Goal: Transaction & Acquisition: Purchase product/service

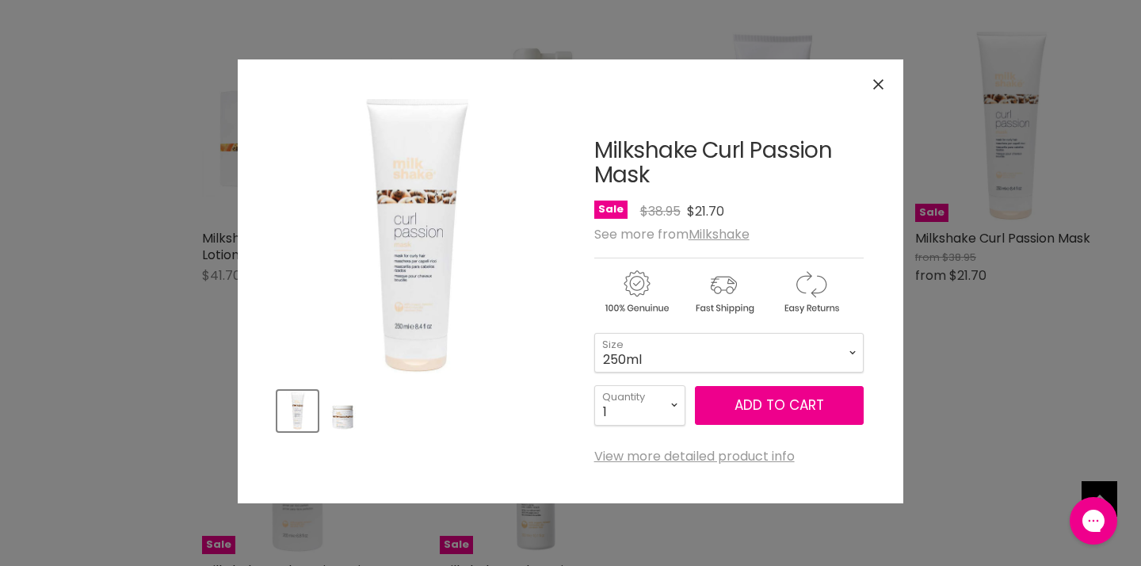
click at [941, 413] on div "Click or scroll to zoom Tap or pinch to zoom" at bounding box center [570, 283] width 1141 height 566
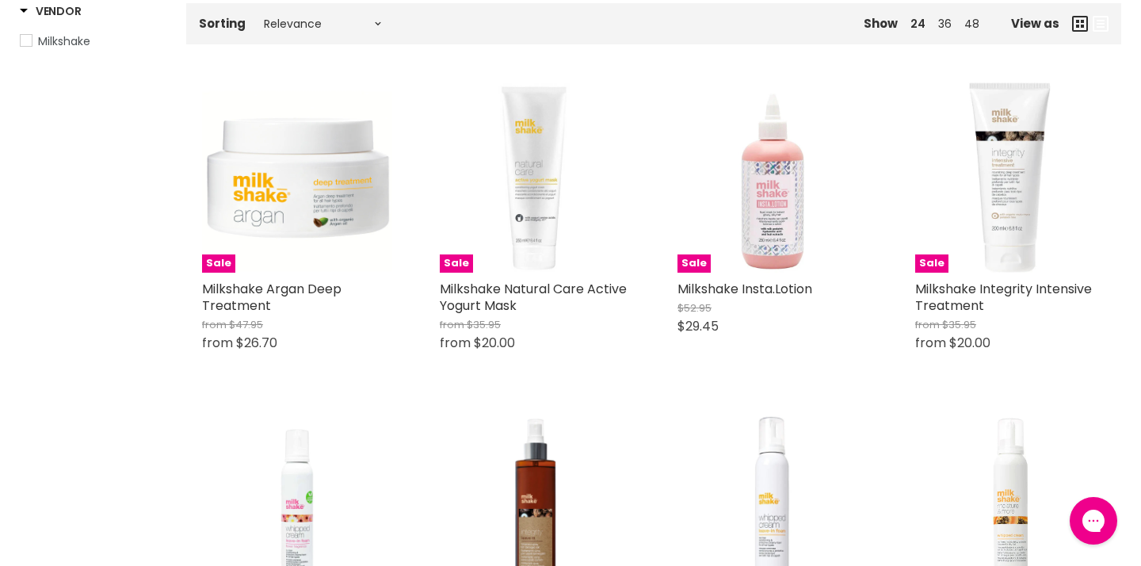
scroll to position [275, 0]
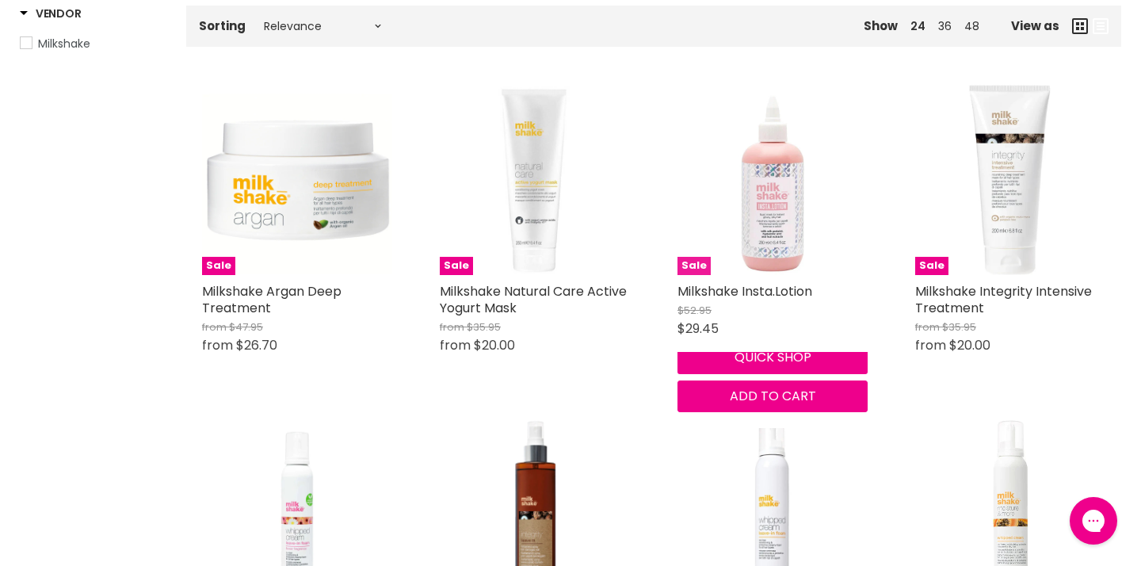
click at [775, 275] on img "Main content" at bounding box center [772, 180] width 190 height 190
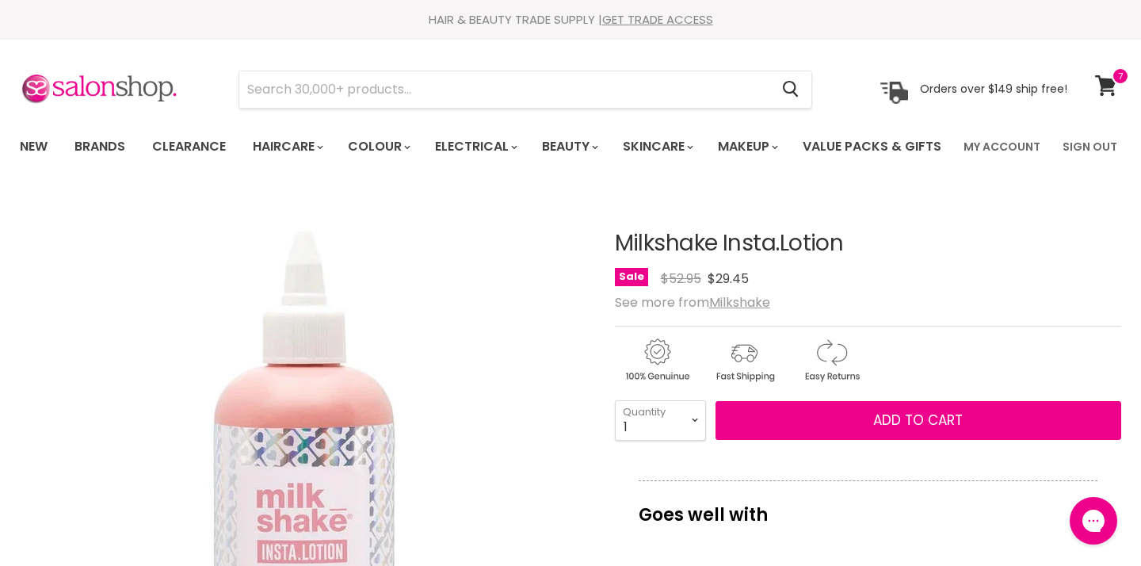
click at [609, 169] on ul "New Brands Clearance Haircare" at bounding box center [481, 147] width 946 height 46
drag, startPoint x: 602, startPoint y: 282, endPoint x: 811, endPoint y: 312, distance: 211.3
click at [597, 85] on input "Search" at bounding box center [504, 89] width 530 height 36
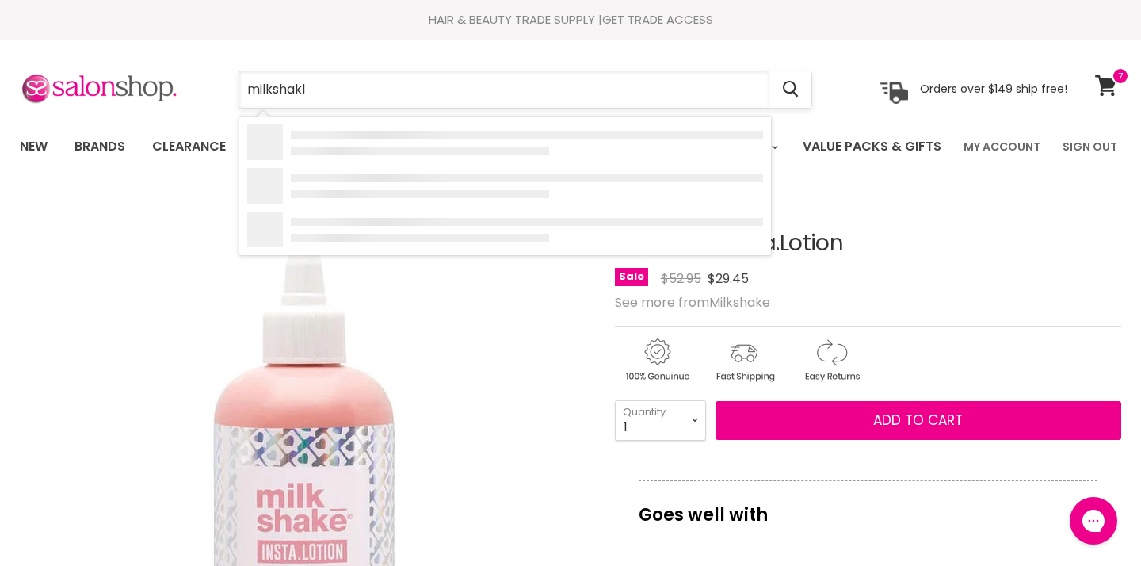
type input "milkshakle"
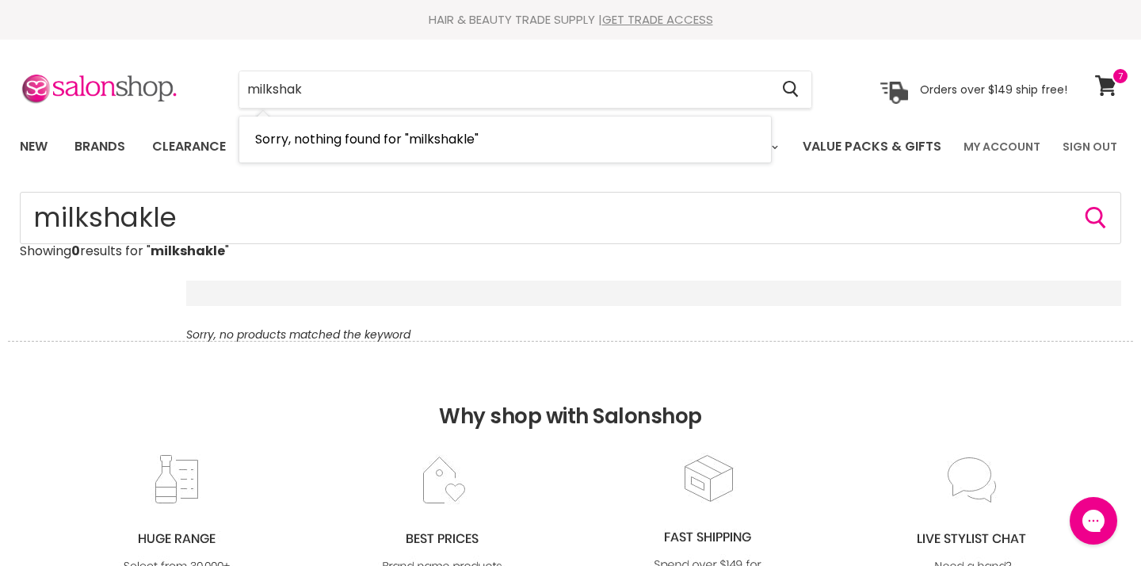
type input "milkshake"
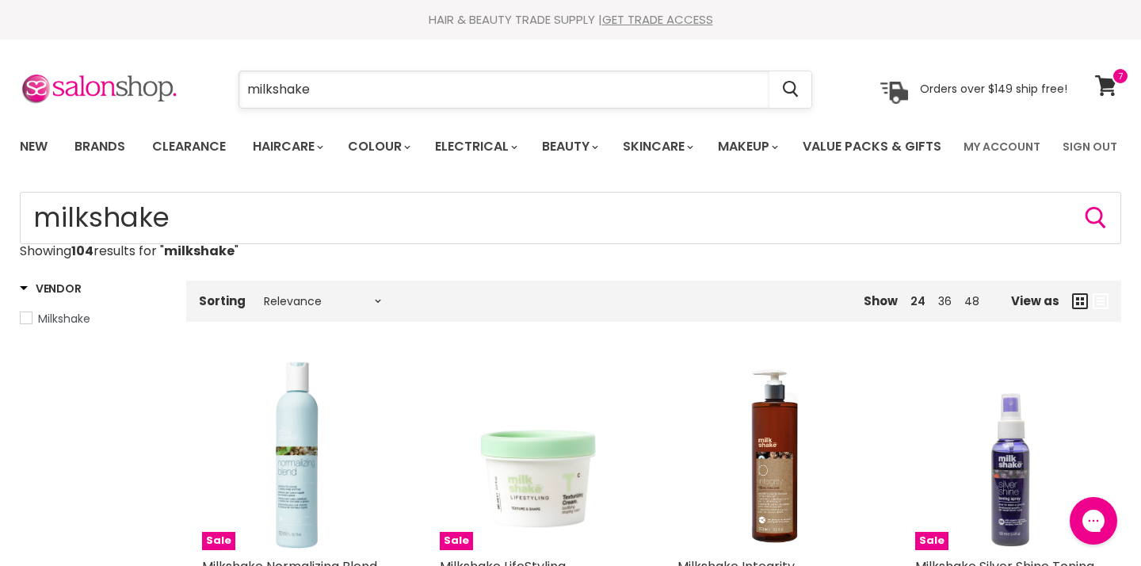
click at [371, 88] on input "milkshake" at bounding box center [504, 89] width 530 height 36
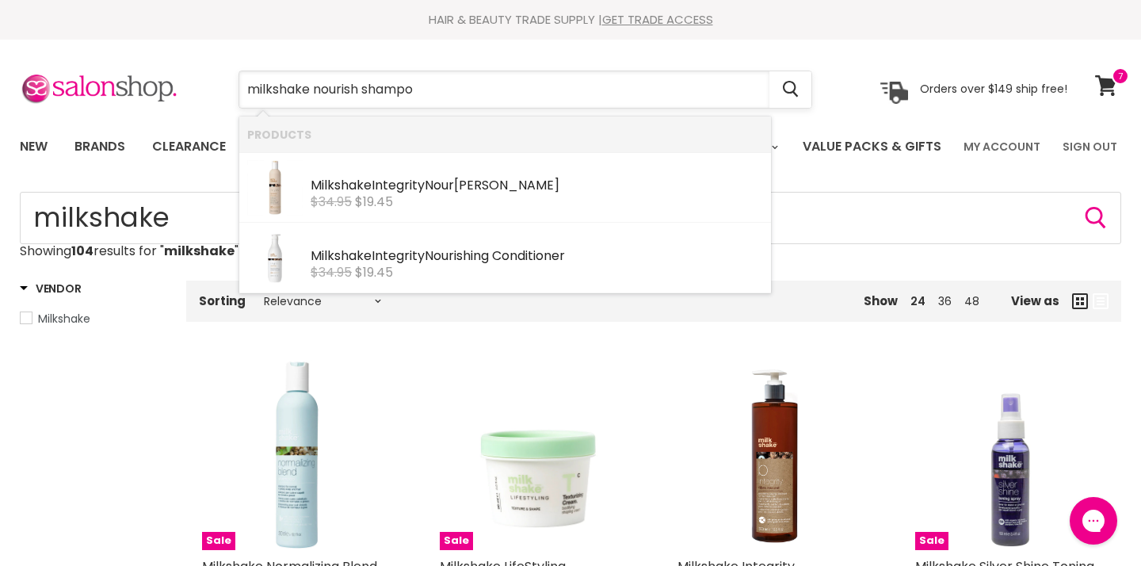
type input "milkshake [PERSON_NAME]"
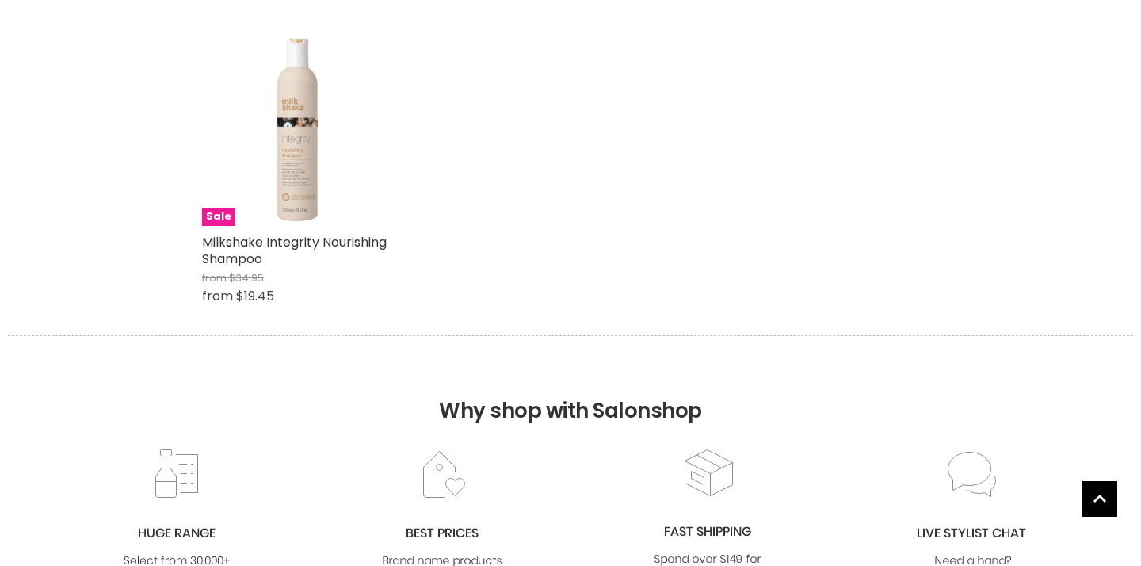
click at [297, 195] on img "Main content" at bounding box center [297, 131] width 190 height 190
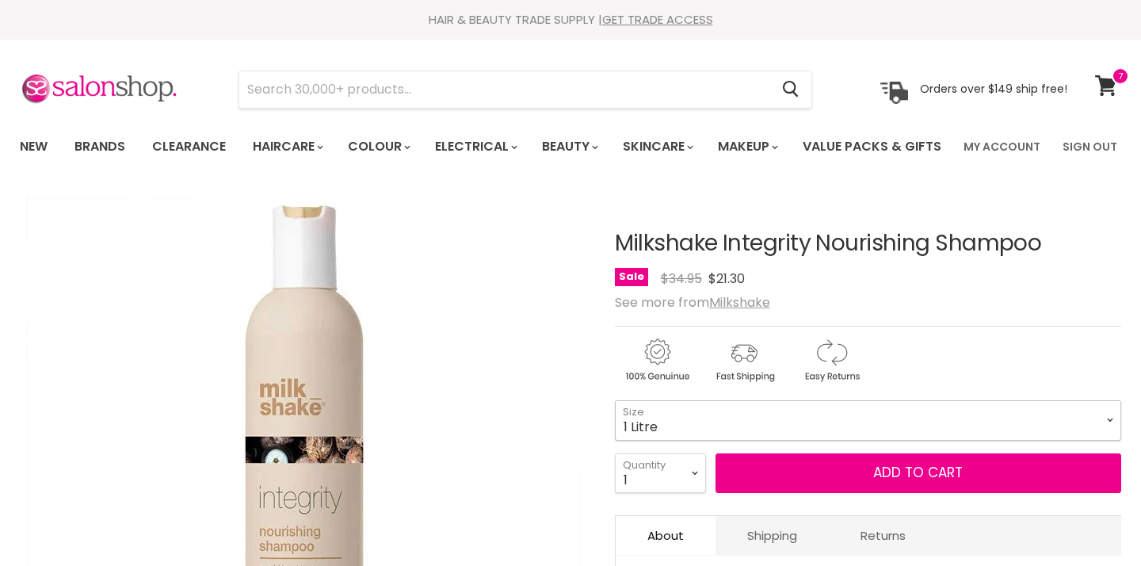
select select "1 Litre"
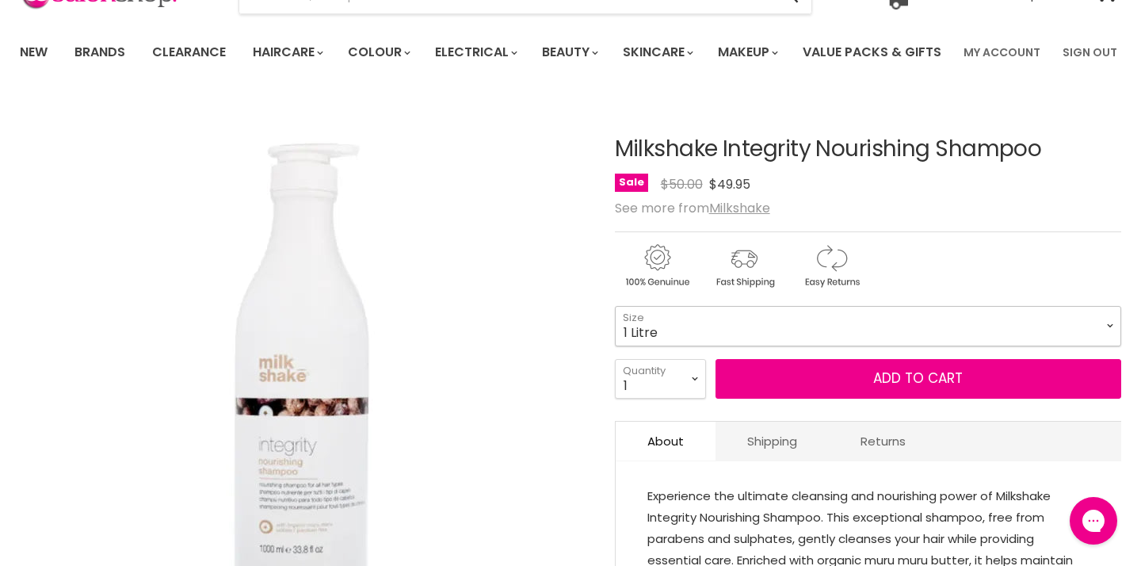
scroll to position [95, 0]
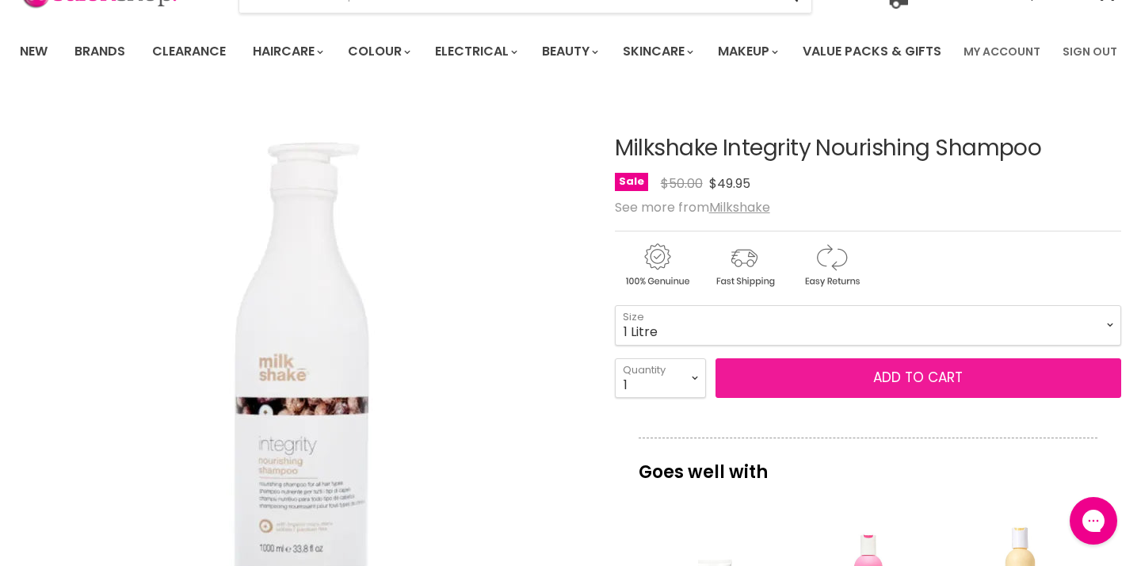
click at [889, 398] on button "Add to cart" at bounding box center [918, 378] width 406 height 40
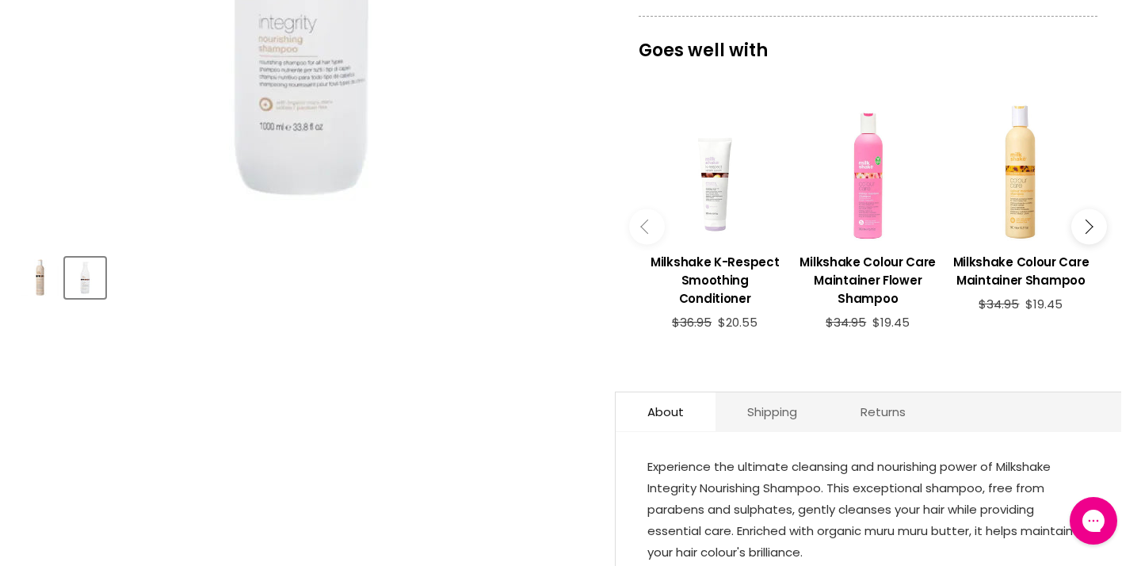
scroll to position [516, 0]
click at [729, 307] on h3 "Milkshake K-Respect Smoothing Conditioner" at bounding box center [714, 280] width 137 height 55
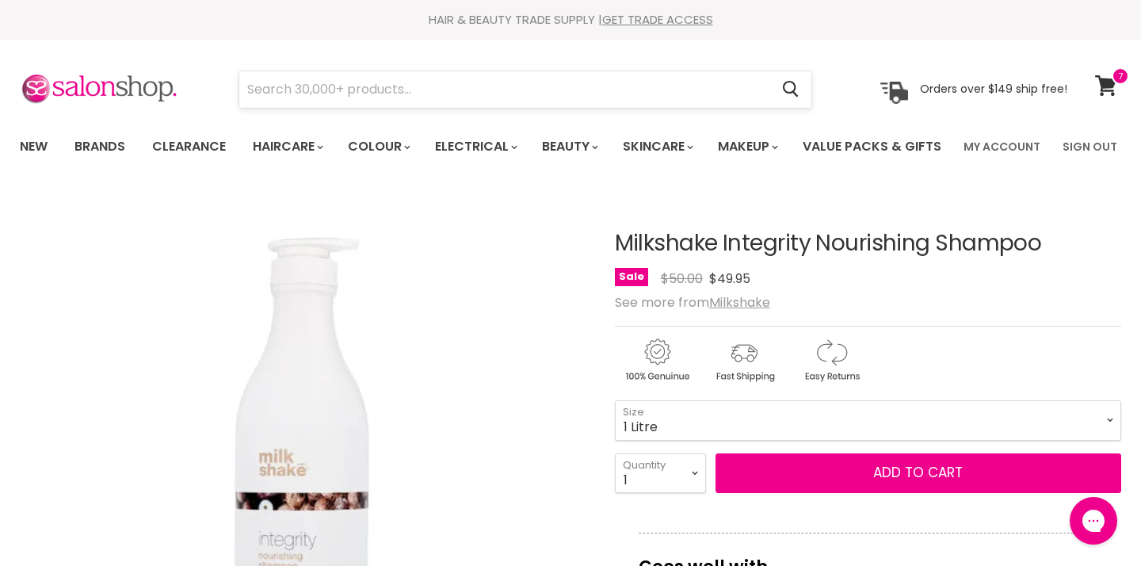
scroll to position [0, 0]
click at [537, 95] on input "Search" at bounding box center [504, 89] width 530 height 36
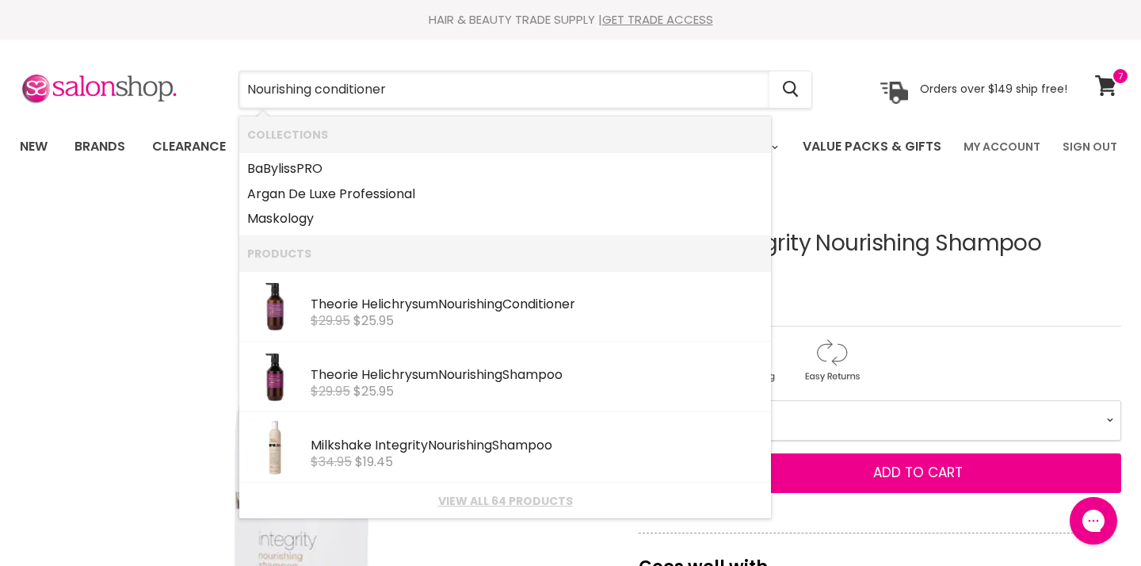
type input "Nourishing conditioner"
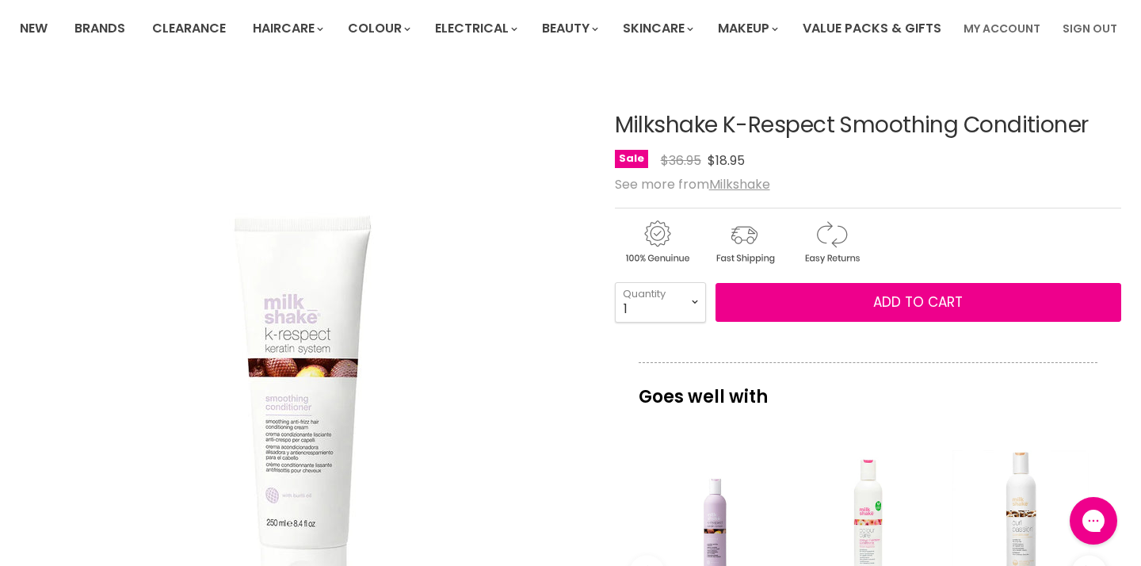
scroll to position [104, 0]
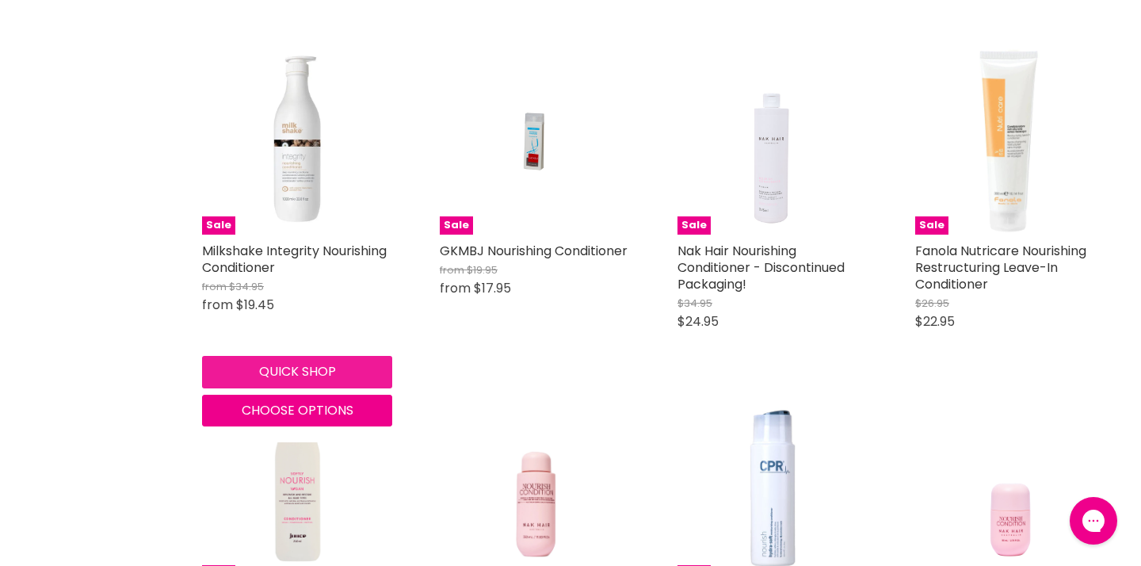
click at [287, 387] on button "Quick shop" at bounding box center [297, 372] width 190 height 32
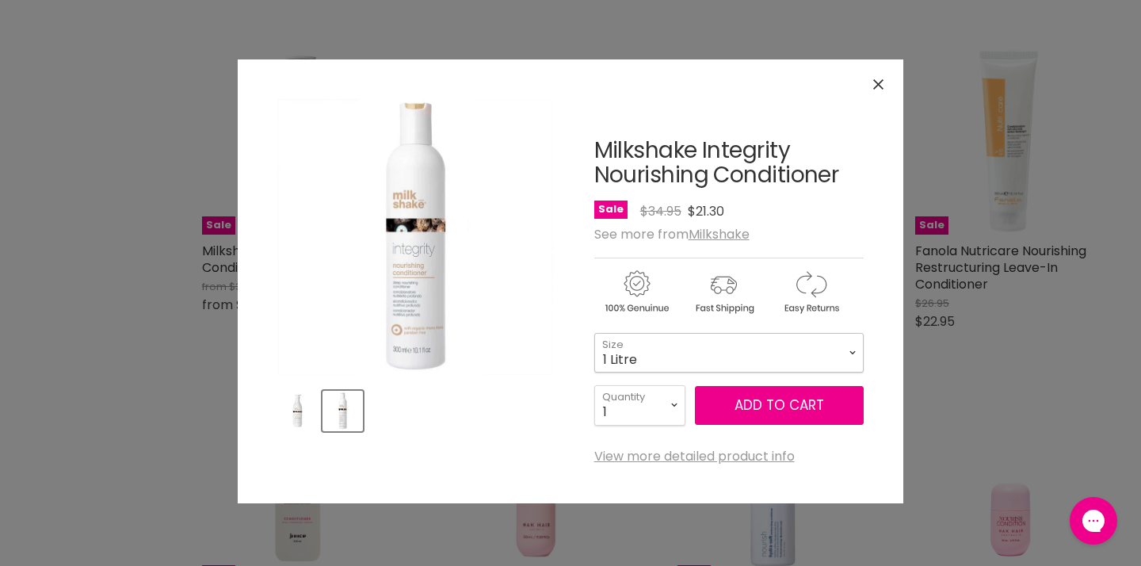
select select "1 Litre"
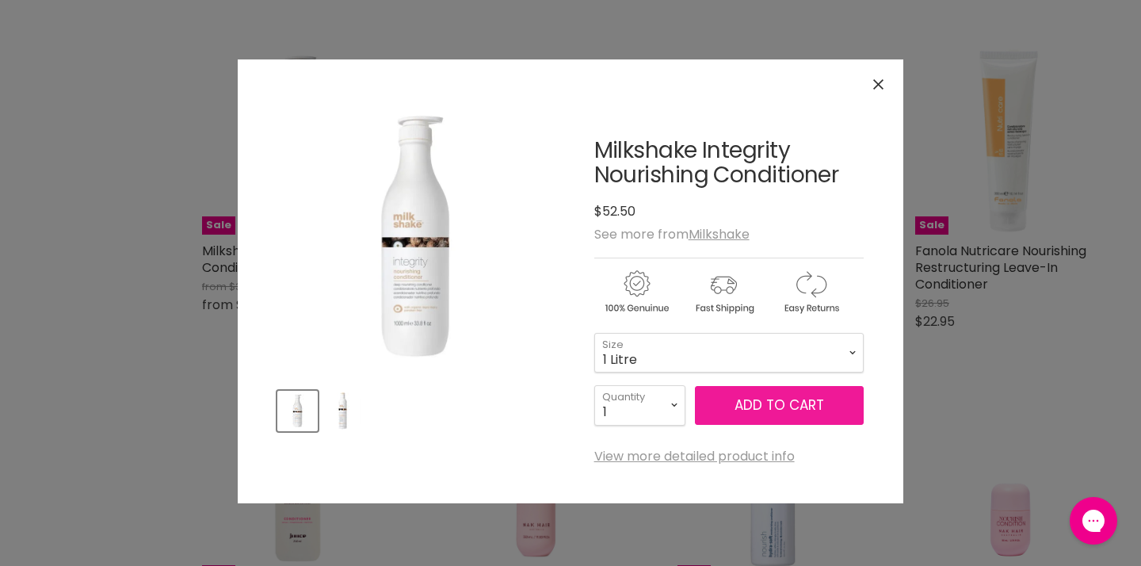
click at [745, 406] on button "Add to cart" at bounding box center [779, 406] width 169 height 40
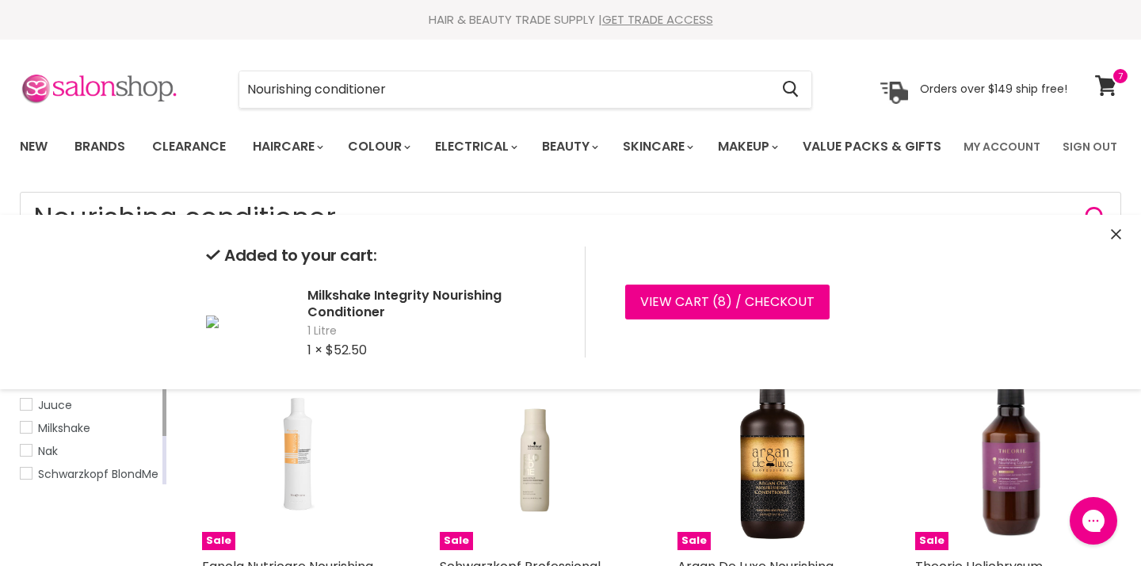
drag, startPoint x: 409, startPoint y: 95, endPoint x: 140, endPoint y: 91, distance: 269.3
click at [140, 91] on div "Nourishing conditioner Cancel Orders over $149 ship free!" at bounding box center [543, 89] width 1047 height 36
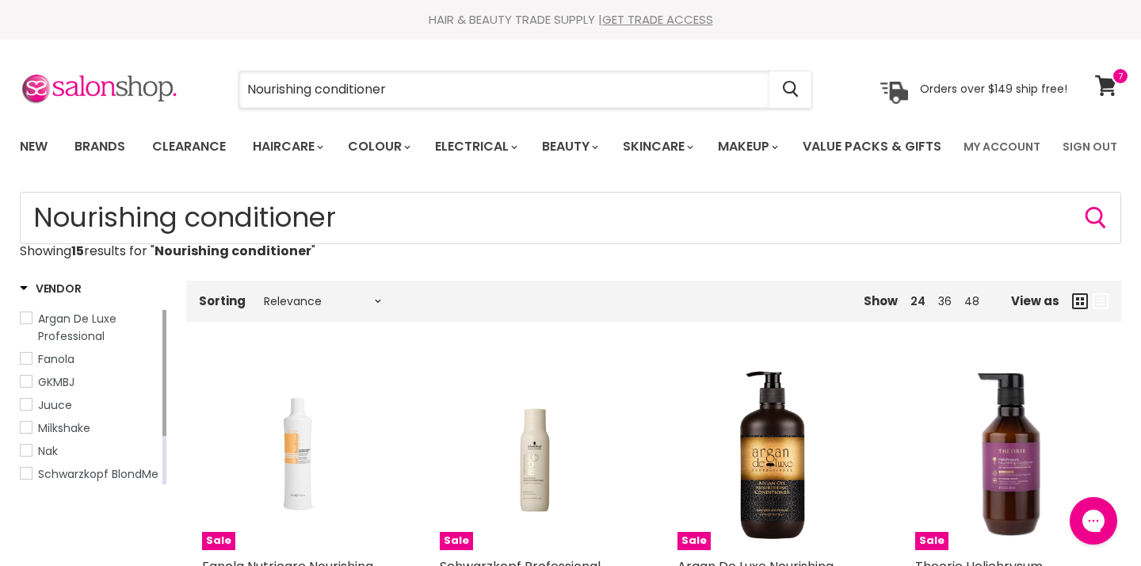
drag, startPoint x: 406, startPoint y: 94, endPoint x: 232, endPoint y: 89, distance: 173.5
click at [232, 89] on div "Nourishing conditioner Cancel" at bounding box center [525, 89] width 654 height 36
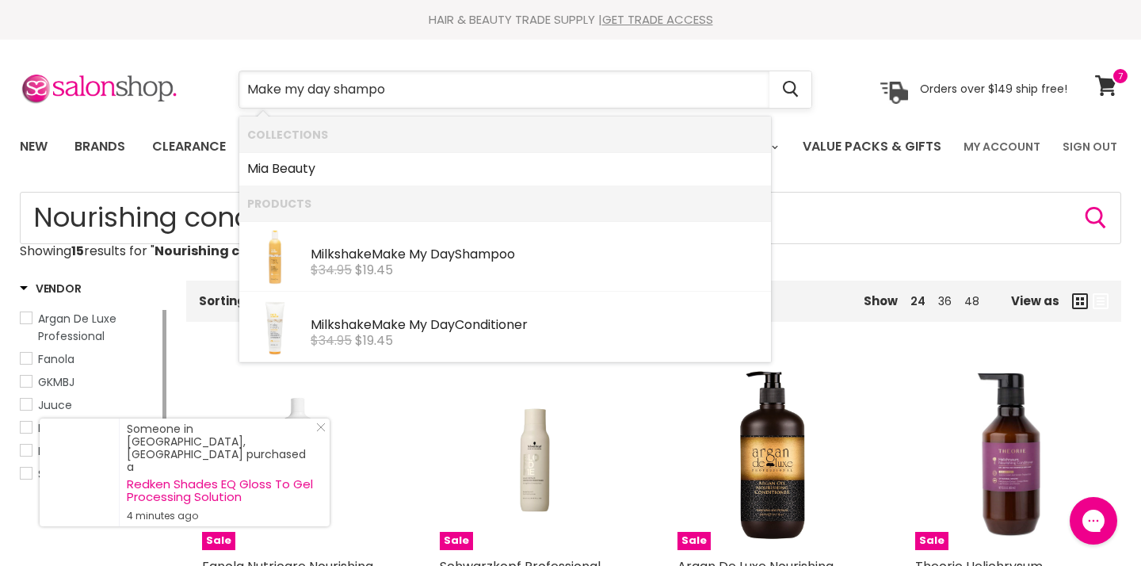
type input "Make my day shampoo"
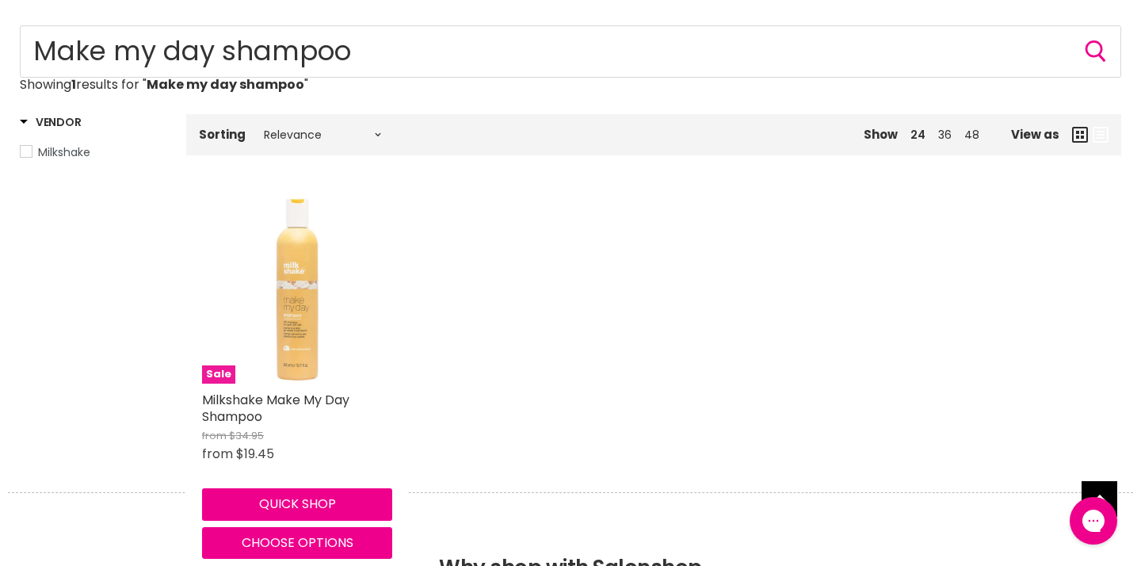
click at [310, 345] on img "Main content" at bounding box center [297, 288] width 190 height 190
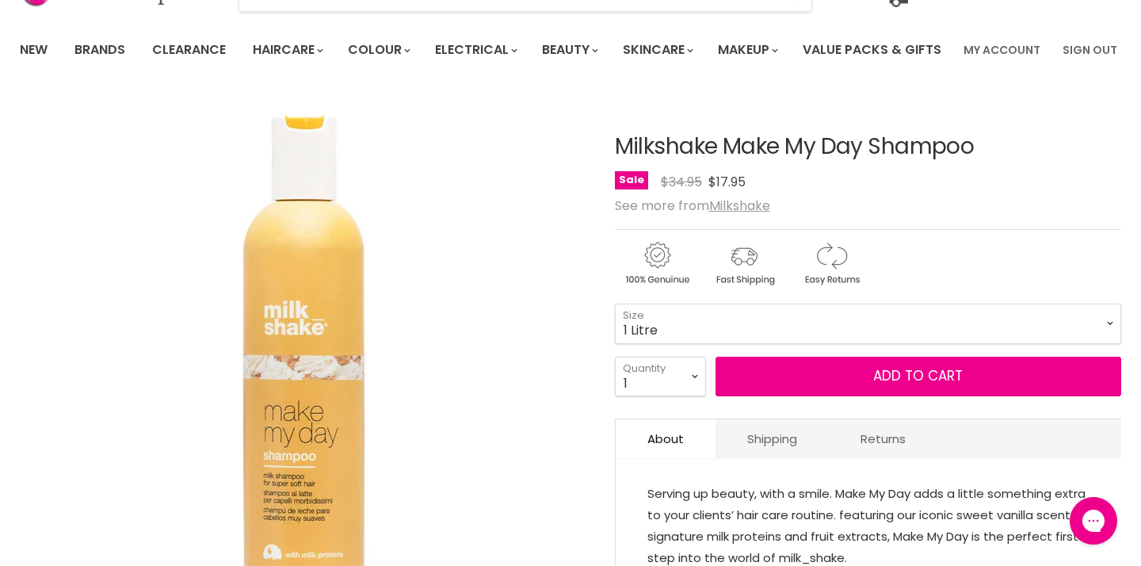
select select "1 Litre"
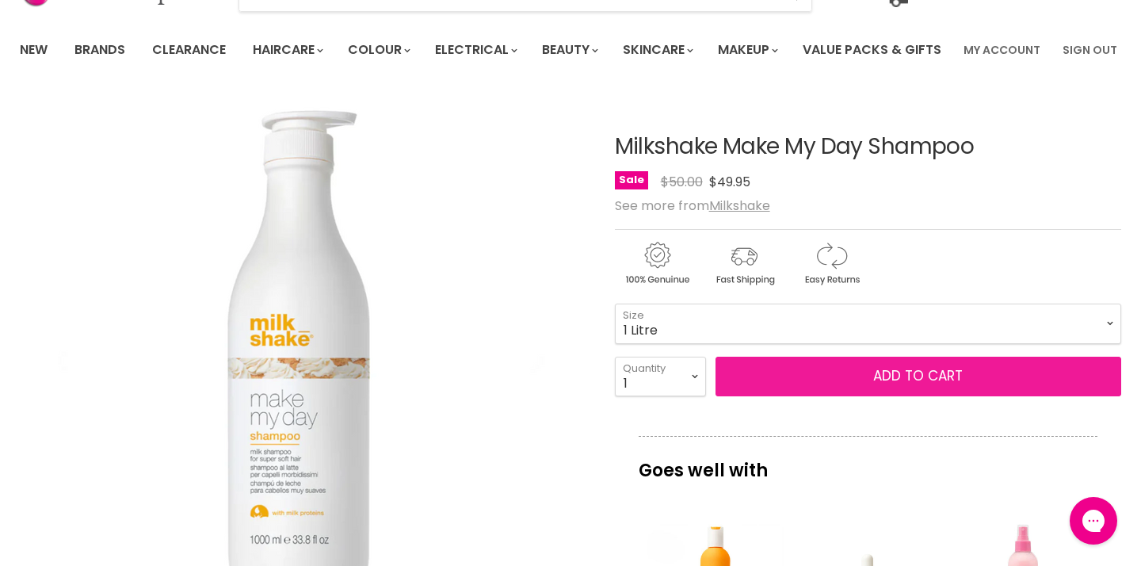
click at [807, 396] on button "Add to cart" at bounding box center [918, 376] width 406 height 40
click at [900, 396] on button "Add to cart" at bounding box center [918, 376] width 406 height 40
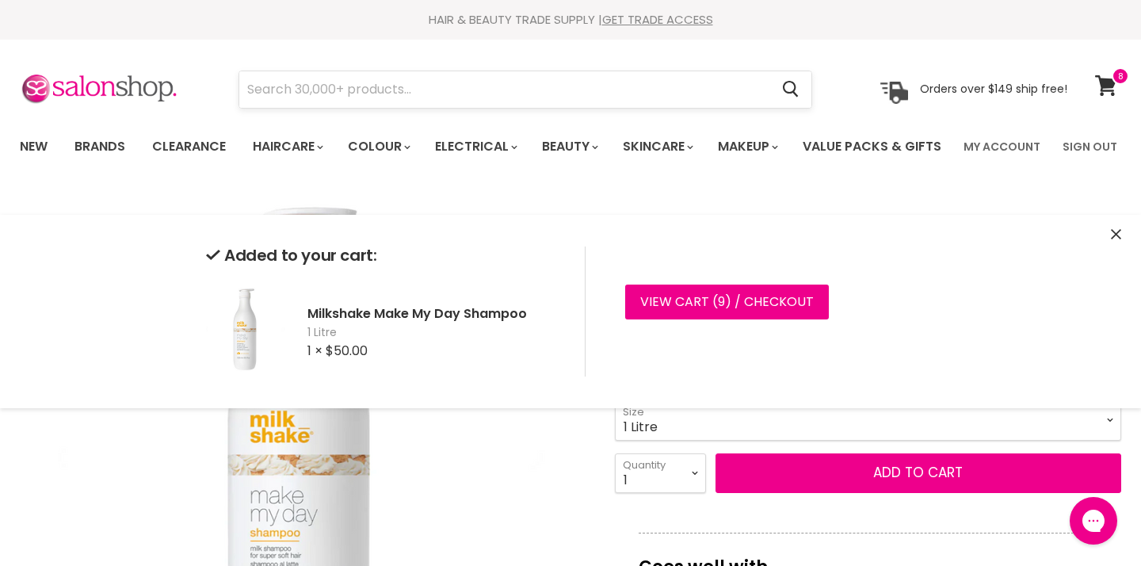
click at [488, 97] on input "Search" at bounding box center [504, 89] width 530 height 36
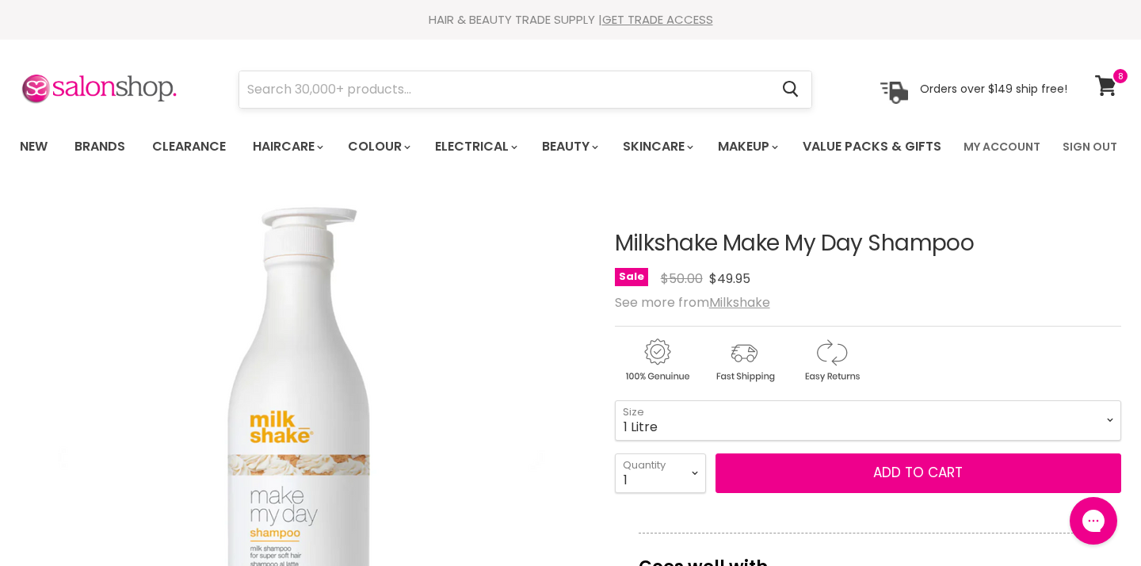
scroll to position [-1, 0]
click at [451, 97] on input "Search" at bounding box center [504, 89] width 530 height 36
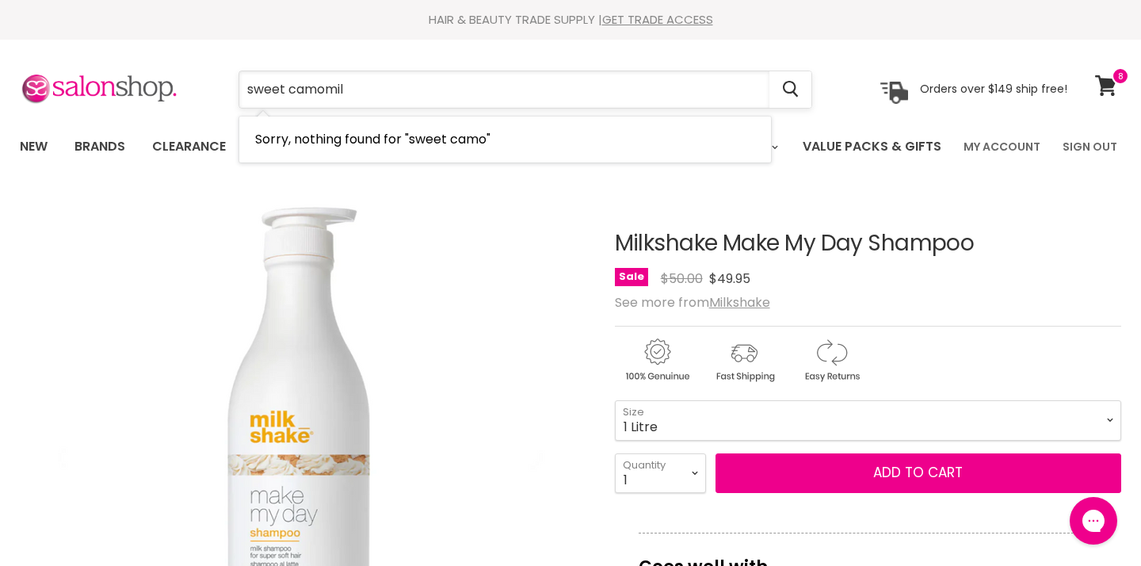
type input "sweet camomile"
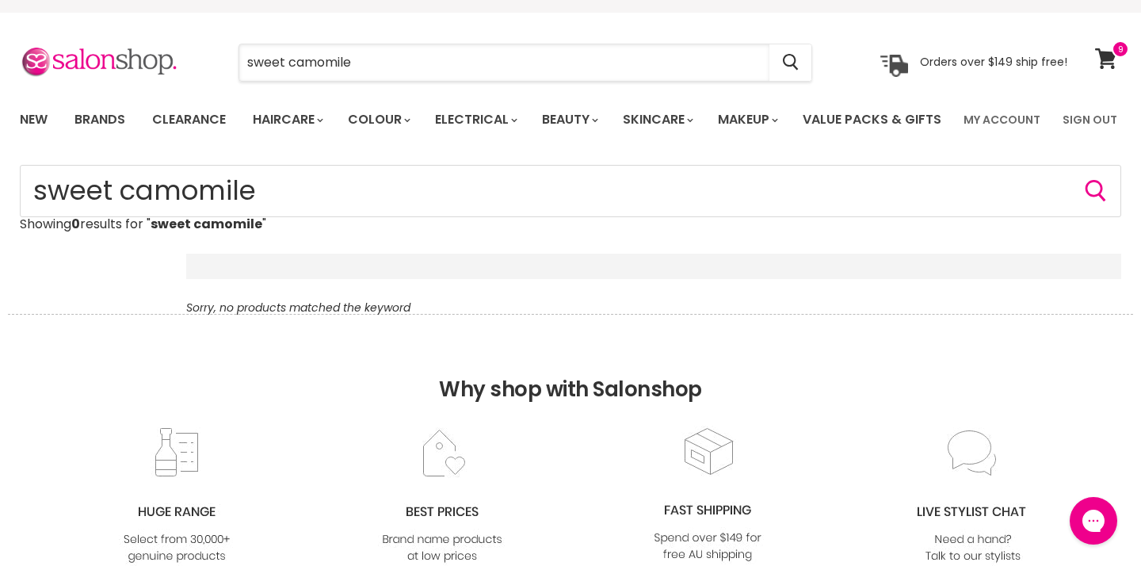
drag, startPoint x: 391, startPoint y: 63, endPoint x: 199, endPoint y: 63, distance: 192.5
click at [199, 63] on div "sweet camomile Cancel" at bounding box center [525, 62] width 654 height 36
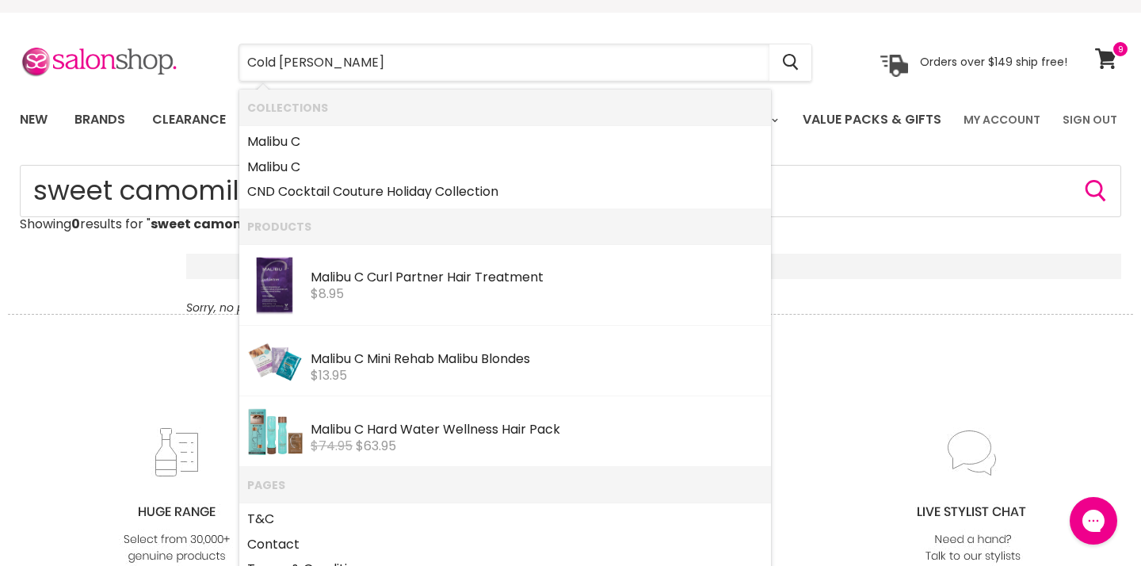
type input "Cold brunette"
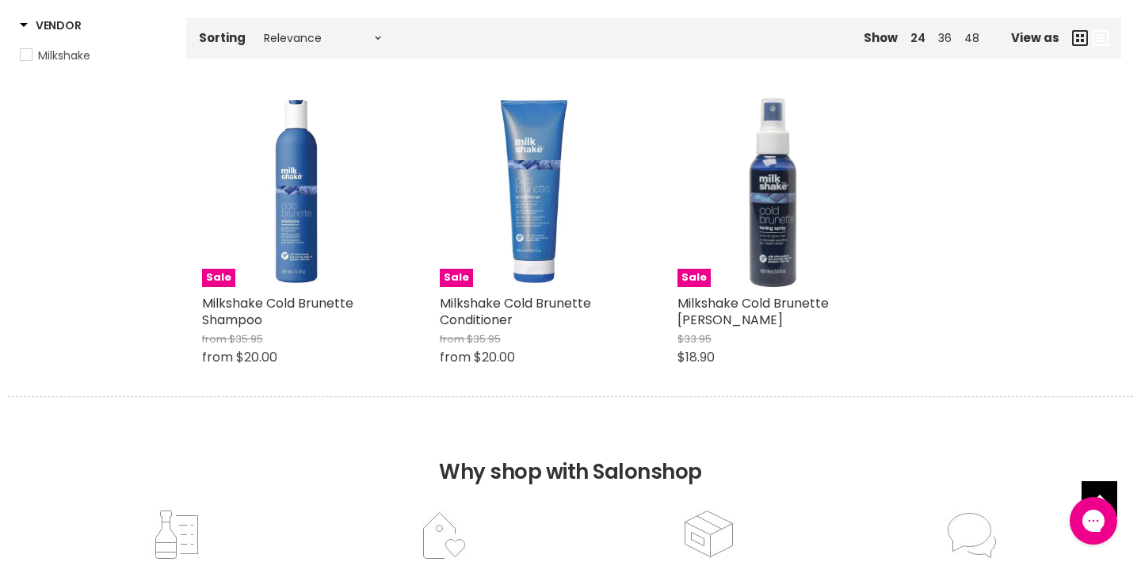
scroll to position [267, 0]
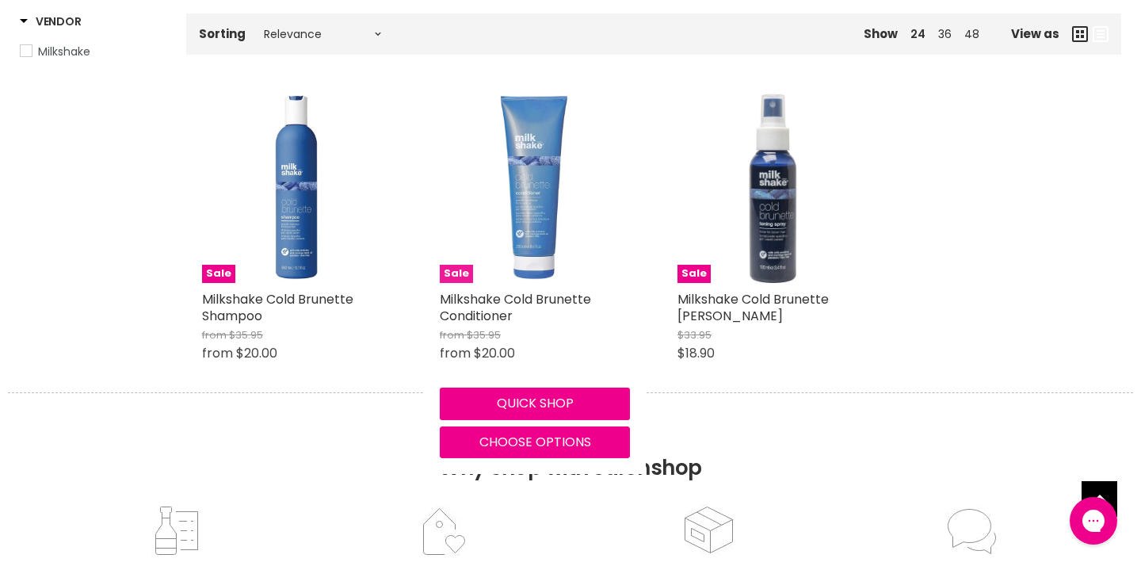
click at [527, 283] on img "Main content" at bounding box center [535, 188] width 190 height 190
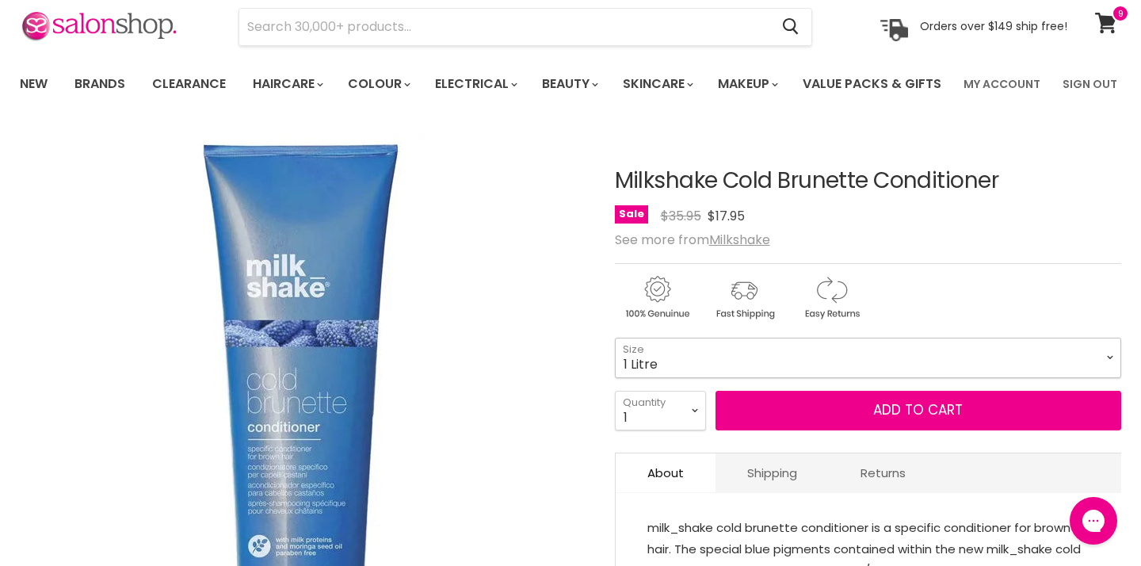
select select "1 Litre"
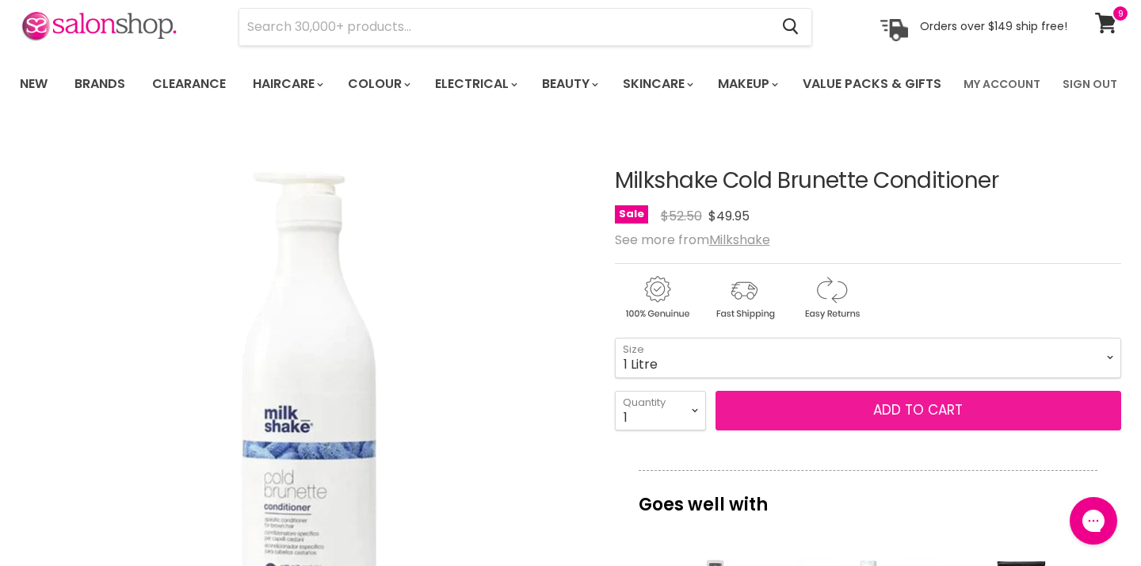
click at [859, 430] on button "Add to cart" at bounding box center [918, 410] width 406 height 40
click at [893, 430] on button "Add to cart" at bounding box center [918, 410] width 406 height 40
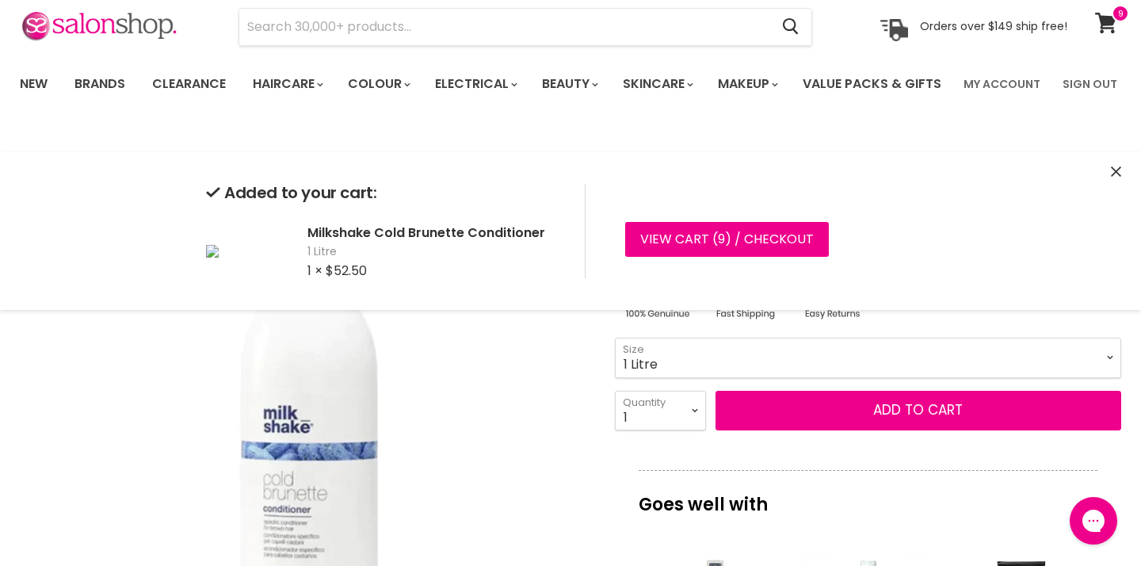
click at [541, 392] on img "Milkshake Cold Brunette Conditioner image. Click or Scroll to Zoom." at bounding box center [303, 411] width 567 height 567
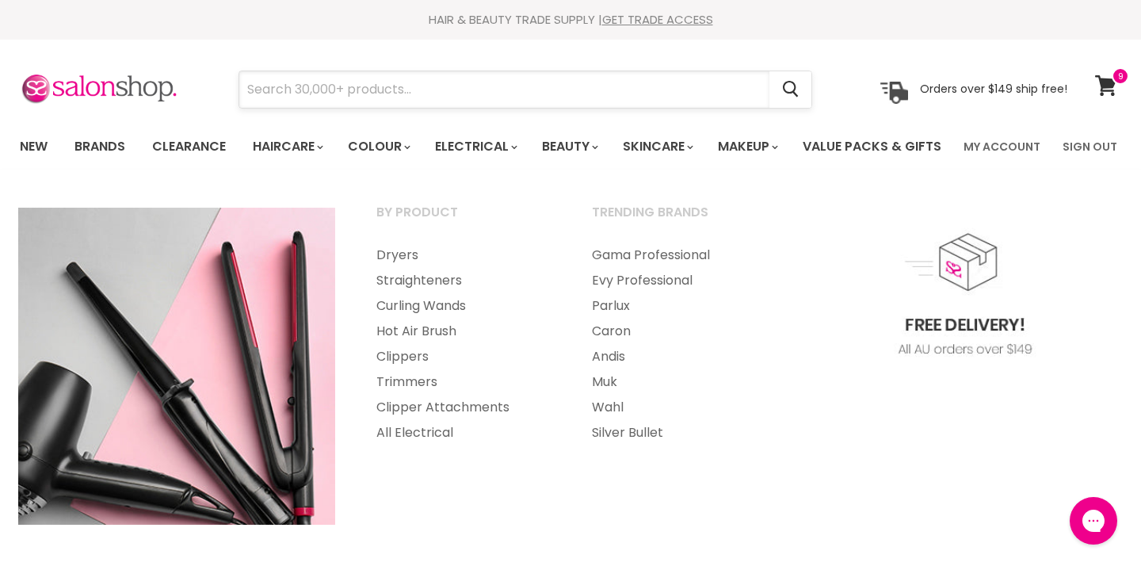
click at [456, 92] on input "Search" at bounding box center [504, 89] width 530 height 36
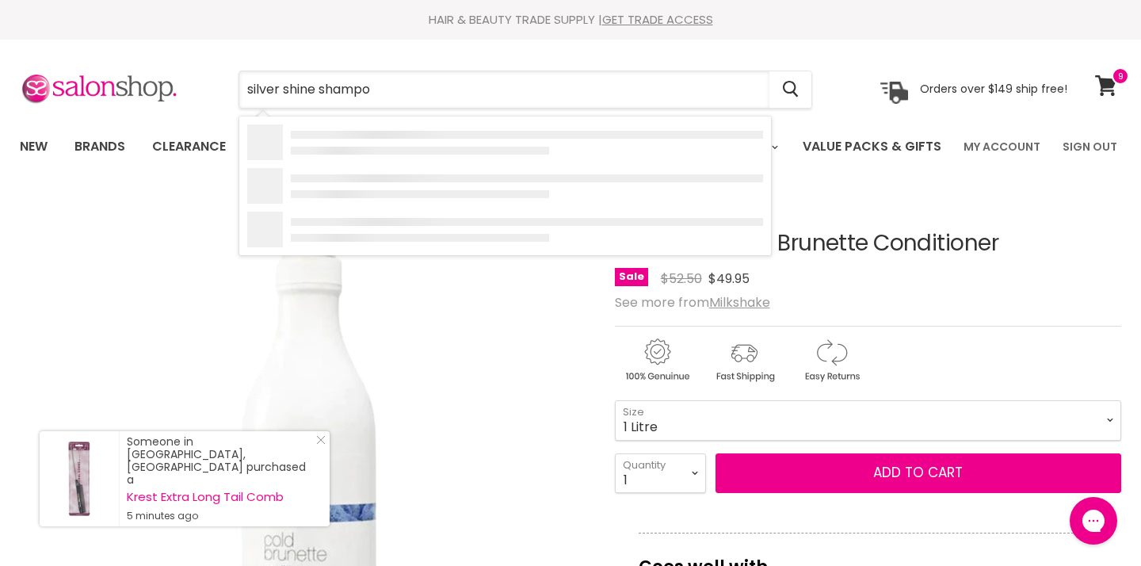
type input "silver shine shampoo"
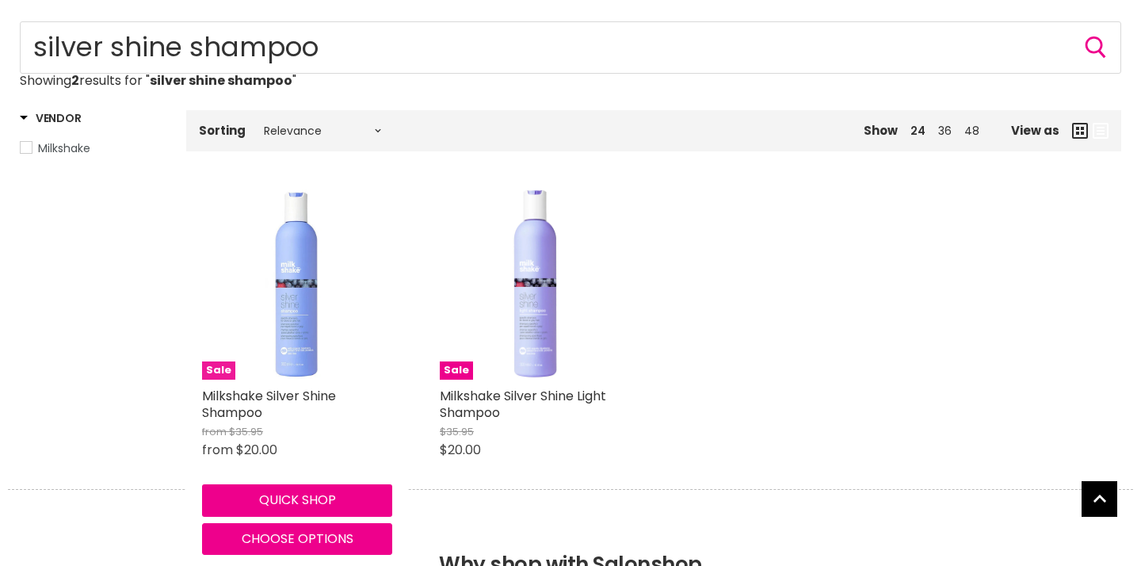
scroll to position [170, 0]
click at [300, 376] on img "Main content" at bounding box center [297, 284] width 190 height 190
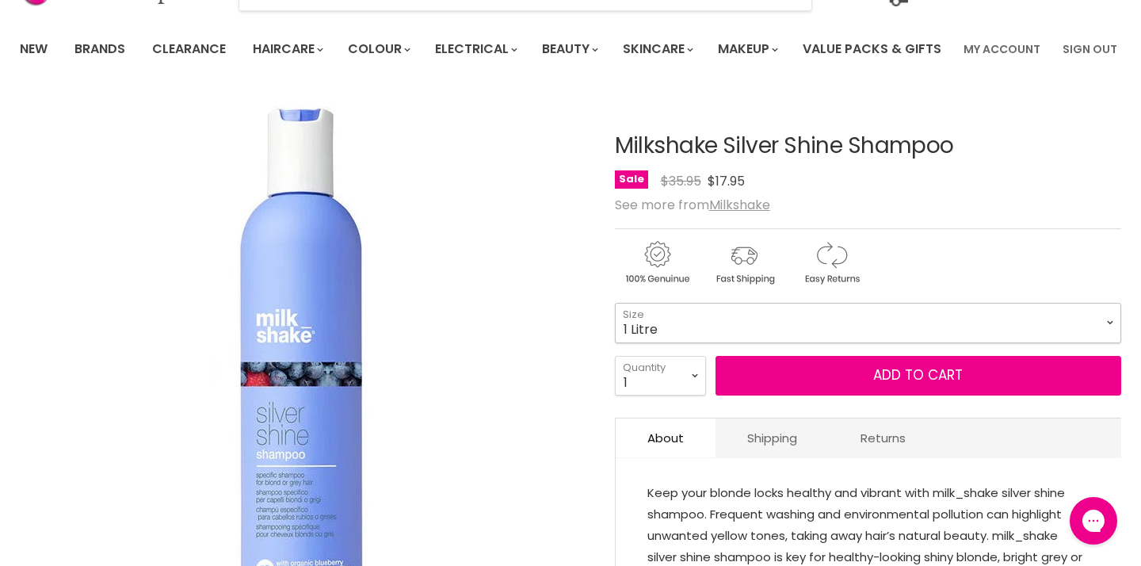
select select "1 Litre"
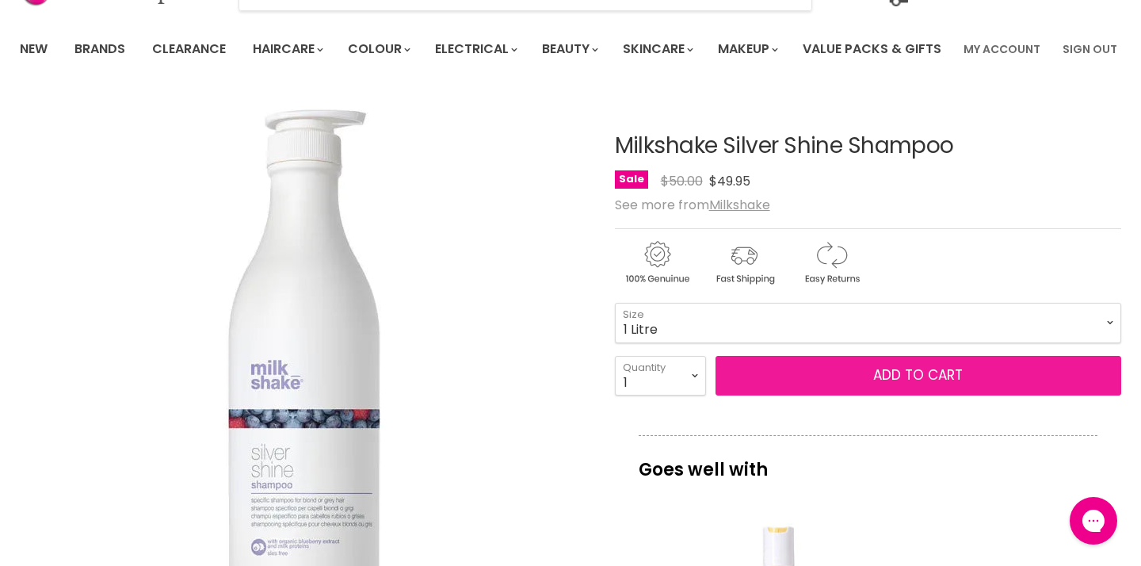
click at [853, 395] on button "Add to cart" at bounding box center [918, 376] width 406 height 40
click at [922, 395] on button "Add to cart" at bounding box center [918, 376] width 406 height 40
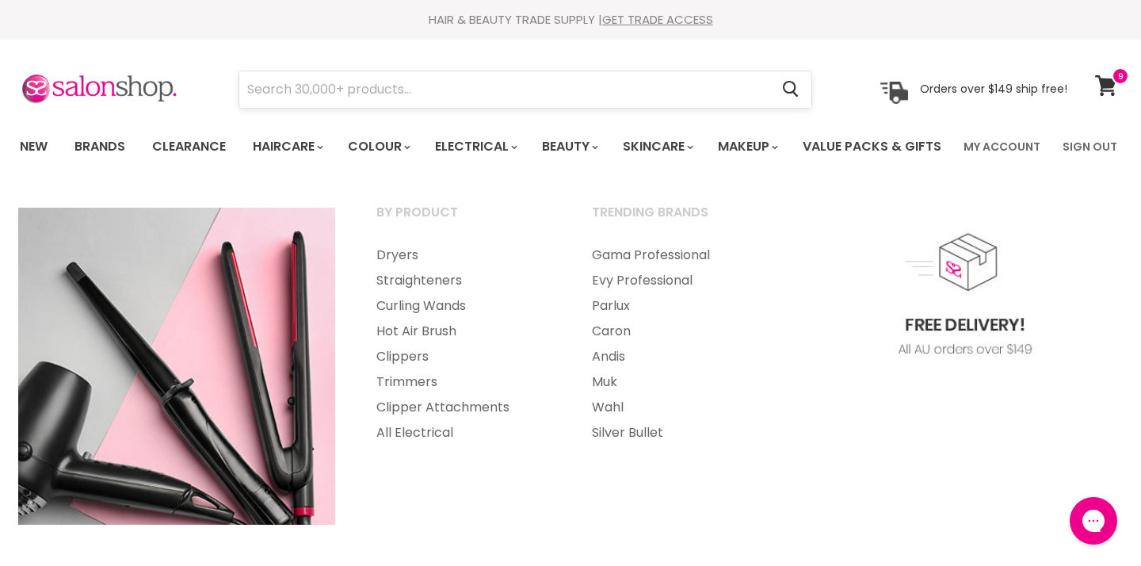
click at [505, 90] on input "Search" at bounding box center [504, 89] width 530 height 36
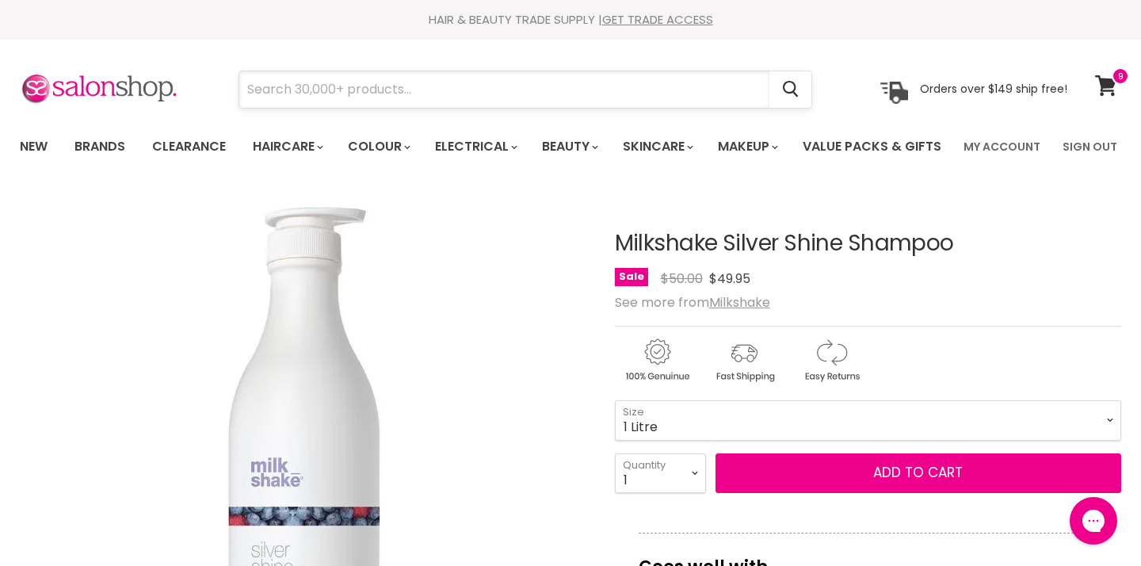
scroll to position [-2, 0]
click at [448, 90] on input "Search" at bounding box center [504, 89] width 530 height 36
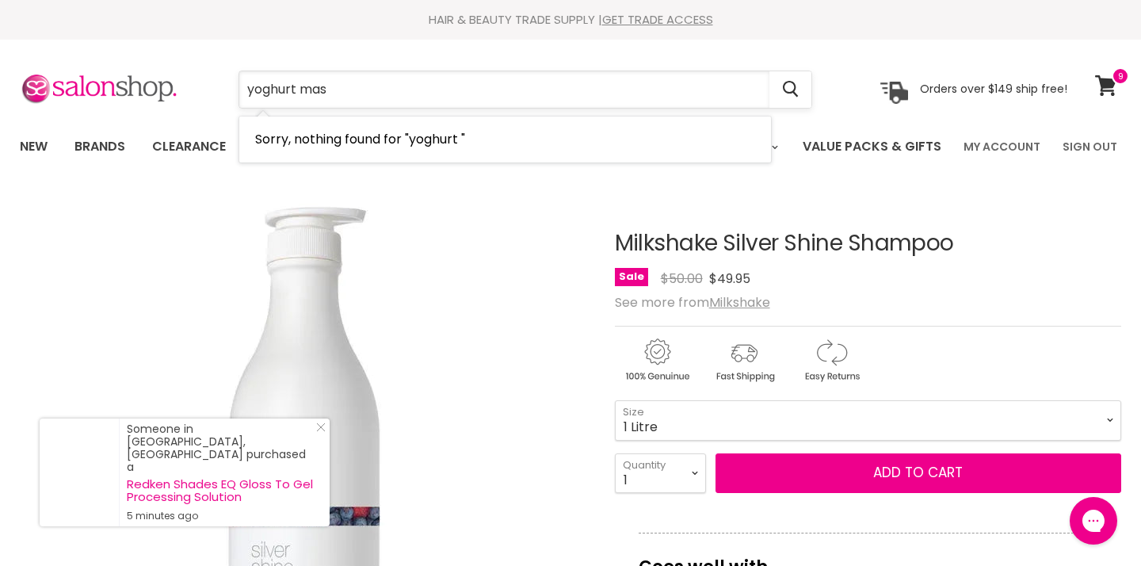
type input "yoghurt mask"
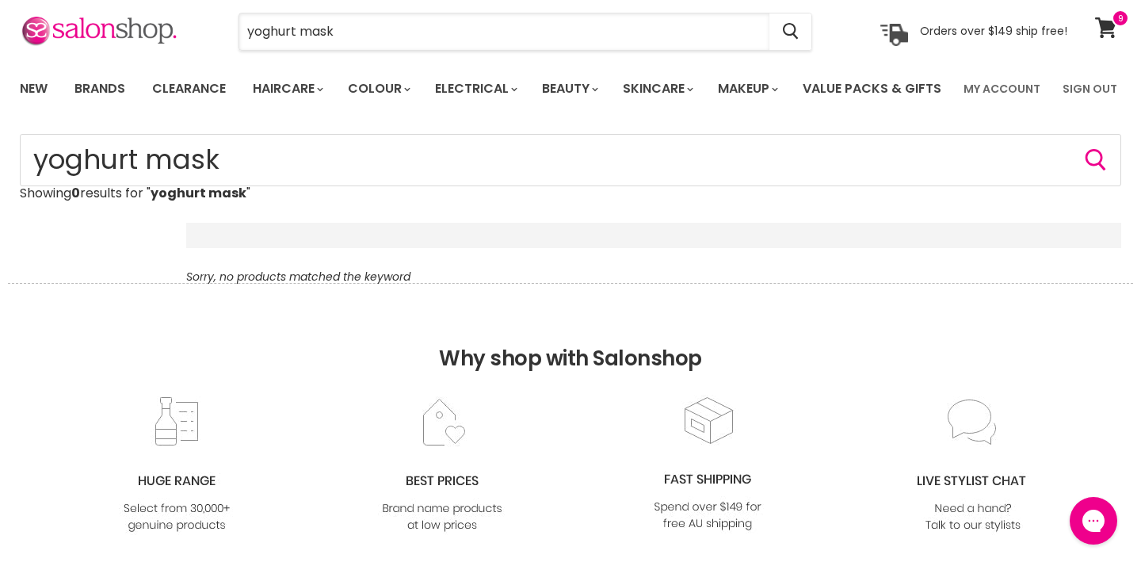
drag, startPoint x: 348, startPoint y: 30, endPoint x: 199, endPoint y: 29, distance: 148.9
click at [199, 29] on div "yoghurt mask Cancel" at bounding box center [525, 31] width 654 height 36
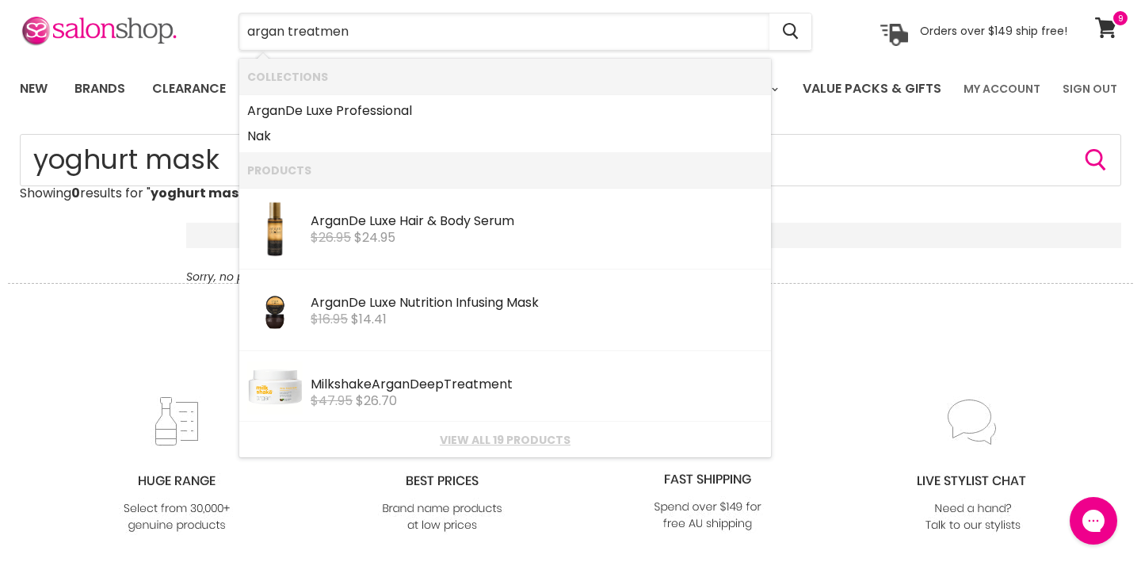
type input "argan treatment"
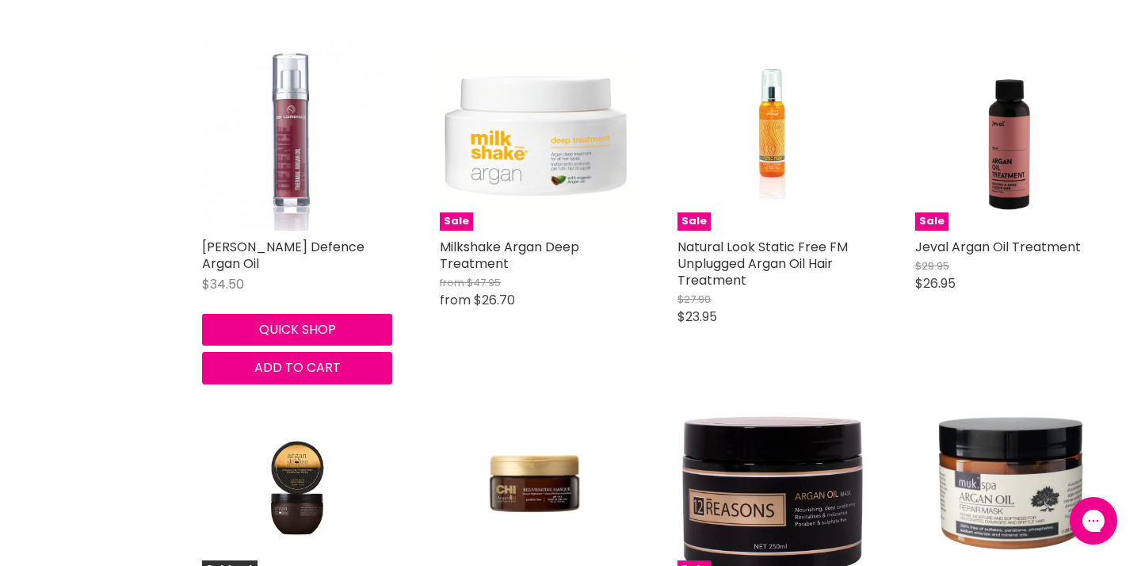
scroll to position [986, 0]
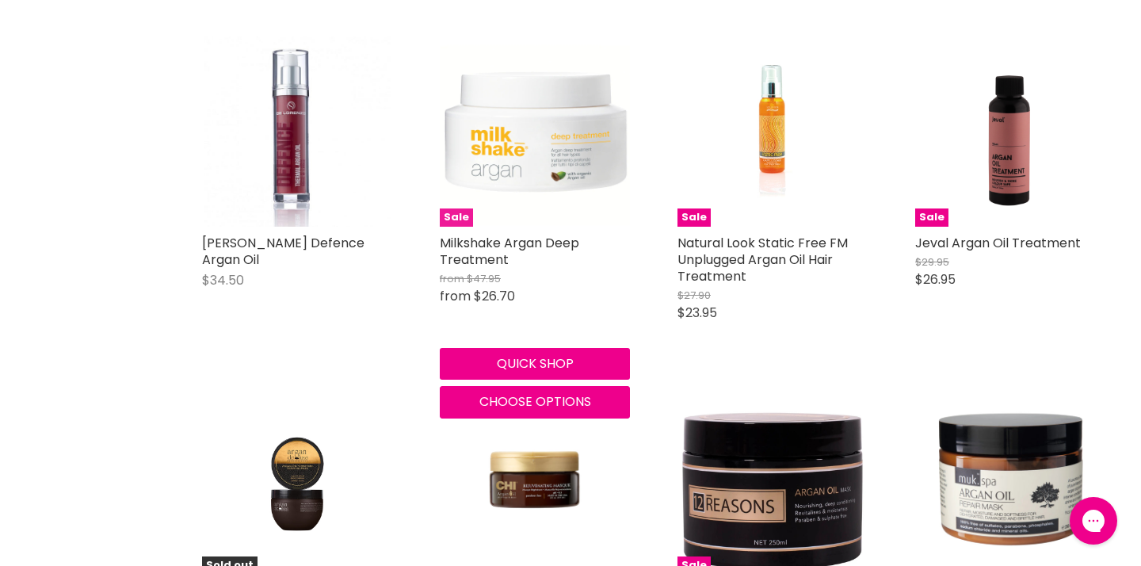
click at [547, 202] on img "Main content" at bounding box center [535, 131] width 190 height 190
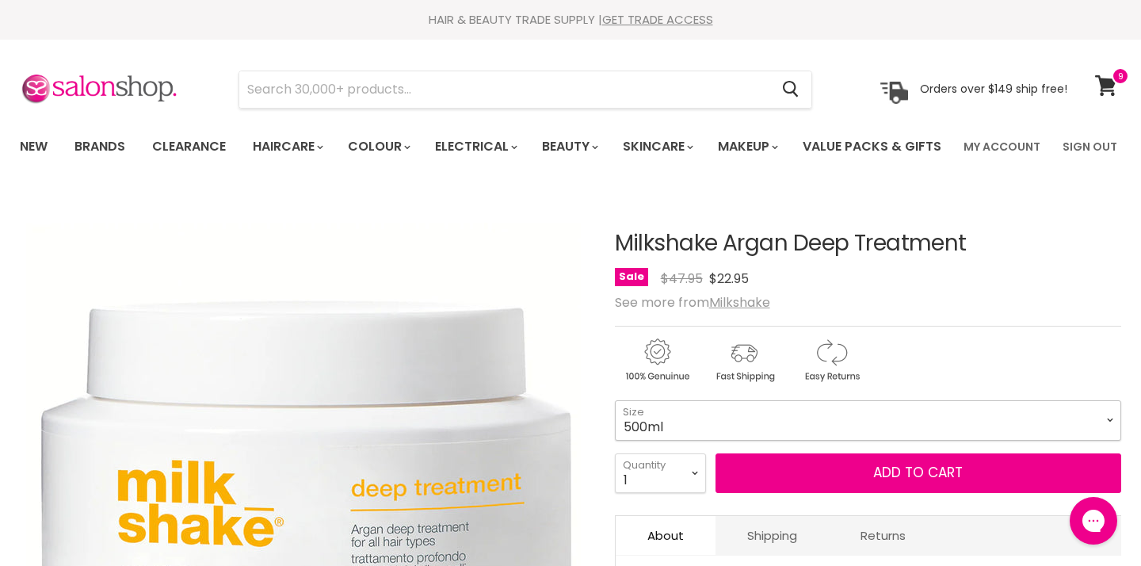
select select "500ml"
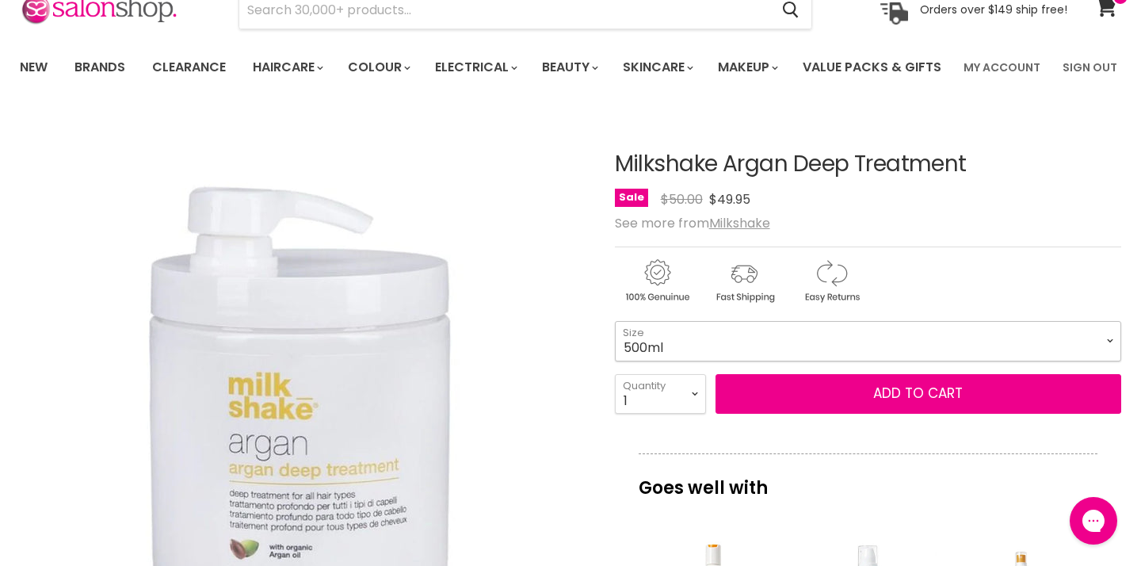
scroll to position [134, 0]
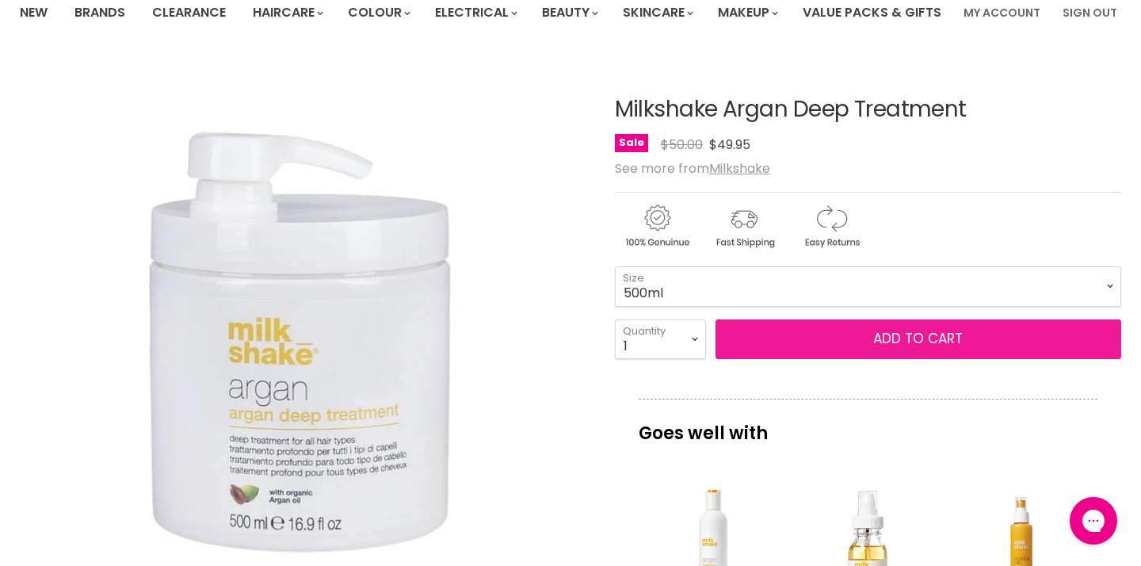
click at [846, 359] on button "Add to cart" at bounding box center [918, 339] width 406 height 40
click at [926, 359] on button "Add to cart" at bounding box center [918, 339] width 406 height 40
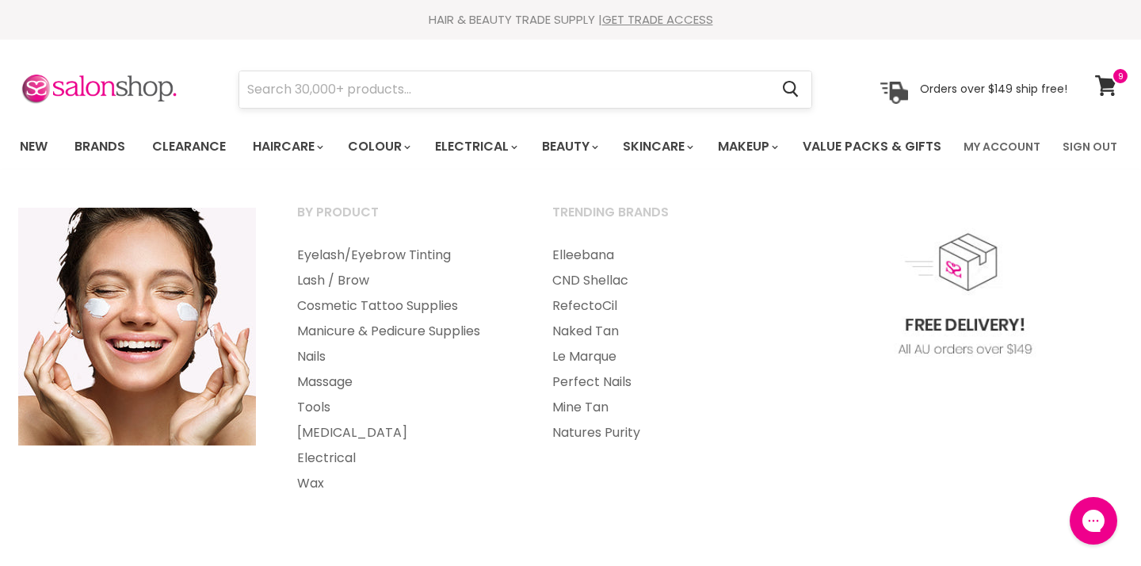
scroll to position [0, 0]
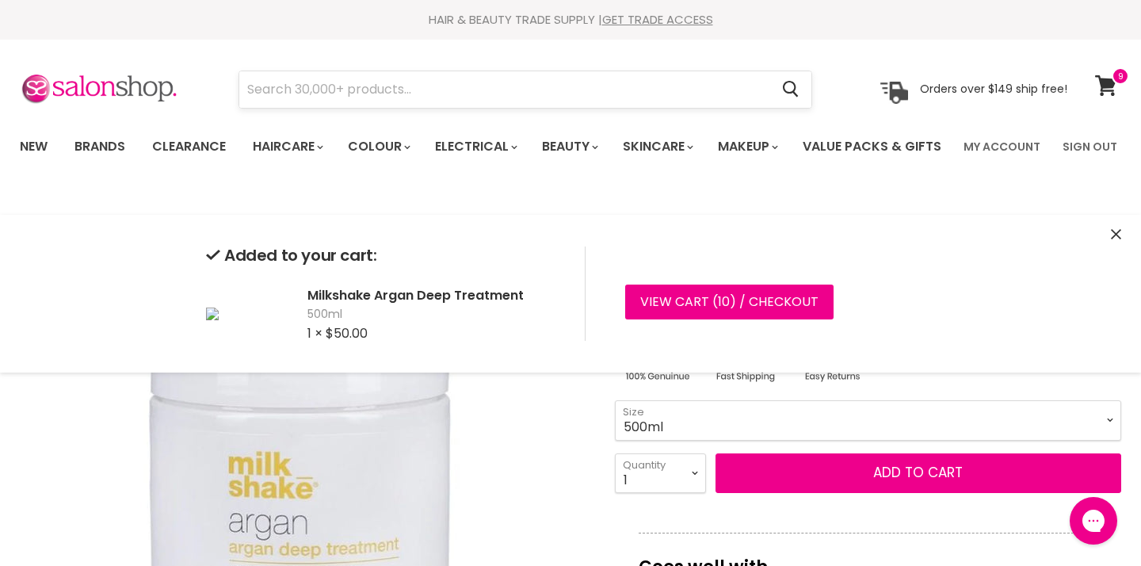
click at [529, 96] on input "Search" at bounding box center [504, 89] width 530 height 36
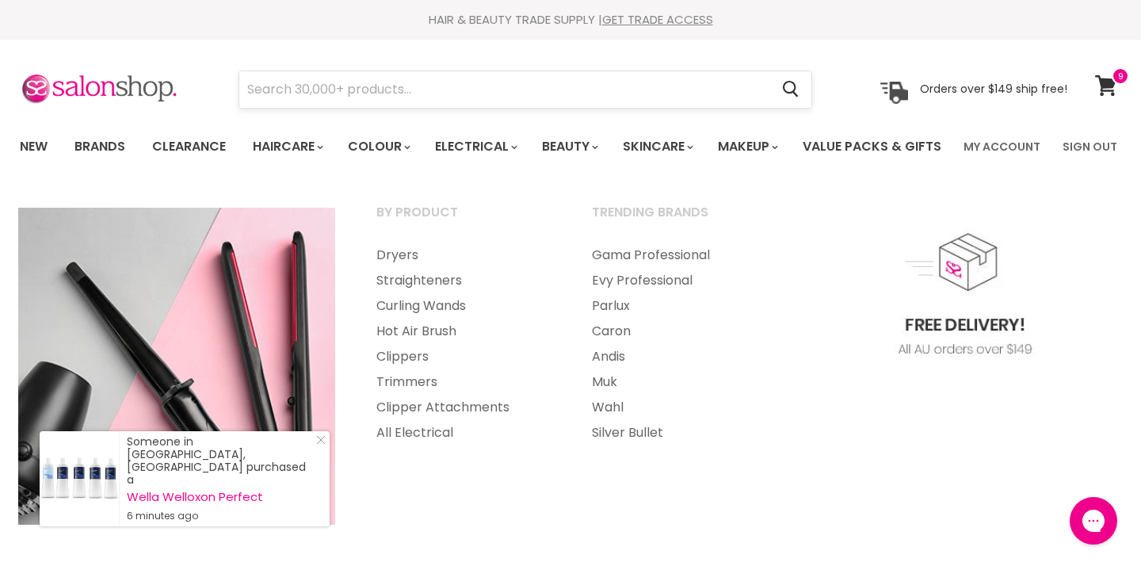
scroll to position [-1, 0]
click at [440, 96] on input "Search" at bounding box center [504, 89] width 530 height 36
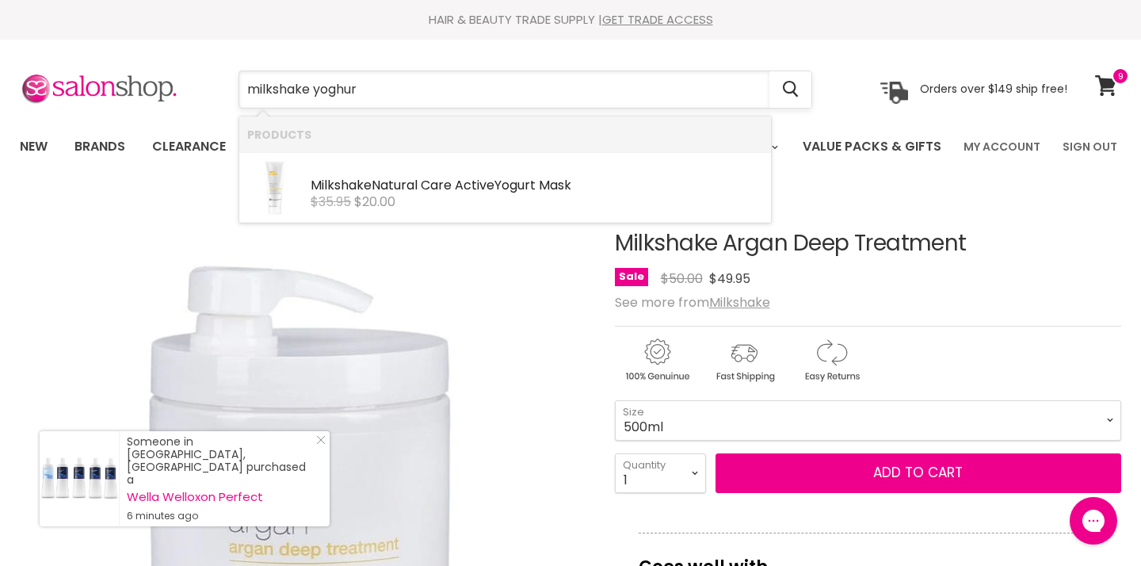
type input "milkshake yoghurt"
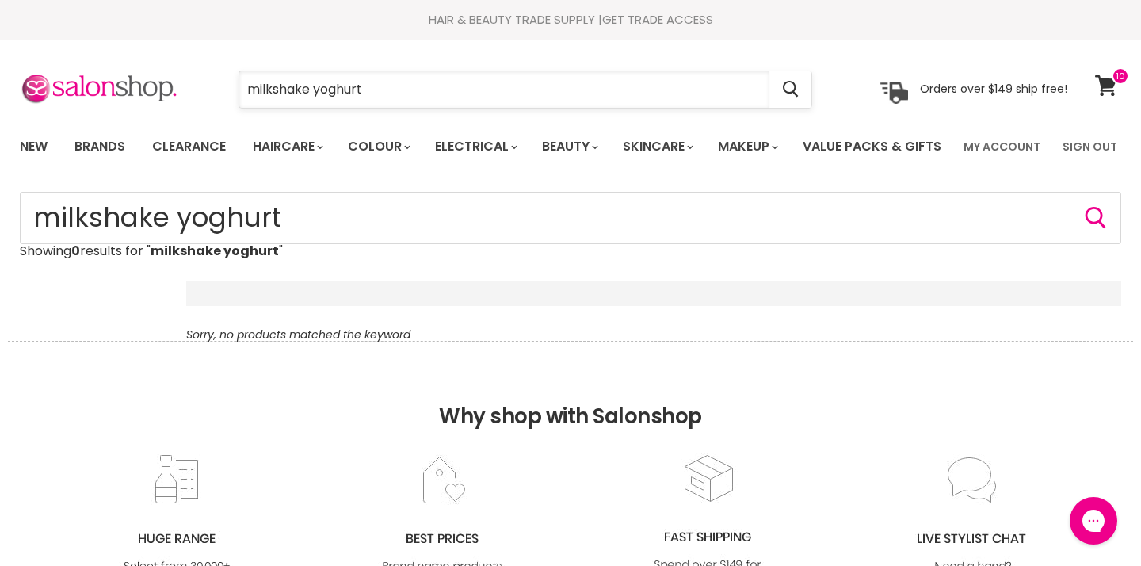
drag, startPoint x: 375, startPoint y: 89, endPoint x: 319, endPoint y: 86, distance: 56.3
click at [319, 86] on input "milkshake yoghurt" at bounding box center [504, 89] width 530 height 36
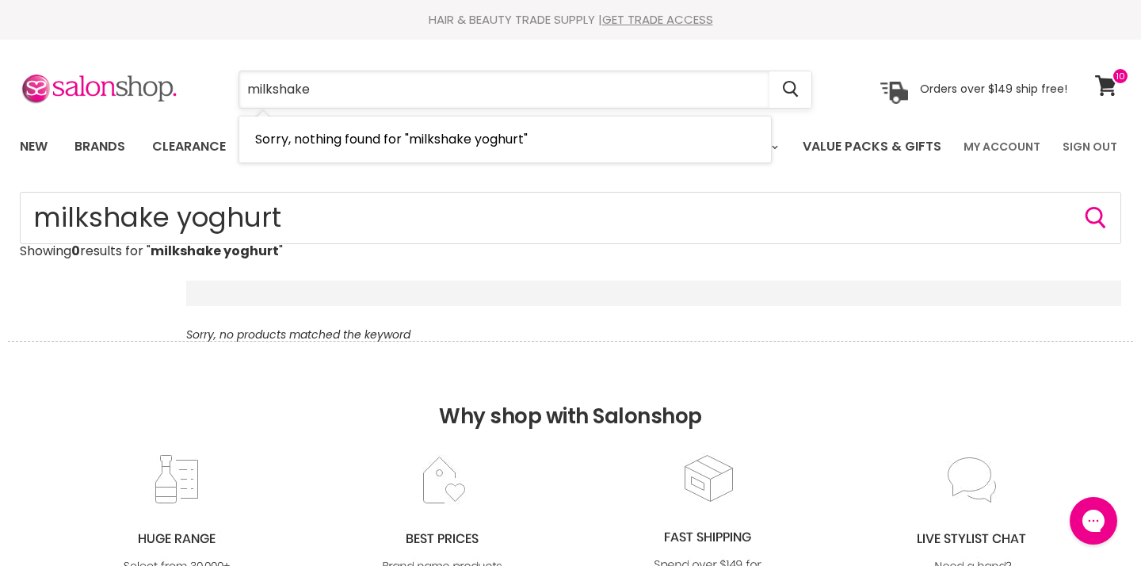
type input "milkshake"
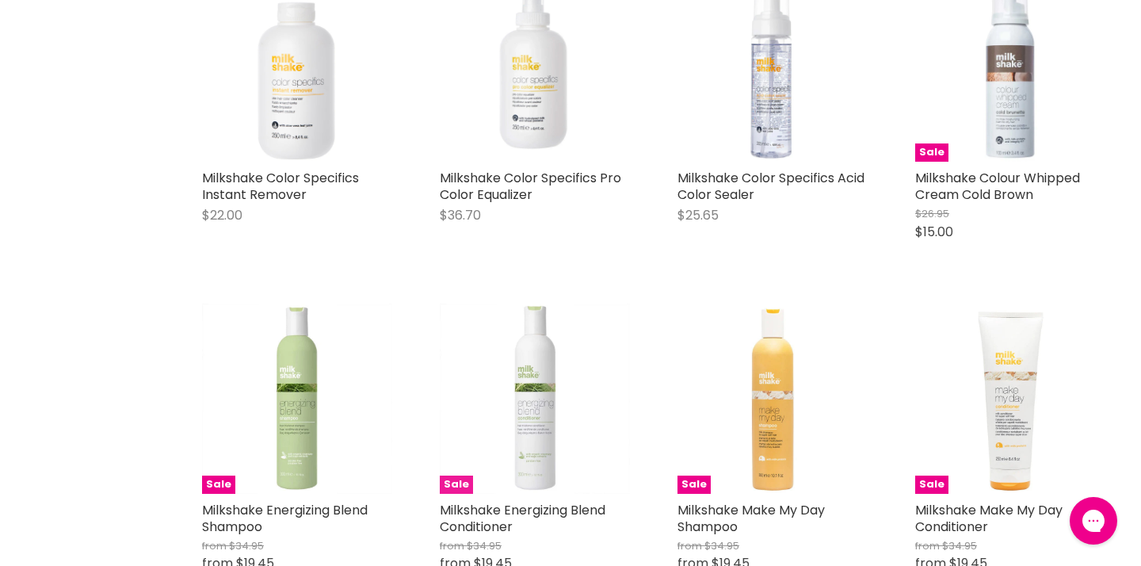
scroll to position [714, 0]
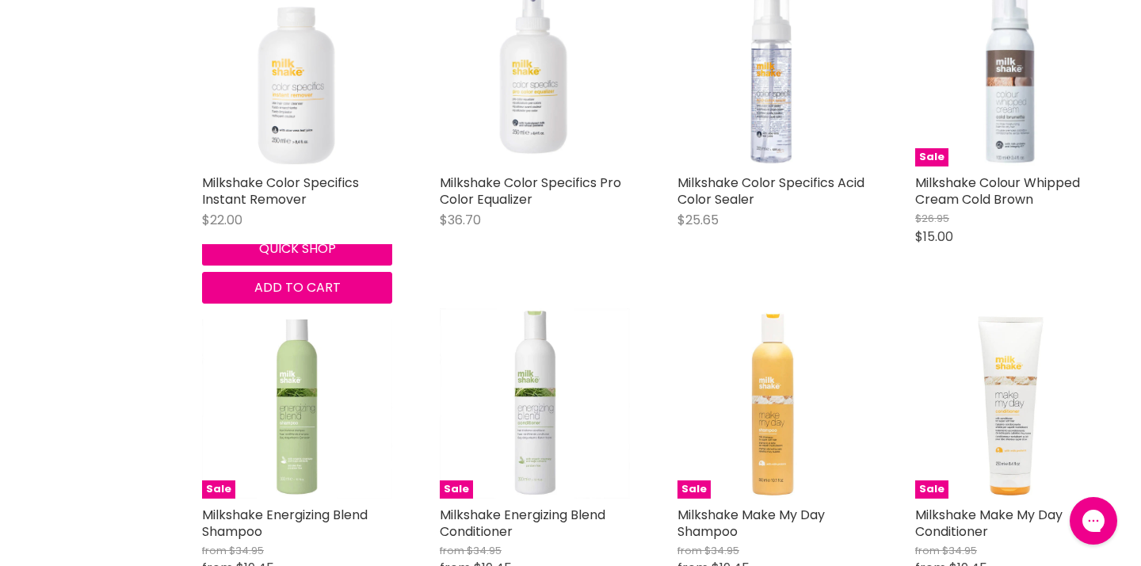
click at [308, 166] on img "Main content" at bounding box center [297, 71] width 190 height 190
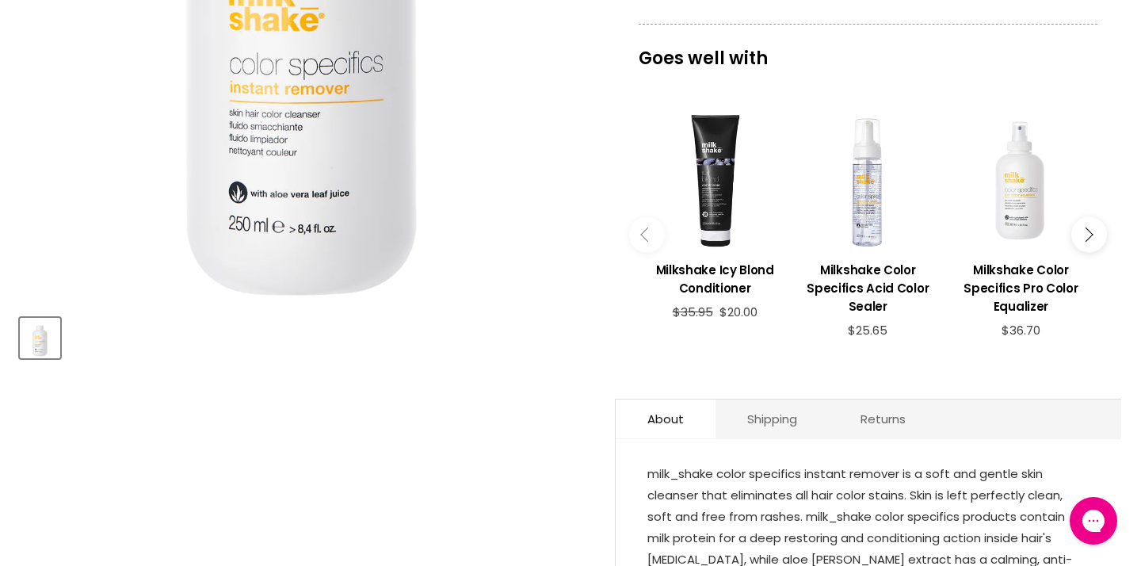
scroll to position [488, 0]
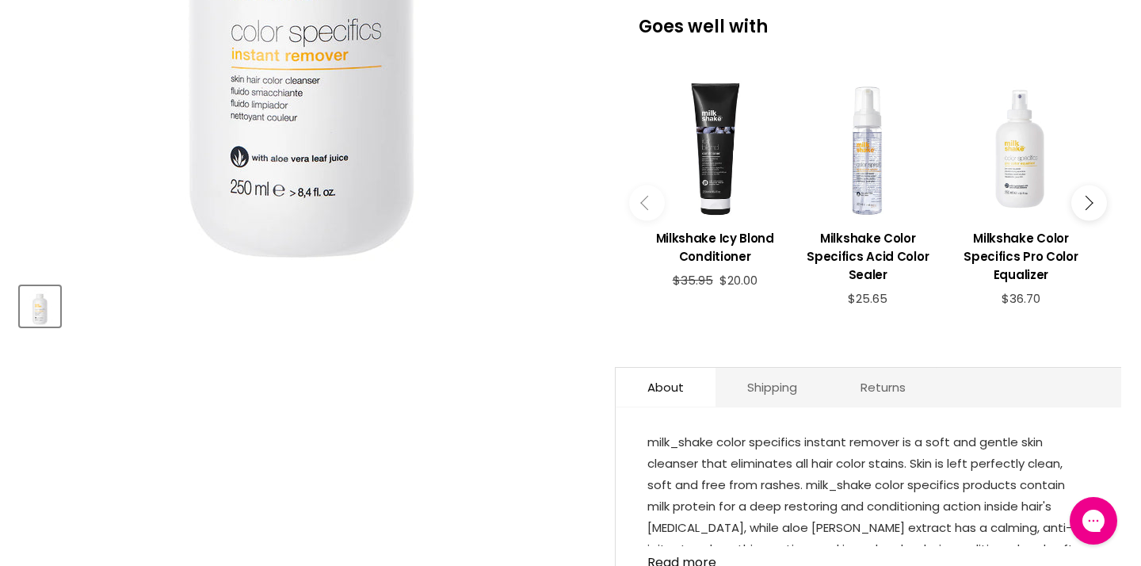
click at [1093, 220] on button "Main content" at bounding box center [1089, 203] width 36 height 36
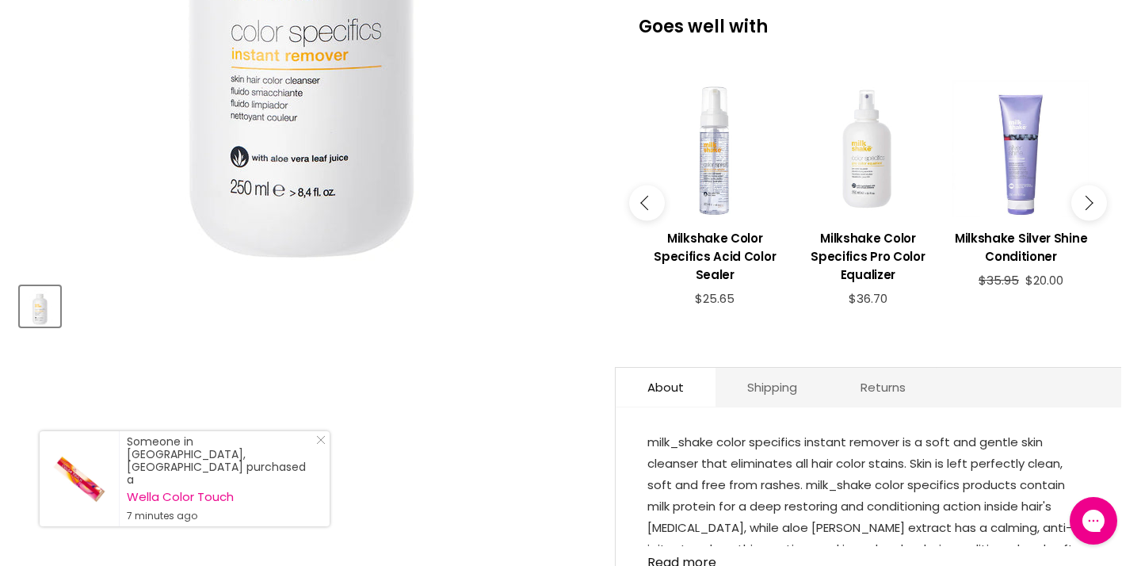
click at [1092, 220] on button "Main content" at bounding box center [1089, 203] width 36 height 36
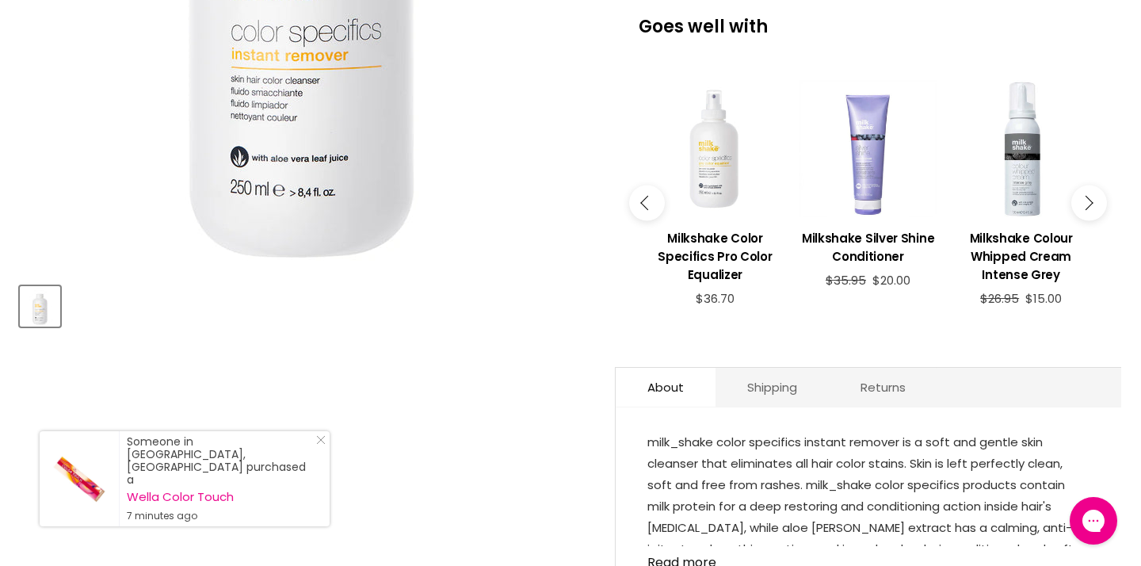
click at [1092, 220] on button "Main content" at bounding box center [1089, 203] width 36 height 36
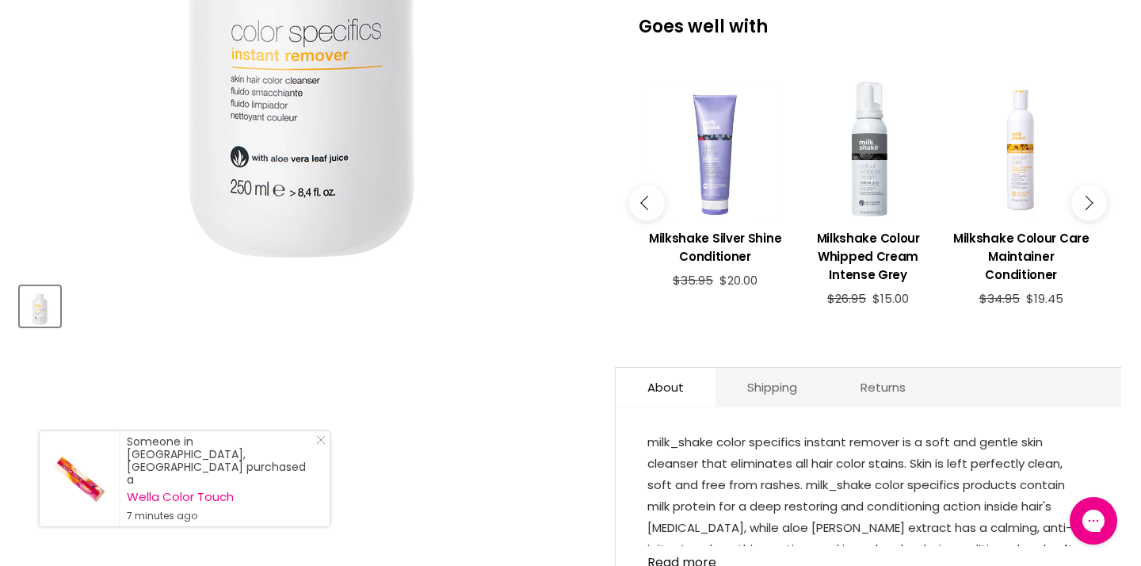
click at [1092, 220] on button "Main content" at bounding box center [1089, 203] width 36 height 36
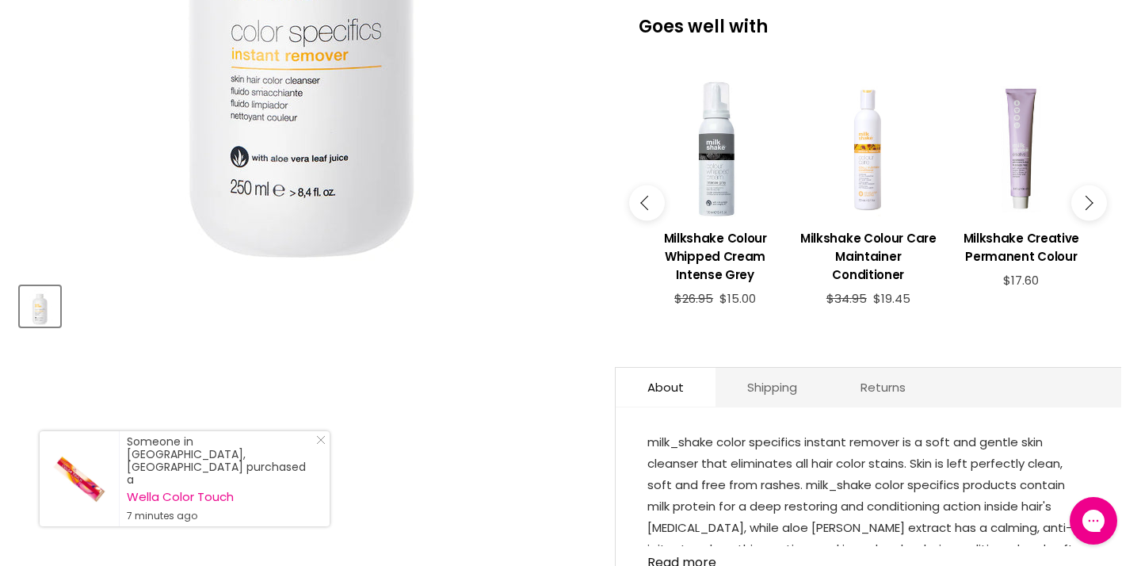
click at [1092, 220] on button "Main content" at bounding box center [1089, 203] width 36 height 36
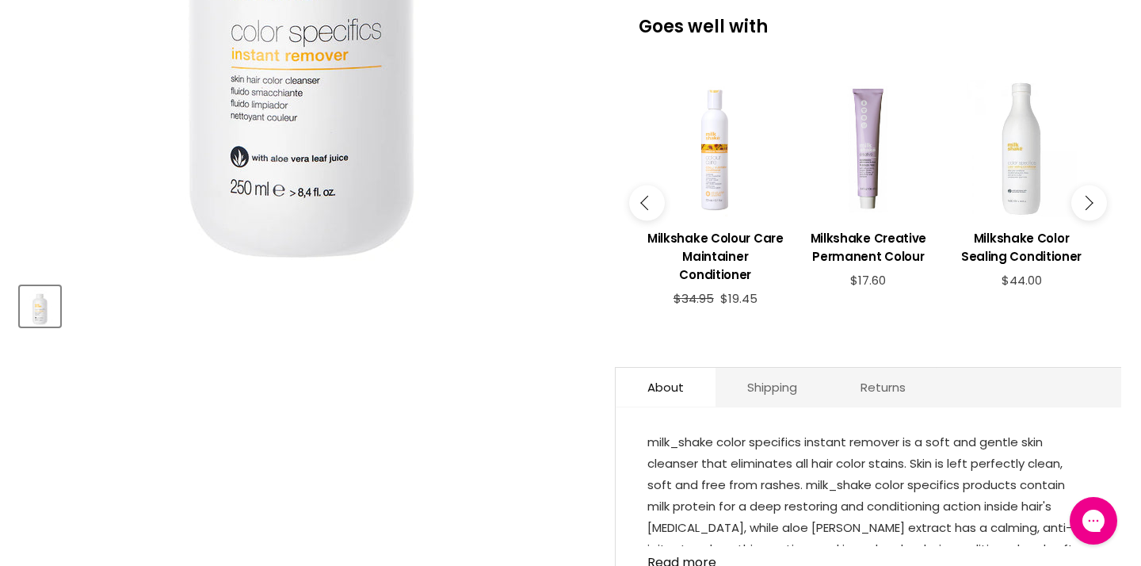
click at [1095, 220] on button "Main content" at bounding box center [1089, 203] width 36 height 36
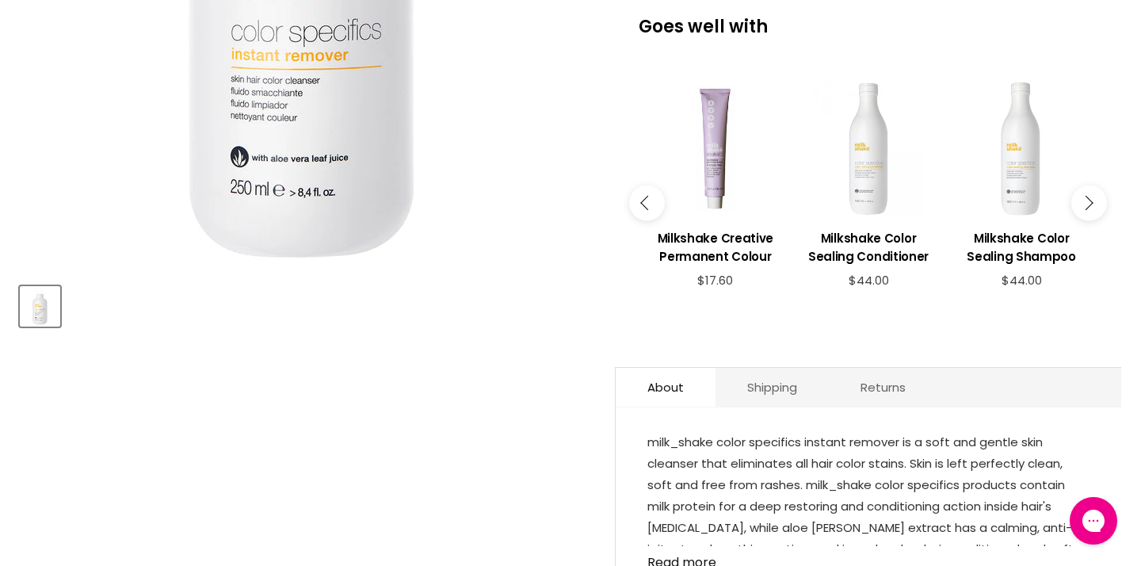
click at [1094, 220] on button "Main content" at bounding box center [1089, 203] width 36 height 36
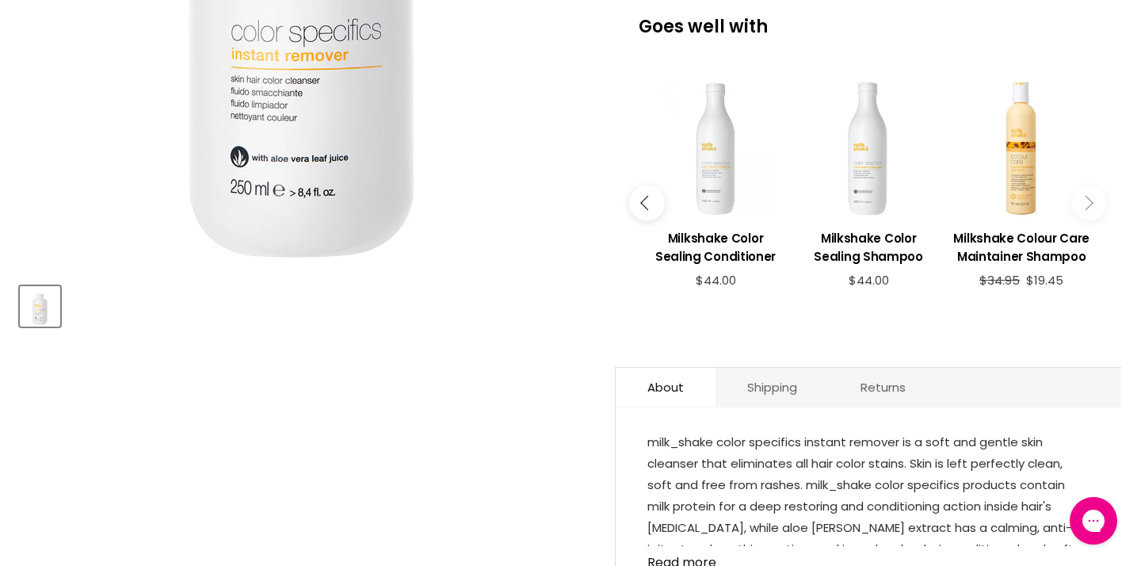
click at [1090, 220] on button "Main content" at bounding box center [1089, 203] width 36 height 36
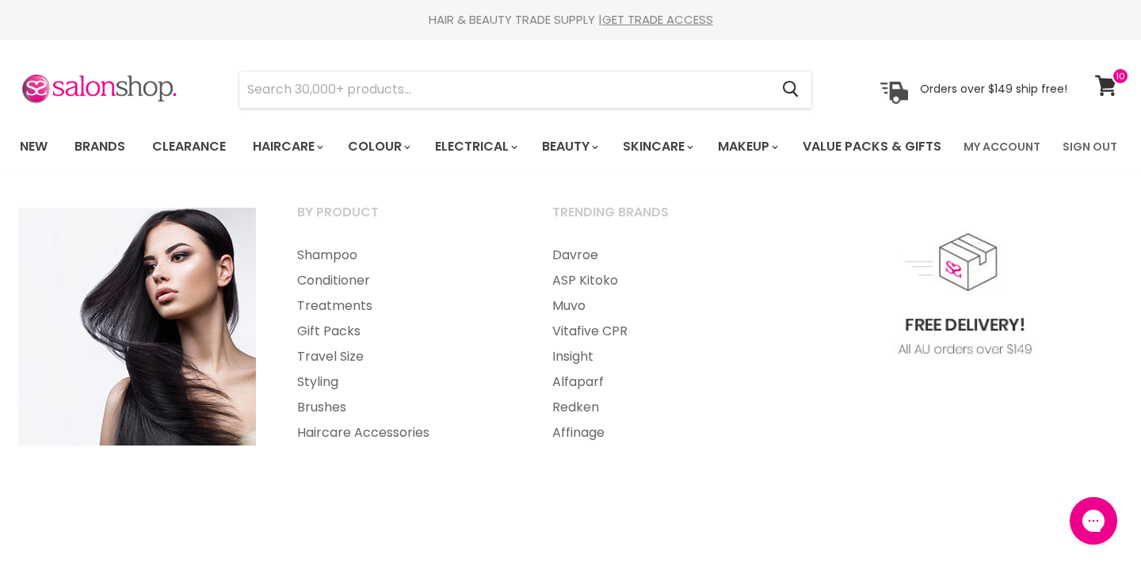
scroll to position [0, 0]
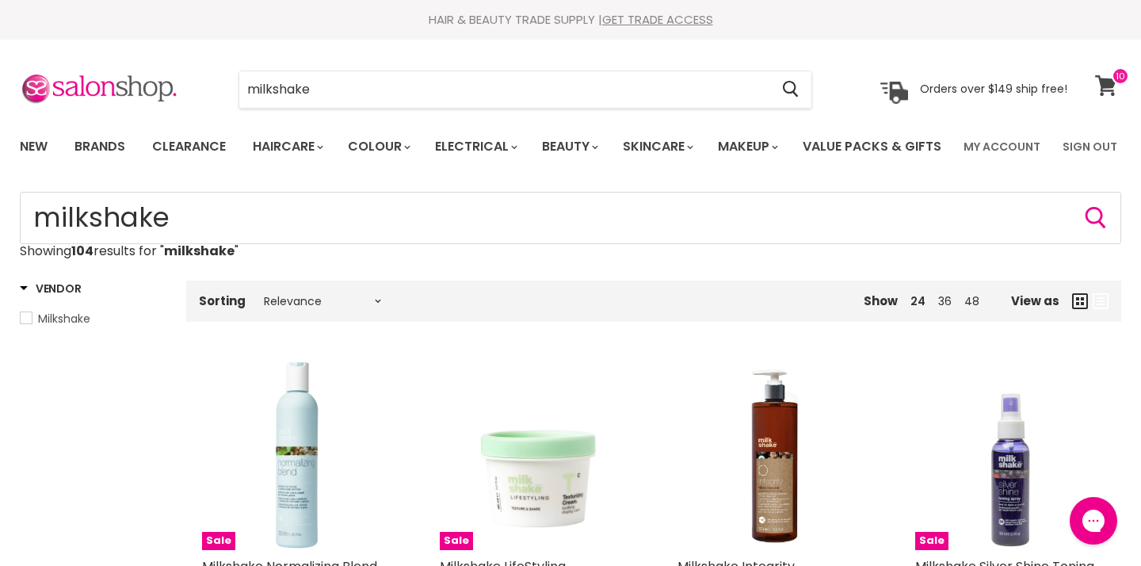
click at [1106, 91] on icon at bounding box center [1106, 85] width 22 height 21
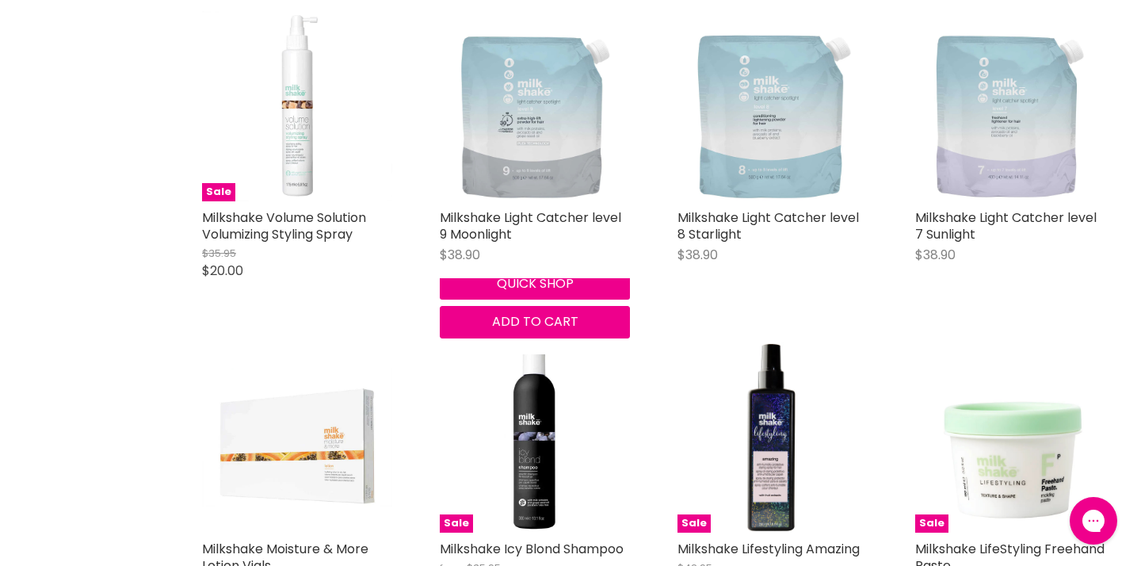
scroll to position [2023, 0]
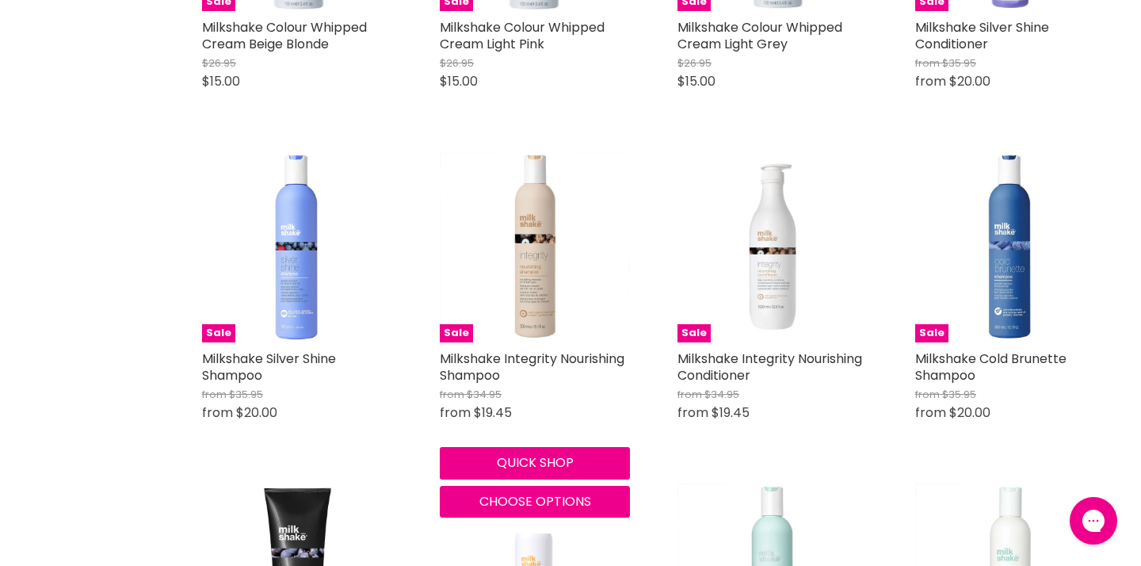
scroll to position [4586, 0]
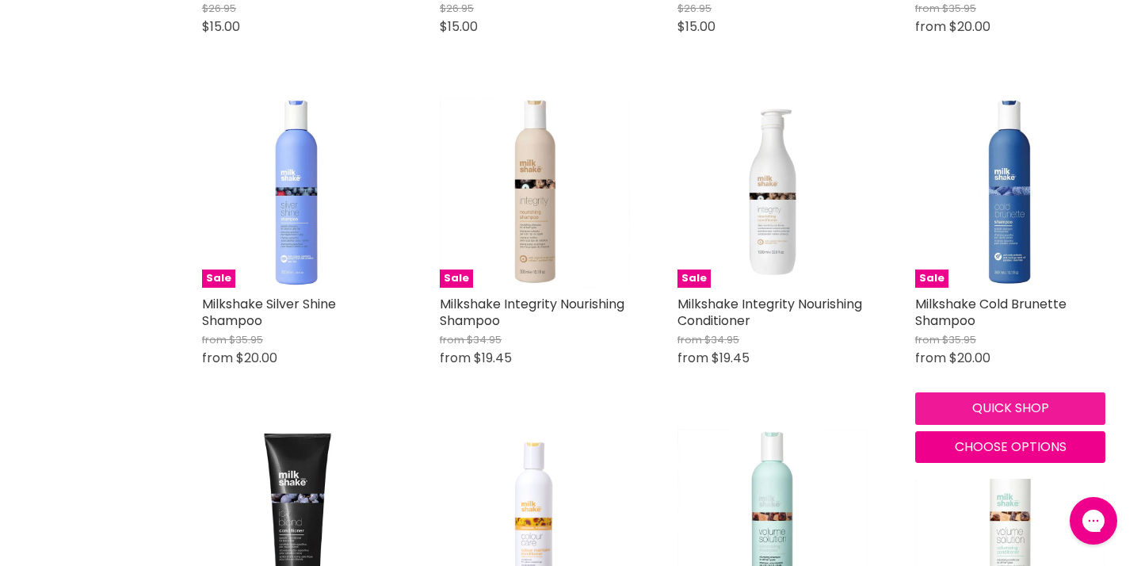
click at [1017, 424] on button "Quick shop" at bounding box center [1010, 408] width 190 height 32
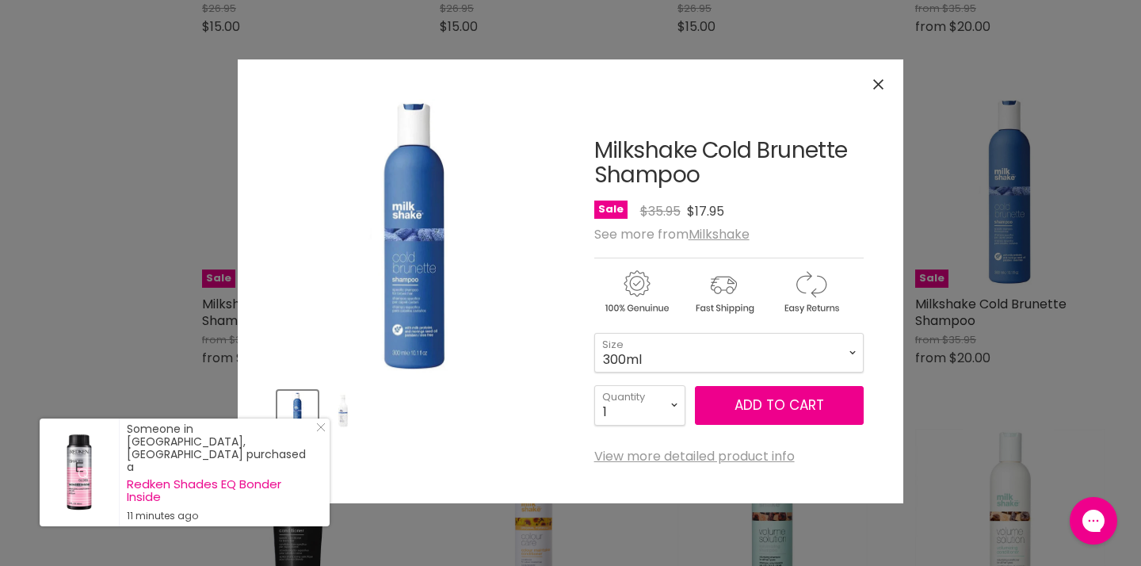
click at [879, 85] on icon "Close" at bounding box center [878, 84] width 10 height 10
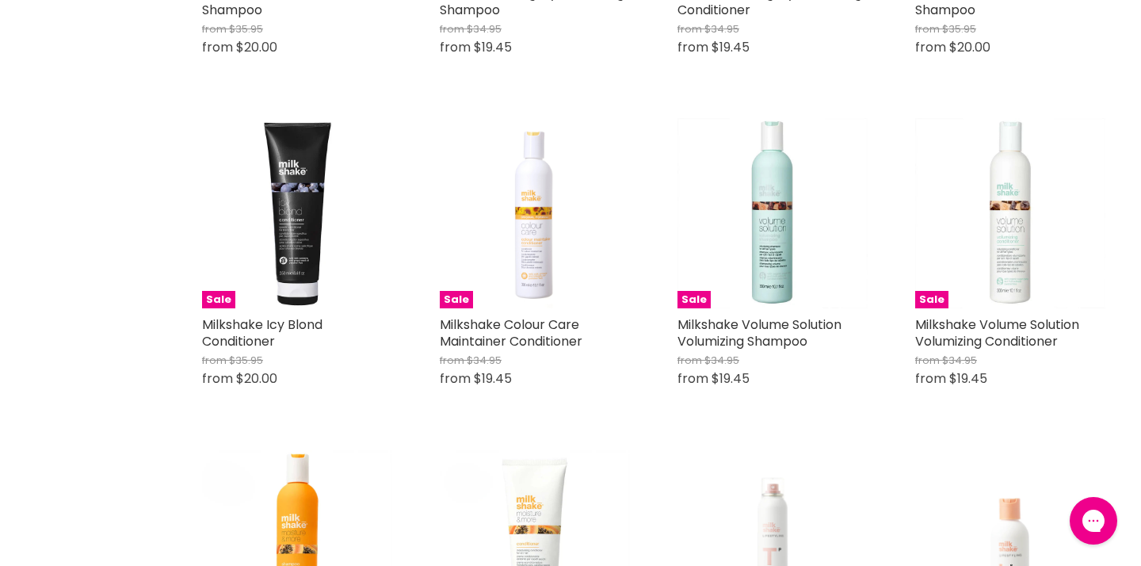
scroll to position [4897, 0]
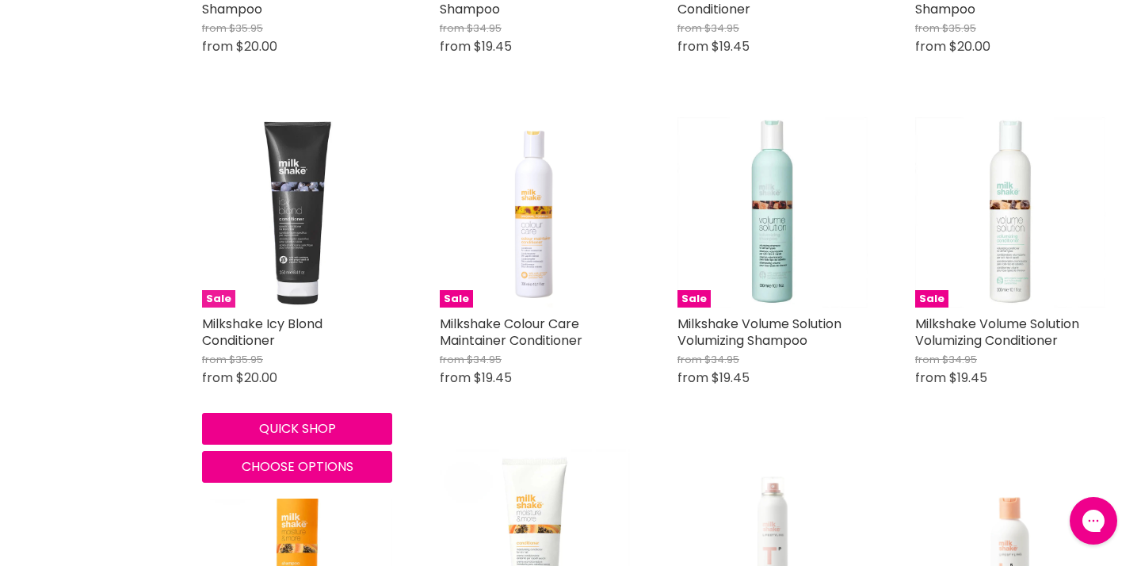
click at [295, 294] on img "Main content" at bounding box center [297, 212] width 190 height 190
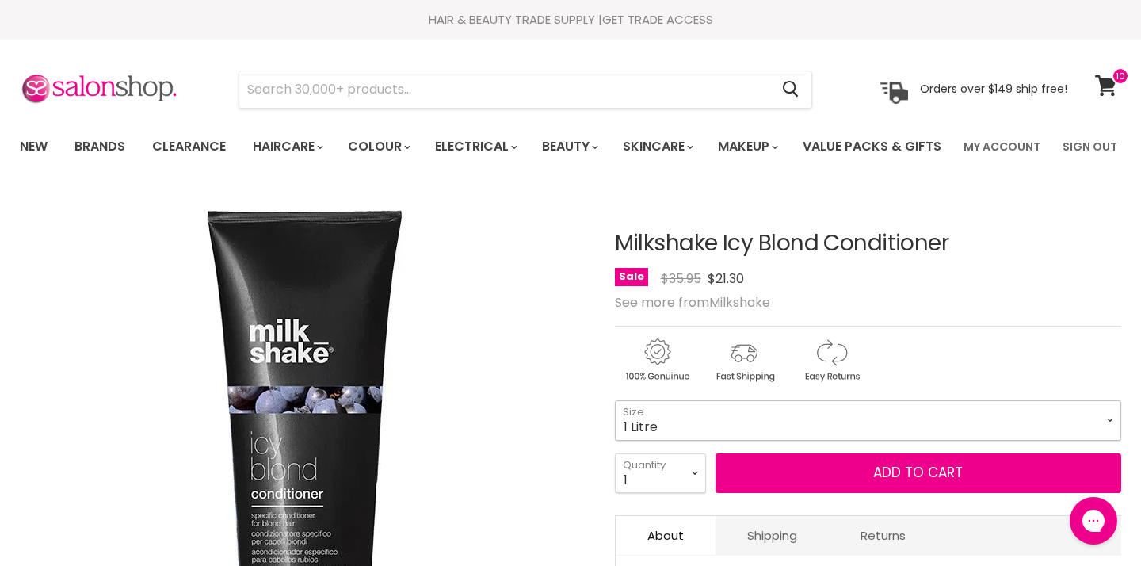
select select "1 Litre"
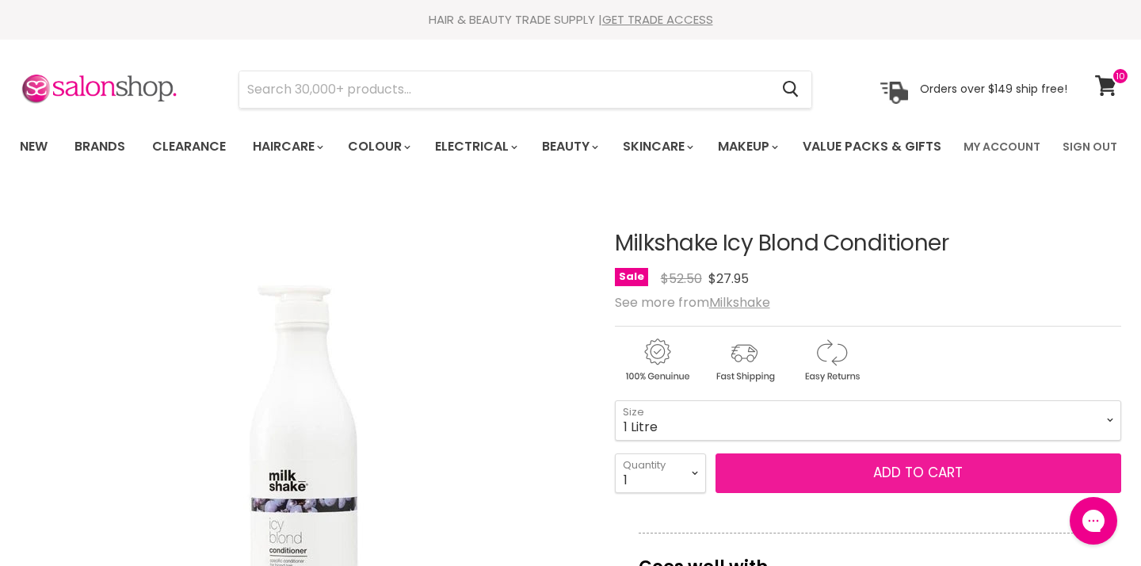
click at [809, 493] on button "Add to cart" at bounding box center [918, 473] width 406 height 40
click at [927, 493] on button "Add to cart" at bounding box center [918, 473] width 406 height 40
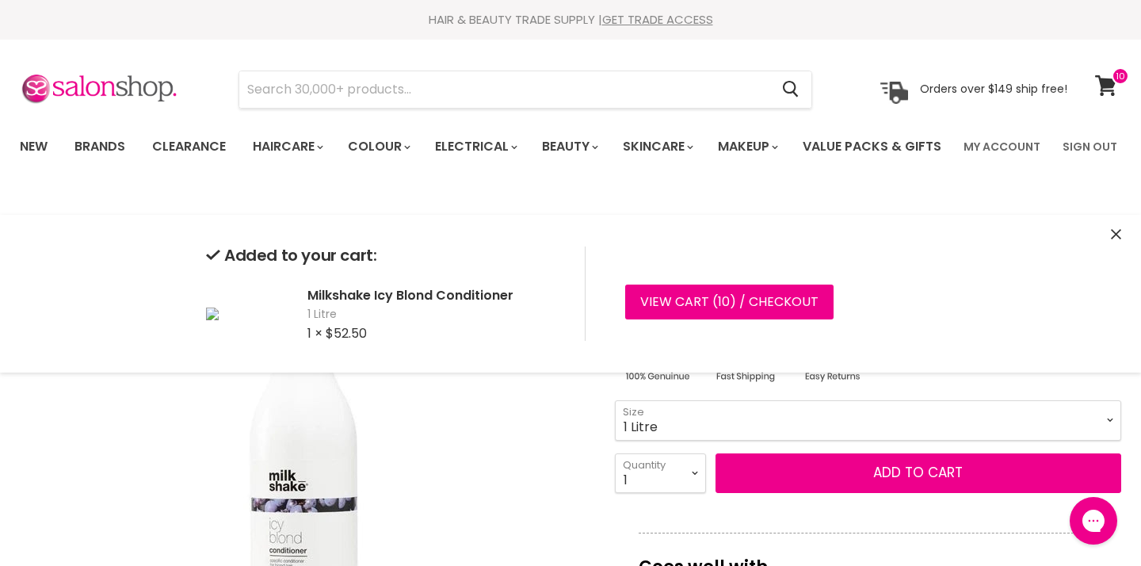
click at [558, 421] on div "Click or scroll to zoom Tap or pinch to zoom" at bounding box center [303, 475] width 567 height 567
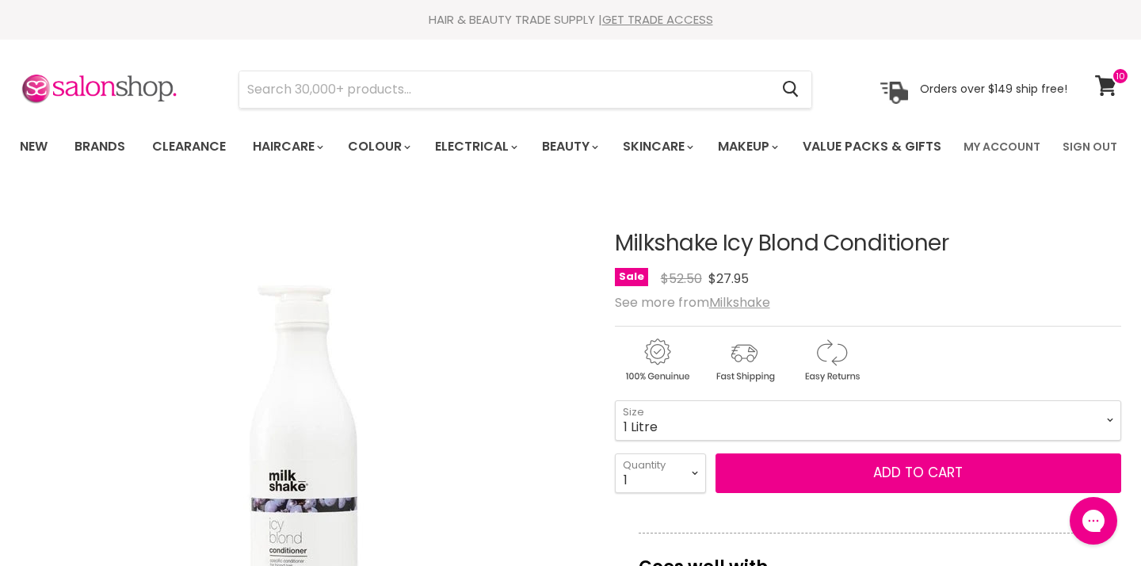
scroll to position [237, 0]
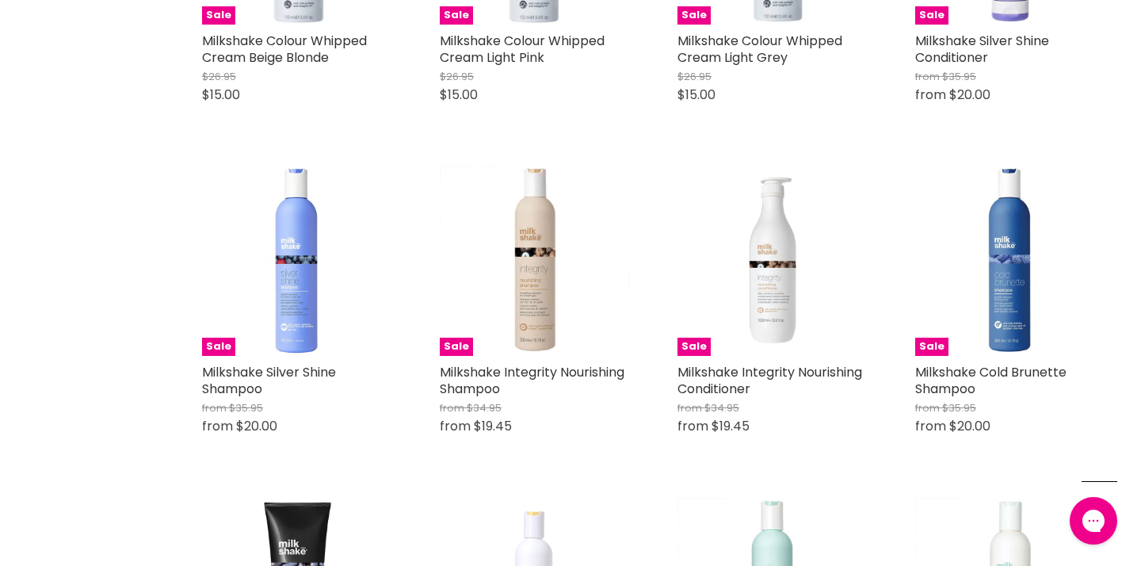
scroll to position [406, 0]
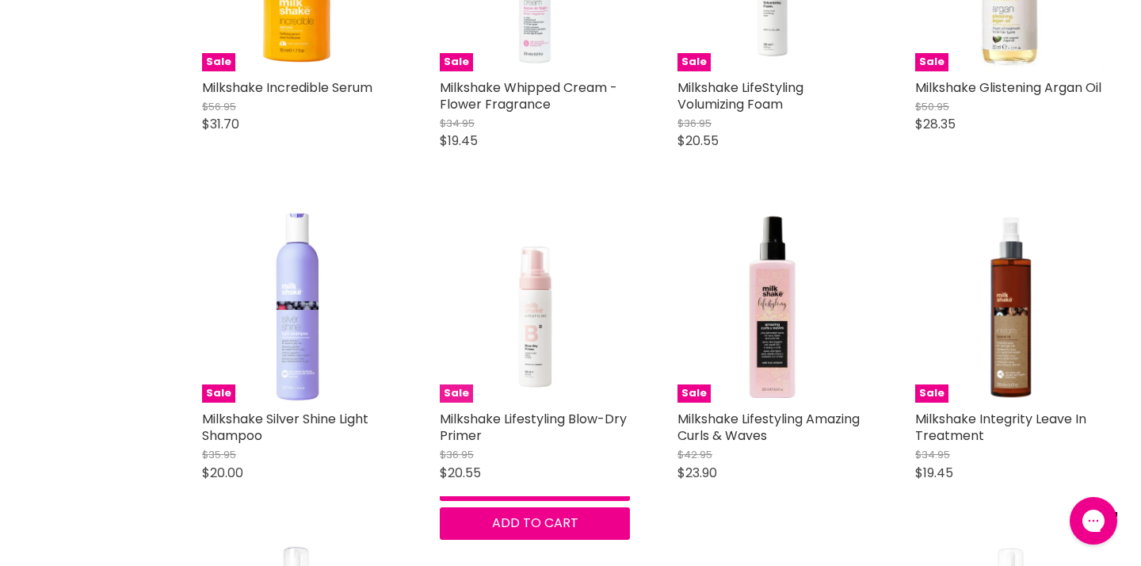
scroll to position [3134, 0]
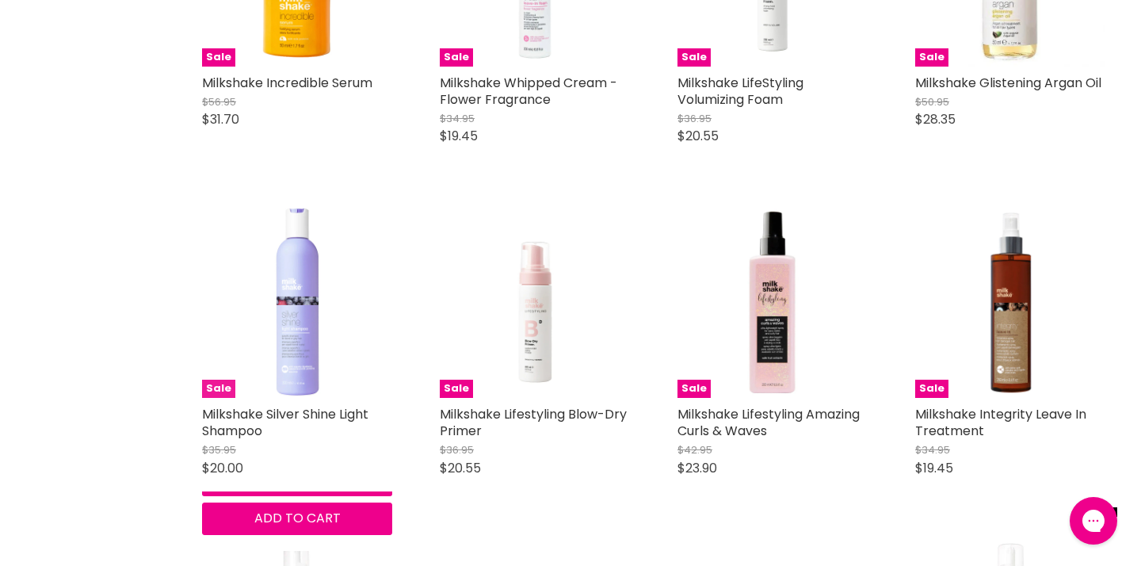
click at [309, 365] on img "Main content" at bounding box center [297, 303] width 190 height 190
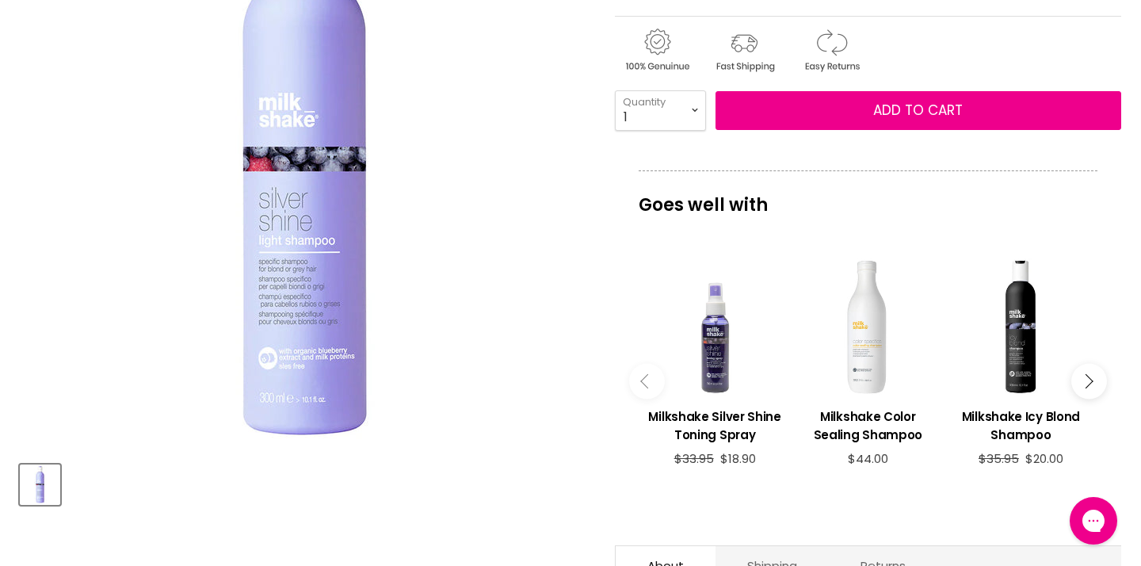
scroll to position [303, 0]
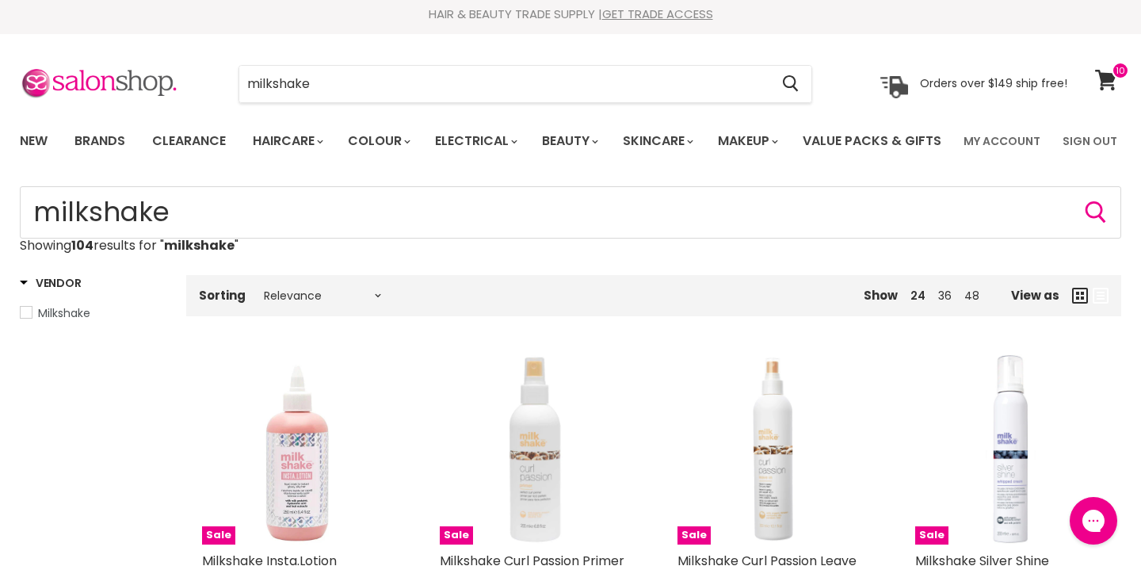
scroll to position [2, 0]
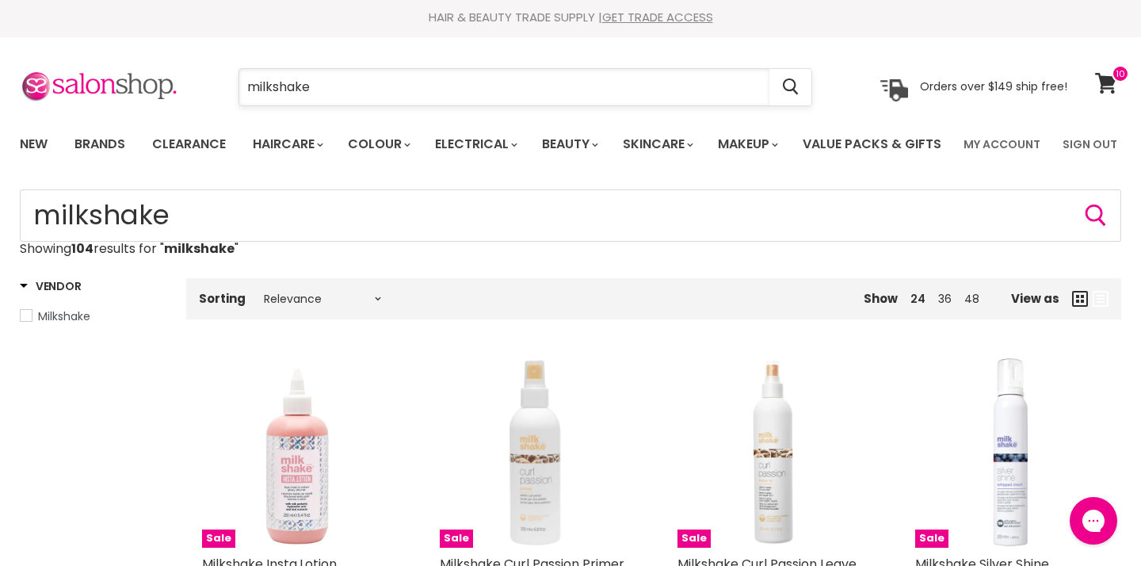
click at [349, 86] on input "milkshake" at bounding box center [504, 87] width 530 height 36
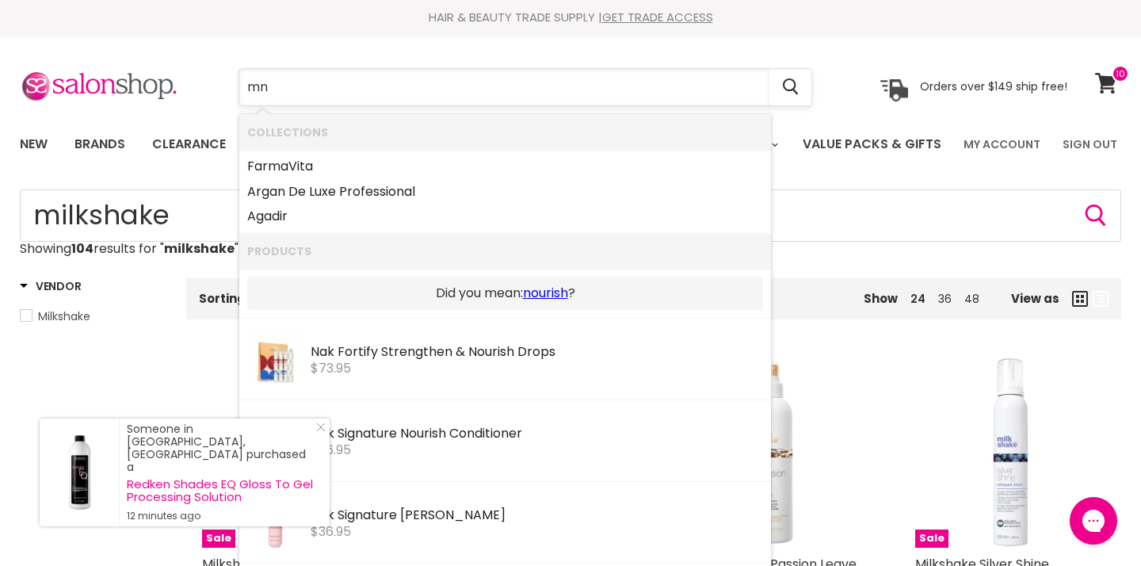
type input "m"
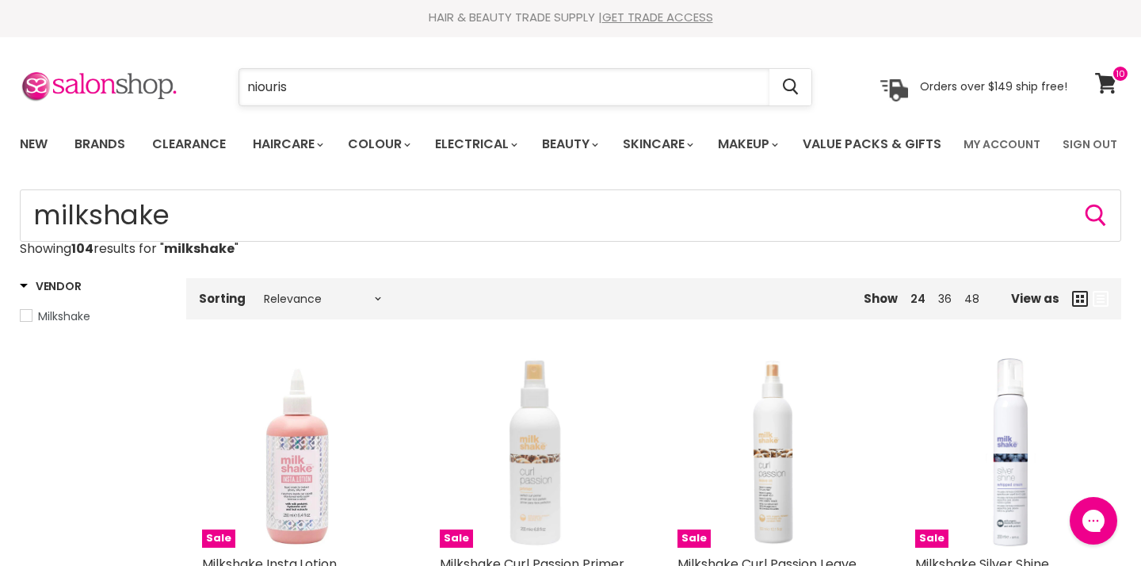
type input "niourish"
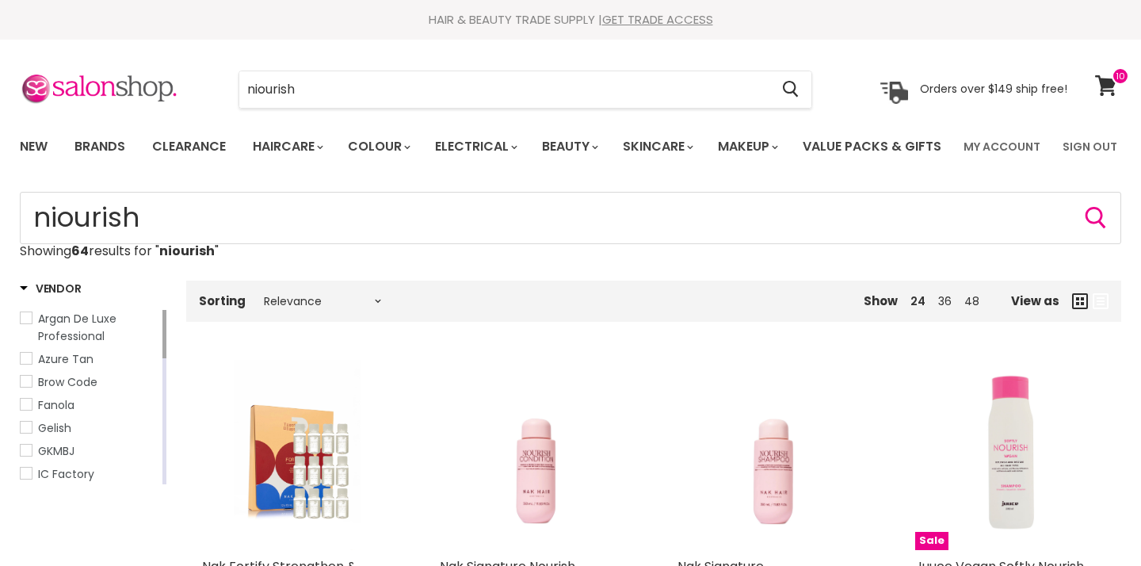
type input "nourish"
click at [364, 99] on input "nourish" at bounding box center [504, 89] width 530 height 36
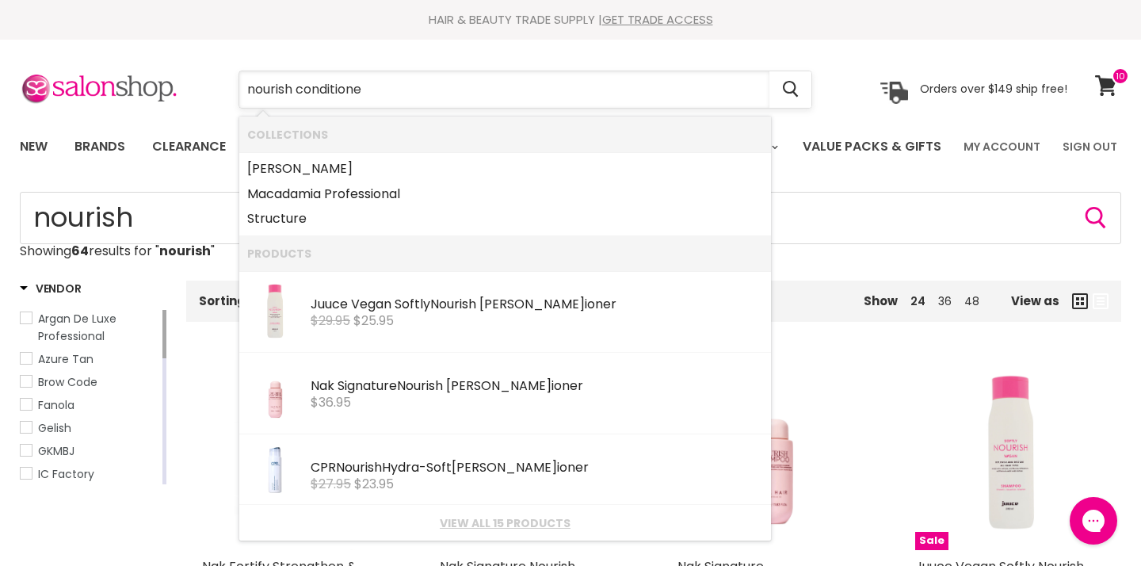
type input "nourish conditioner"
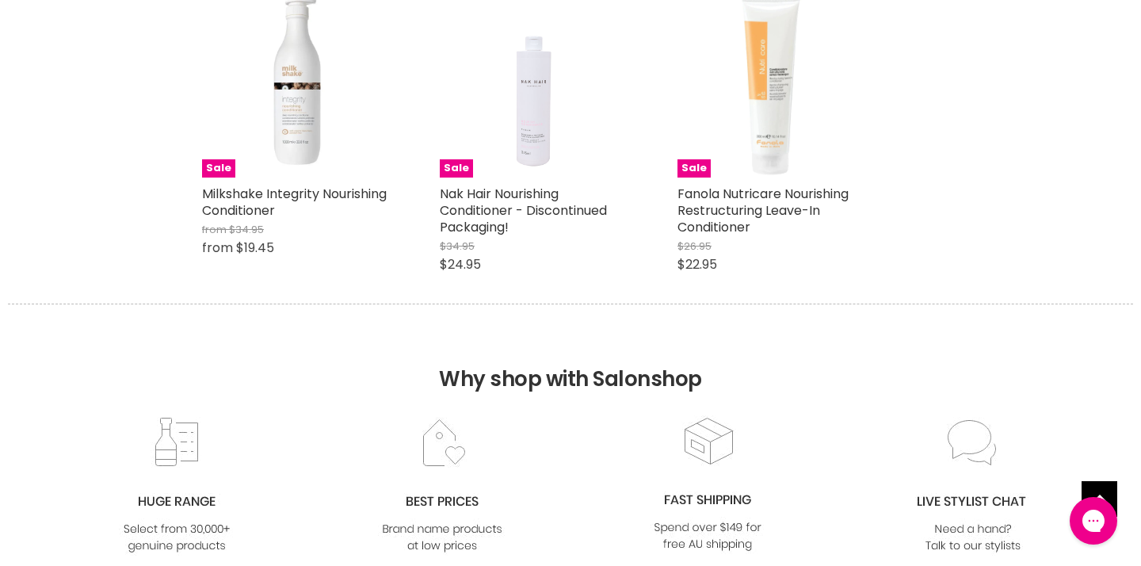
scroll to position [1341, 0]
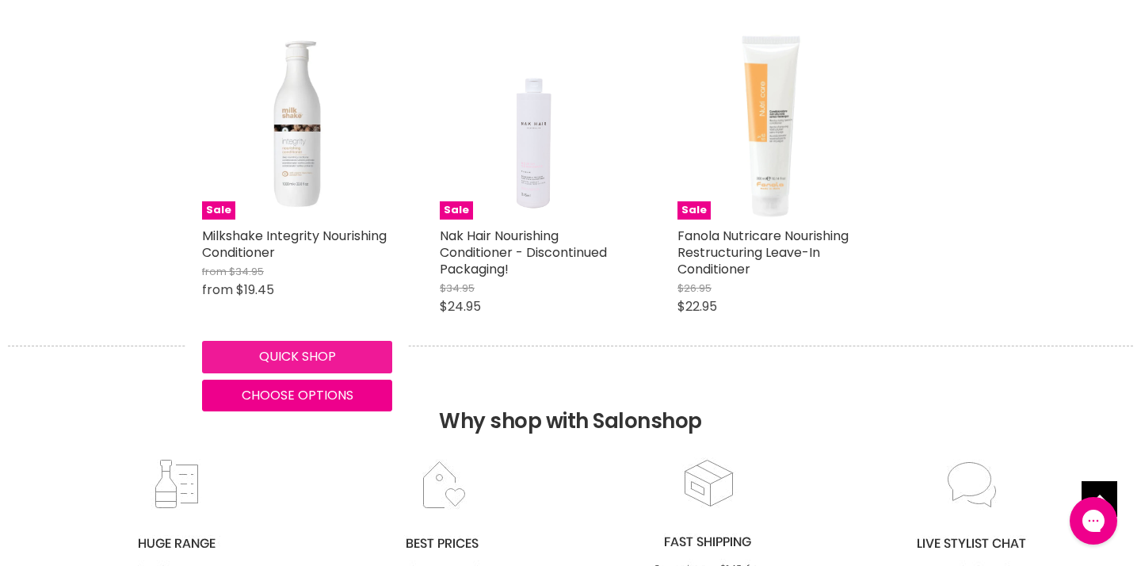
click at [279, 372] on button "Quick shop" at bounding box center [297, 357] width 190 height 32
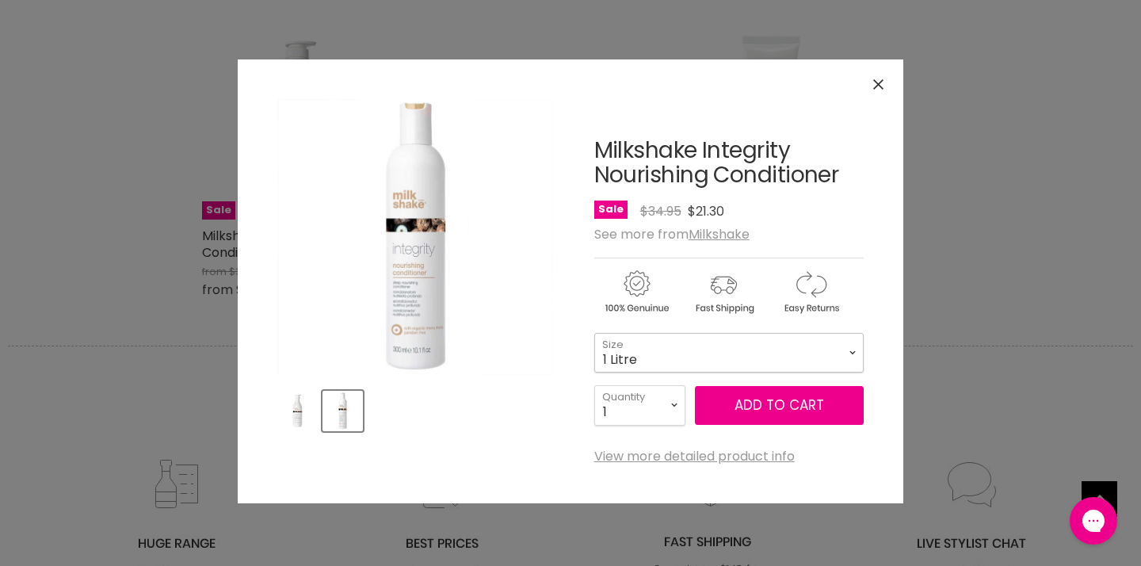
select select "1 Litre"
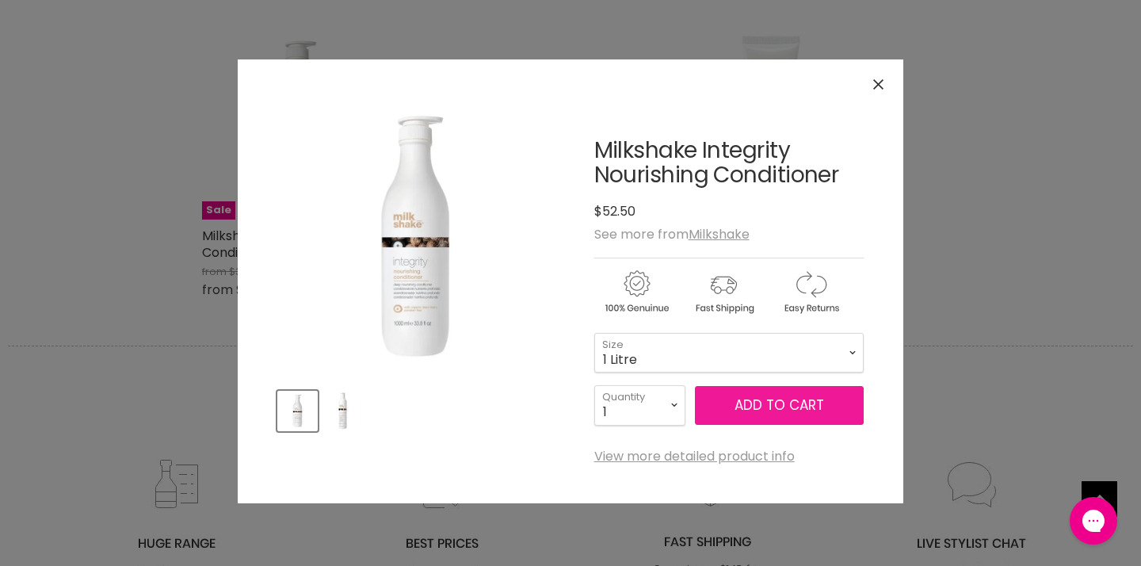
click at [774, 403] on button "Add to cart" at bounding box center [779, 406] width 169 height 40
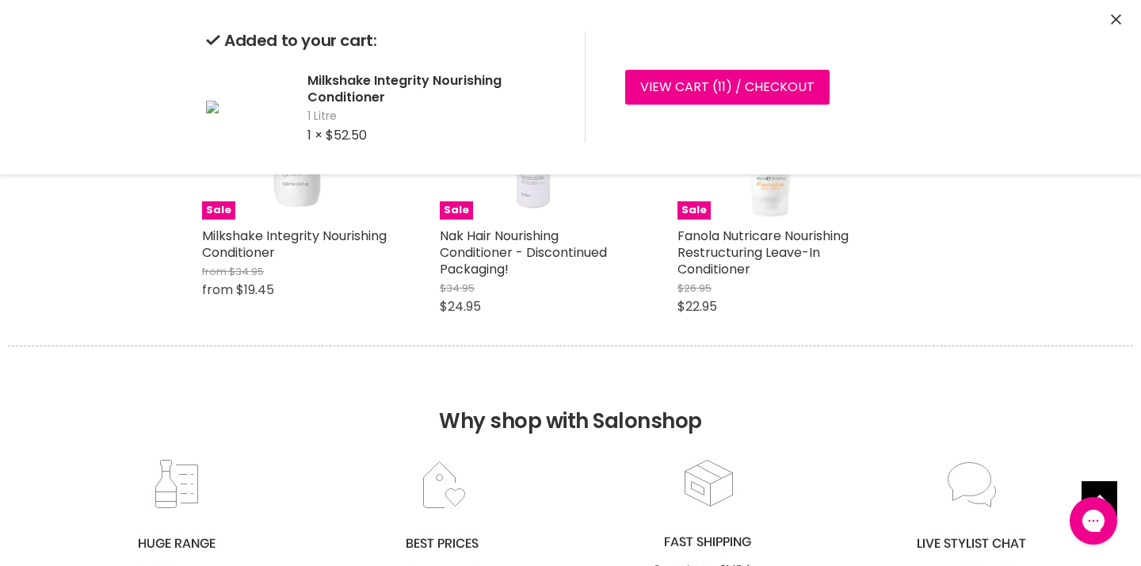
click at [921, 445] on h2 "Why shop with Salonshop" at bounding box center [570, 401] width 1125 height 112
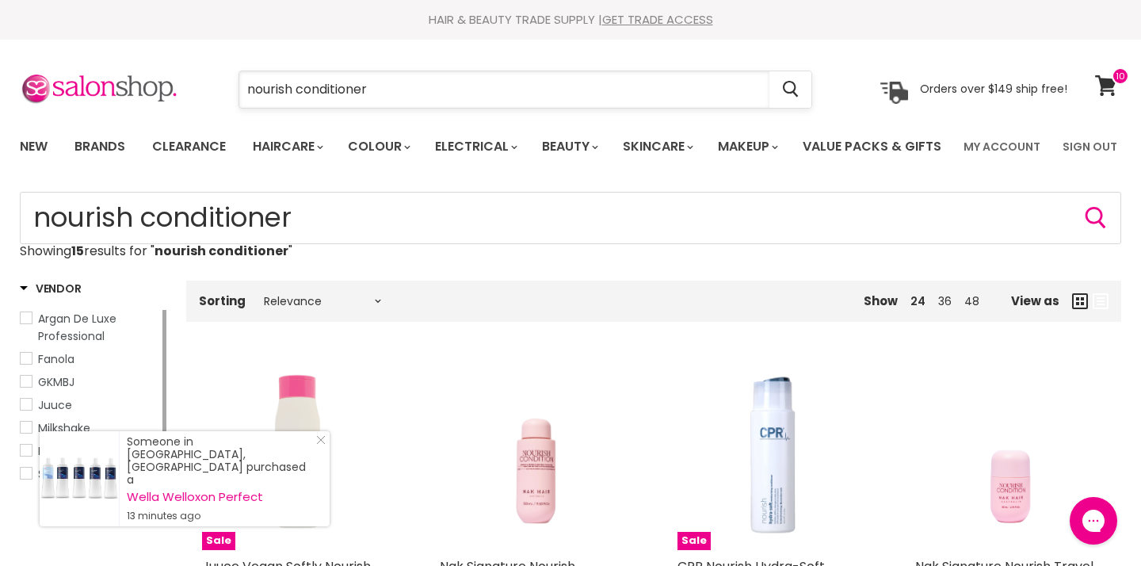
drag, startPoint x: 384, startPoint y: 84, endPoint x: 296, endPoint y: 87, distance: 88.0
click at [296, 87] on input "nourish conditioner" at bounding box center [504, 89] width 530 height 36
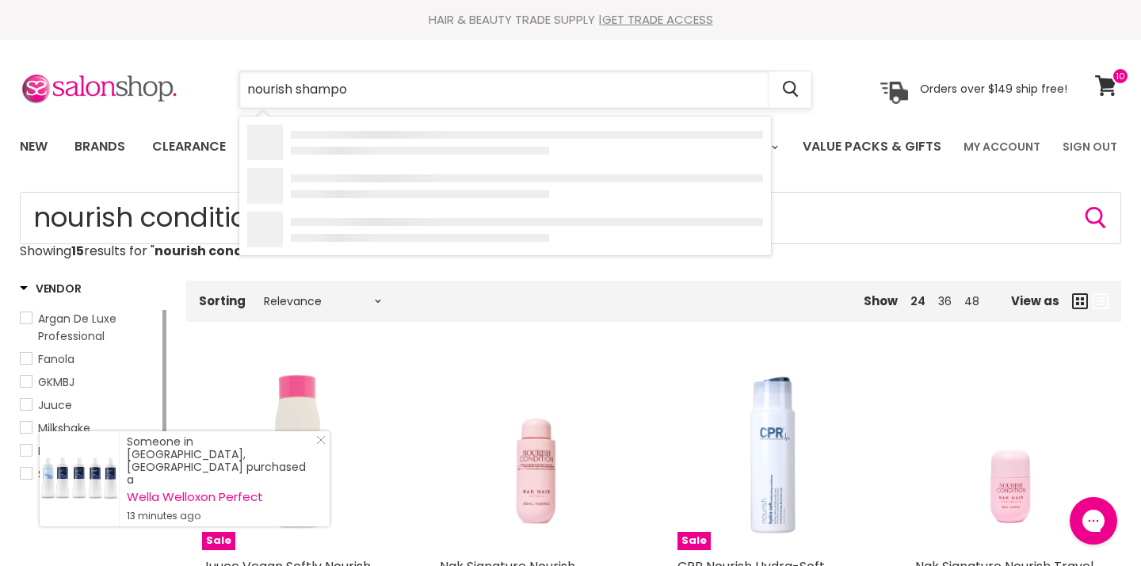
type input "nourish shampoo"
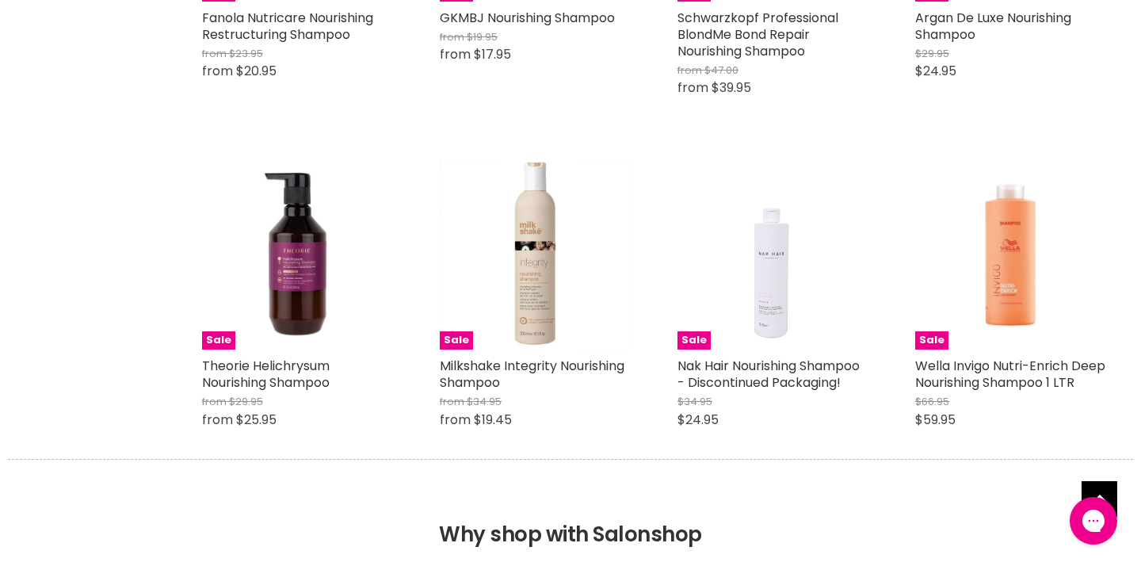
scroll to position [1224, 0]
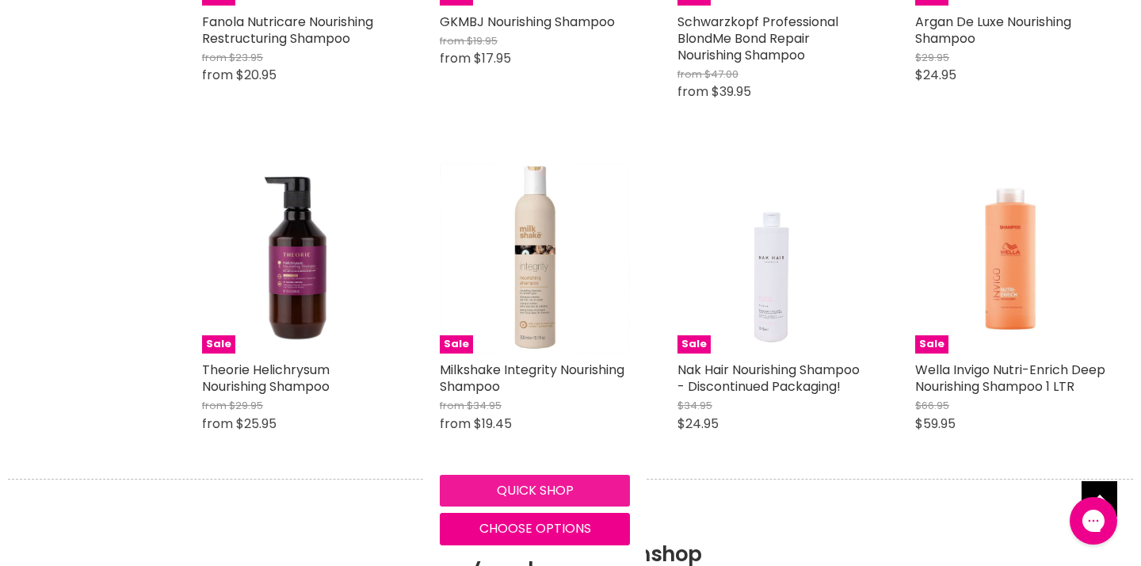
click at [517, 506] on button "Quick shop" at bounding box center [535, 490] width 190 height 32
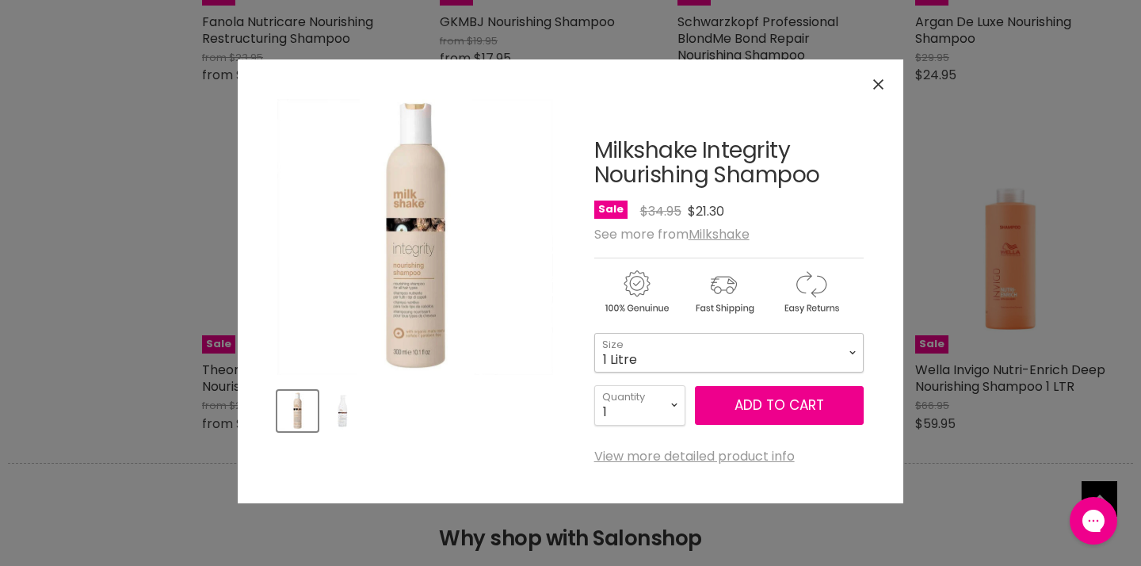
select select "1 Litre"
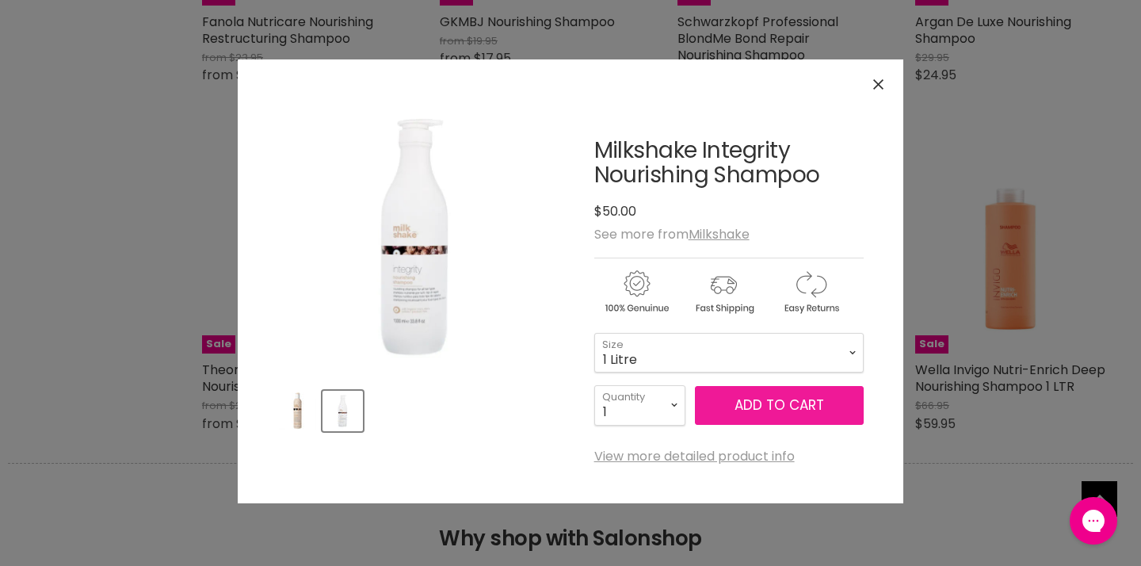
click at [774, 409] on button "Add to cart" at bounding box center [779, 406] width 169 height 40
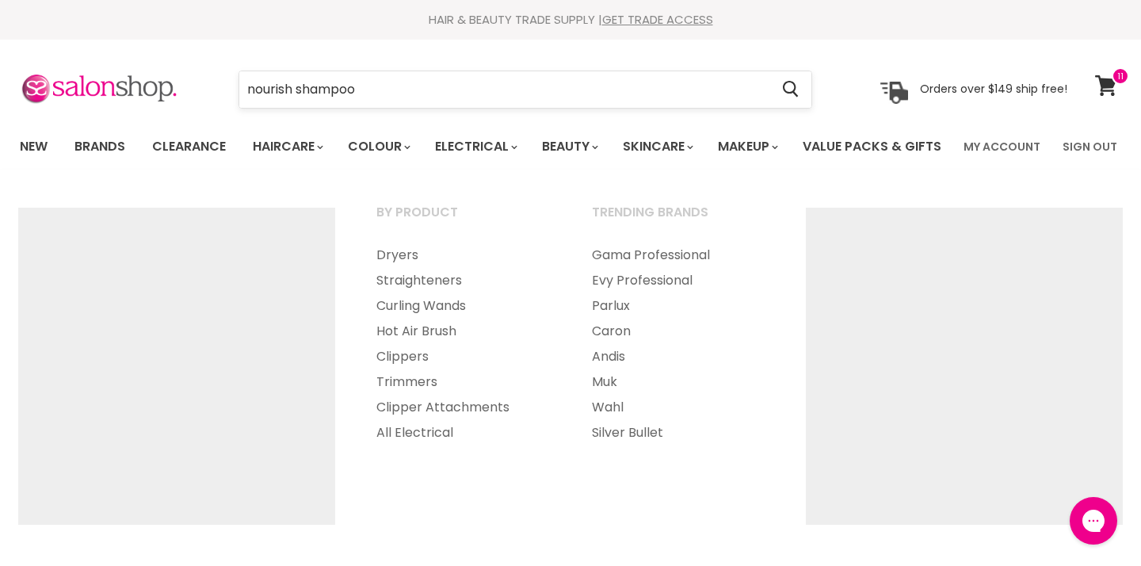
click at [468, 91] on input "nourish shampoo" at bounding box center [504, 89] width 530 height 36
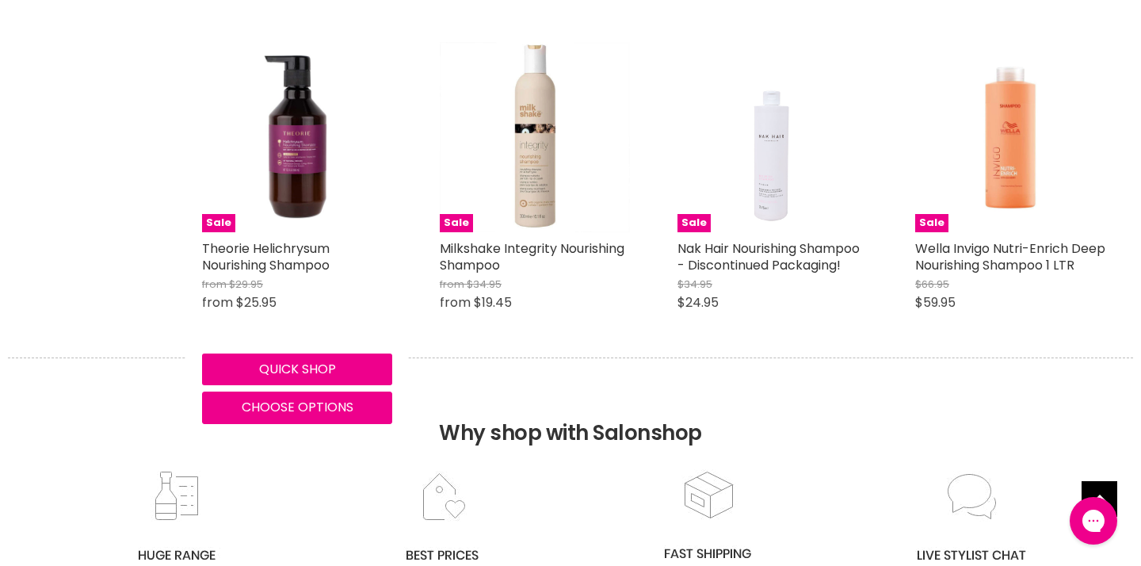
drag, startPoint x: 468, startPoint y: 91, endPoint x: 220, endPoint y: 62, distance: 249.6
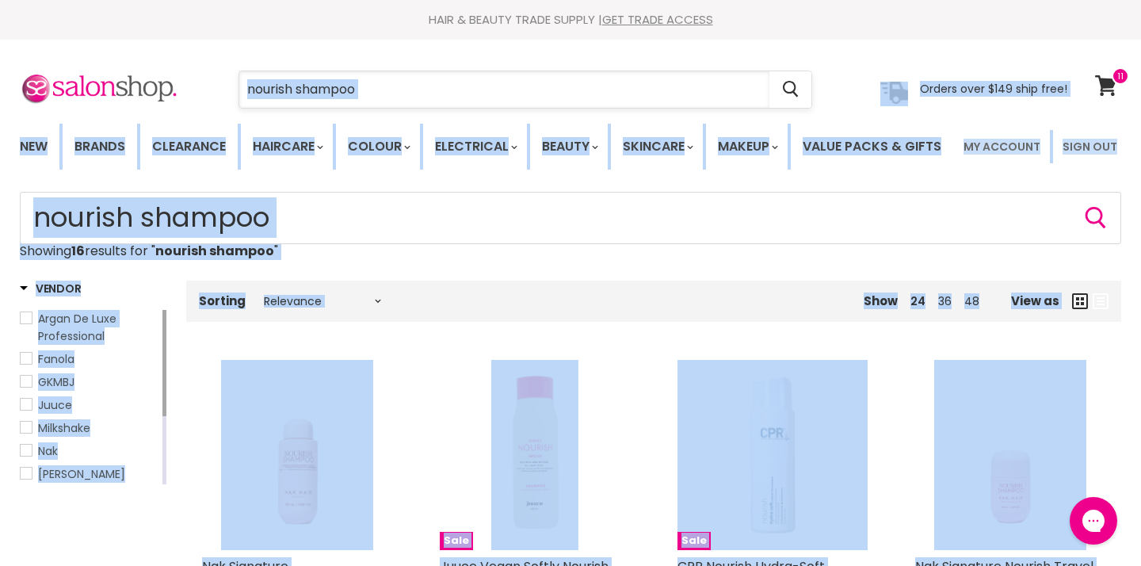
click at [337, 101] on input "nourish shampoo" at bounding box center [504, 89] width 530 height 36
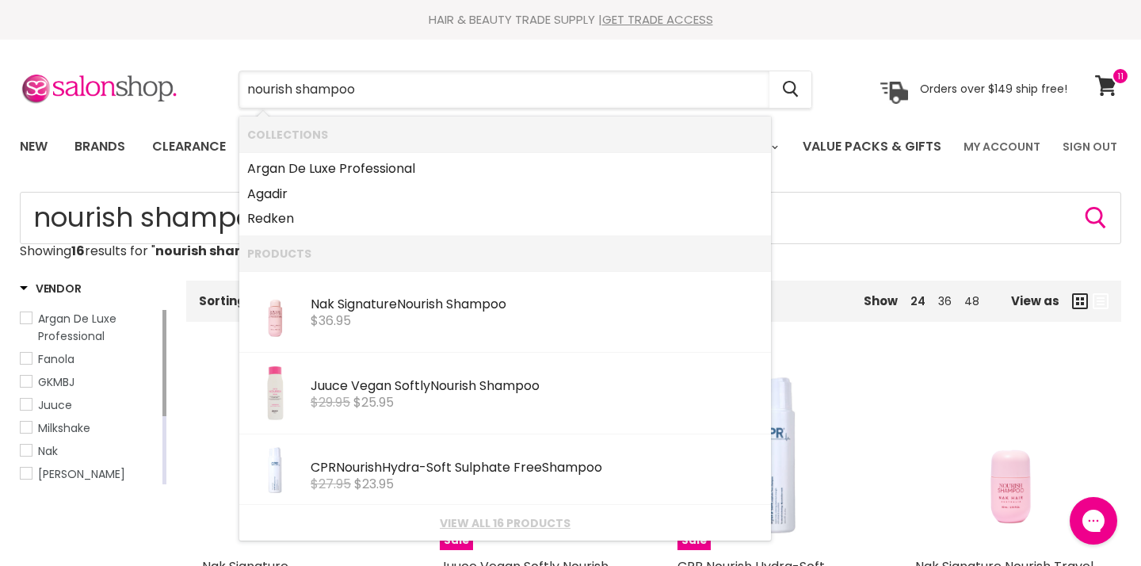
drag, startPoint x: 403, startPoint y: 90, endPoint x: 234, endPoint y: 79, distance: 169.0
click at [234, 79] on div "nourish shampoo Cancel" at bounding box center [525, 89] width 654 height 36
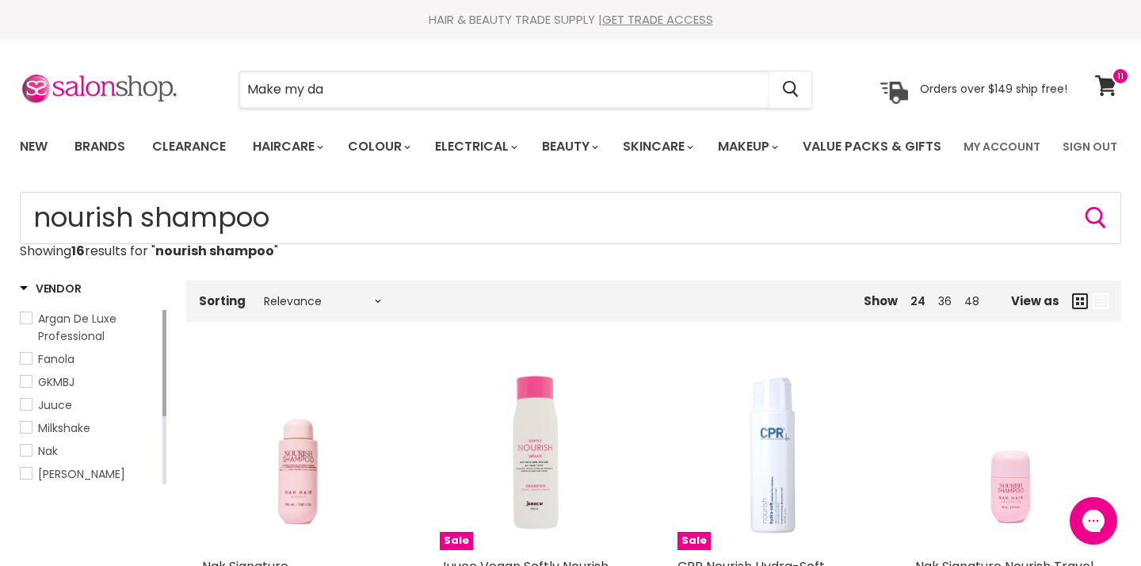
type input "Make my day"
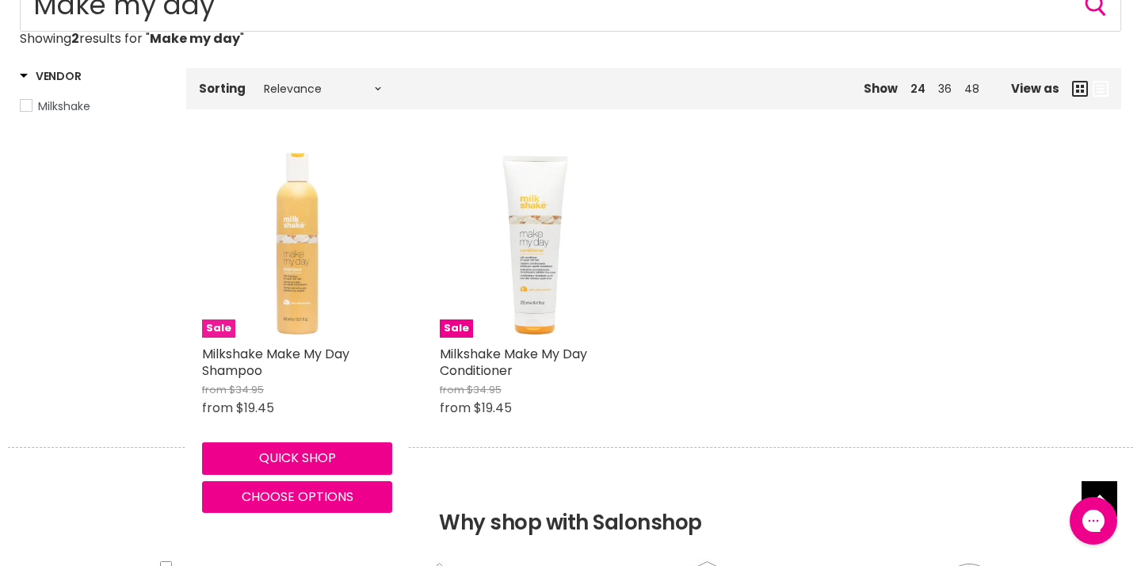
click at [299, 337] on img "Main content" at bounding box center [297, 242] width 190 height 190
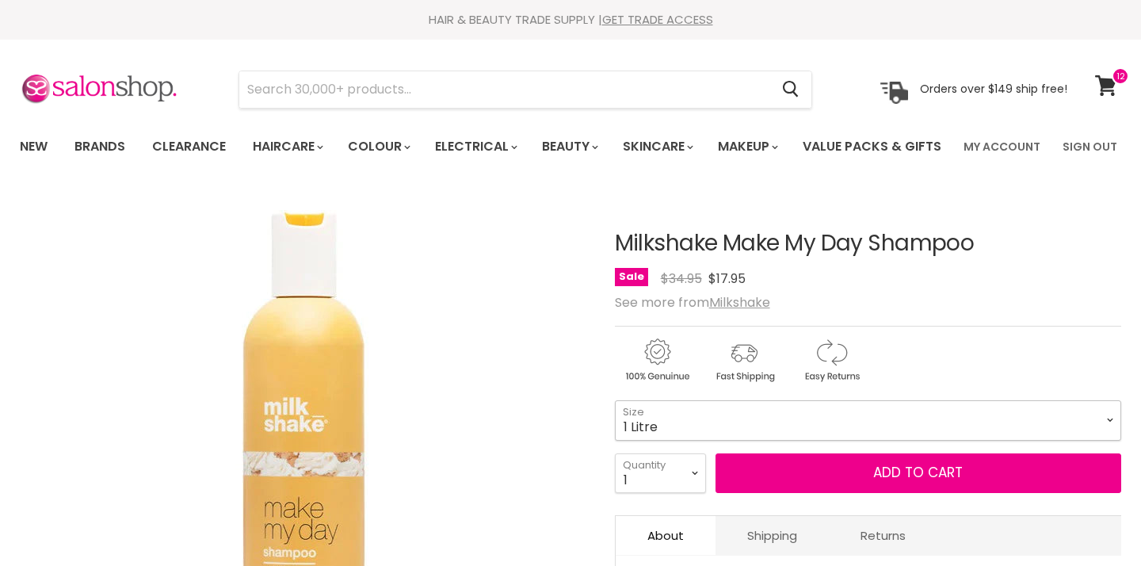
select select "1 Litre"
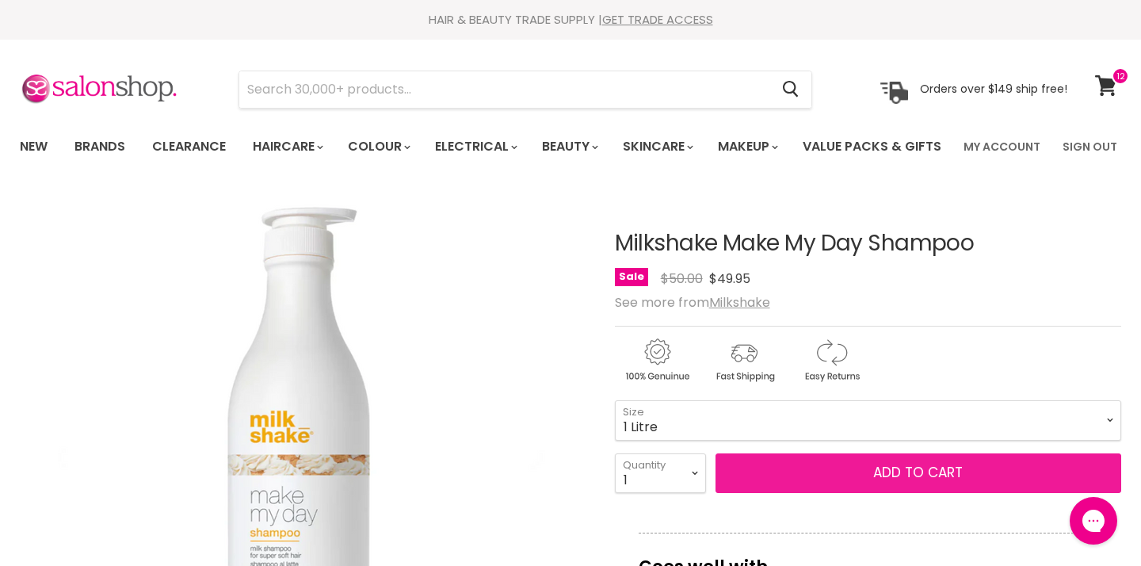
click at [911, 493] on button "Add to cart" at bounding box center [918, 473] width 406 height 40
click at [920, 493] on button "Add to cart" at bounding box center [918, 473] width 406 height 40
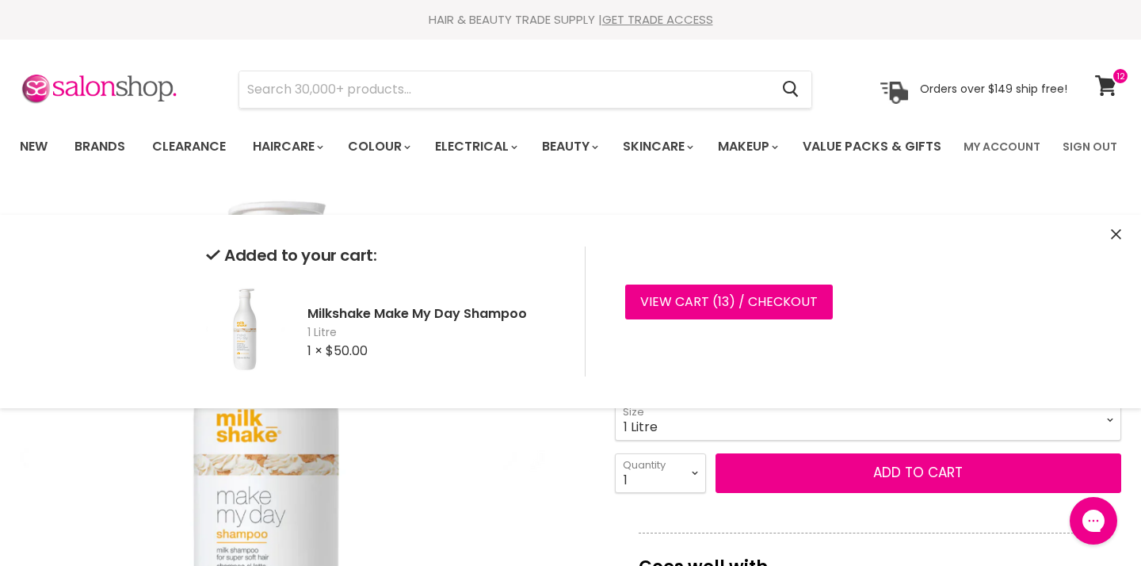
click at [523, 449] on img "Milkshake Make My Day Shampoo image. Click or Scroll to Zoom." at bounding box center [303, 474] width 491 height 554
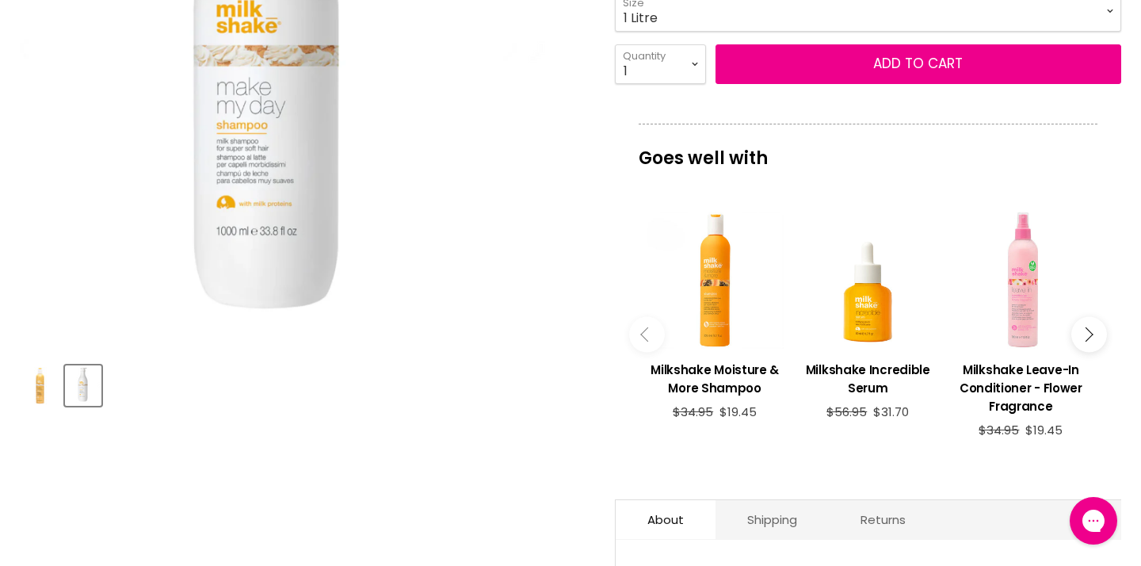
scroll to position [409, 0]
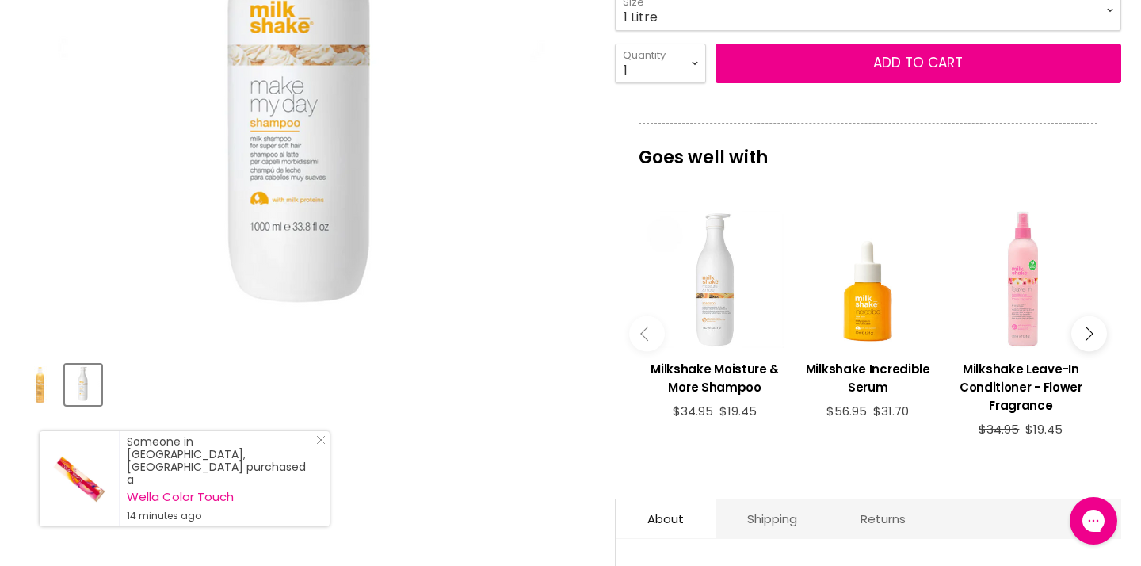
click at [716, 348] on div "Main content" at bounding box center [714, 279] width 137 height 137
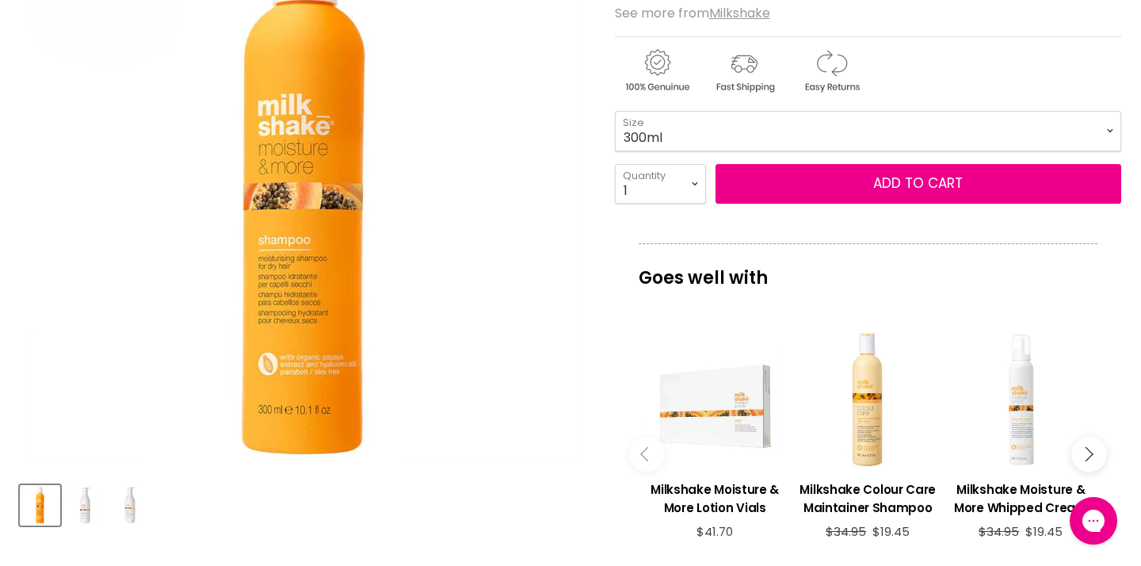
scroll to position [284, 0]
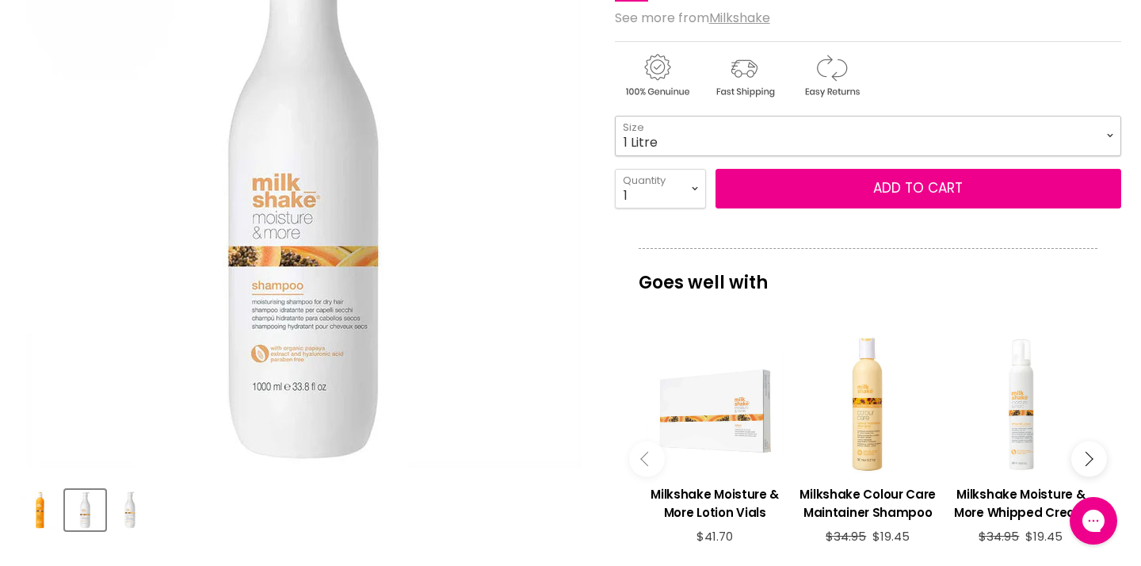
select select "1 Litre"
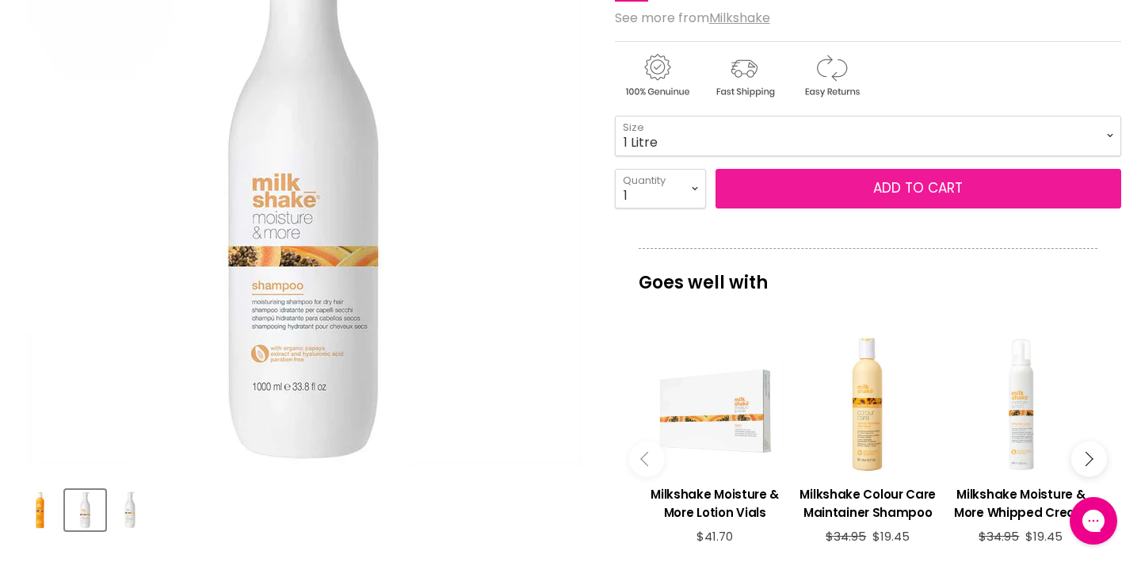
click at [888, 208] on button "Add to cart" at bounding box center [918, 189] width 406 height 40
click at [905, 208] on button "Add to cart" at bounding box center [918, 189] width 406 height 40
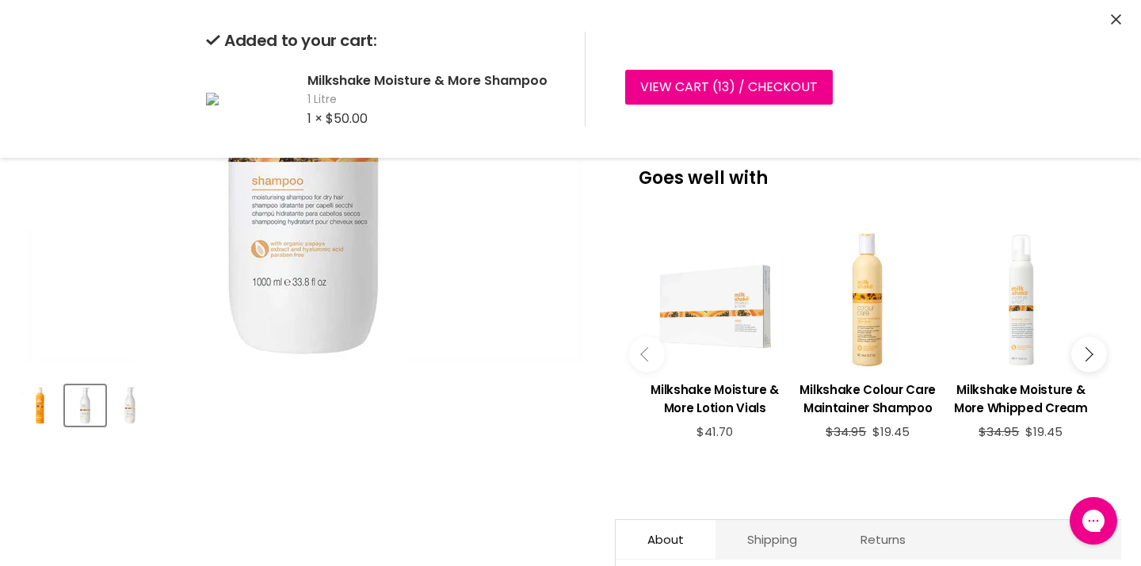
scroll to position [421, 0]
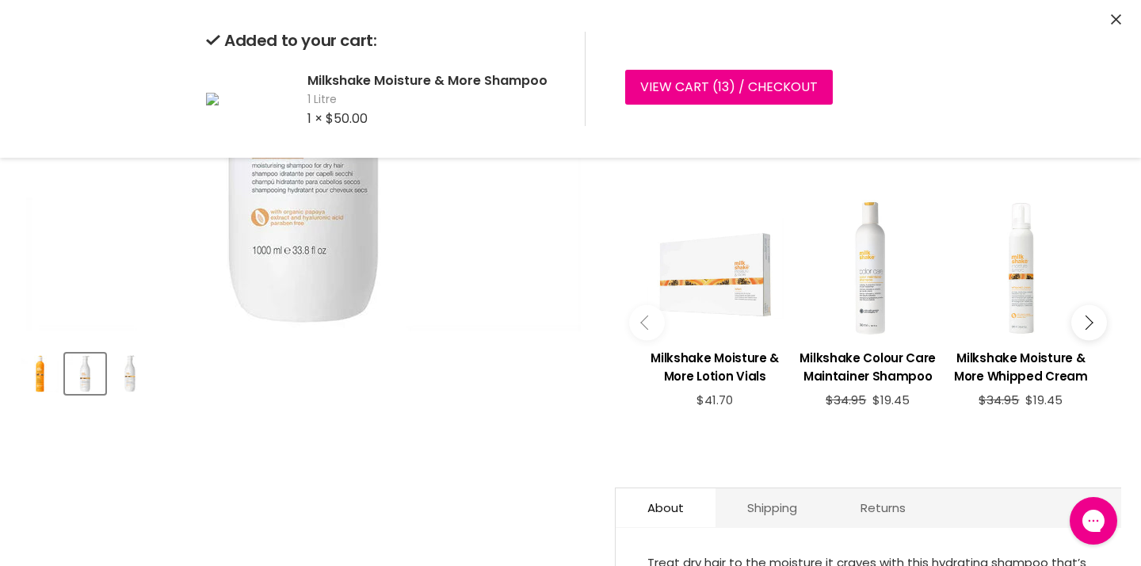
click at [870, 337] on div "Main content" at bounding box center [867, 268] width 137 height 137
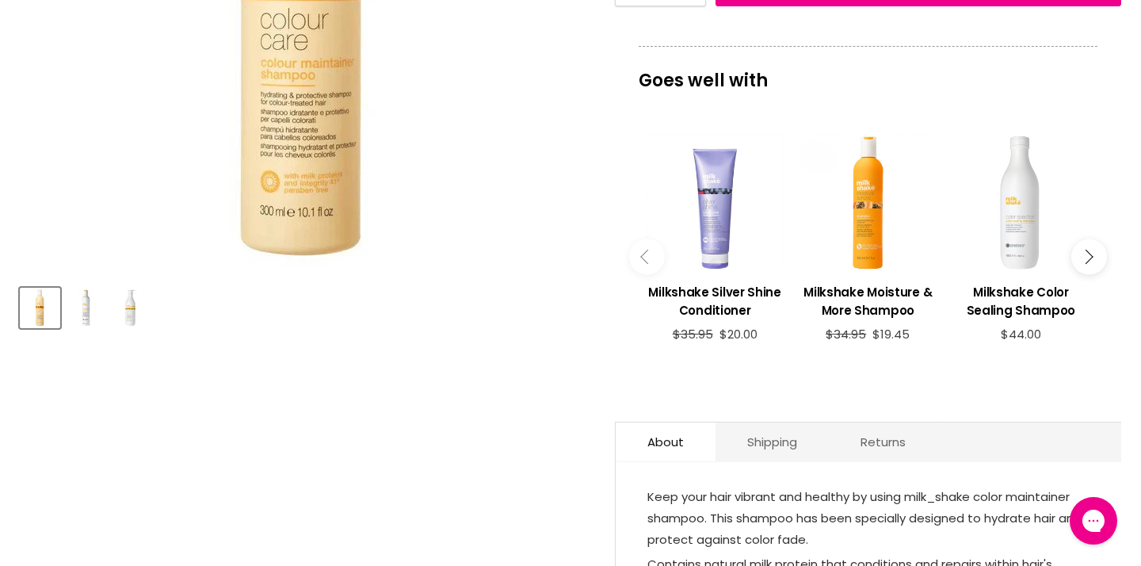
scroll to position [482, 0]
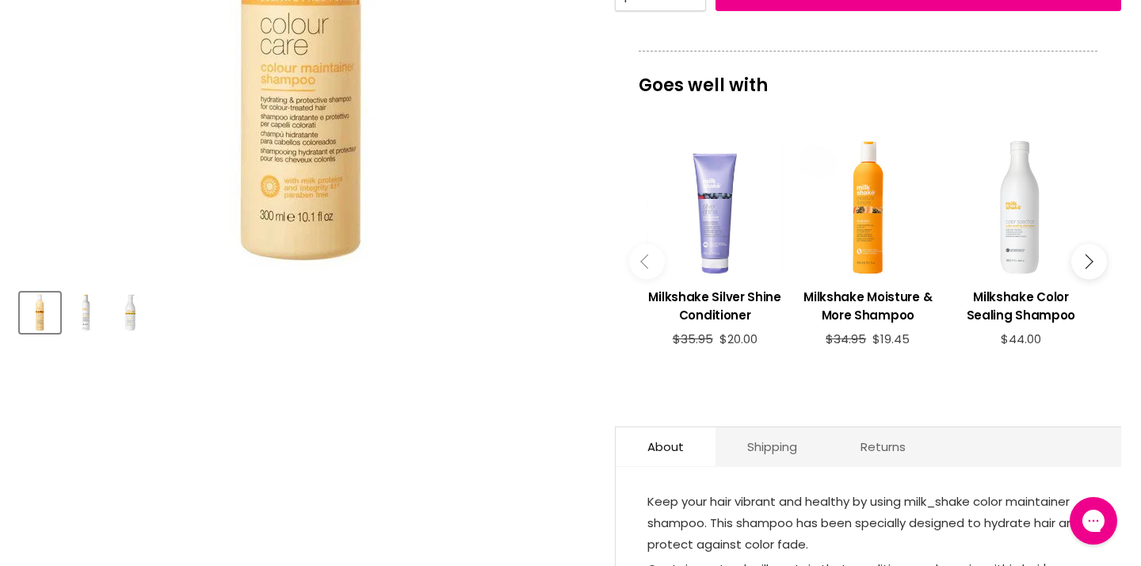
click at [1080, 280] on button "Main content" at bounding box center [1089, 262] width 36 height 36
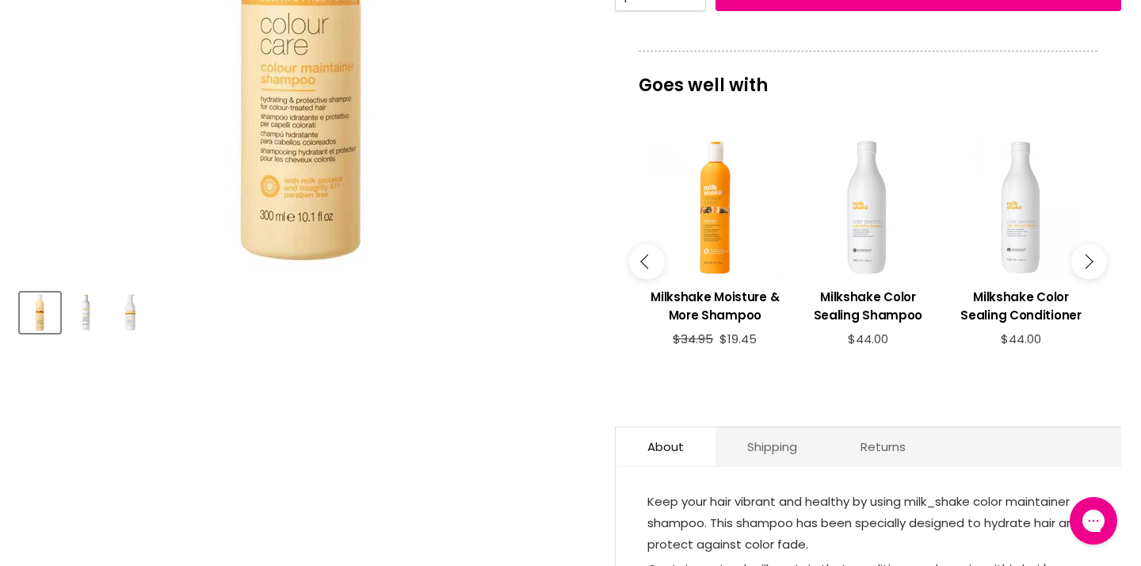
click at [1085, 269] on icon "Main content" at bounding box center [1085, 261] width 14 height 14
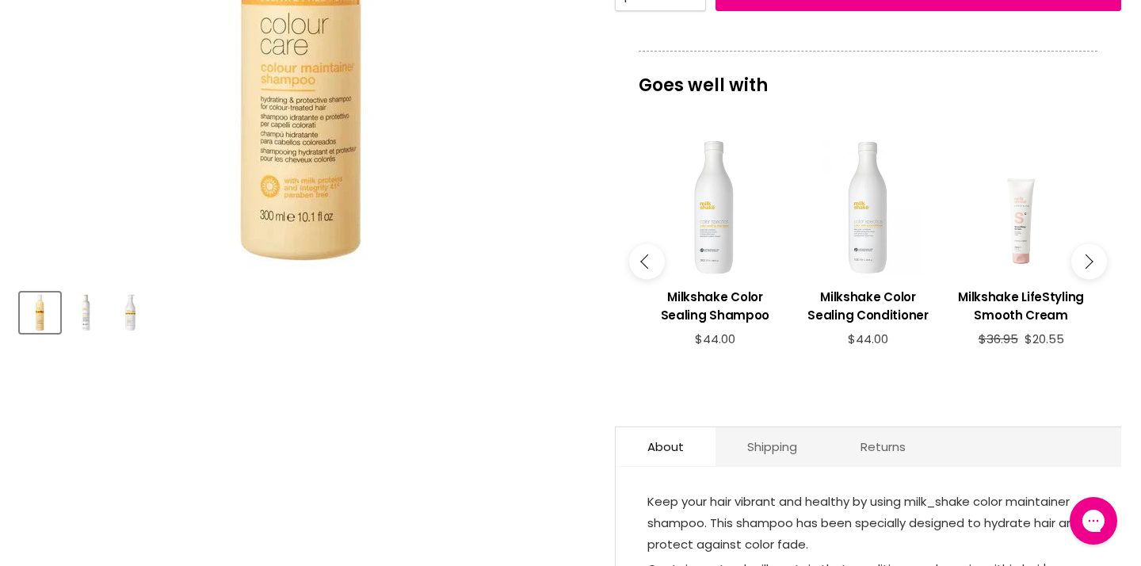
click at [1085, 269] on icon "Main content" at bounding box center [1085, 261] width 14 height 14
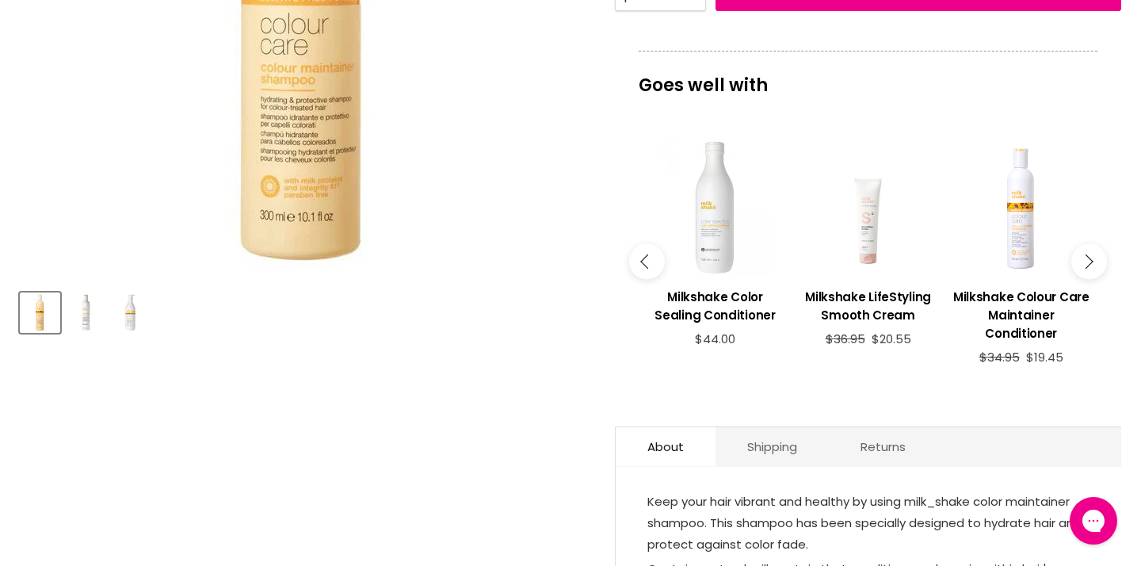
click at [1085, 269] on icon "Main content" at bounding box center [1085, 261] width 14 height 14
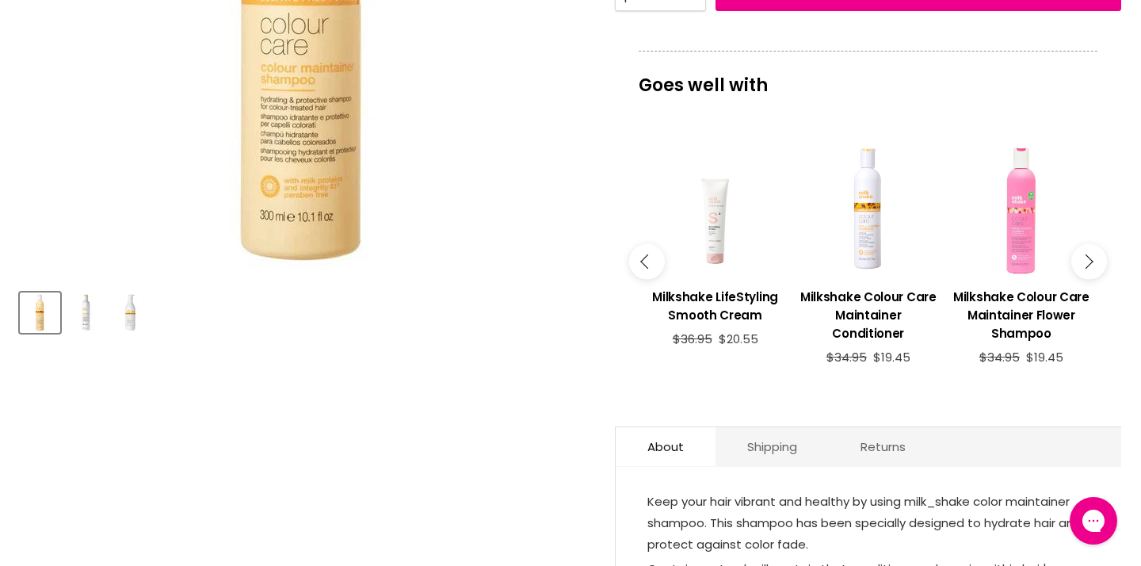
click at [1085, 269] on icon "Main content" at bounding box center [1085, 261] width 14 height 14
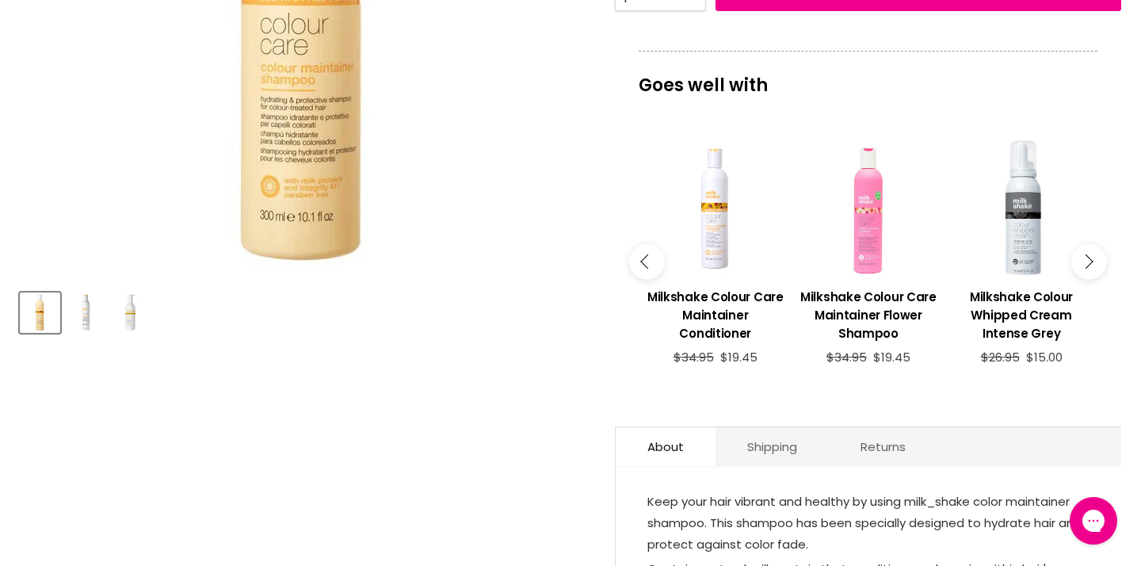
click at [1085, 269] on icon "Main content" at bounding box center [1085, 261] width 14 height 14
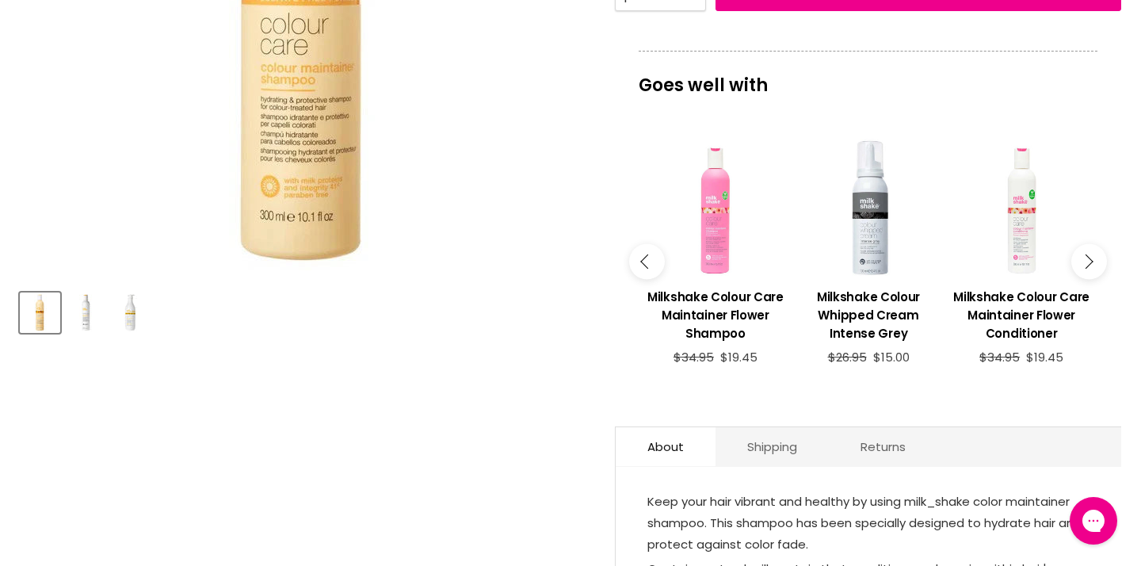
click at [1085, 269] on icon "Main content" at bounding box center [1085, 261] width 14 height 14
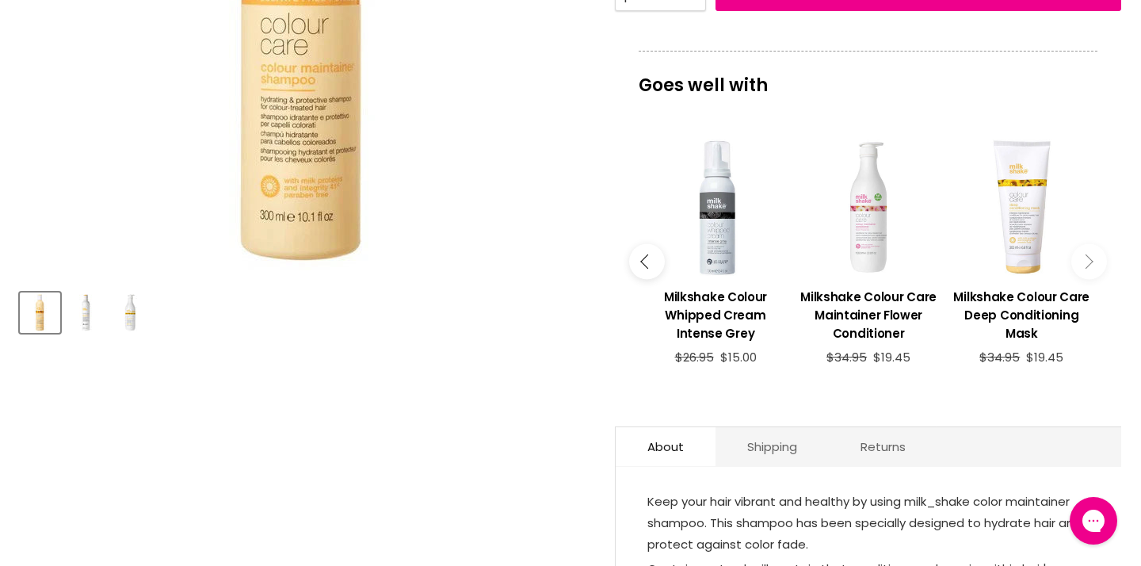
click at [867, 276] on div "Main content" at bounding box center [868, 207] width 137 height 137
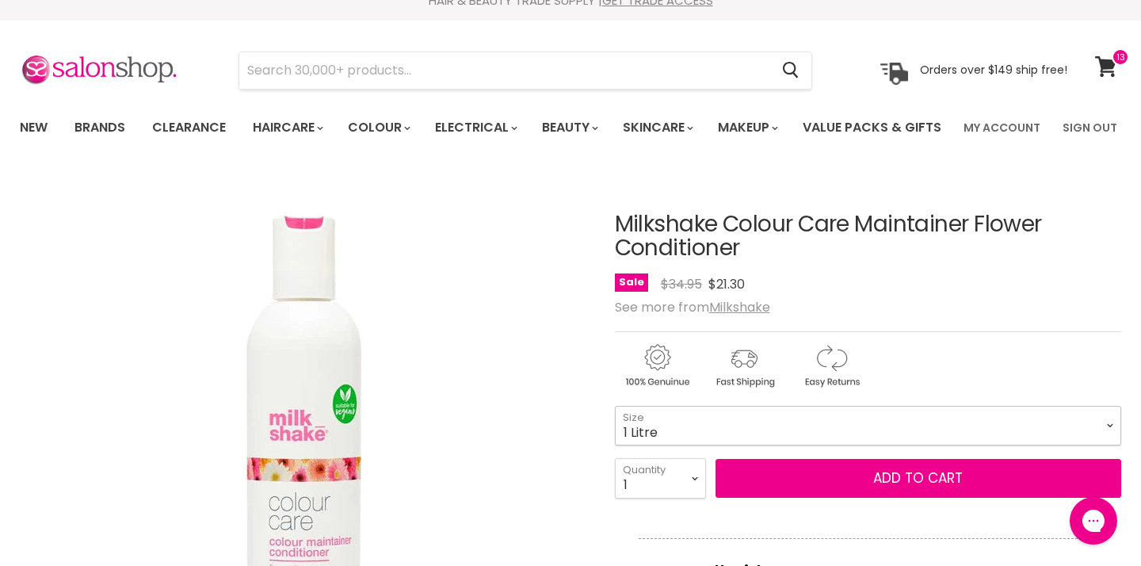
select select "1 Litre"
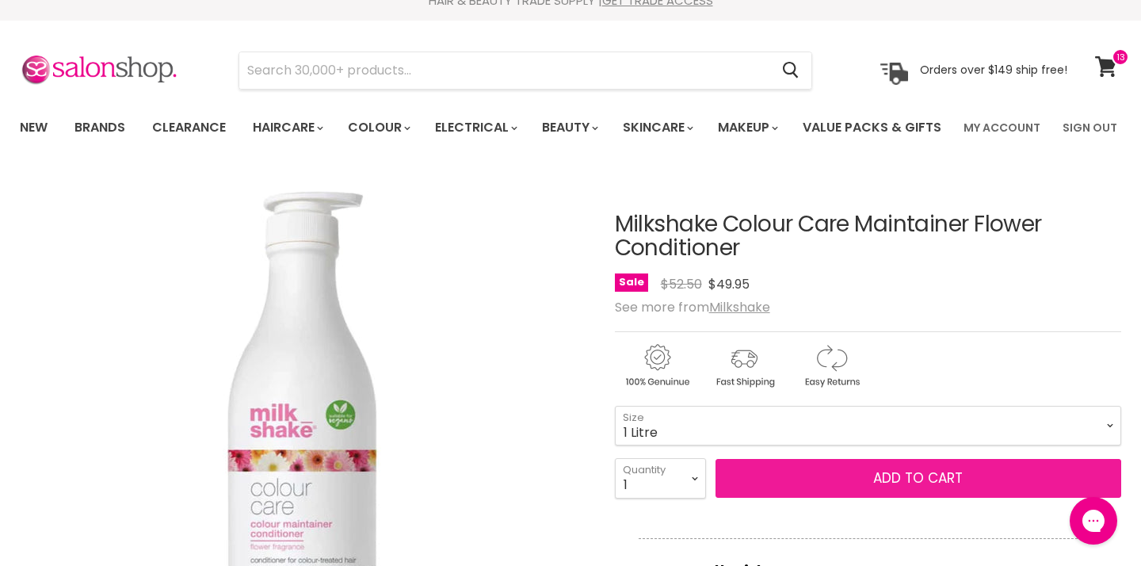
click at [920, 498] on button "Add to cart" at bounding box center [918, 479] width 406 height 40
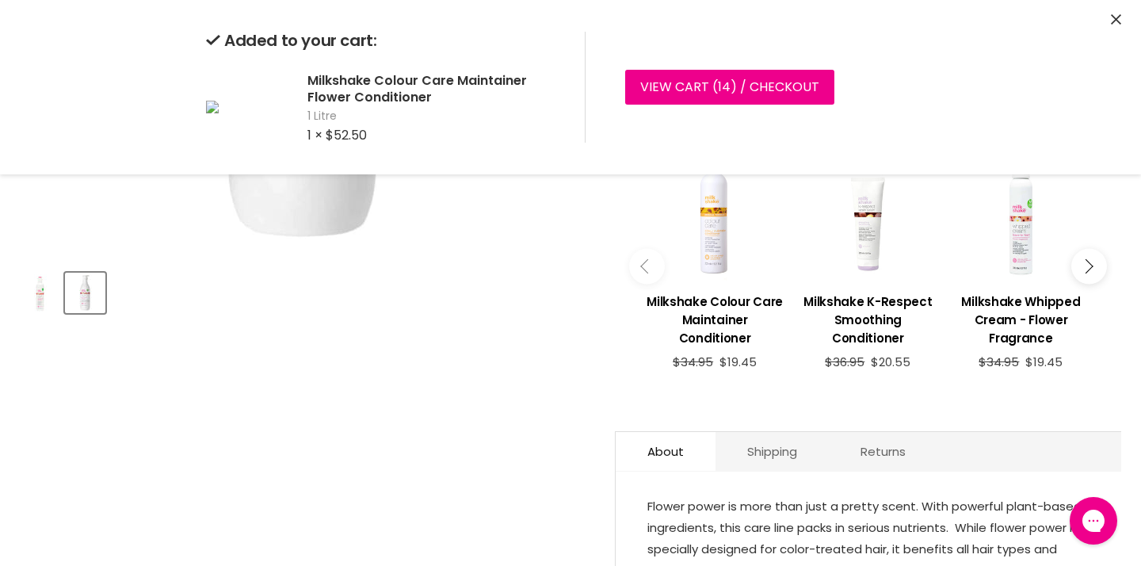
scroll to position [501, 0]
click at [1090, 274] on icon "Main content" at bounding box center [1085, 267] width 14 height 14
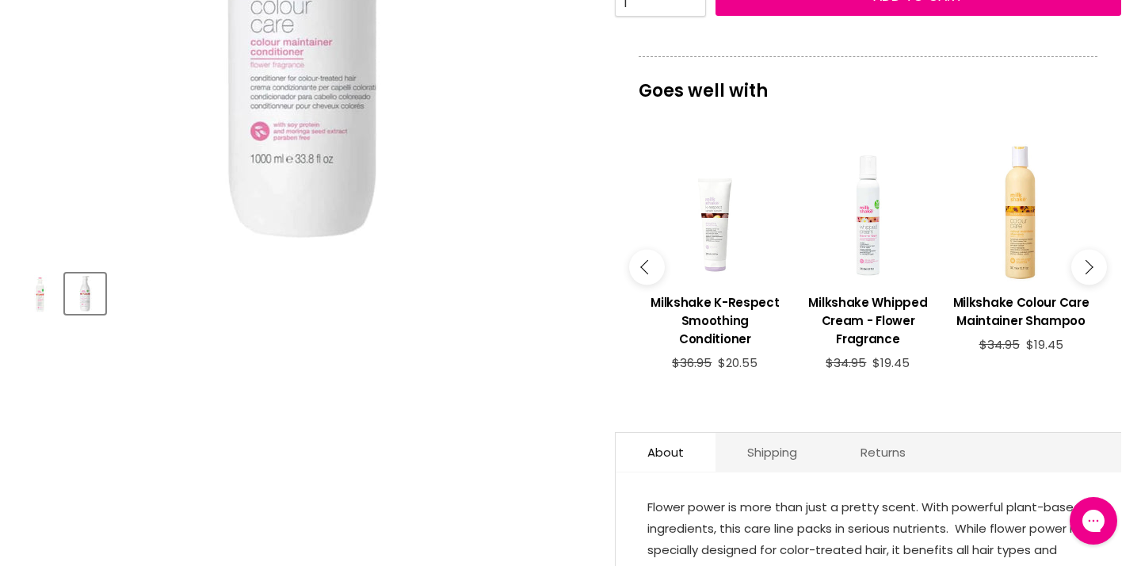
click at [1090, 274] on icon "Main content" at bounding box center [1085, 267] width 14 height 14
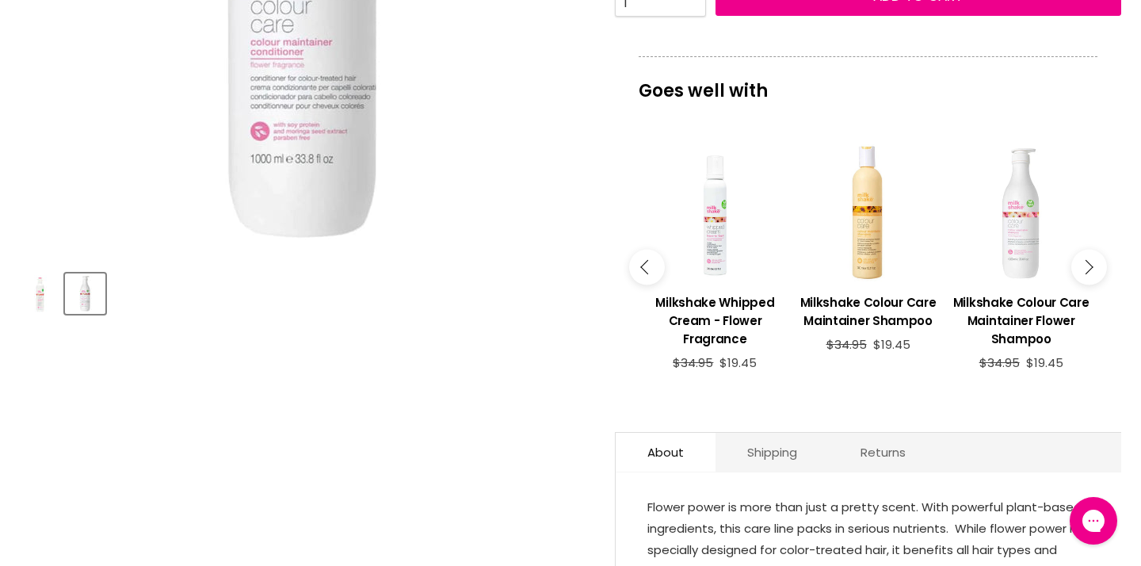
click at [1023, 281] on div "Main content" at bounding box center [1020, 212] width 137 height 137
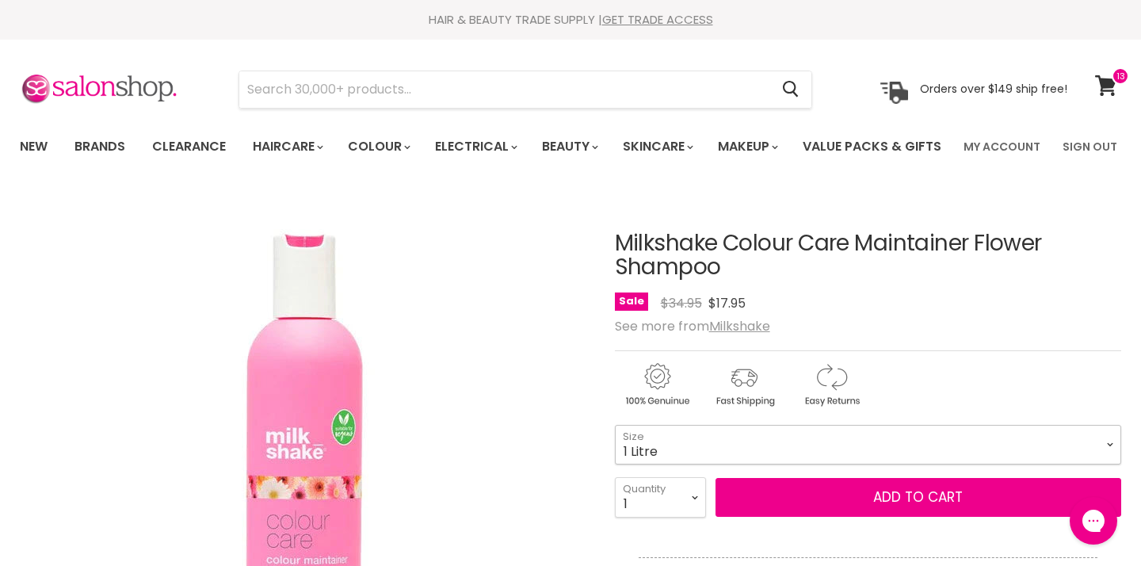
select select "1 Litre"
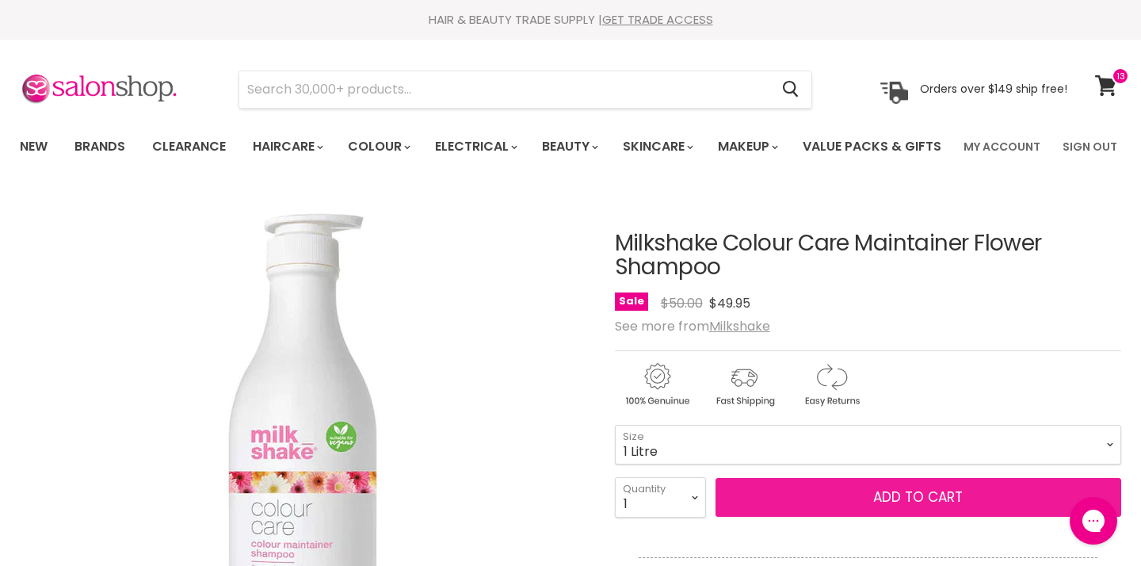
click at [891, 517] on button "Add to cart" at bounding box center [918, 498] width 406 height 40
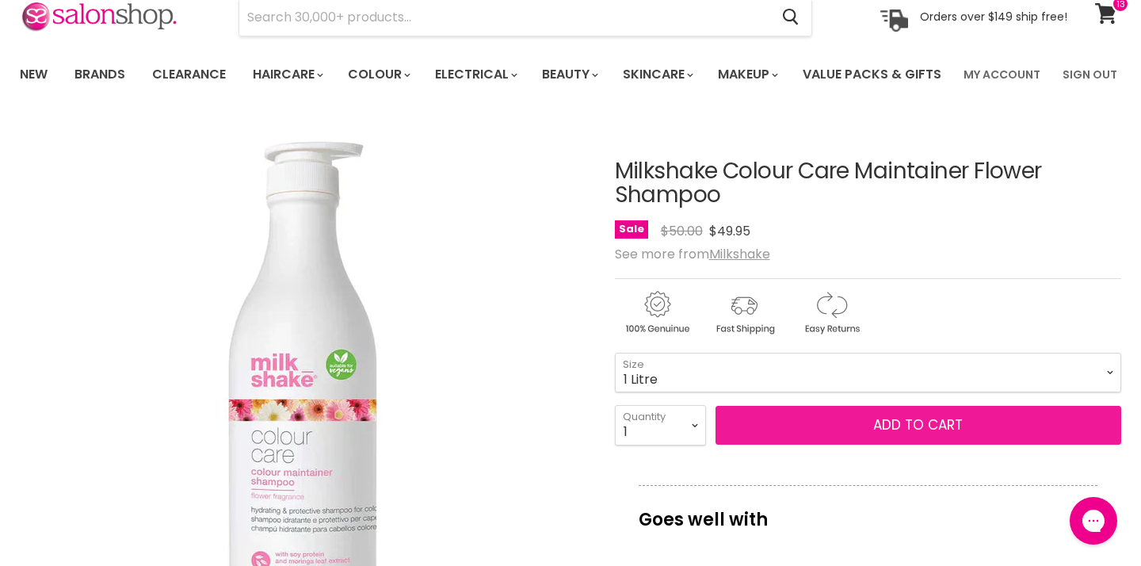
scroll to position [94, 0]
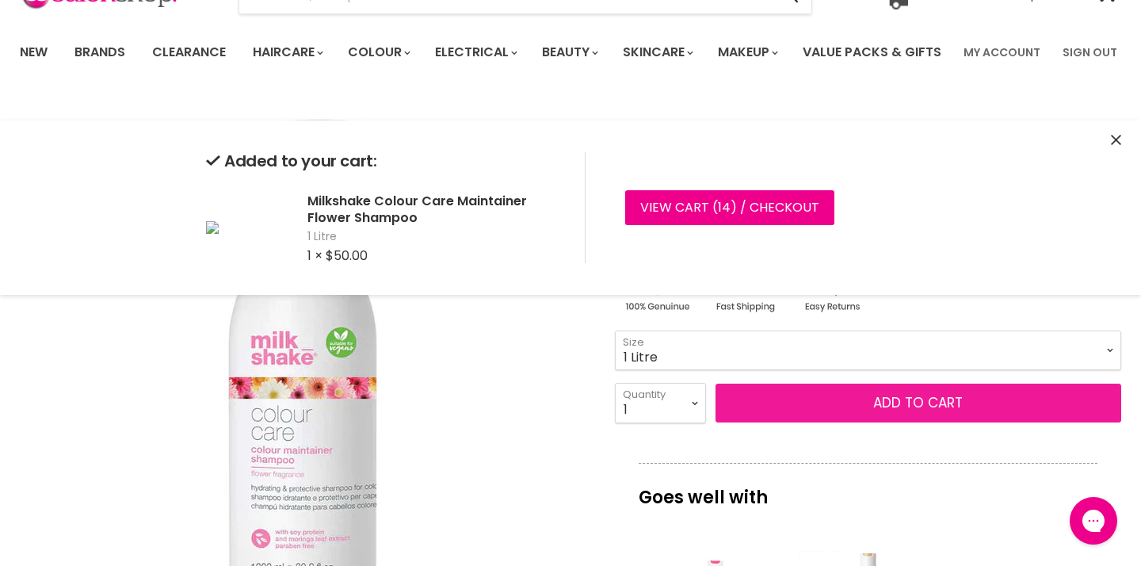
click at [912, 423] on button "Add to cart" at bounding box center [918, 403] width 406 height 40
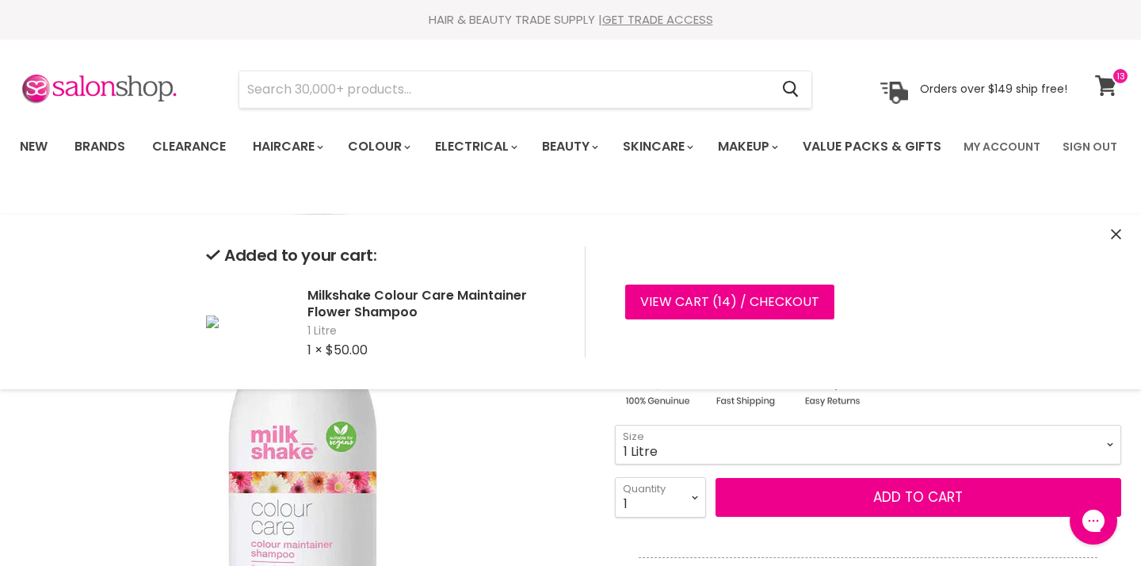
scroll to position [0, 0]
click at [1115, 87] on icon at bounding box center [1106, 85] width 22 height 21
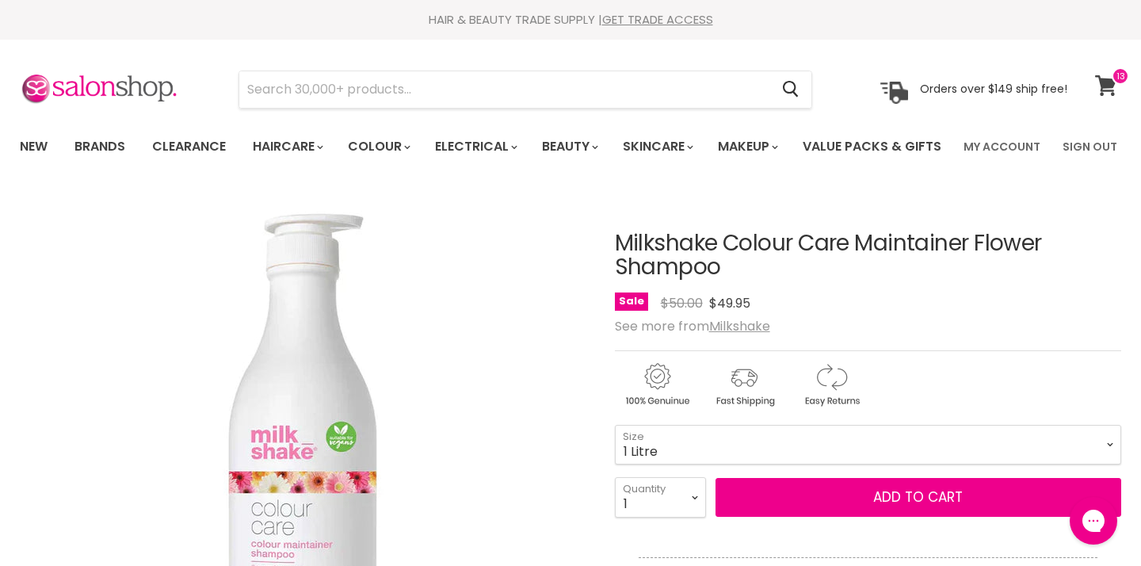
click at [1114, 87] on icon at bounding box center [1106, 85] width 22 height 21
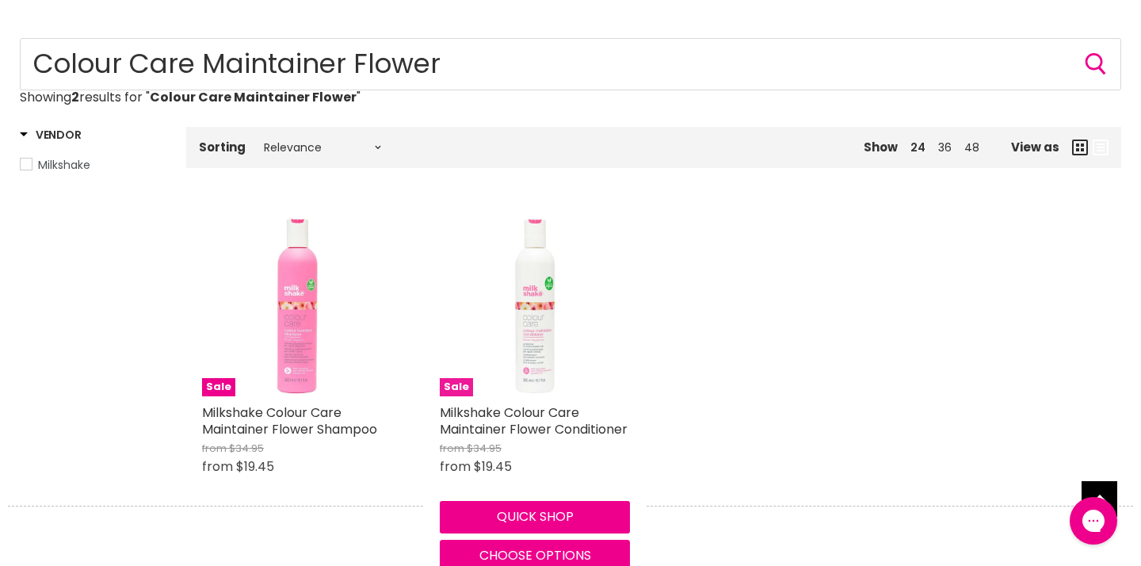
click at [538, 363] on img "Main content" at bounding box center [535, 301] width 190 height 190
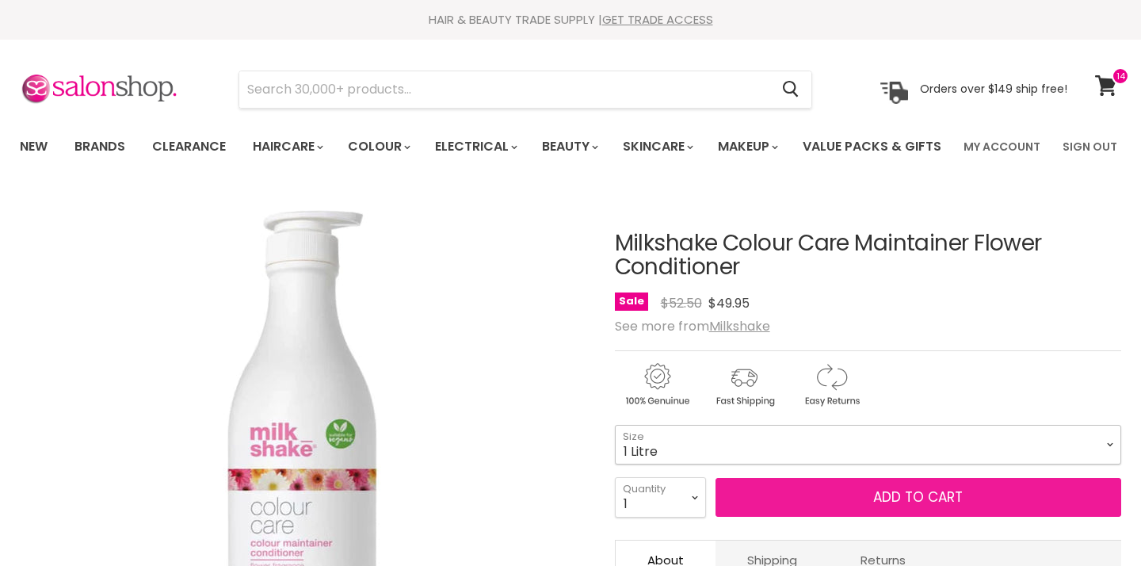
select select "1 Litre"
click at [844, 517] on button "Add to cart" at bounding box center [918, 498] width 406 height 40
click at [909, 517] on button "Add to cart" at bounding box center [918, 498] width 406 height 40
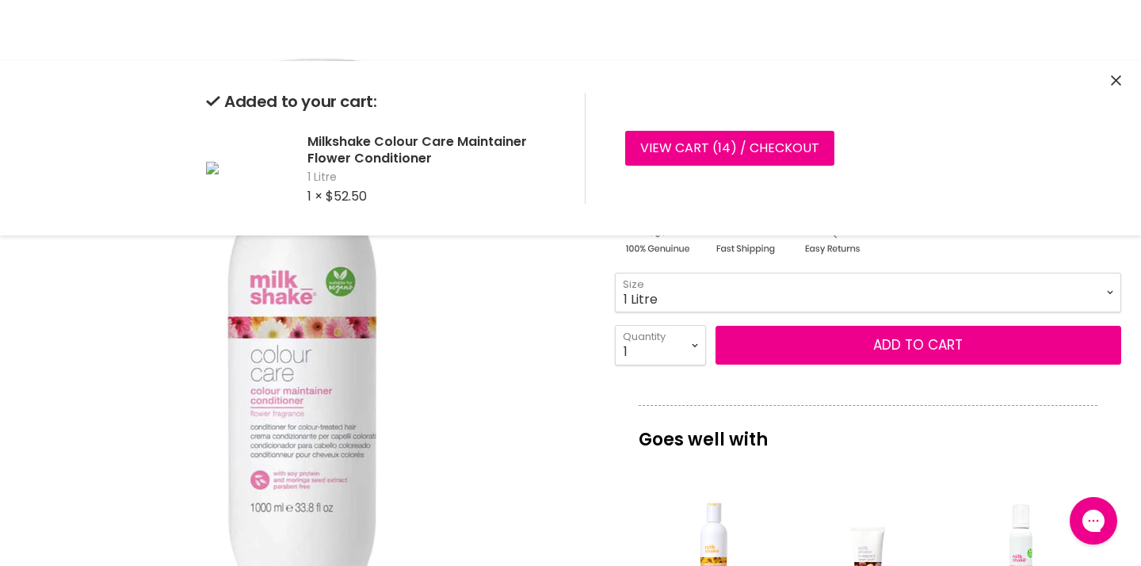
scroll to position [154, 0]
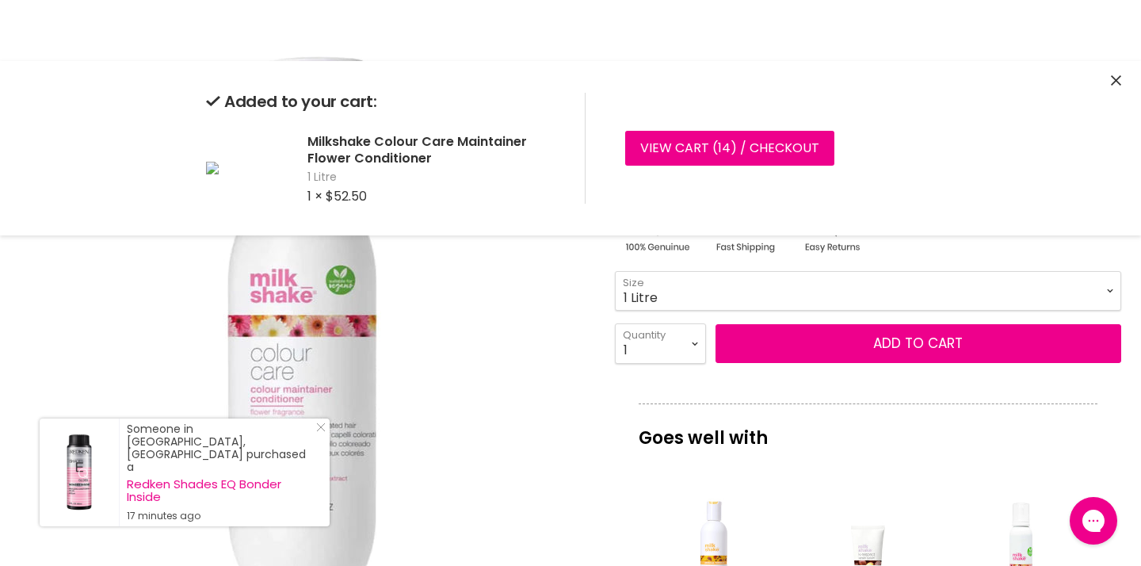
click at [954, 455] on p "Goes well with" at bounding box center [867, 429] width 459 height 52
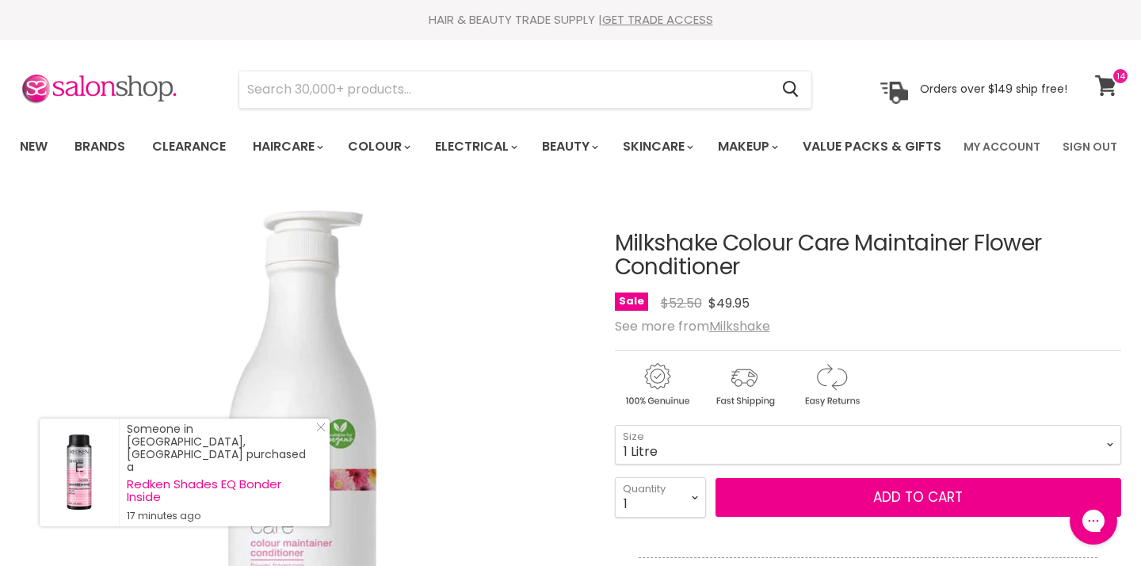
scroll to position [0, 0]
click at [1110, 88] on icon at bounding box center [1106, 85] width 22 height 21
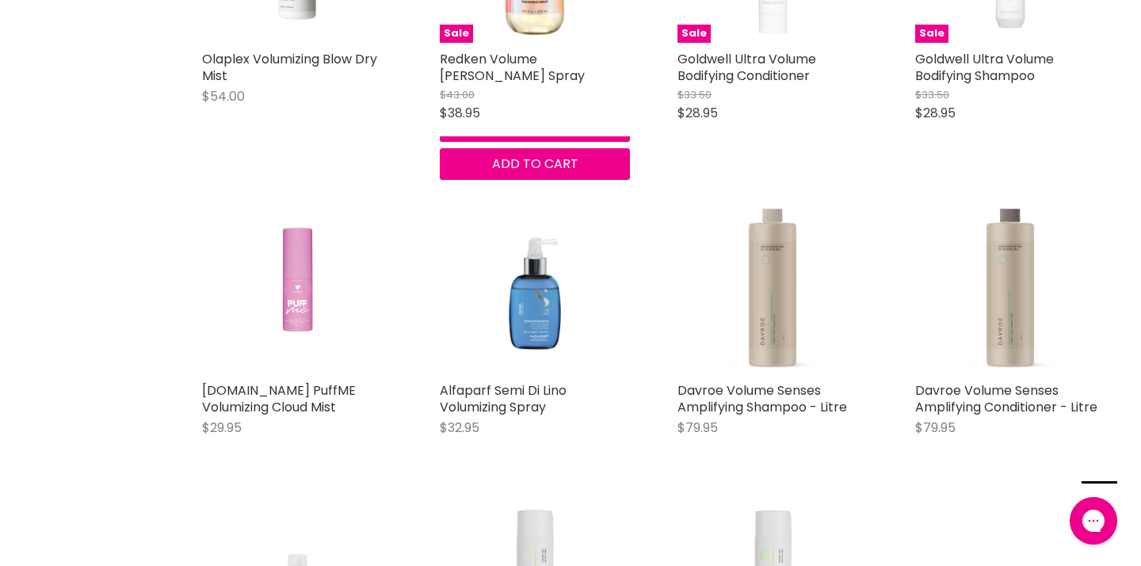
scroll to position [3473, 0]
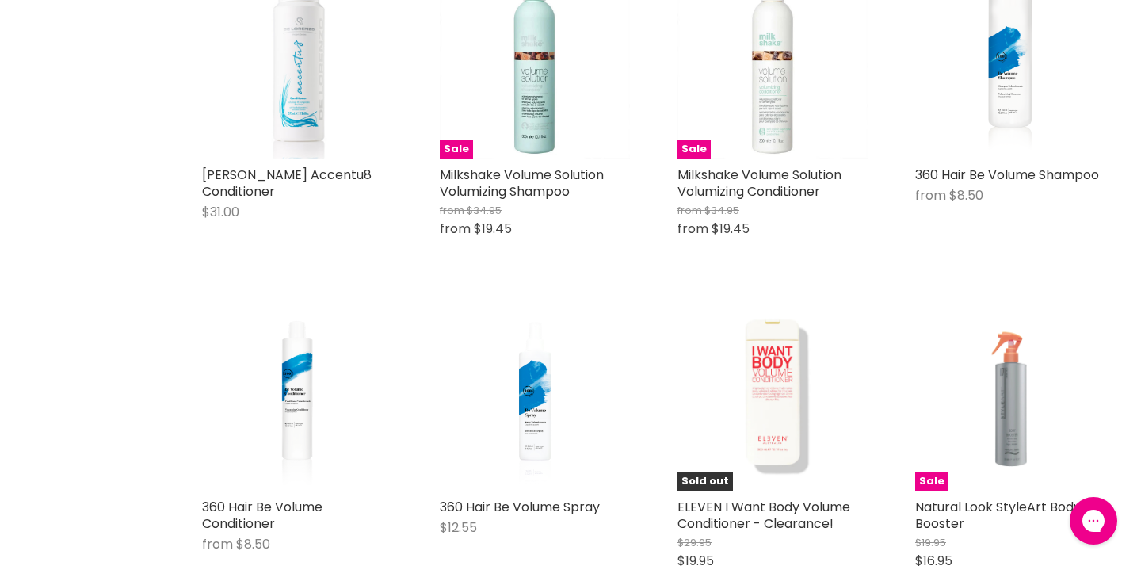
scroll to position [8705, 0]
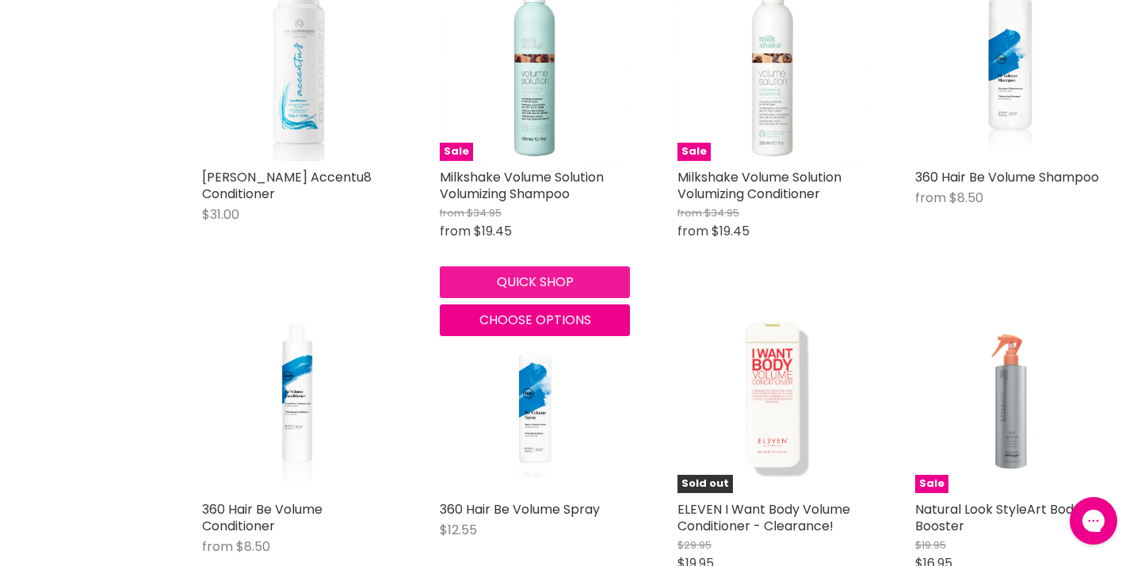
click at [513, 276] on button "Quick shop" at bounding box center [535, 282] width 190 height 32
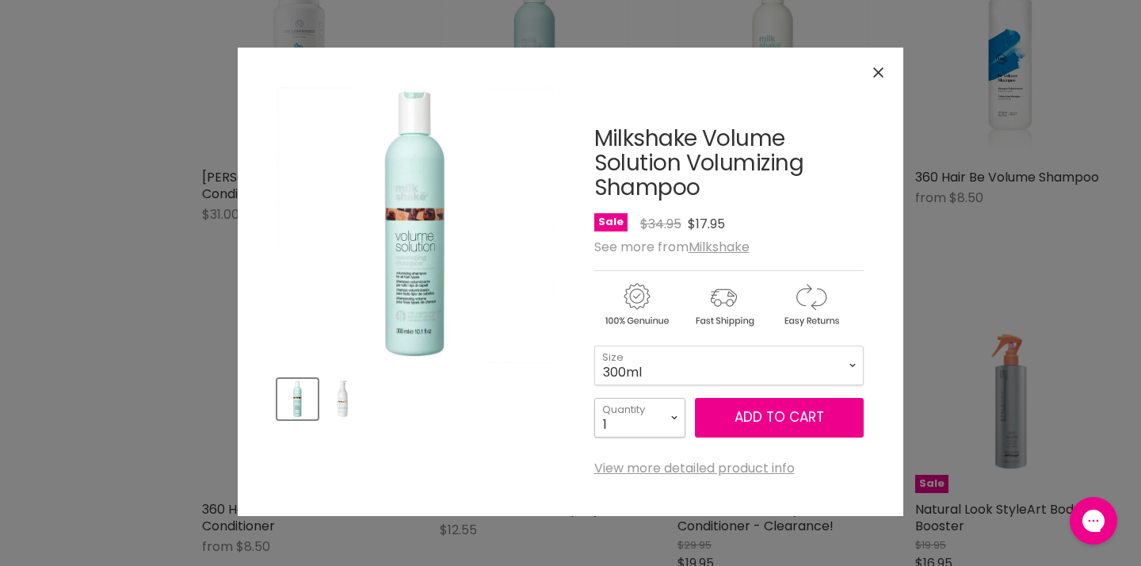
select select "3"
type input "3"
click at [790, 421] on span "Add to cart" at bounding box center [779, 416] width 90 height 19
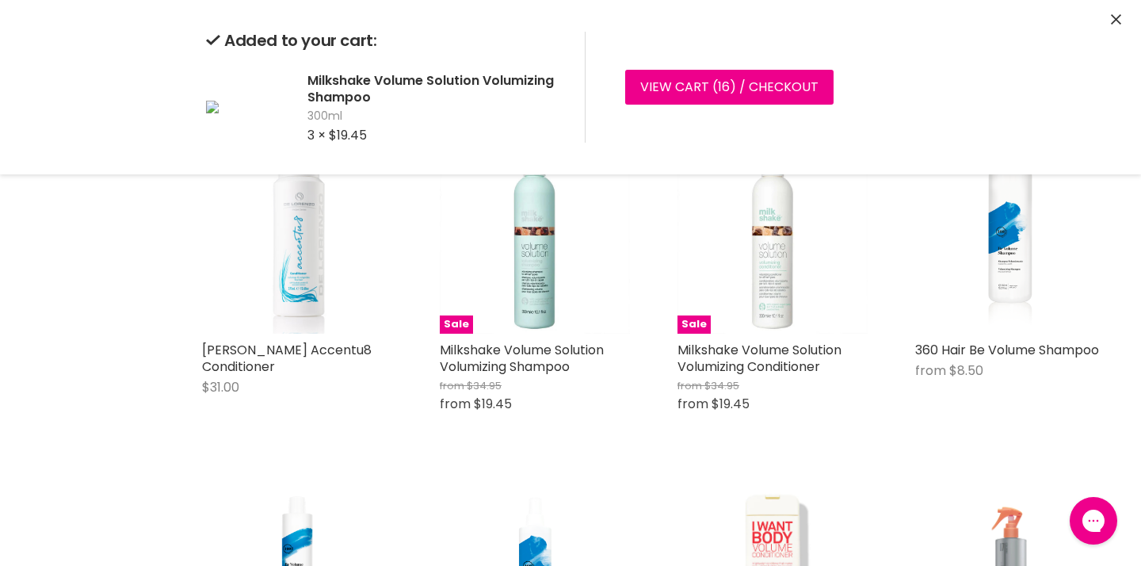
scroll to position [8532, 0]
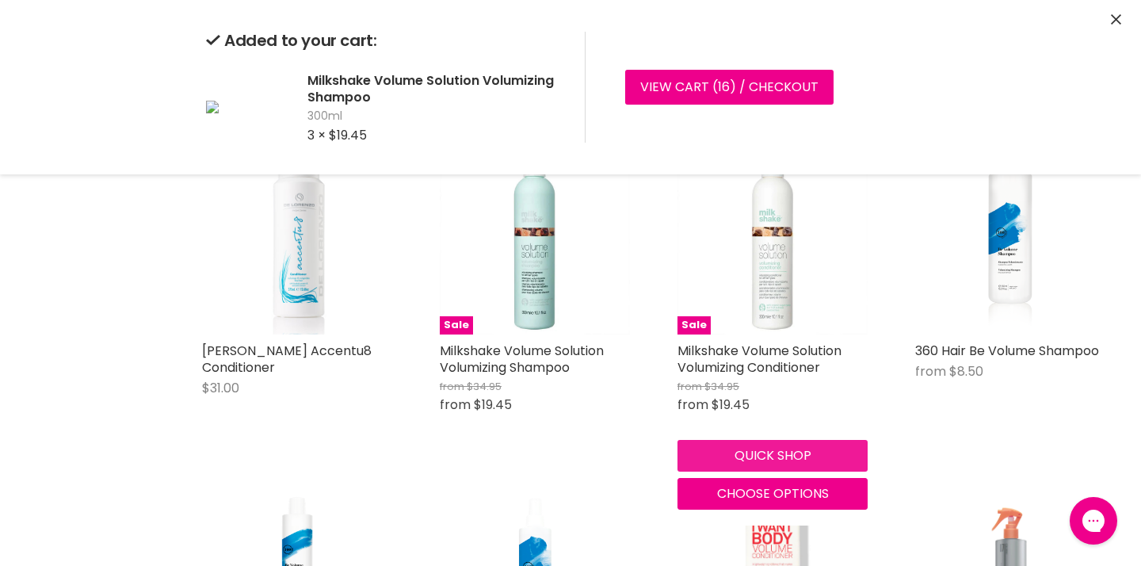
click at [760, 445] on div "Sale Milkshake Volume Solution Volumizing Conditioner from $34.95 from $19.45 M…" at bounding box center [772, 326] width 222 height 397
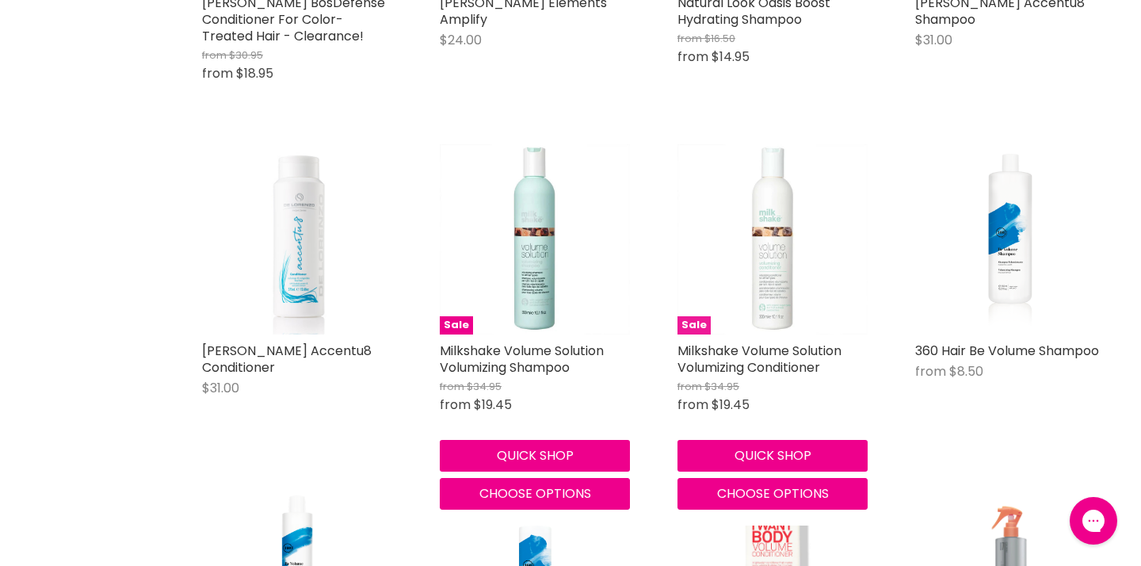
click at [769, 269] on img "Main content" at bounding box center [772, 239] width 190 height 190
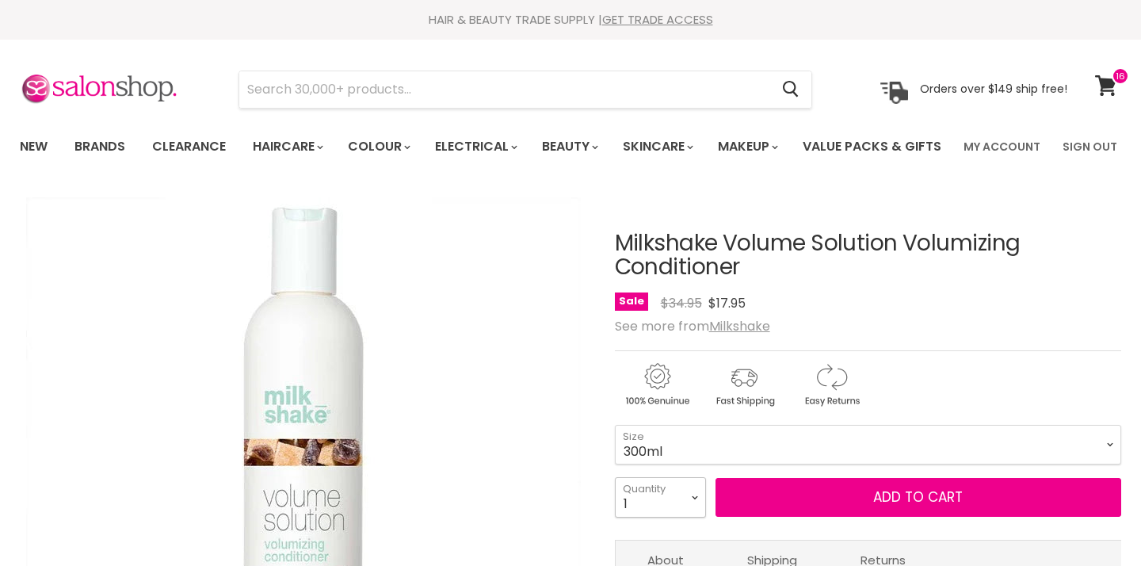
drag, startPoint x: 0, startPoint y: 0, endPoint x: 672, endPoint y: 535, distance: 859.1
click at [672, 516] on select "1 2 3 4 5 6 7 8 9 10+" at bounding box center [660, 497] width 91 height 40
select select "3"
type input "3"
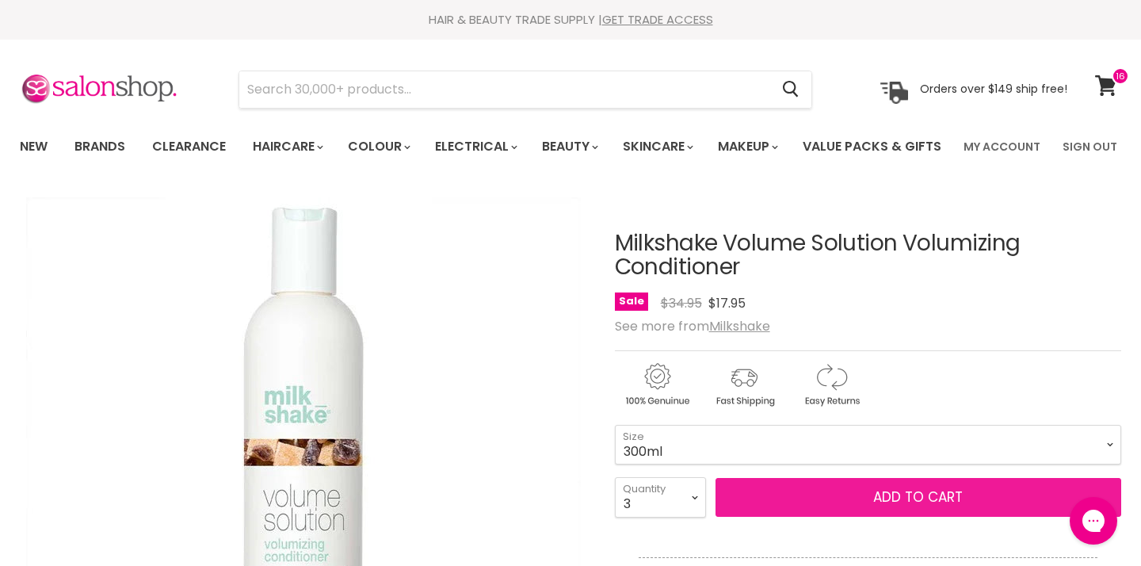
click at [897, 506] on span "Add to cart" at bounding box center [918, 496] width 90 height 19
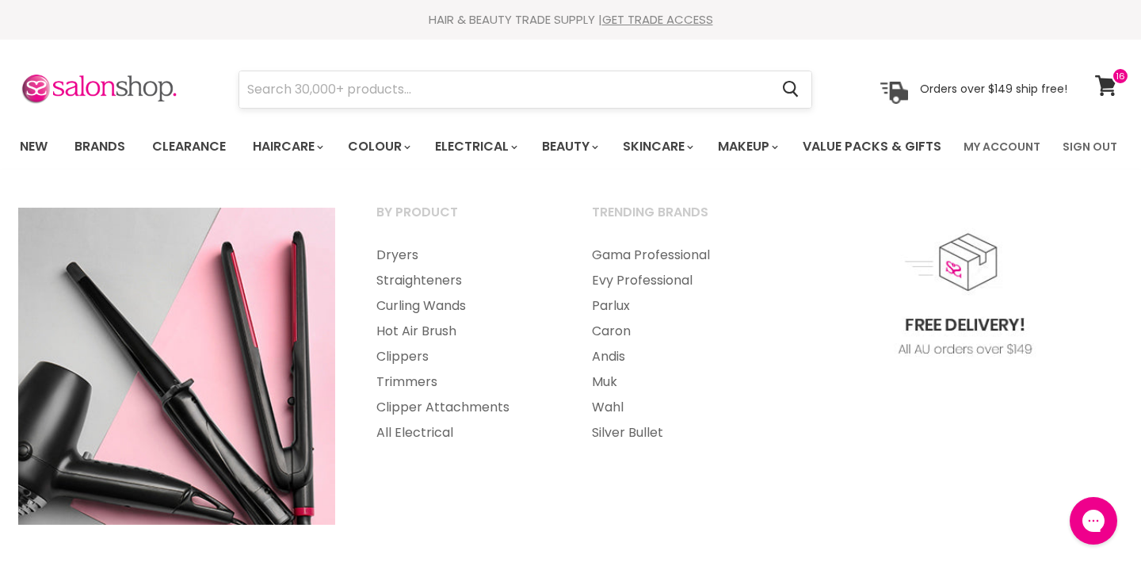
click at [457, 87] on input "Search" at bounding box center [504, 89] width 530 height 36
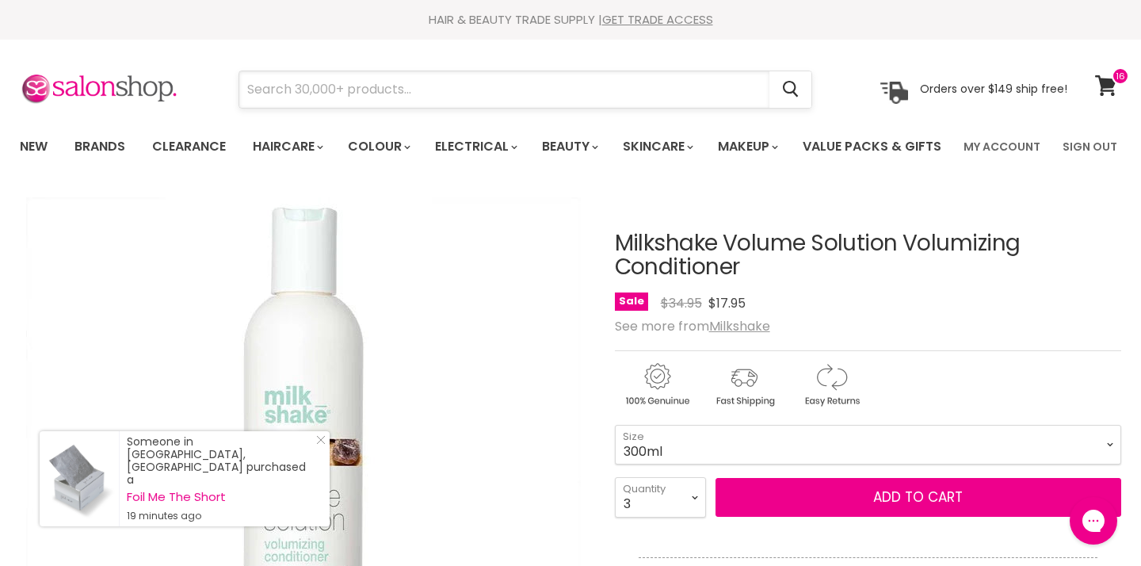
click at [318, 101] on input "Search" at bounding box center [504, 89] width 530 height 36
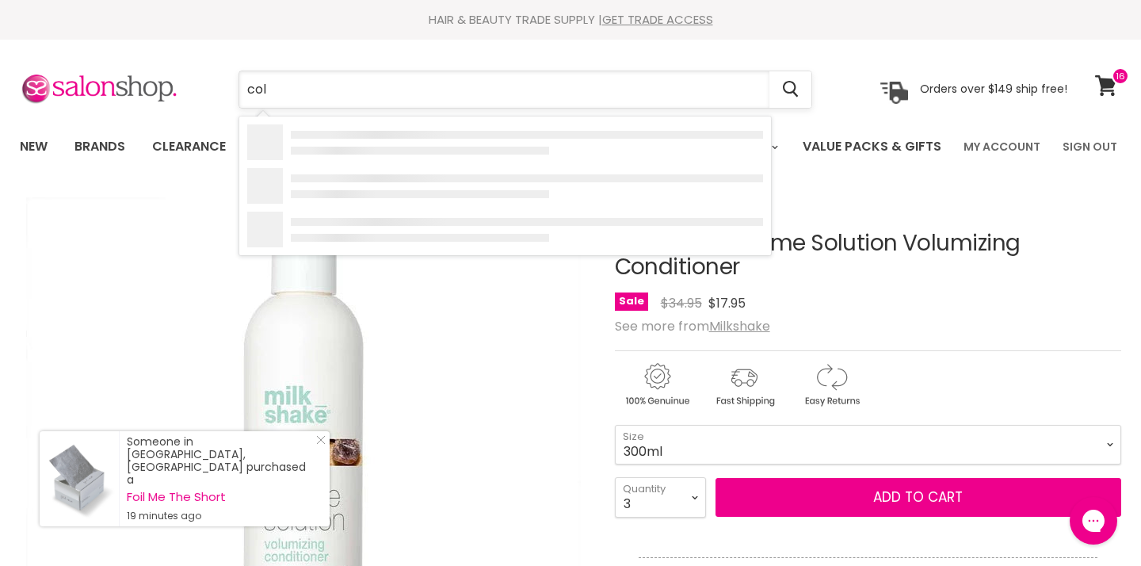
type input "cold"
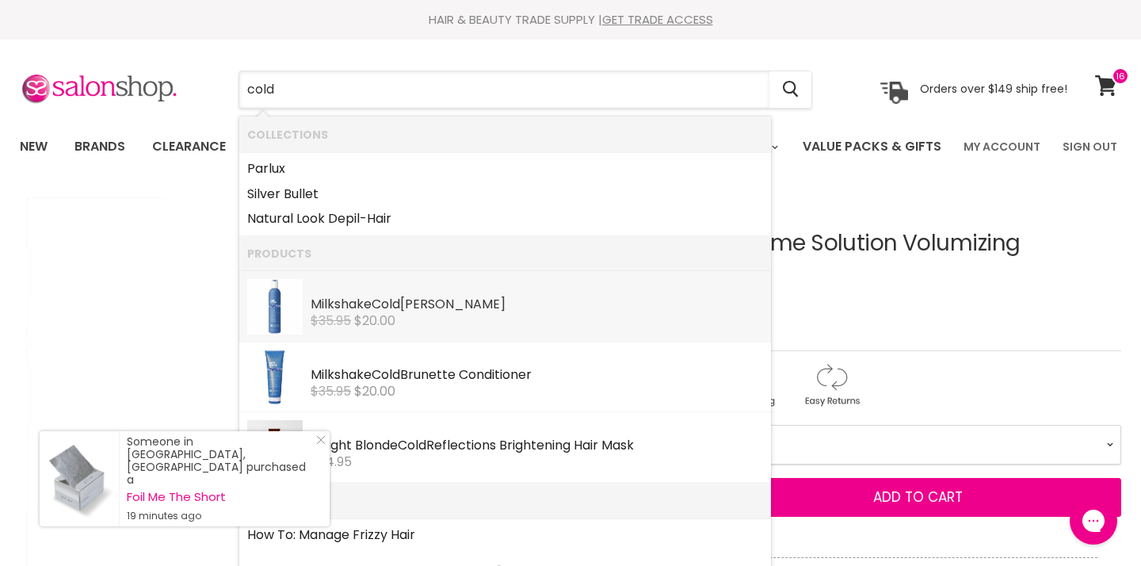
click at [436, 315] on div "$35.95 $20.00" at bounding box center [536, 321] width 452 height 14
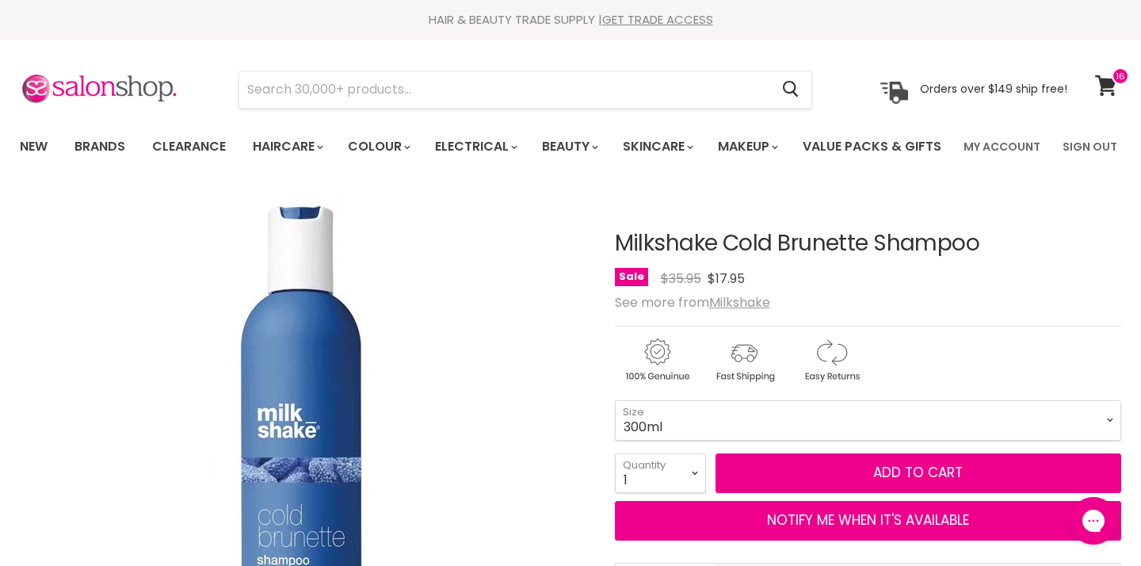
select select "4"
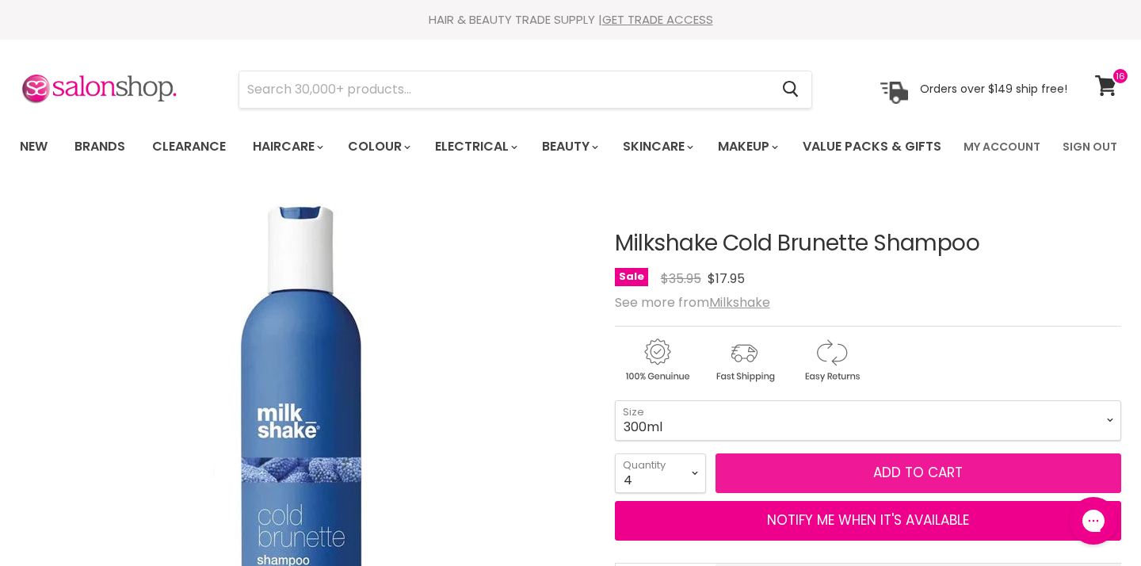
type input "4"
click at [930, 482] on span "Add to cart" at bounding box center [918, 472] width 90 height 19
click at [916, 482] on span "Add to cart" at bounding box center [918, 472] width 90 height 19
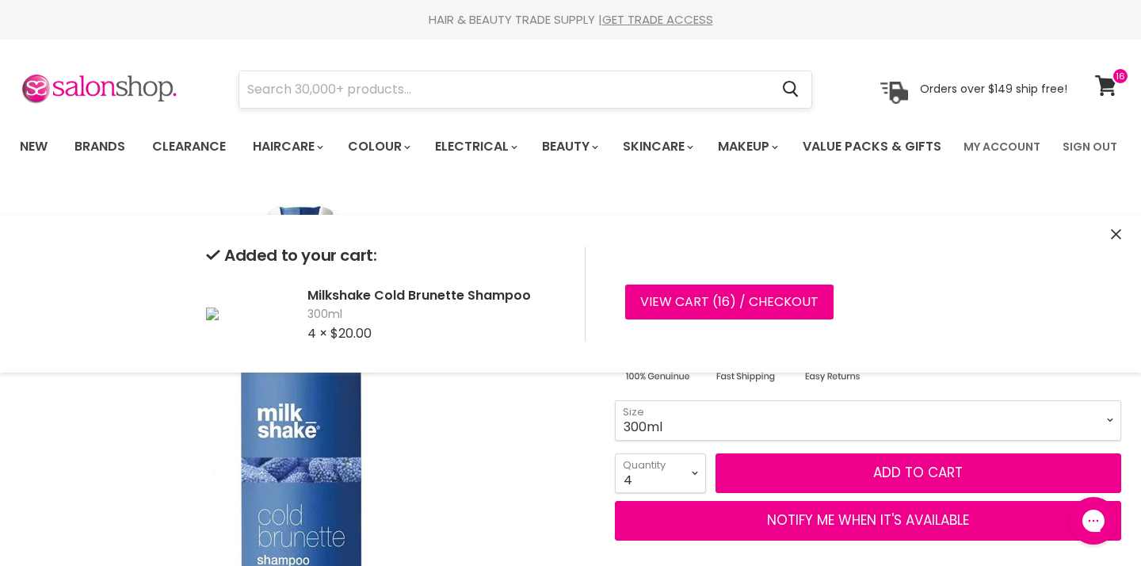
click at [470, 93] on input "Search" at bounding box center [504, 89] width 530 height 36
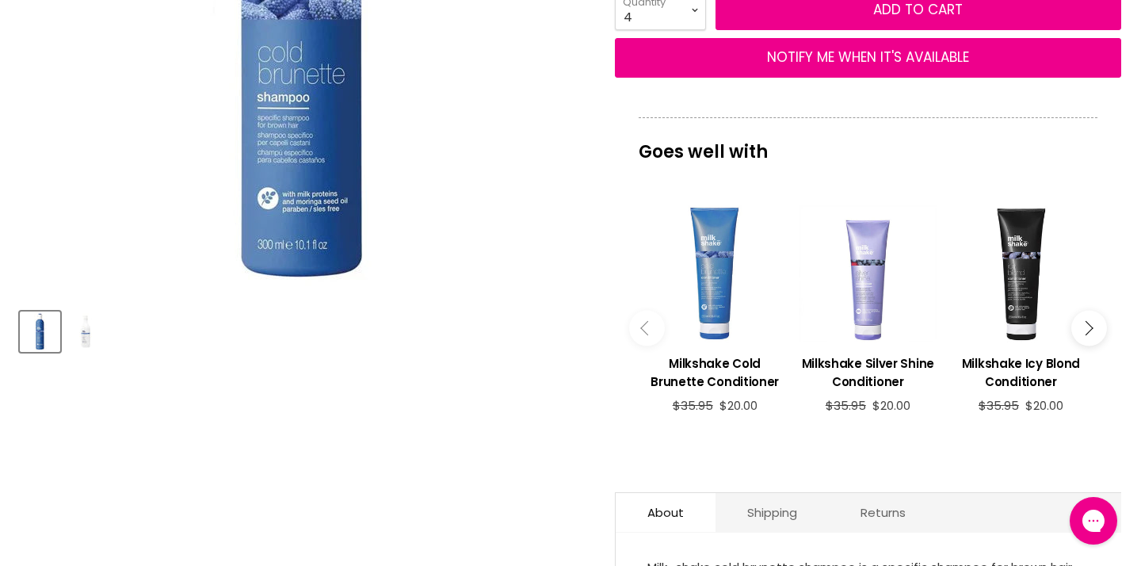
scroll to position [533, 0]
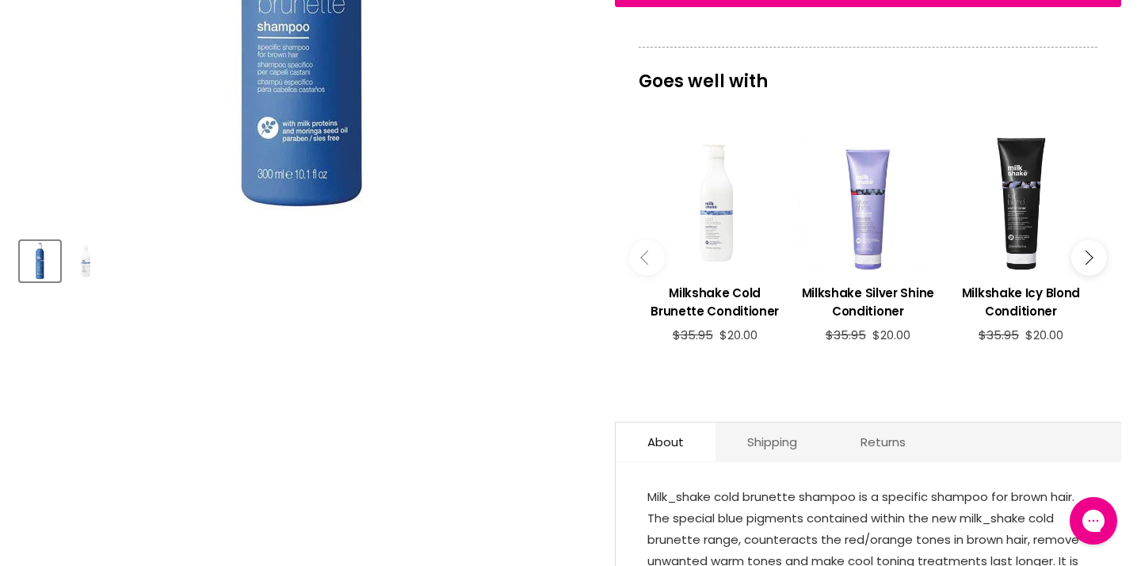
click at [724, 261] on div "Main content" at bounding box center [714, 203] width 137 height 137
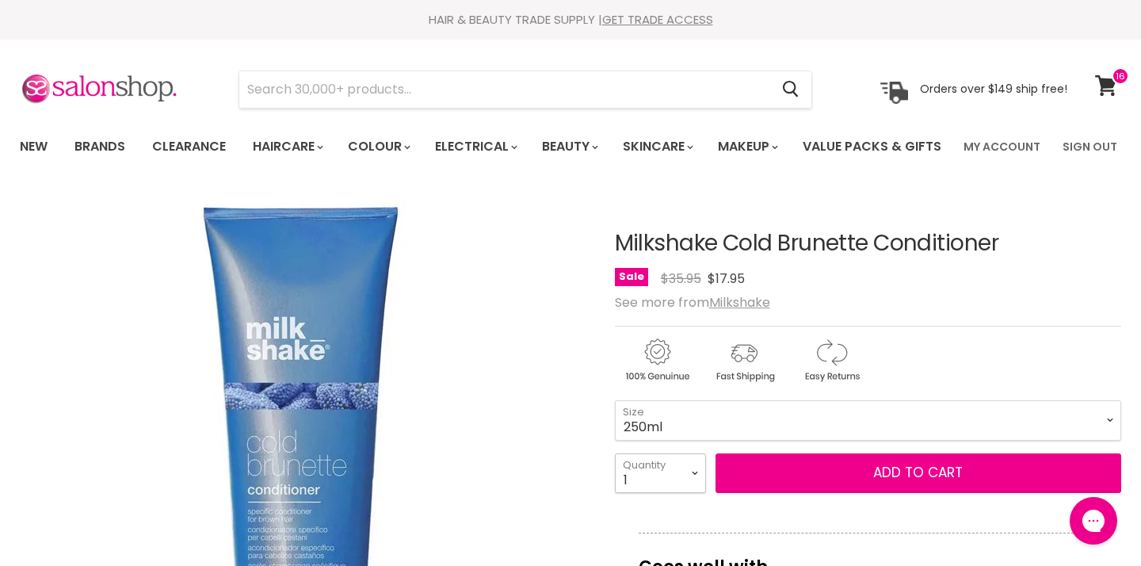
select select "3"
type input "3"
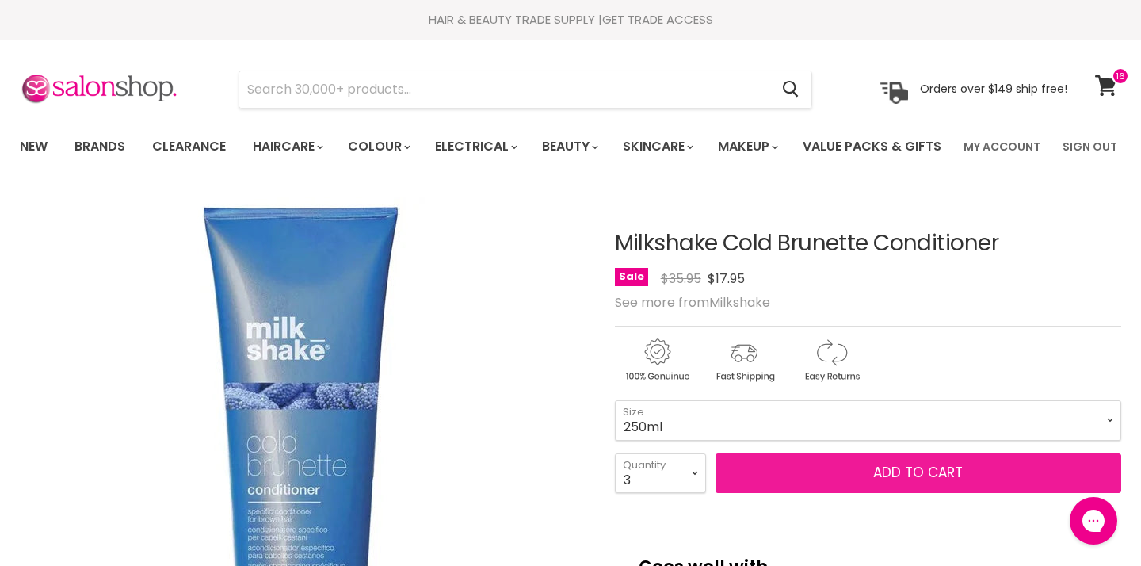
click at [920, 482] on span "Add to cart" at bounding box center [918, 472] width 90 height 19
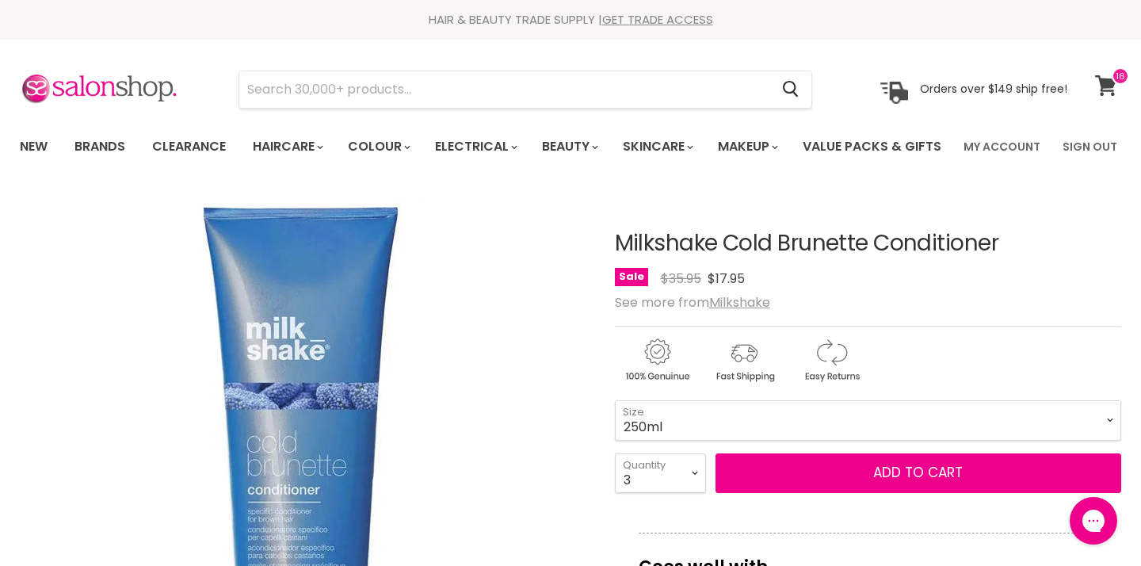
click at [1112, 82] on span at bounding box center [1119, 75] width 17 height 17
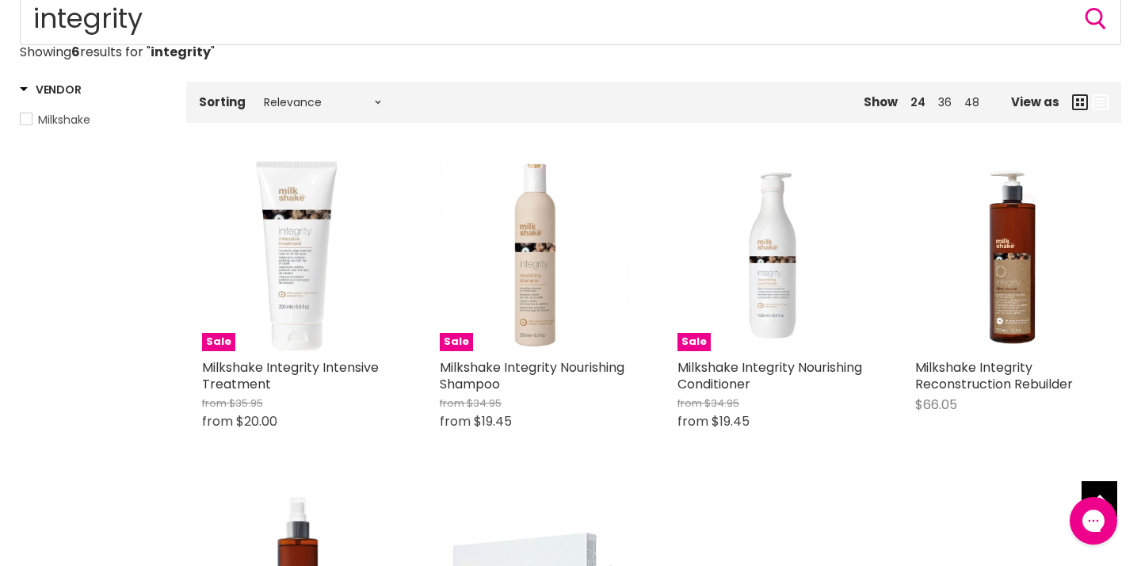
scroll to position [204, 0]
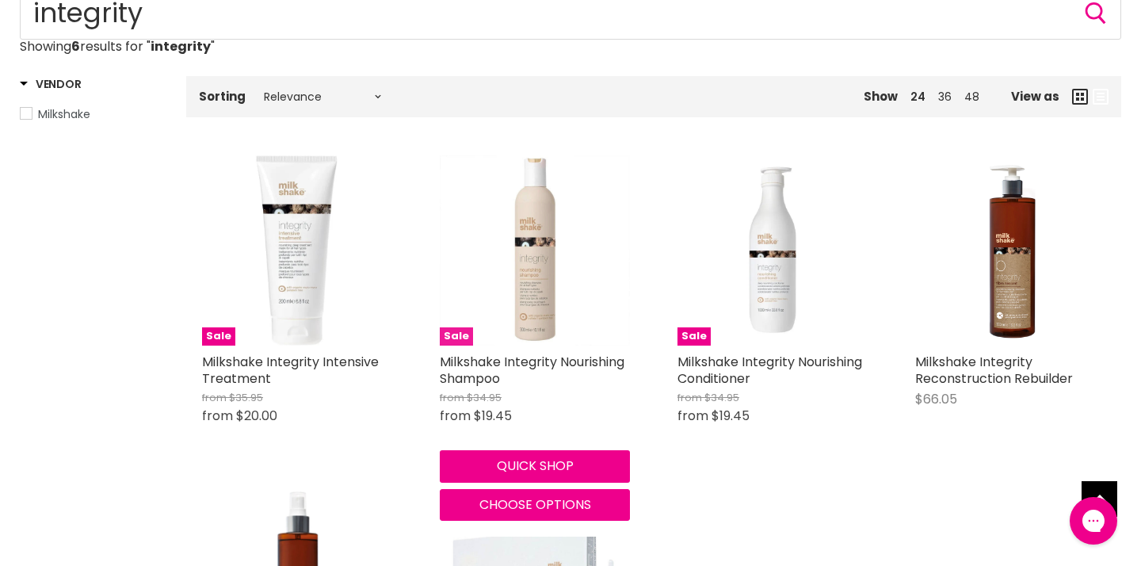
click at [540, 335] on img "Main content" at bounding box center [535, 250] width 190 height 190
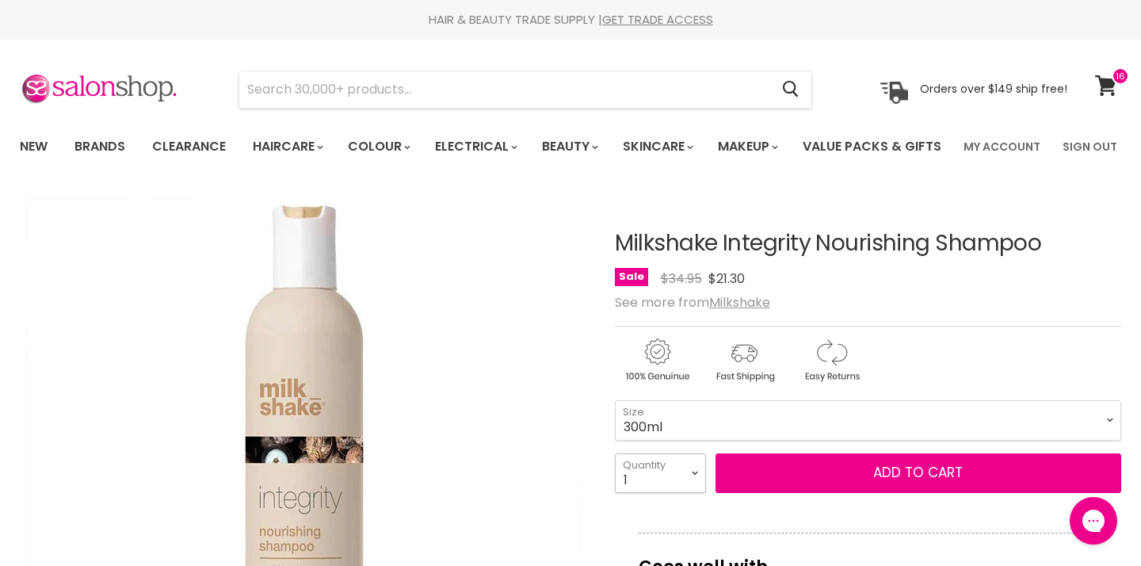
select select "2"
type input "2"
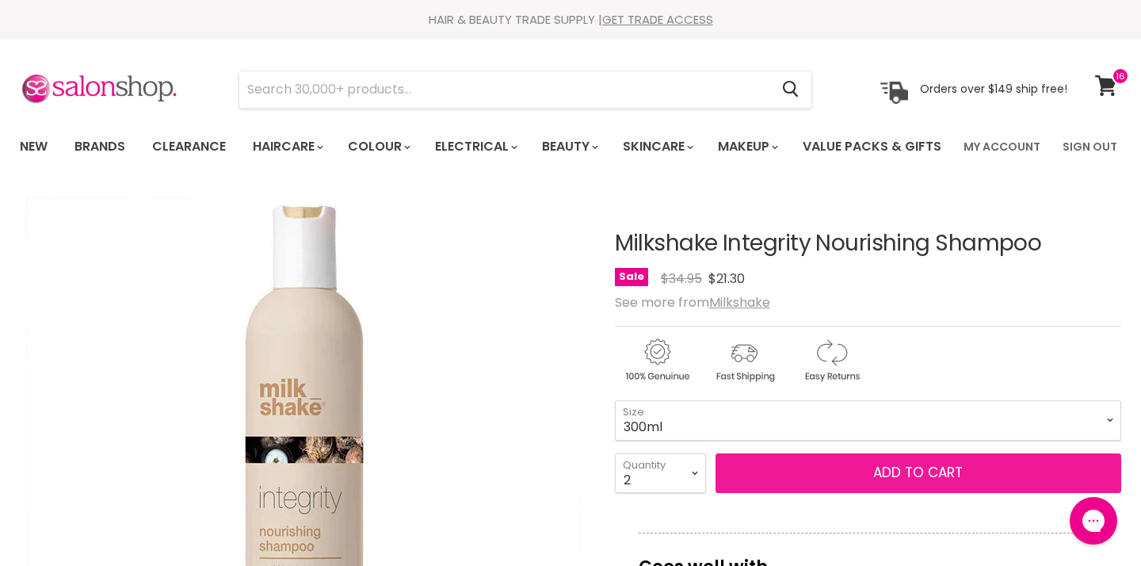
click at [920, 482] on span "Add to cart" at bounding box center [918, 472] width 90 height 19
click at [904, 482] on span "Add to cart" at bounding box center [918, 472] width 90 height 19
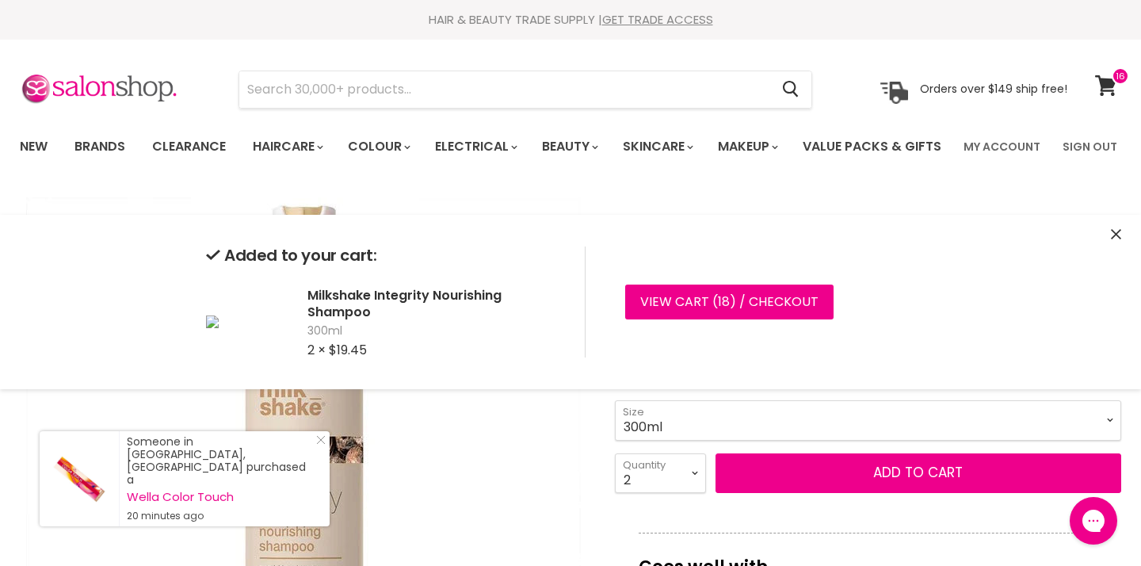
click at [531, 433] on img "Milkshake Integrity Nourishing Shampoo image. Click or Scroll to Zoom." at bounding box center [303, 474] width 554 height 554
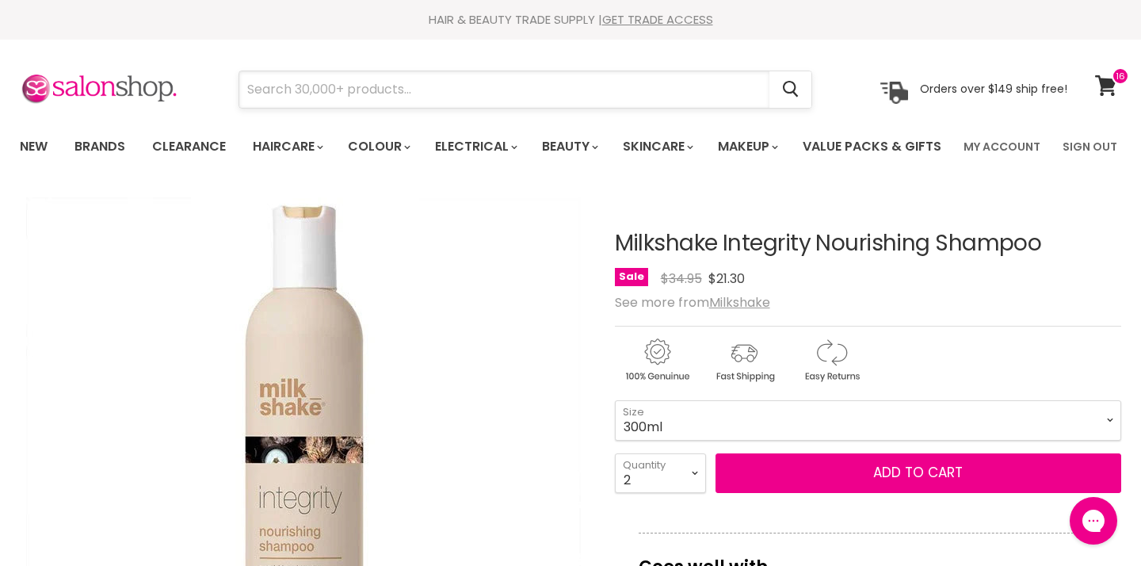
click at [322, 92] on input "Search" at bounding box center [504, 89] width 530 height 36
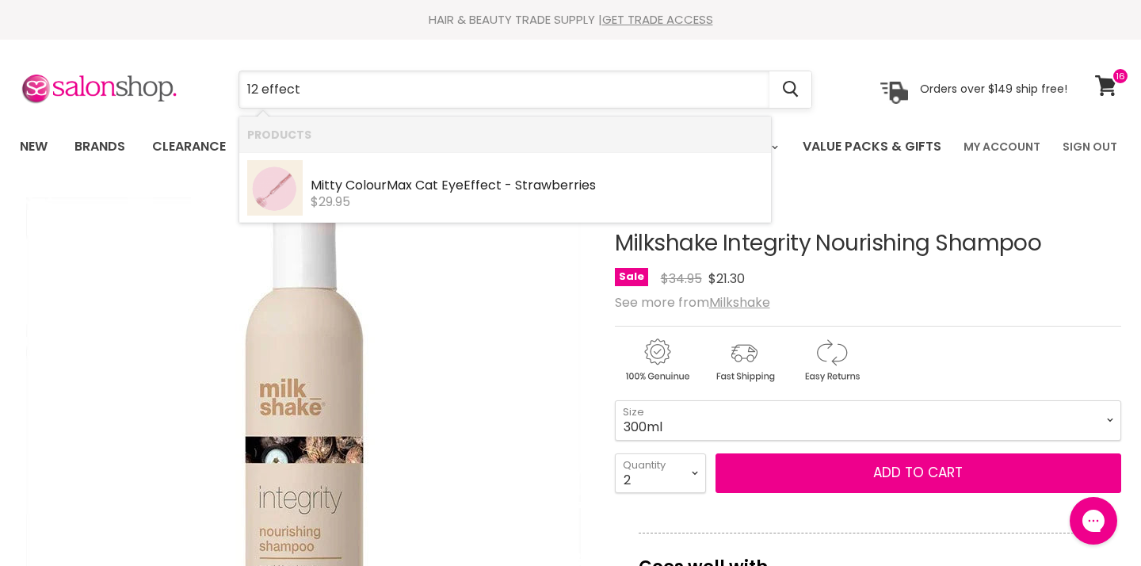
type input "12 effects"
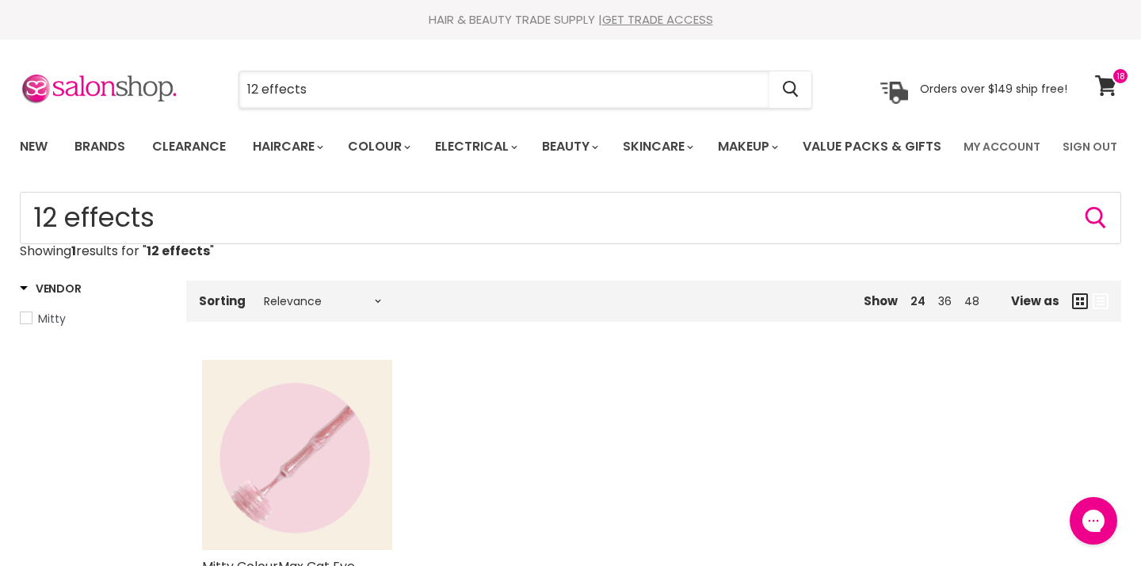
drag, startPoint x: 310, startPoint y: 88, endPoint x: 219, endPoint y: 86, distance: 91.1
click at [219, 86] on div "12 effects Cancel" at bounding box center [525, 89] width 654 height 36
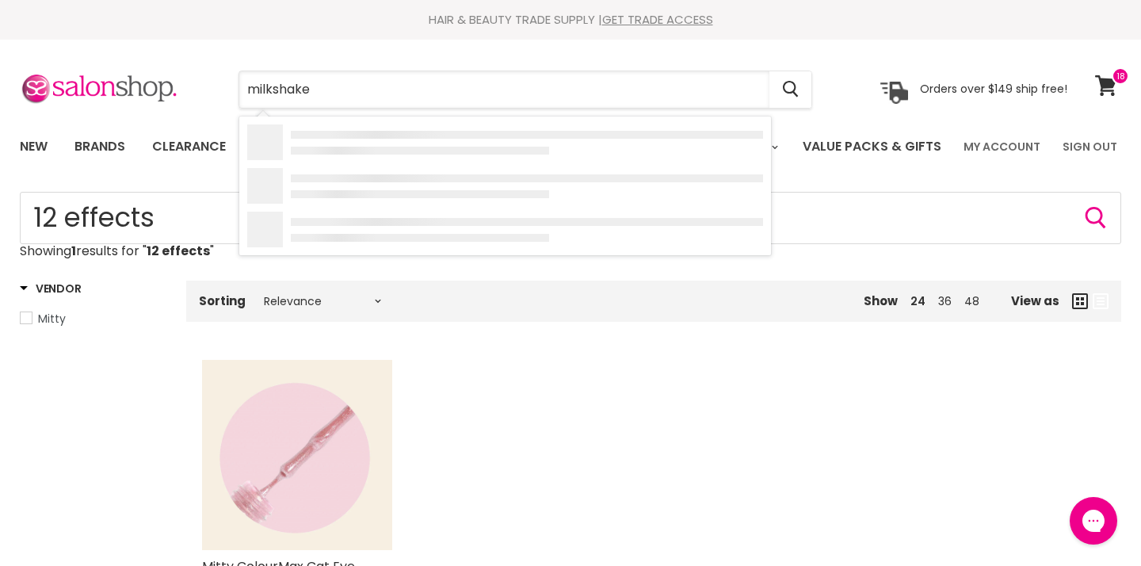
type input "milkshaker"
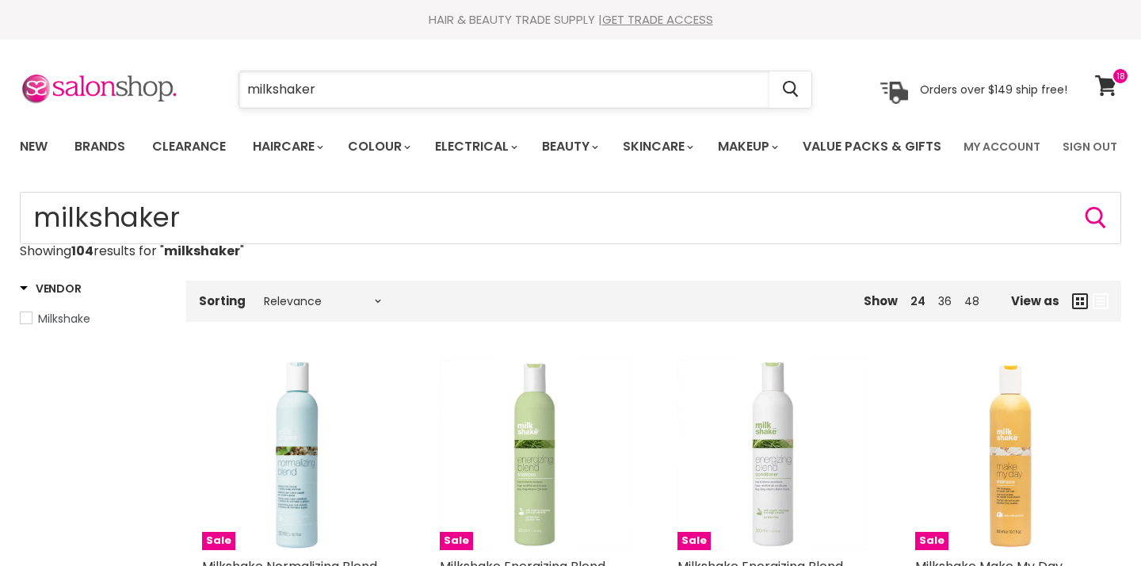
click at [328, 91] on input "milkshaker" at bounding box center [504, 89] width 530 height 36
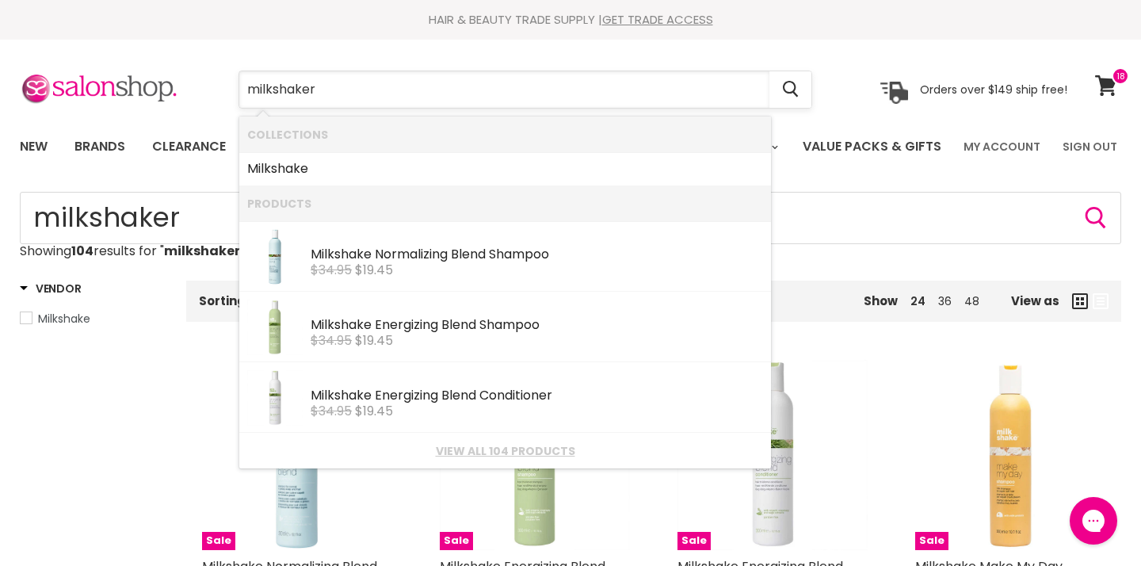
type input "milkshake"
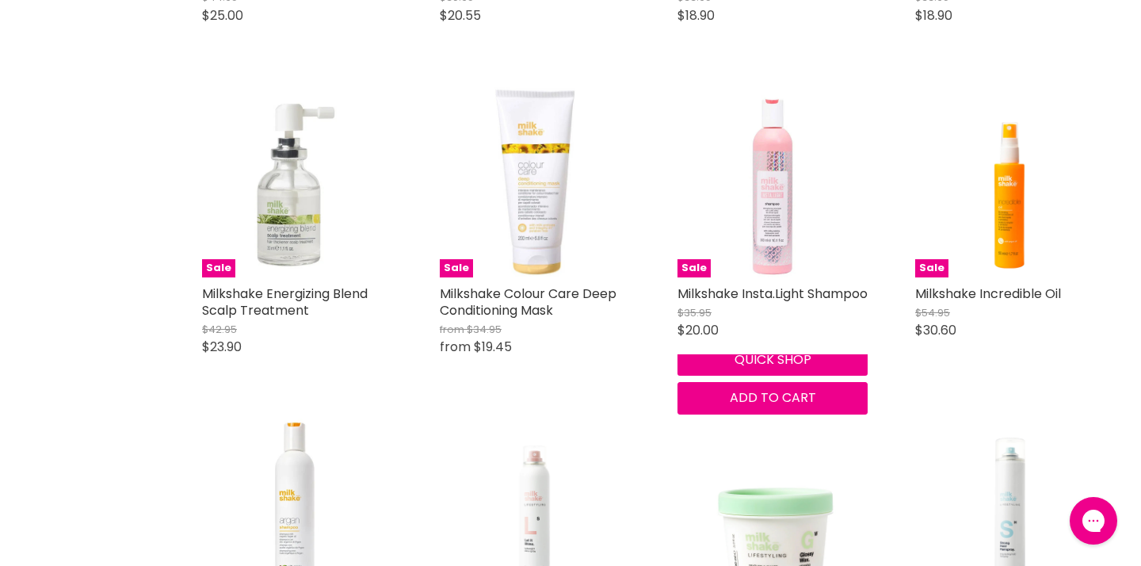
scroll to position [2942, 0]
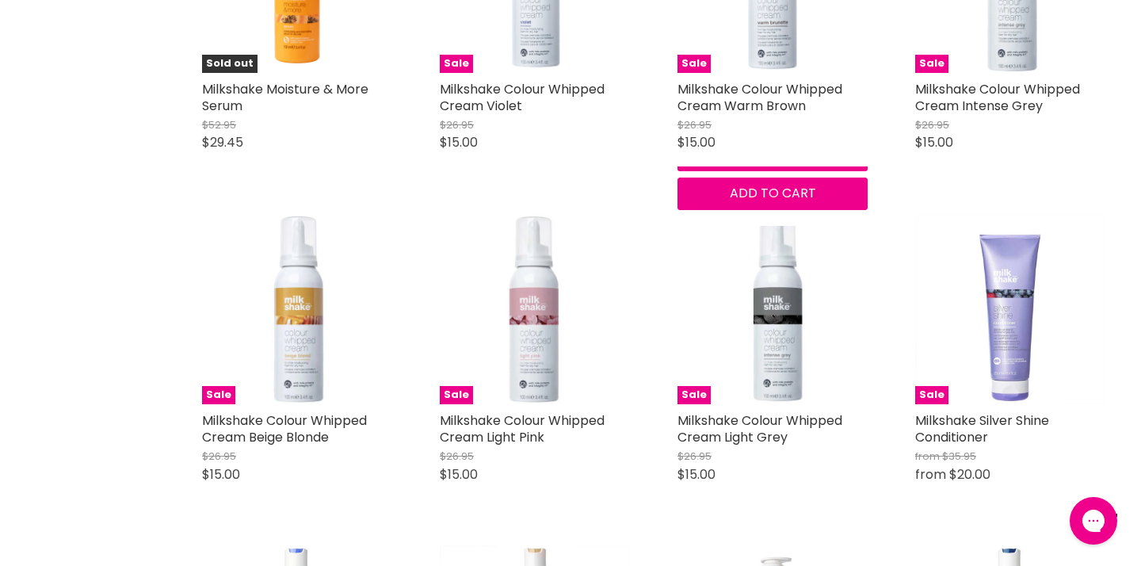
scroll to position [4159, 0]
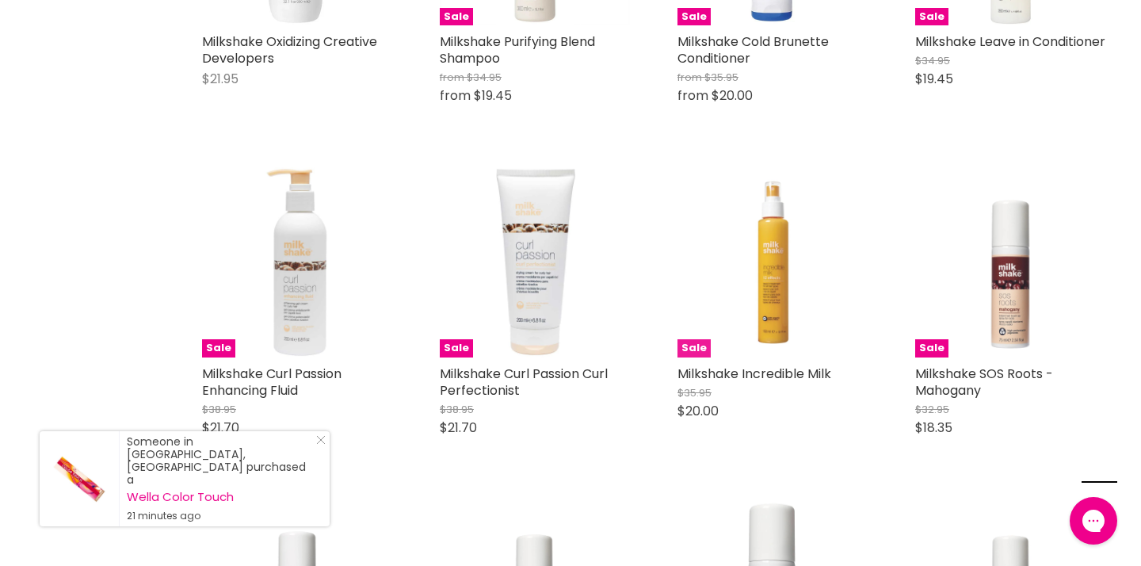
scroll to position [8176, 0]
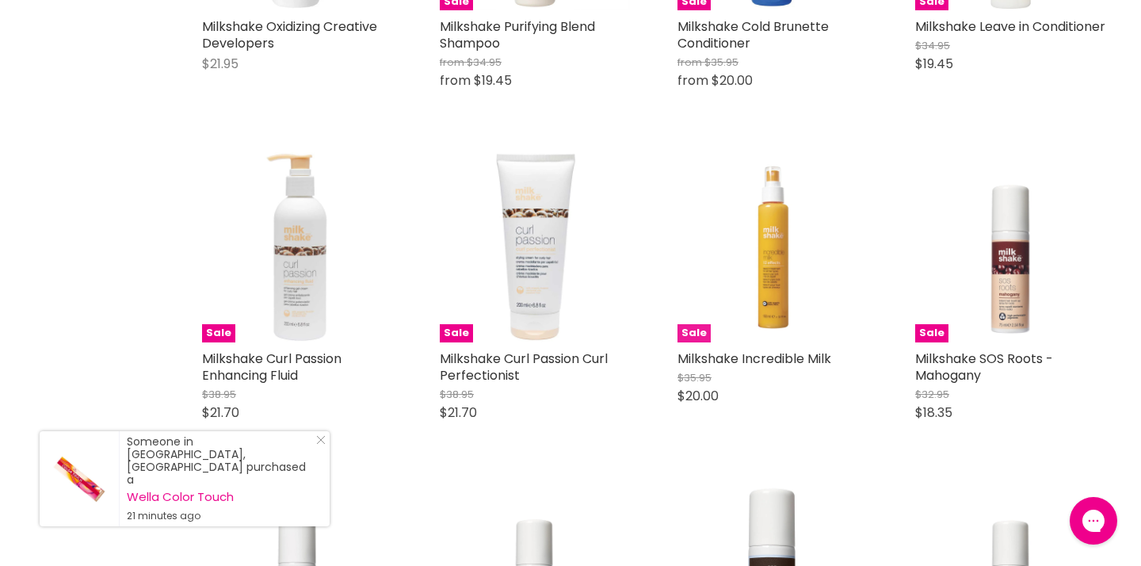
click at [774, 324] on img "Main content" at bounding box center [772, 247] width 190 height 190
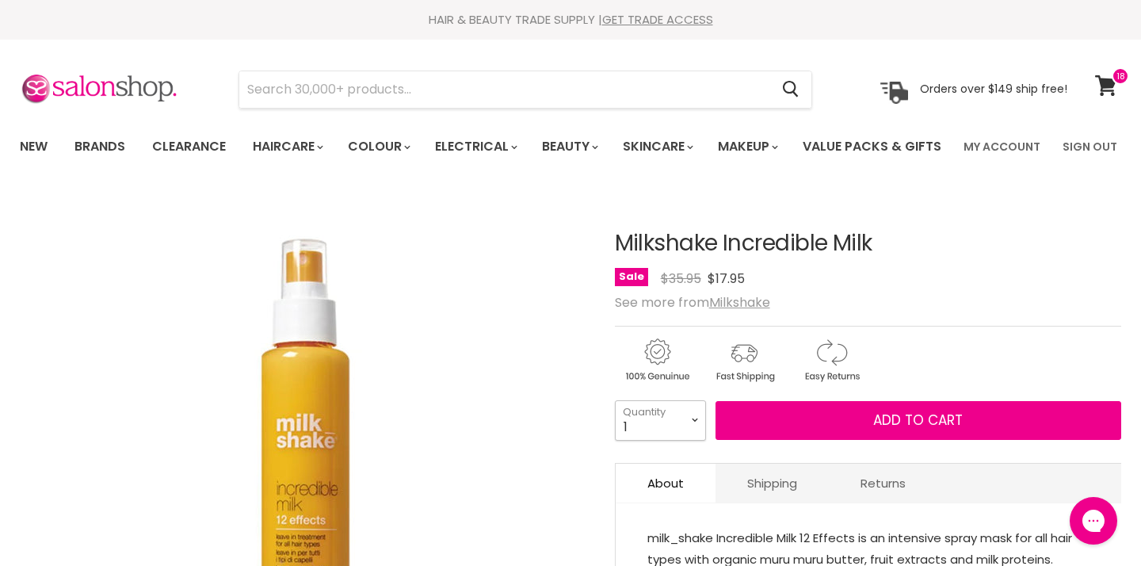
select select "5"
type input "5"
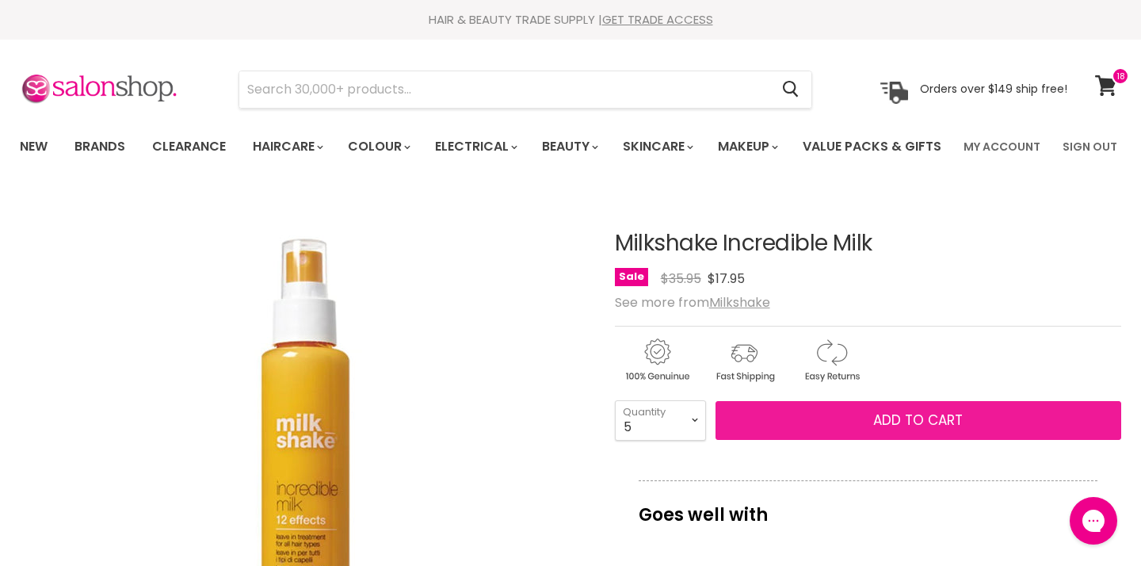
click at [915, 429] on span "Add to cart" at bounding box center [918, 419] width 90 height 19
click at [917, 429] on span "Add to cart" at bounding box center [918, 419] width 90 height 19
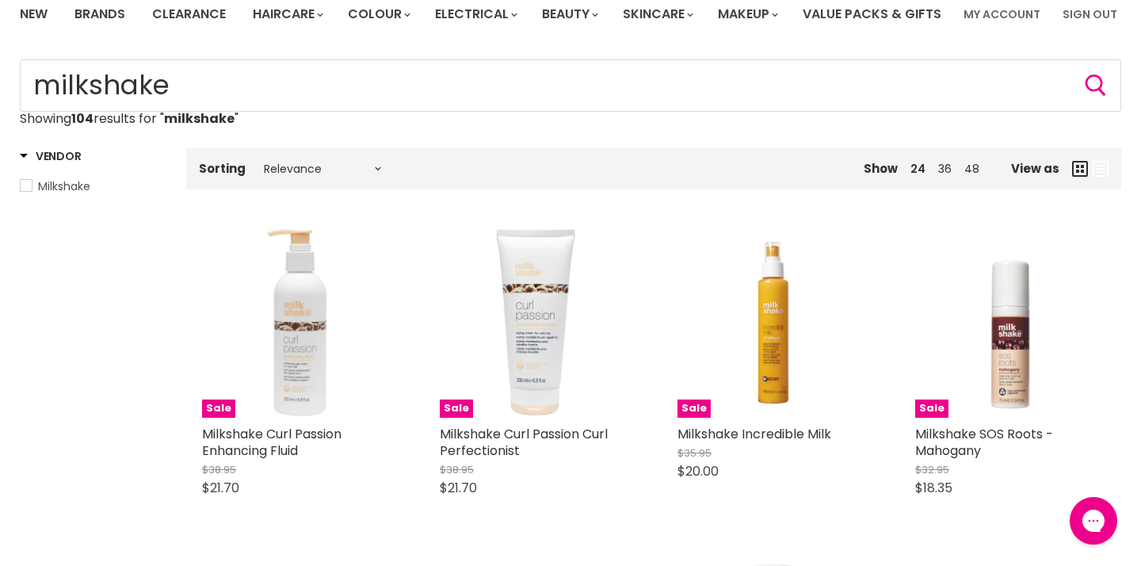
scroll to position [124, 0]
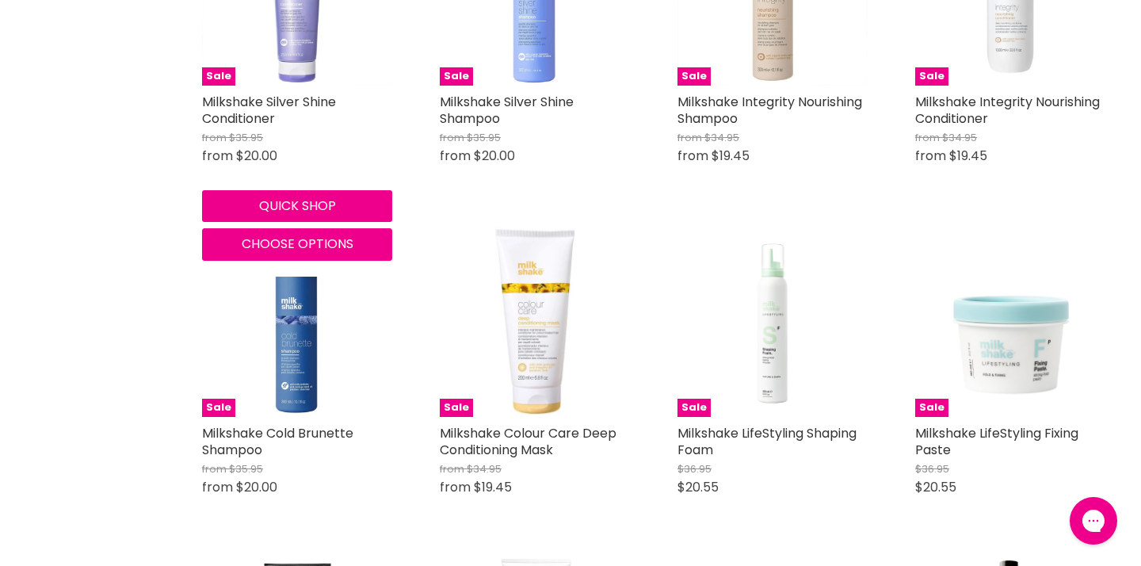
scroll to position [1457, 0]
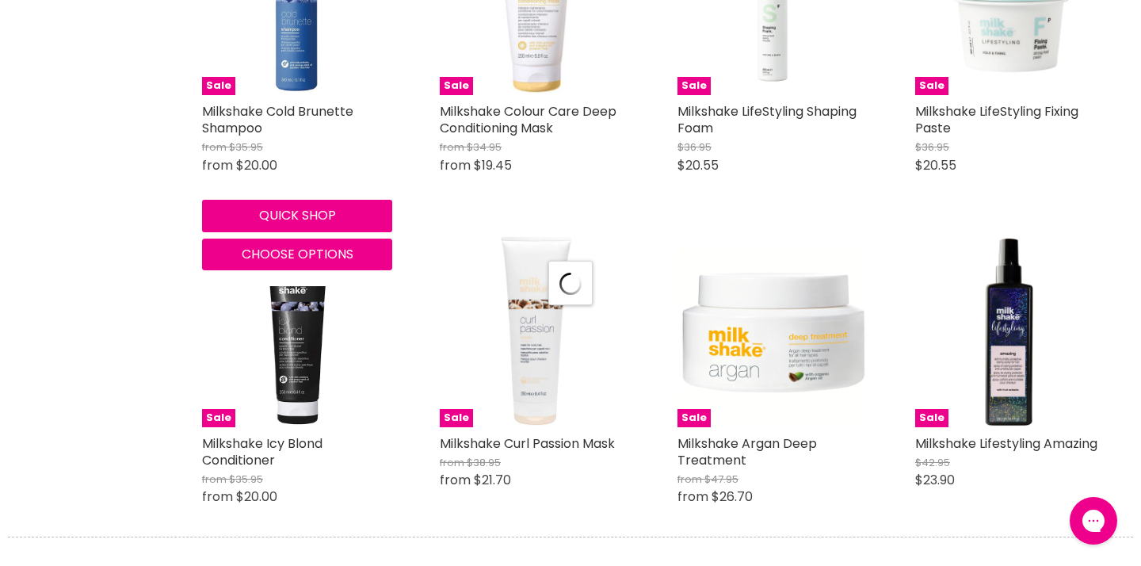
scroll to position [1789, 0]
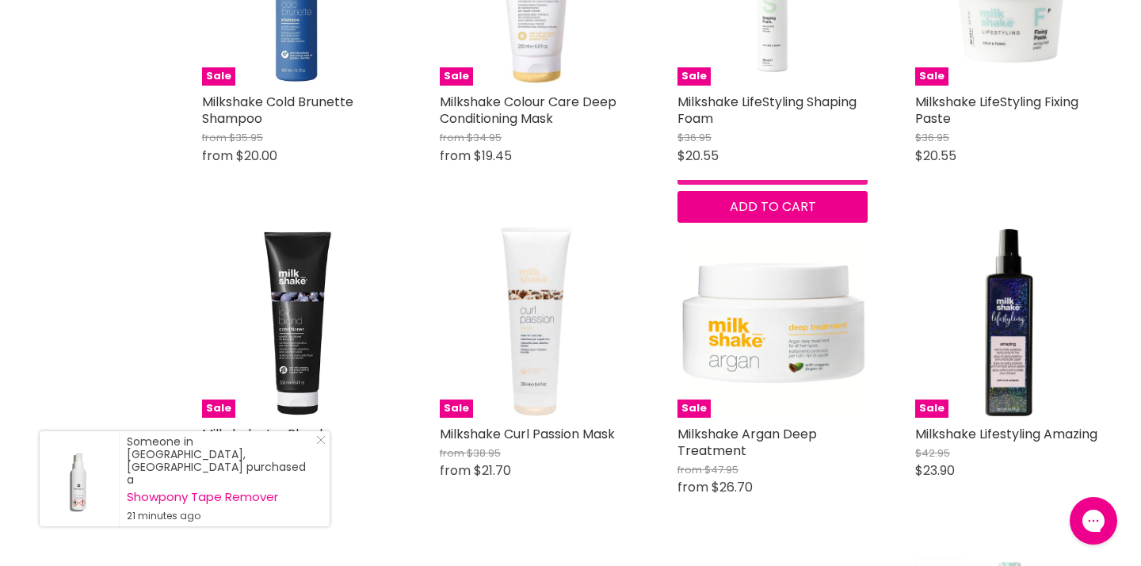
click at [727, 184] on button "Quick shop" at bounding box center [772, 168] width 190 height 32
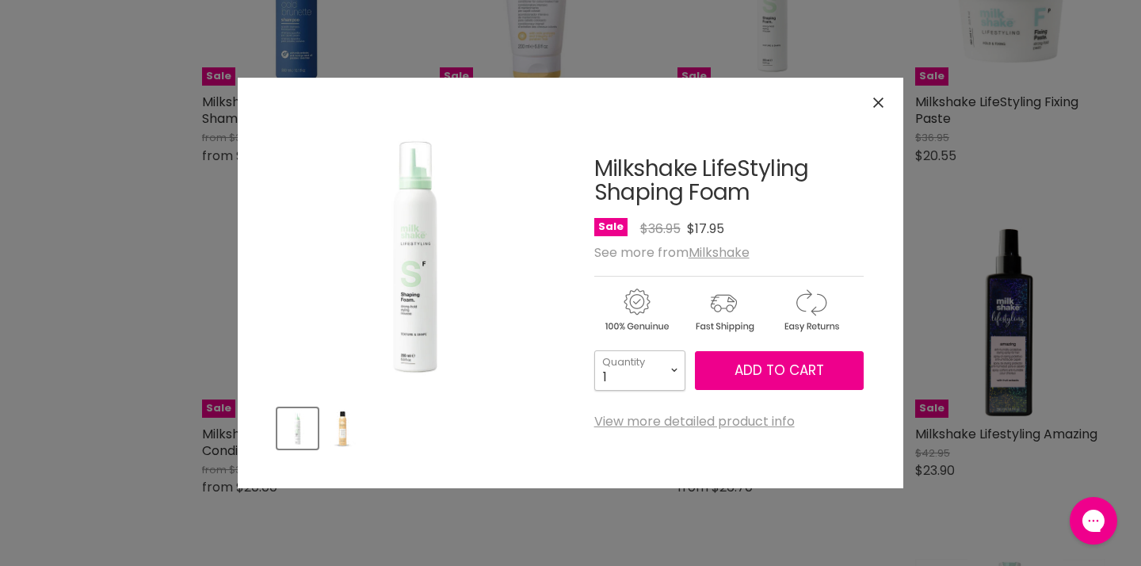
select select "3"
type input "3"
click at [791, 370] on span "Add to cart" at bounding box center [779, 369] width 90 height 19
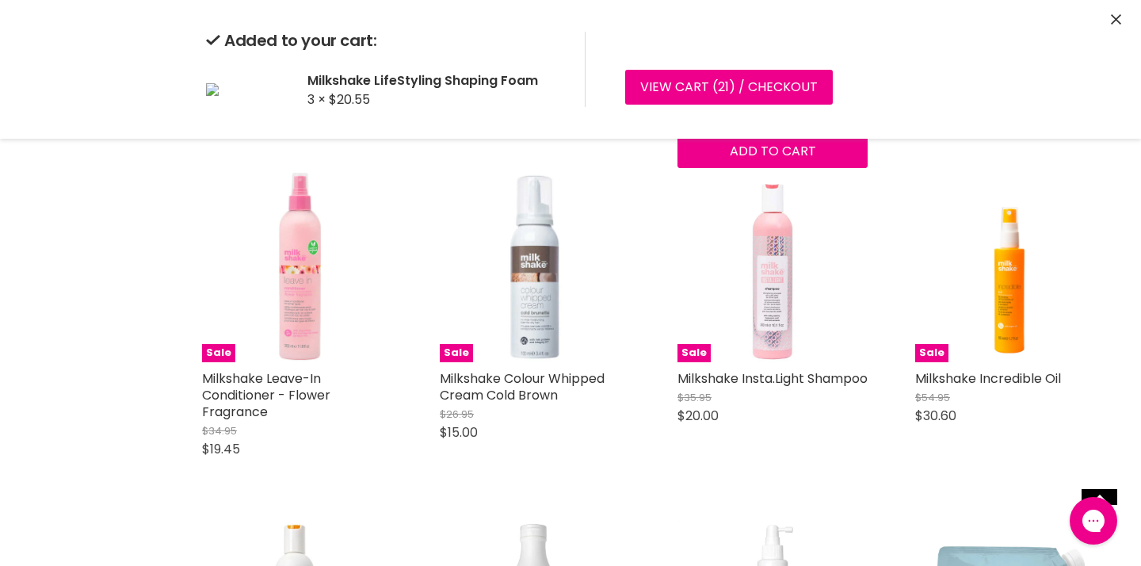
scroll to position [3516, 0]
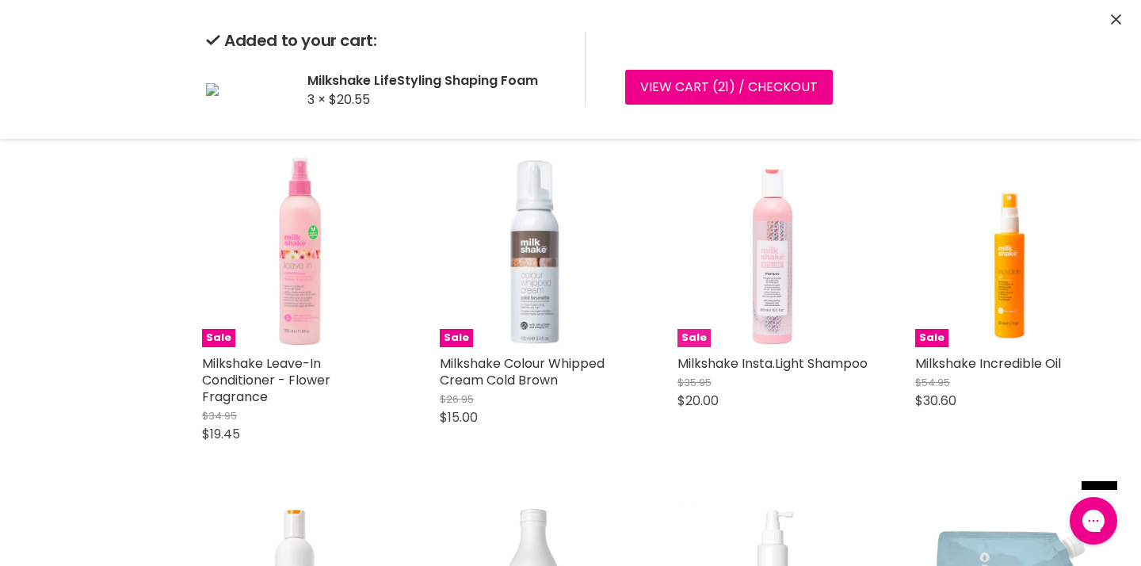
click at [779, 320] on img "Main content" at bounding box center [772, 252] width 190 height 190
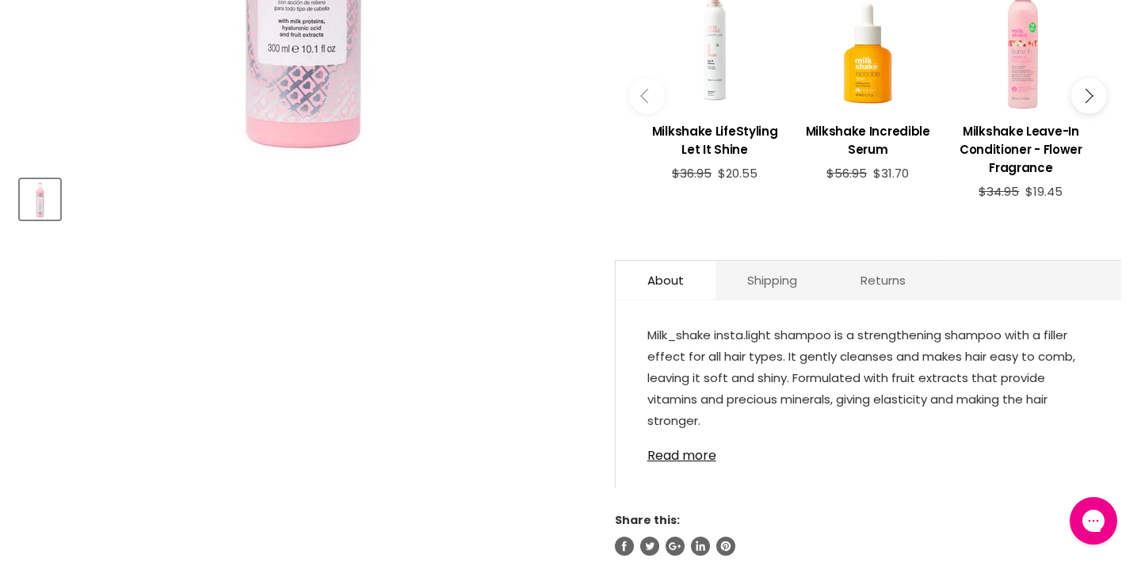
scroll to position [603, 0]
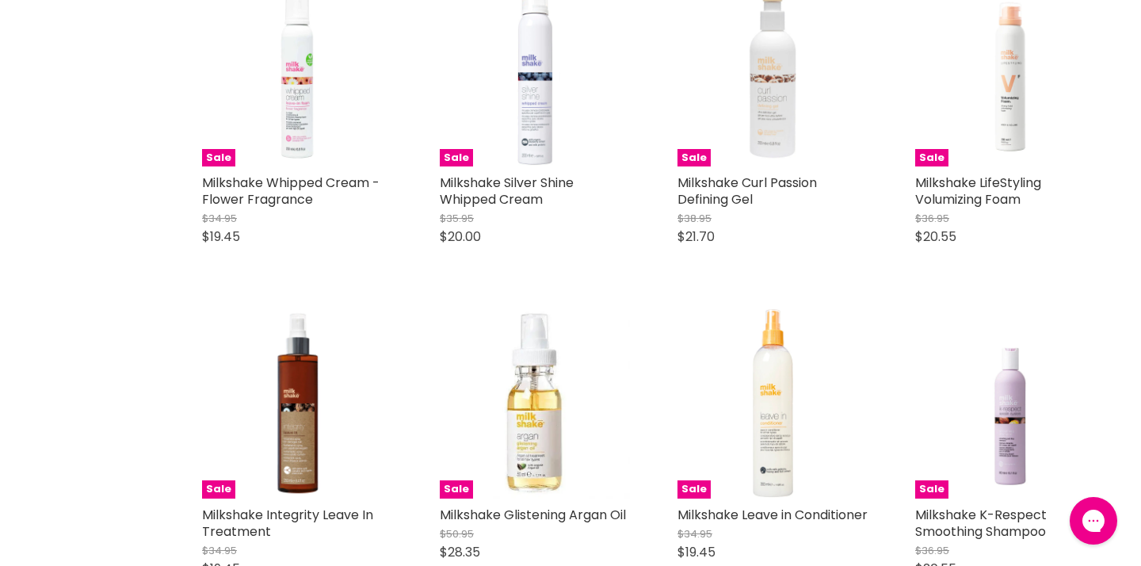
scroll to position [5037, 0]
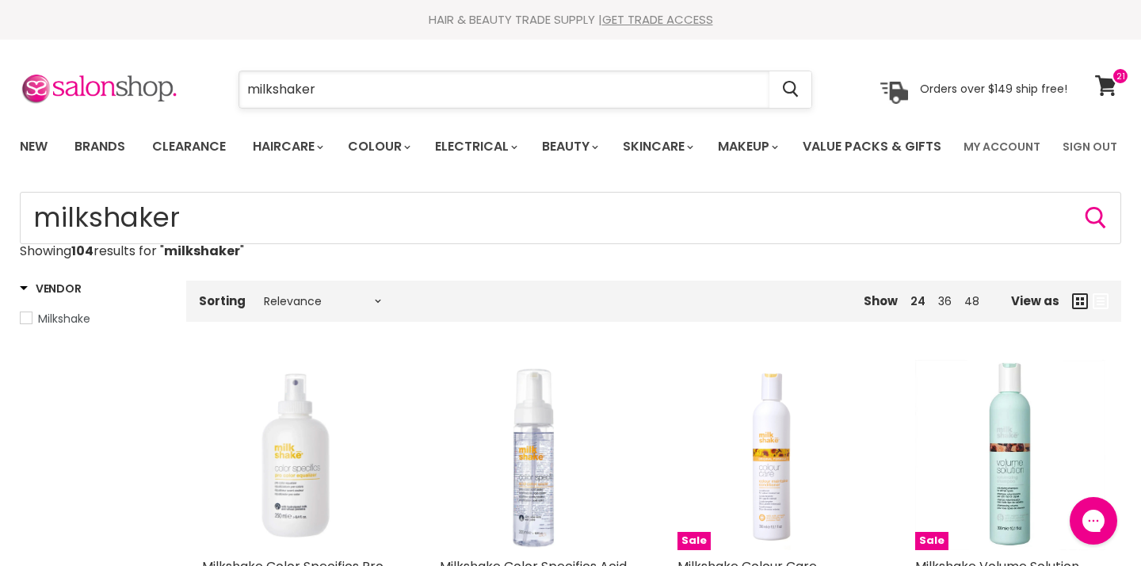
click at [534, 97] on input "milkshaker" at bounding box center [504, 89] width 530 height 36
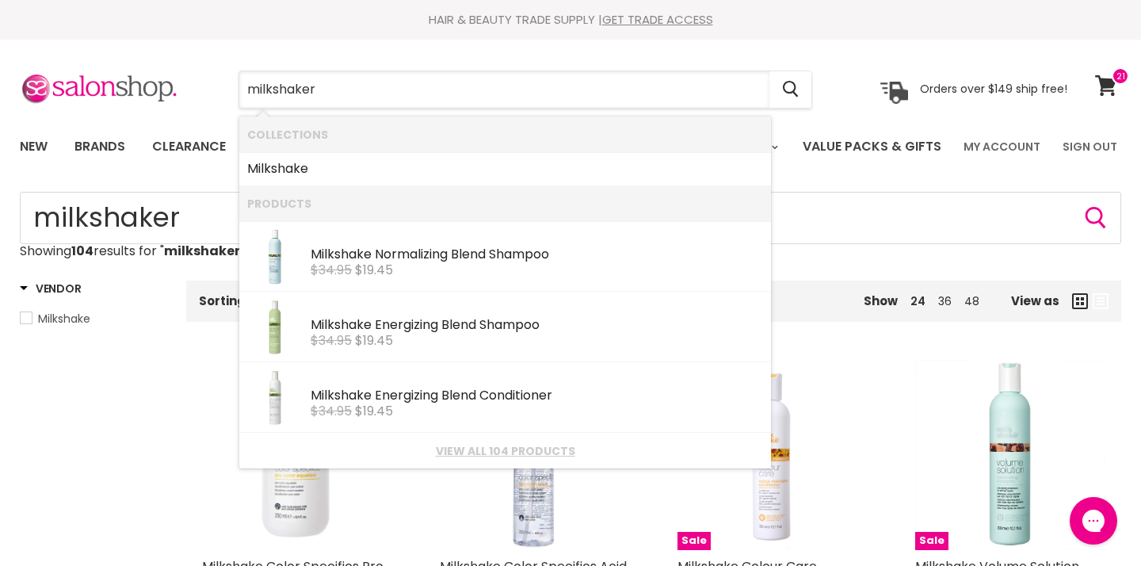
drag, startPoint x: 455, startPoint y: 90, endPoint x: 211, endPoint y: 93, distance: 244.0
click at [211, 93] on div "milkshaker Cancel" at bounding box center [525, 89] width 654 height 36
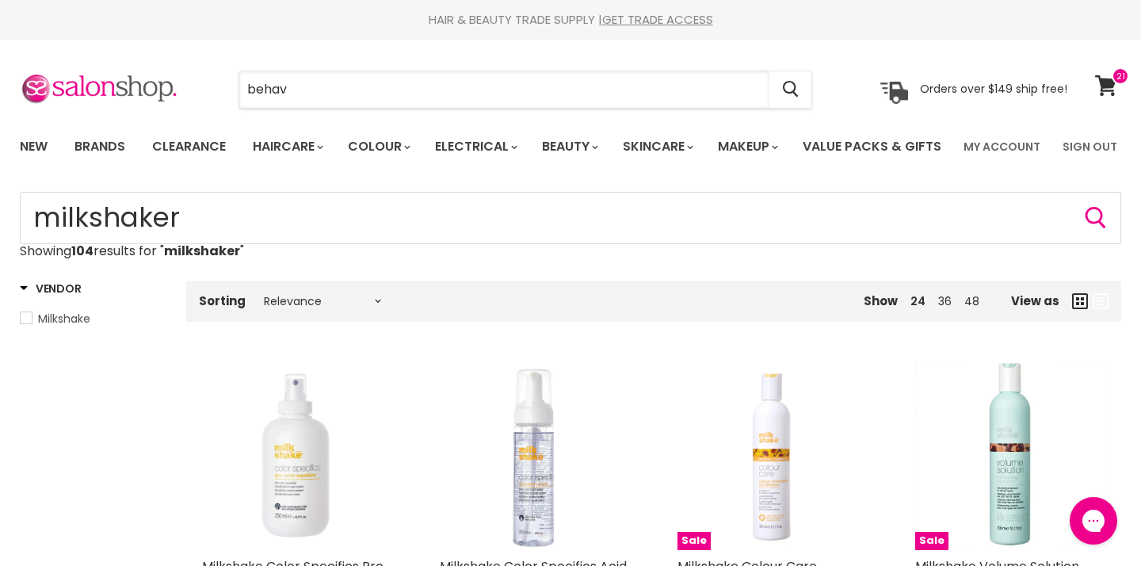
type input "behave"
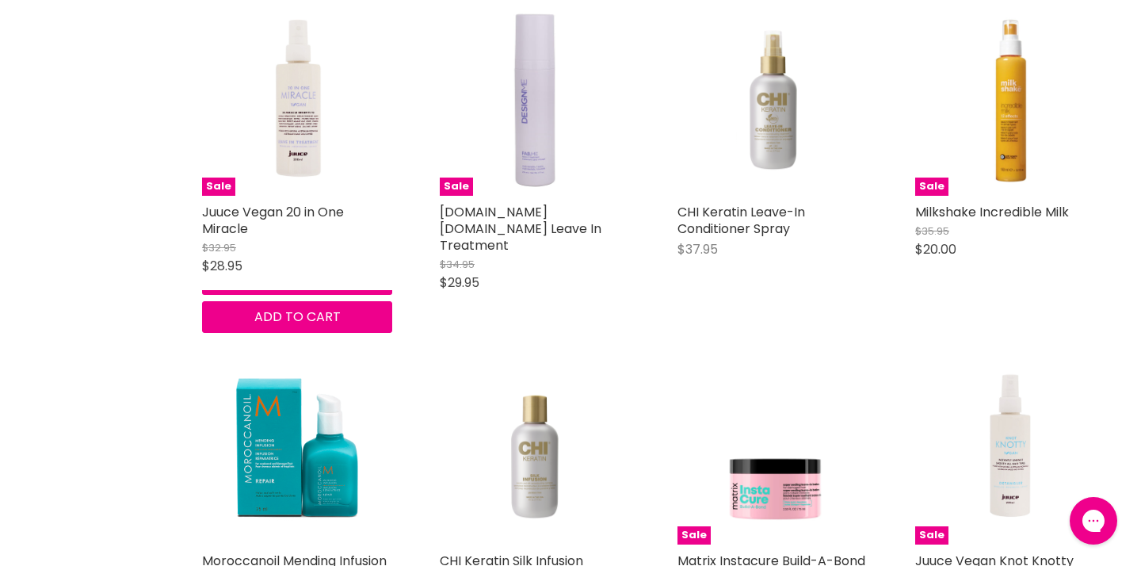
scroll to position [726, 0]
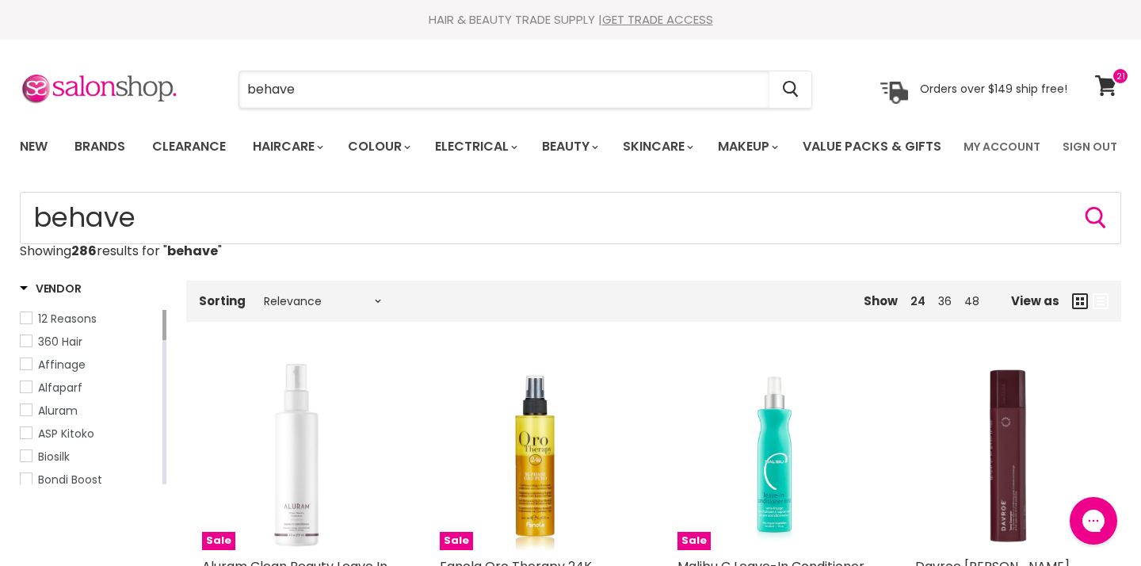
drag, startPoint x: 330, startPoint y: 95, endPoint x: 187, endPoint y: 87, distance: 143.6
click at [187, 87] on div "behave Cancel Orders over $149 ship free!" at bounding box center [543, 89] width 1047 height 36
type input "roh"
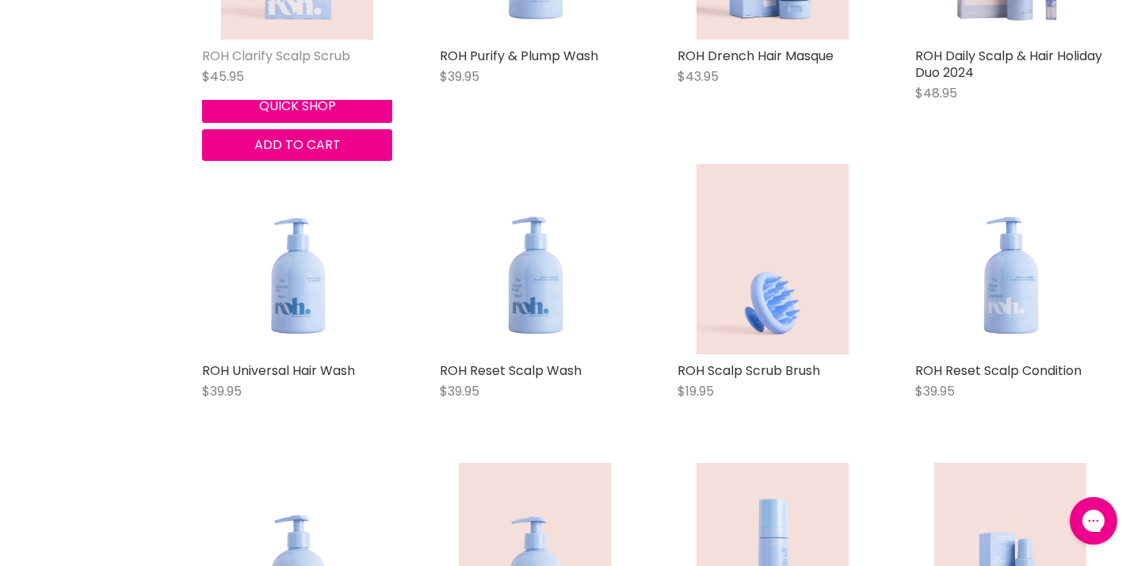
scroll to position [476, 0]
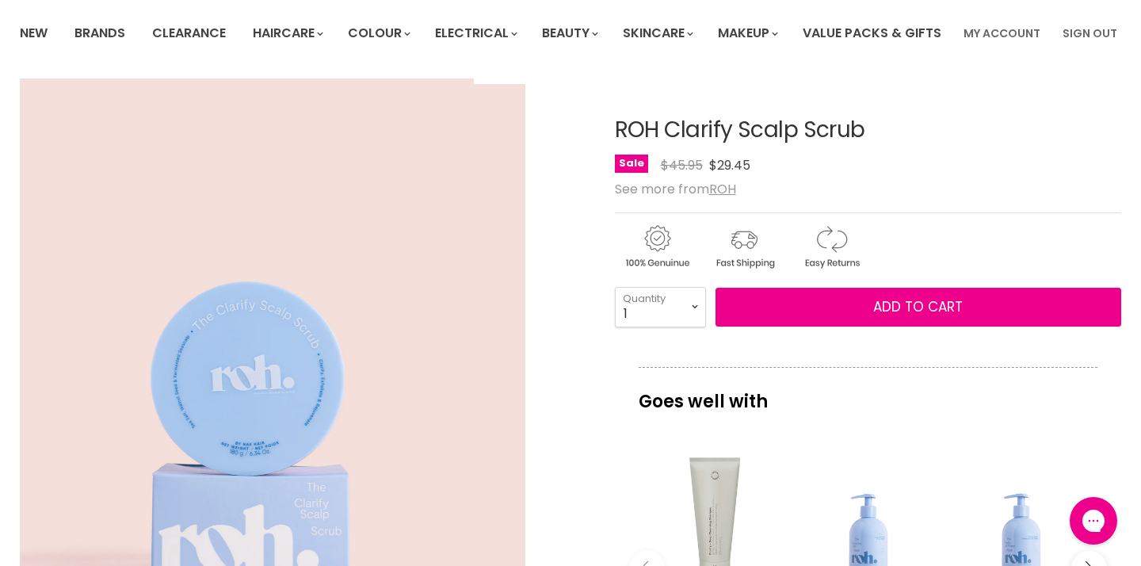
scroll to position [112, 0]
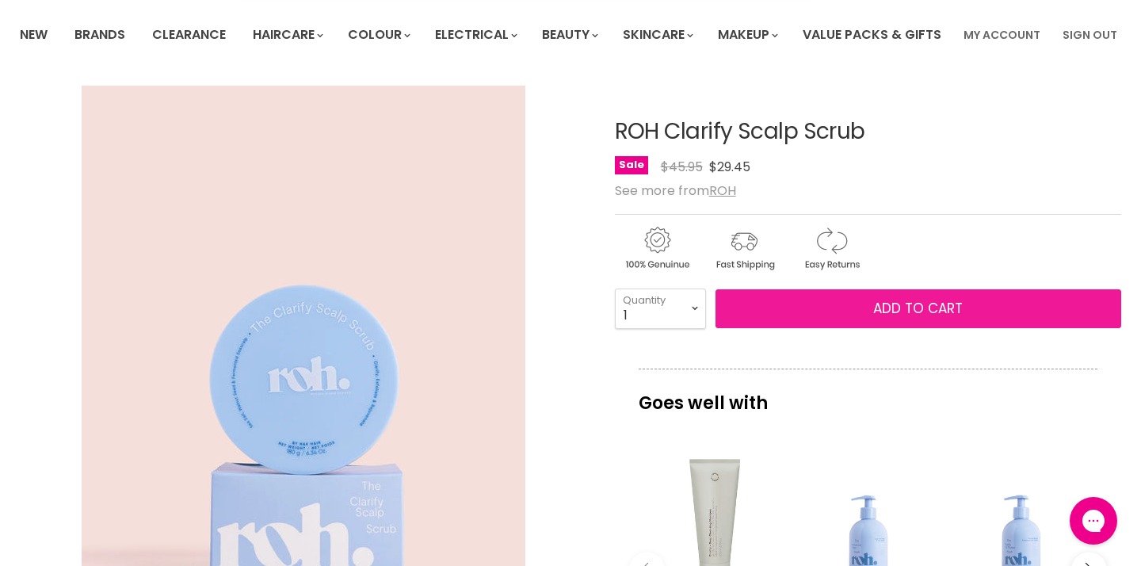
click at [920, 318] on span "Add to cart" at bounding box center [918, 308] width 90 height 19
click at [913, 318] on span "Add to cart" at bounding box center [918, 308] width 90 height 19
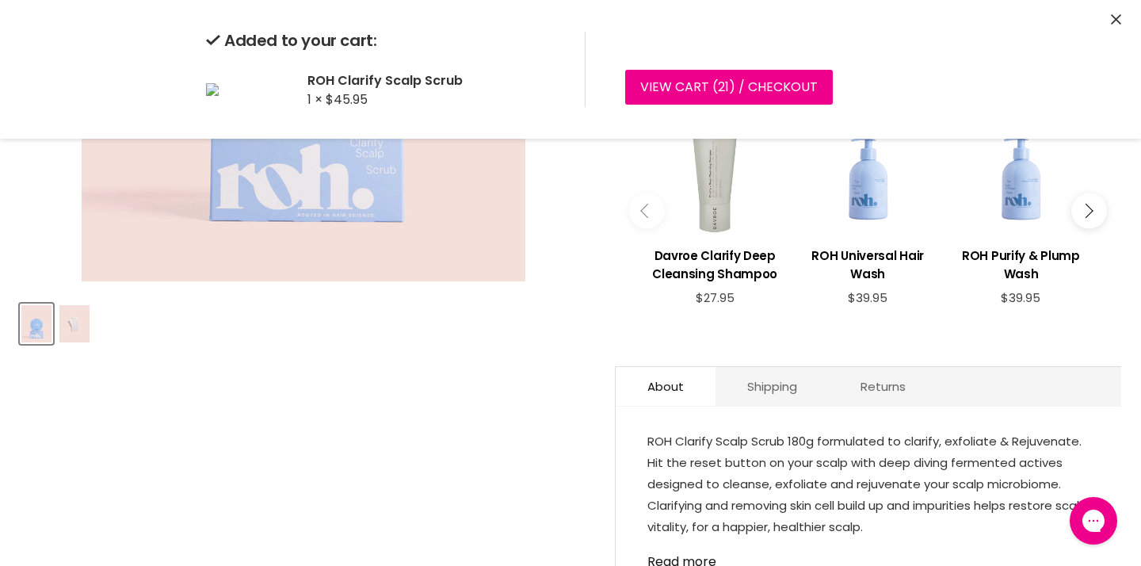
scroll to position [471, 0]
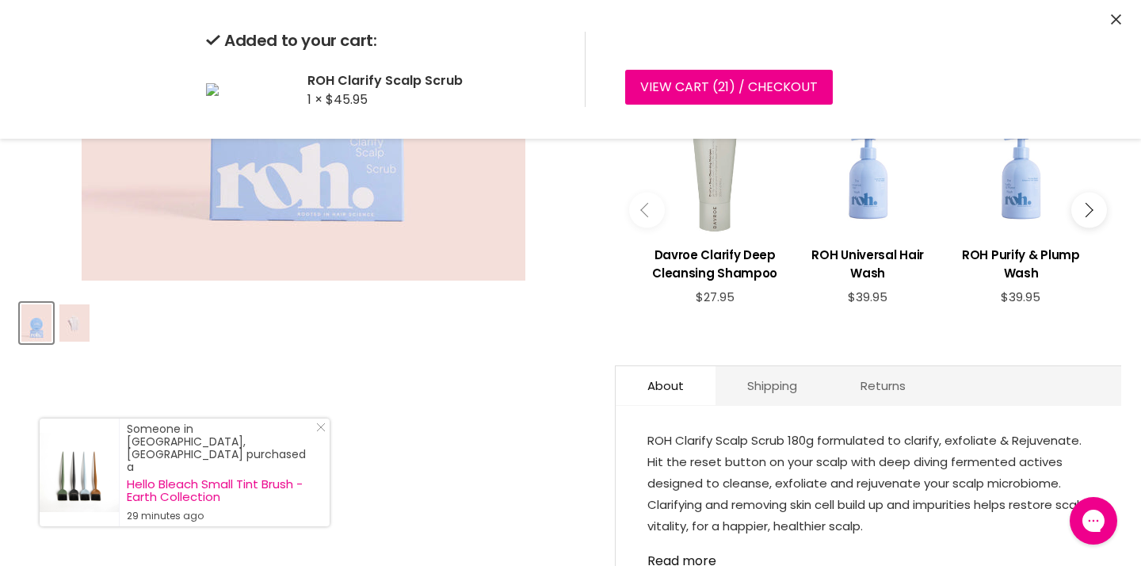
click at [1095, 228] on button "Main content" at bounding box center [1089, 210] width 36 height 36
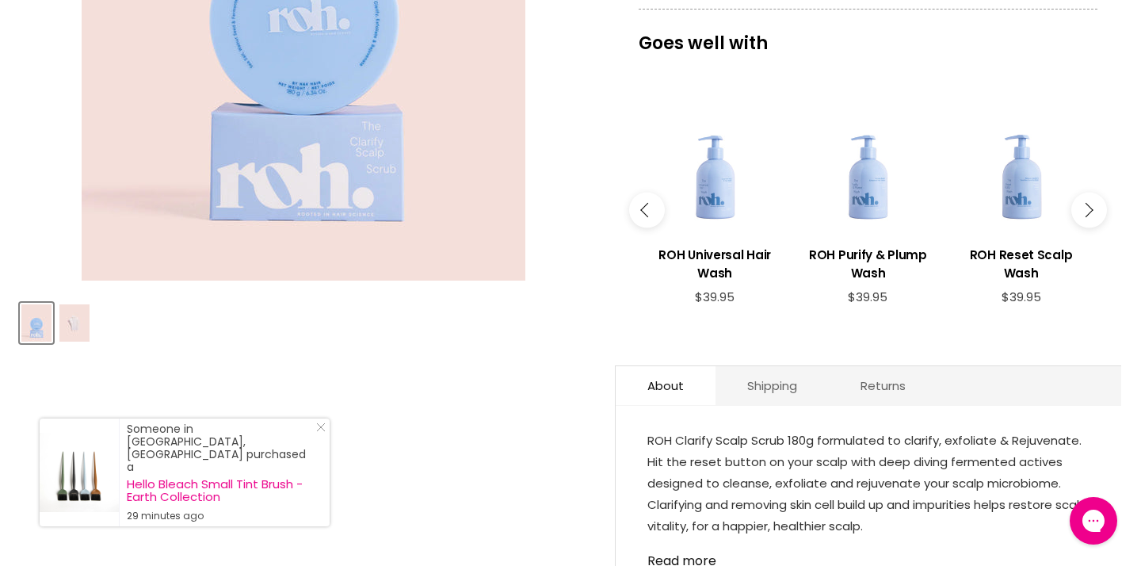
click at [1095, 228] on button "Main content" at bounding box center [1089, 210] width 36 height 36
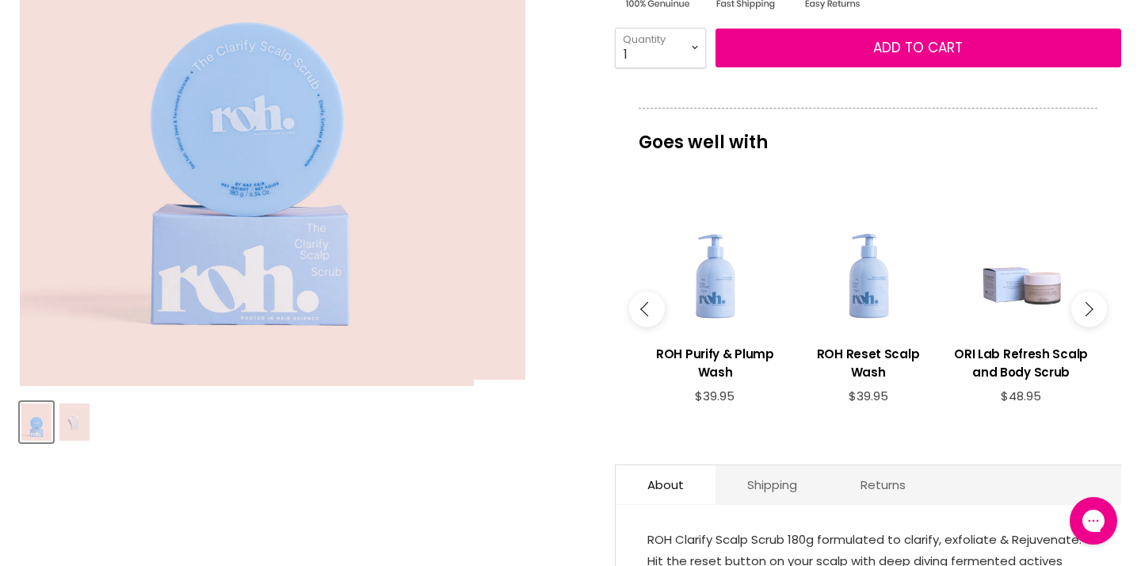
scroll to position [325, 0]
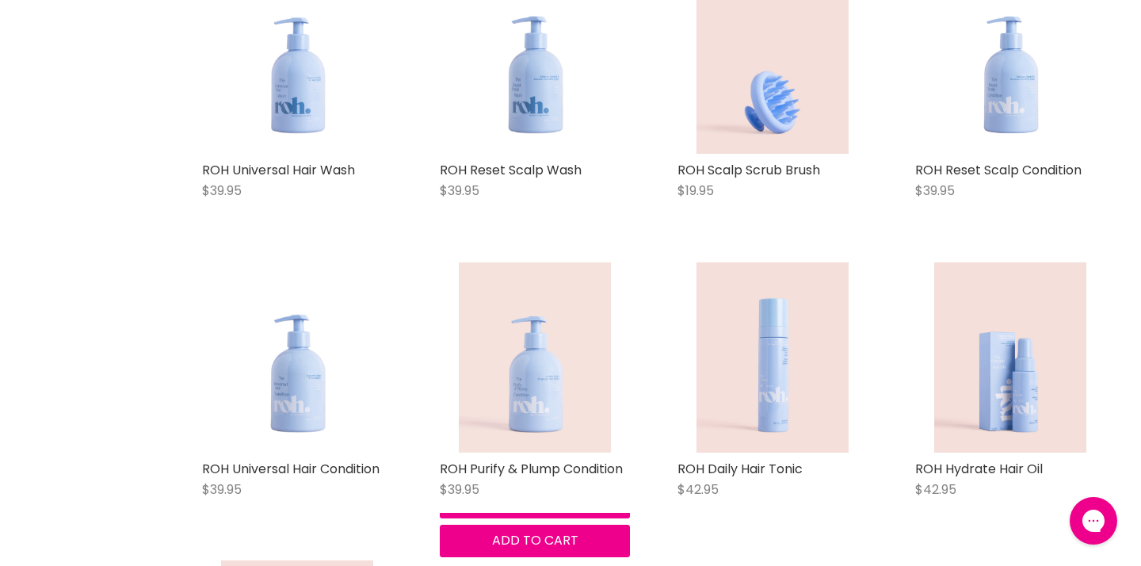
scroll to position [708, 0]
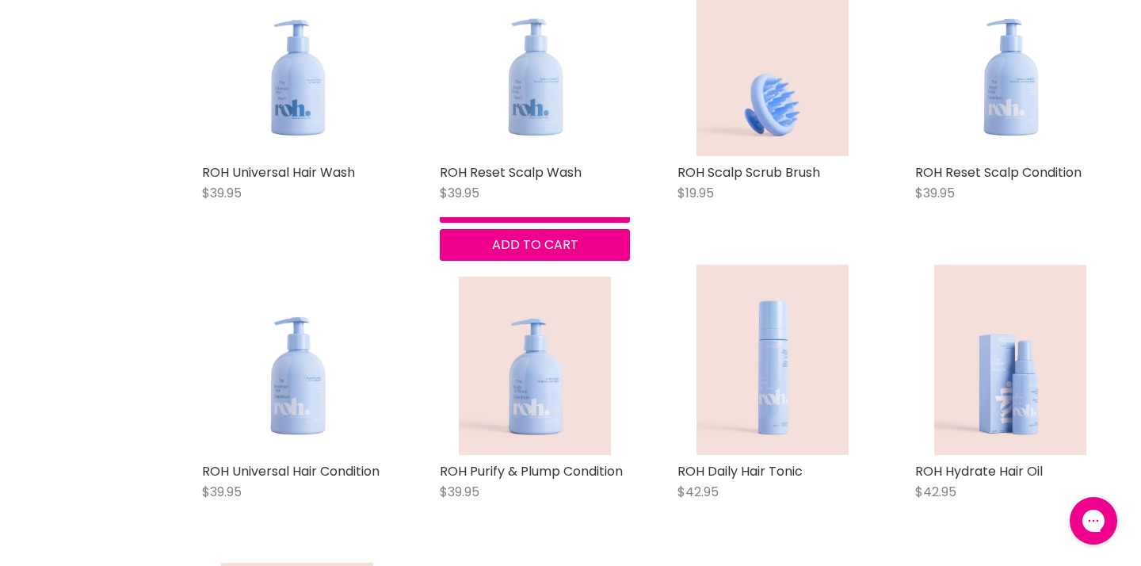
click at [545, 156] on img "Main content" at bounding box center [535, 61] width 152 height 190
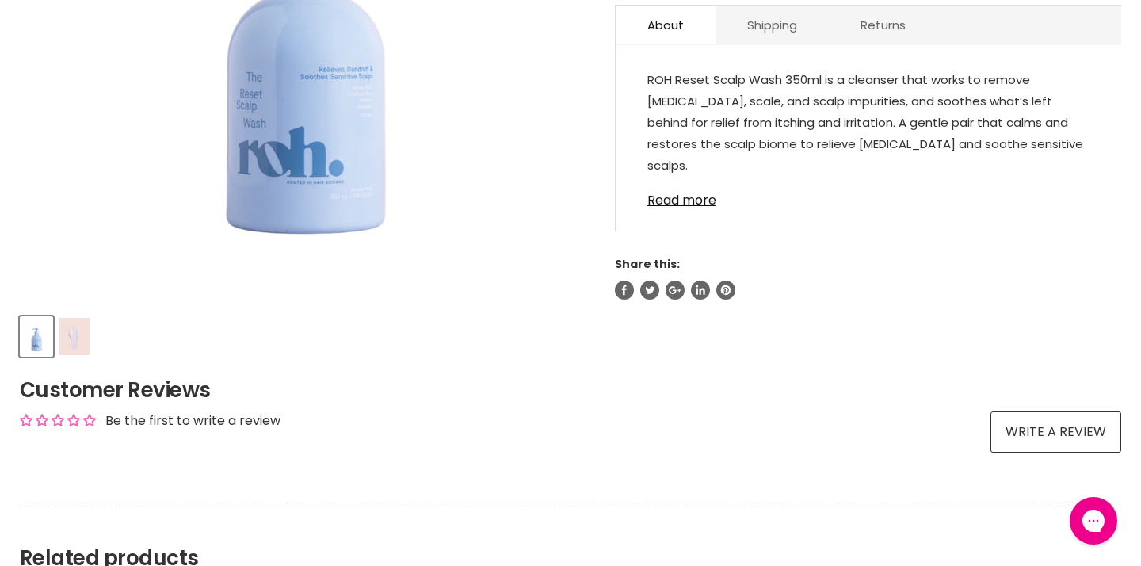
scroll to position [461, 0]
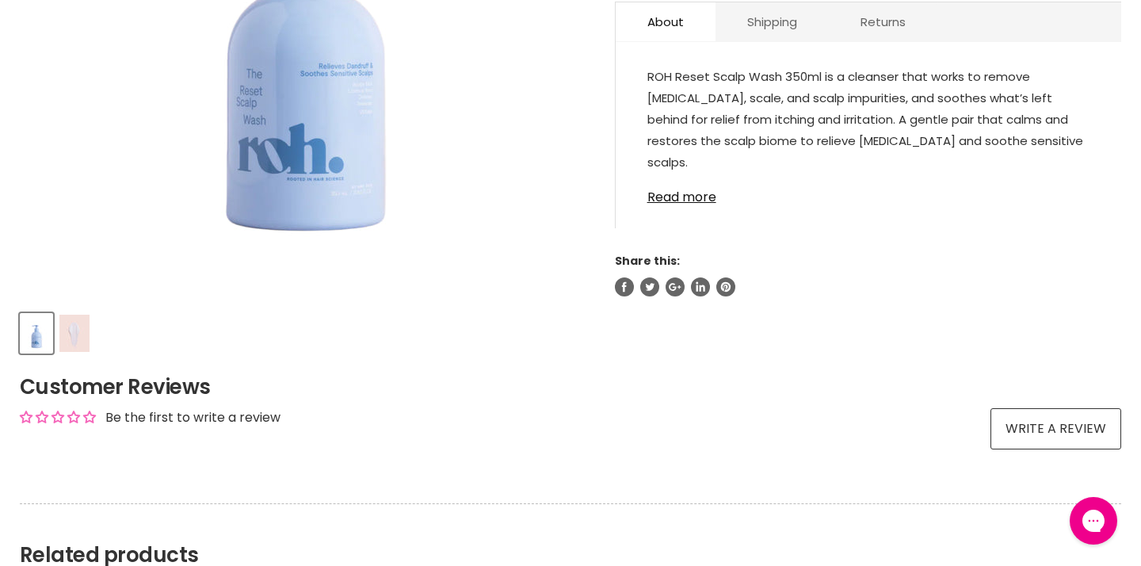
click at [81, 352] on img "Product thumbnails" at bounding box center [74, 332] width 30 height 37
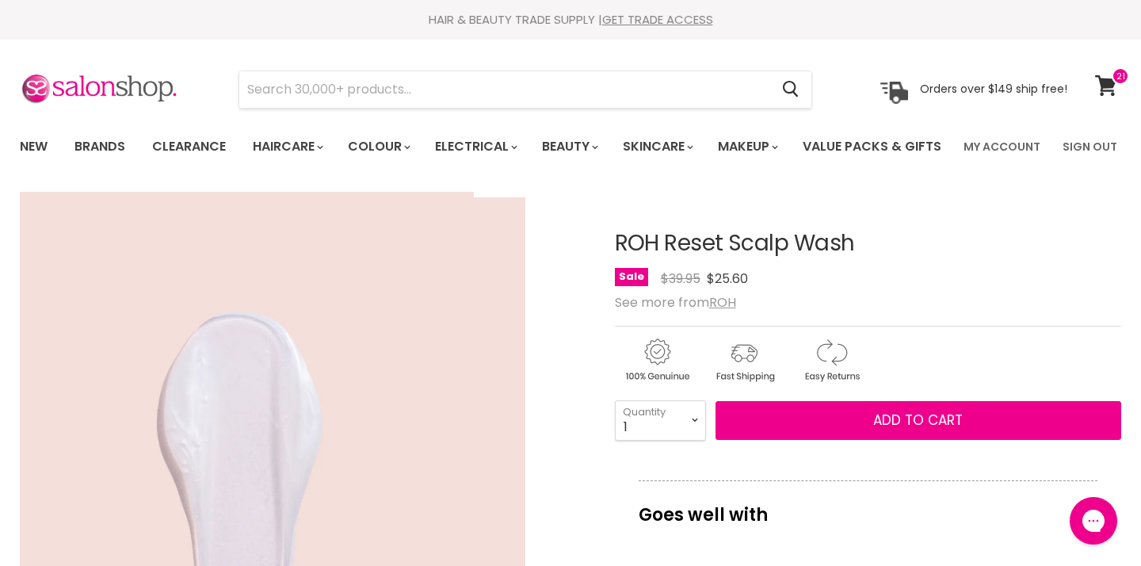
scroll to position [0, 0]
click at [583, 237] on div "Click or scroll to zoom Tap or pinch to zoom" at bounding box center [303, 475] width 567 height 567
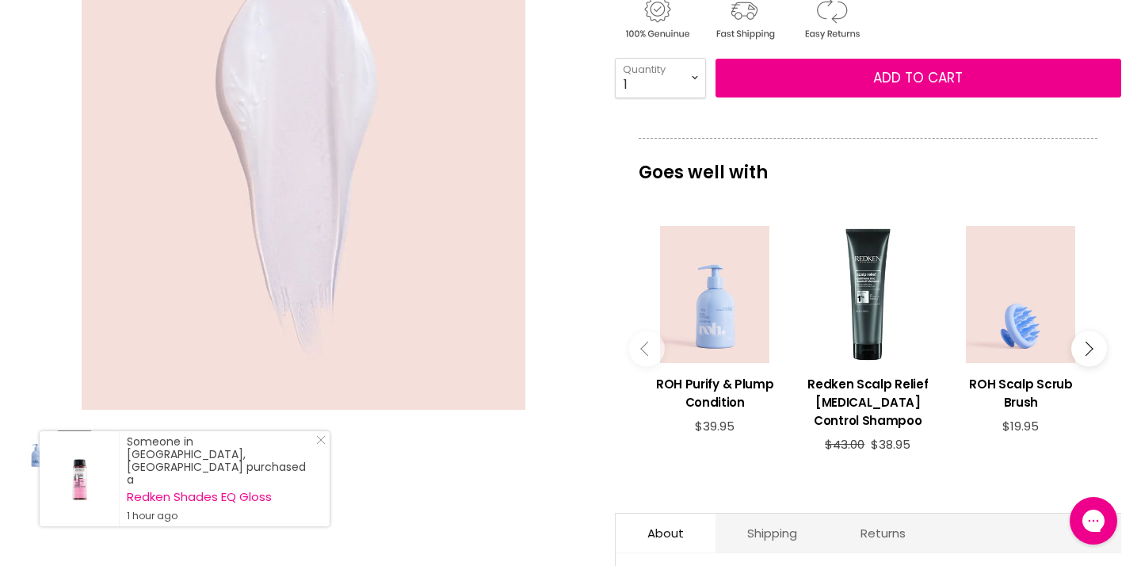
scroll to position [347, 0]
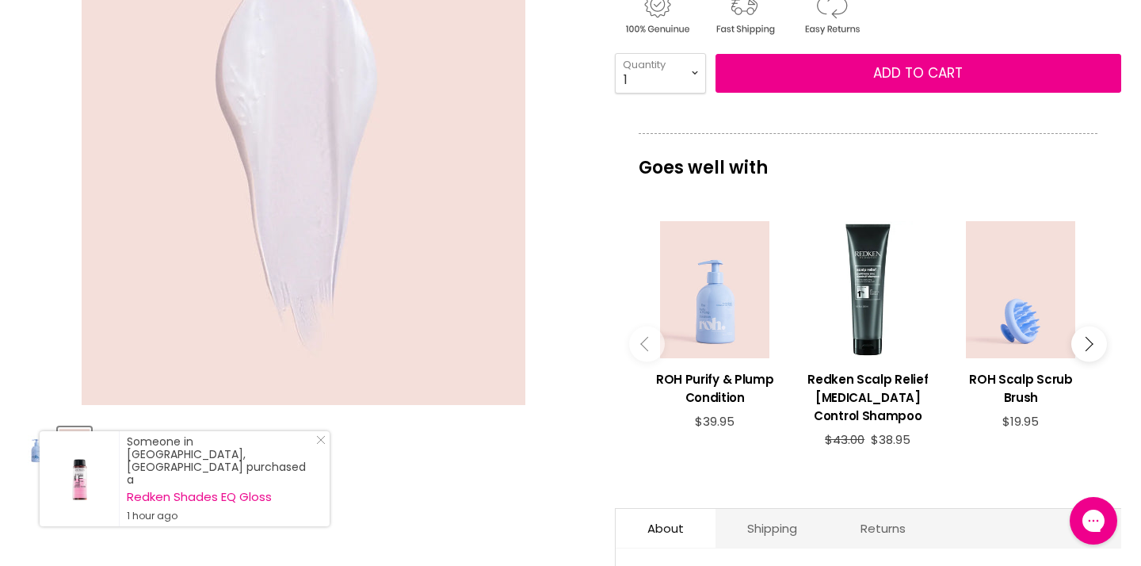
click at [640, 361] on button "Main content" at bounding box center [647, 344] width 36 height 36
click at [642, 361] on button "Main content" at bounding box center [647, 344] width 36 height 36
click at [1093, 361] on button "Main content" at bounding box center [1089, 344] width 36 height 36
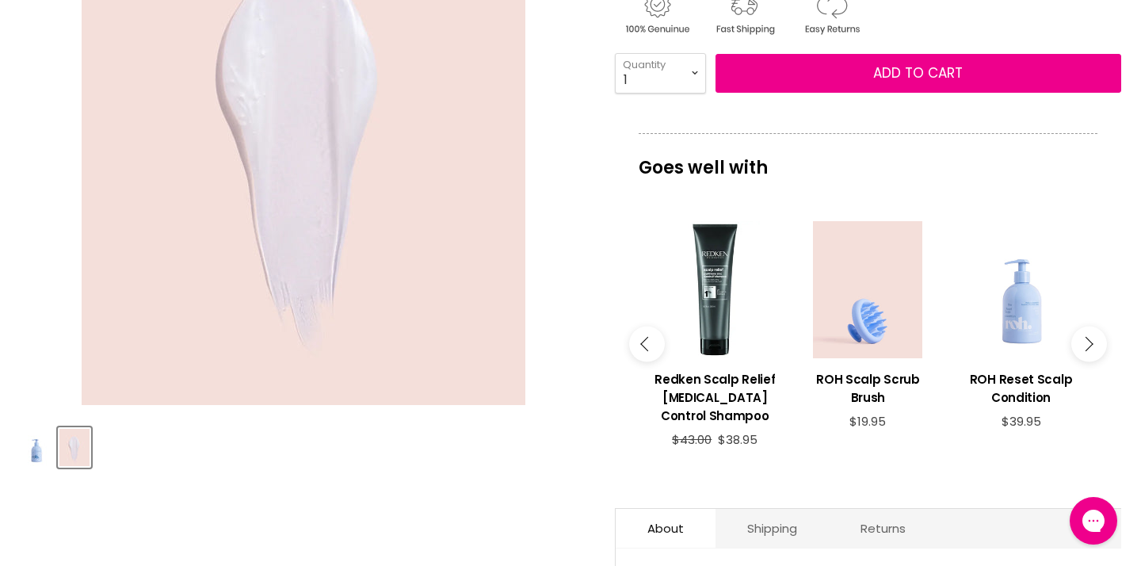
click at [1086, 361] on button "Main content" at bounding box center [1089, 344] width 36 height 36
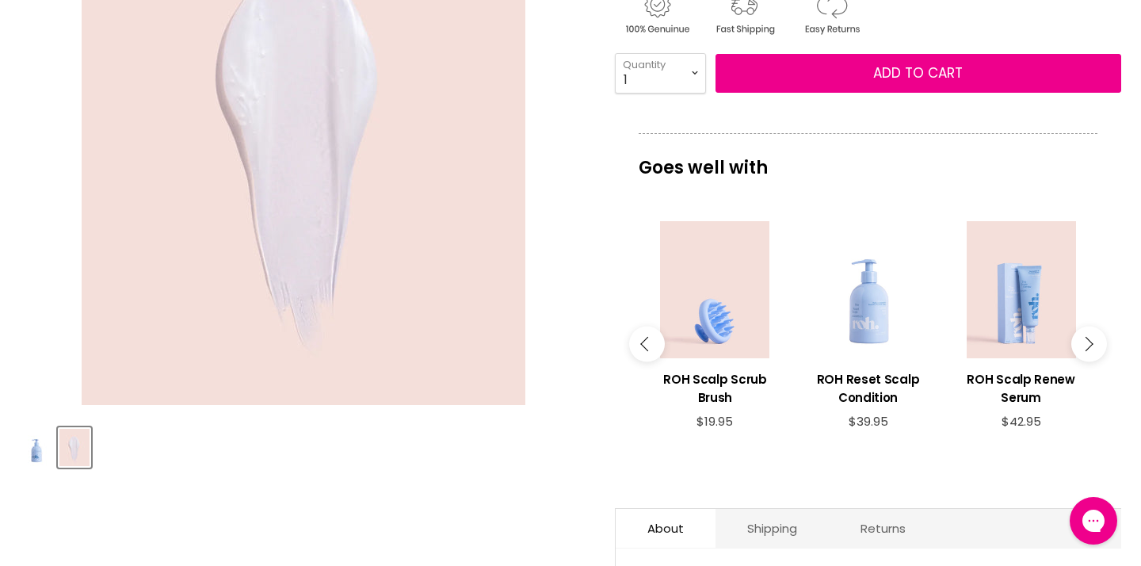
click at [1086, 361] on button "Main content" at bounding box center [1089, 344] width 36 height 36
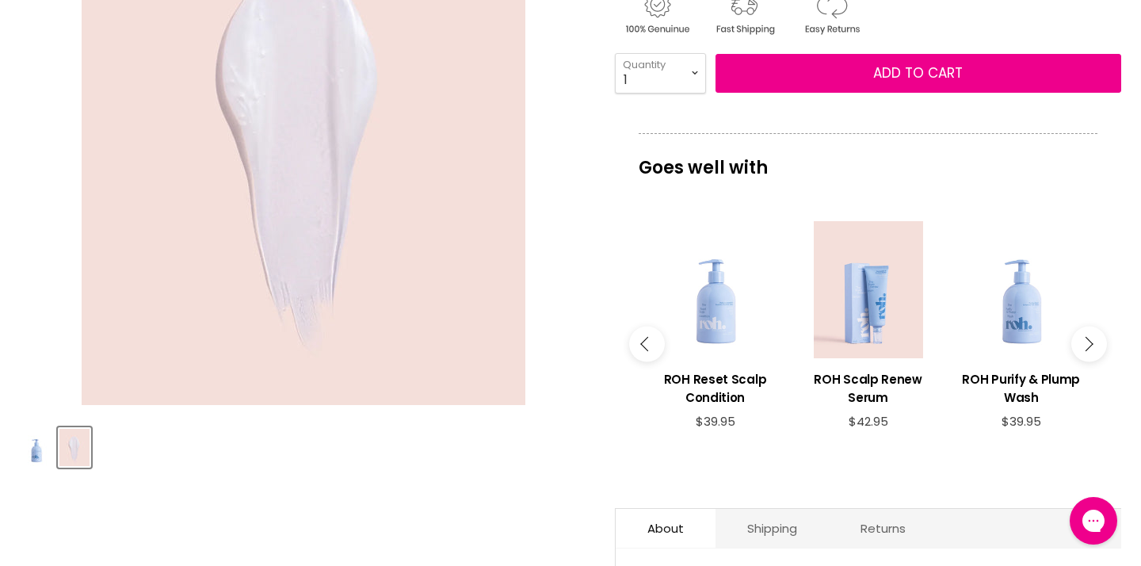
click at [1086, 361] on button "Main content" at bounding box center [1089, 344] width 36 height 36
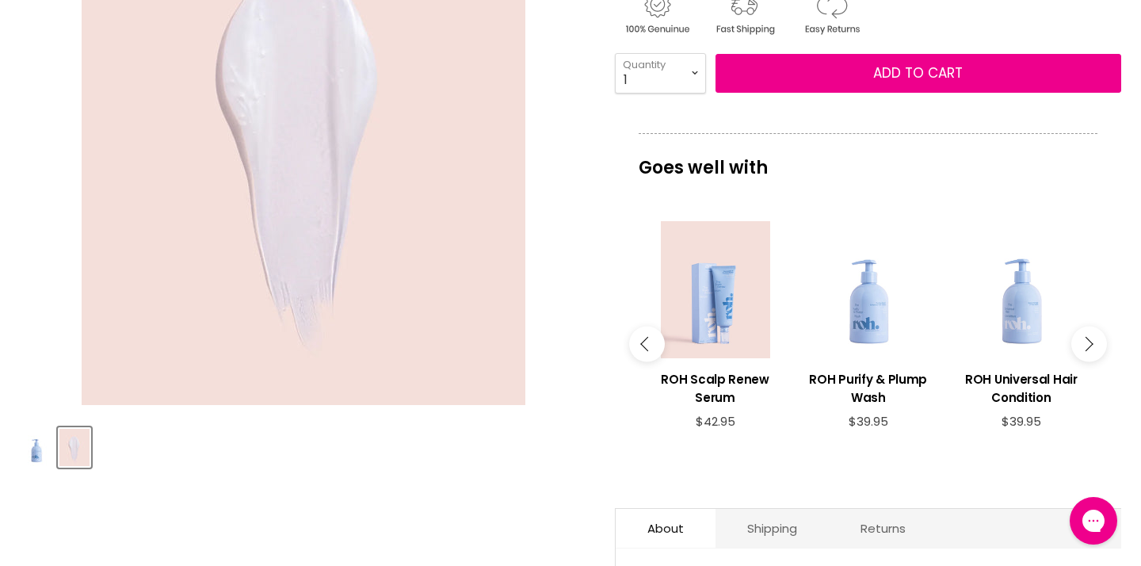
click at [1081, 361] on button "Main content" at bounding box center [1089, 344] width 36 height 36
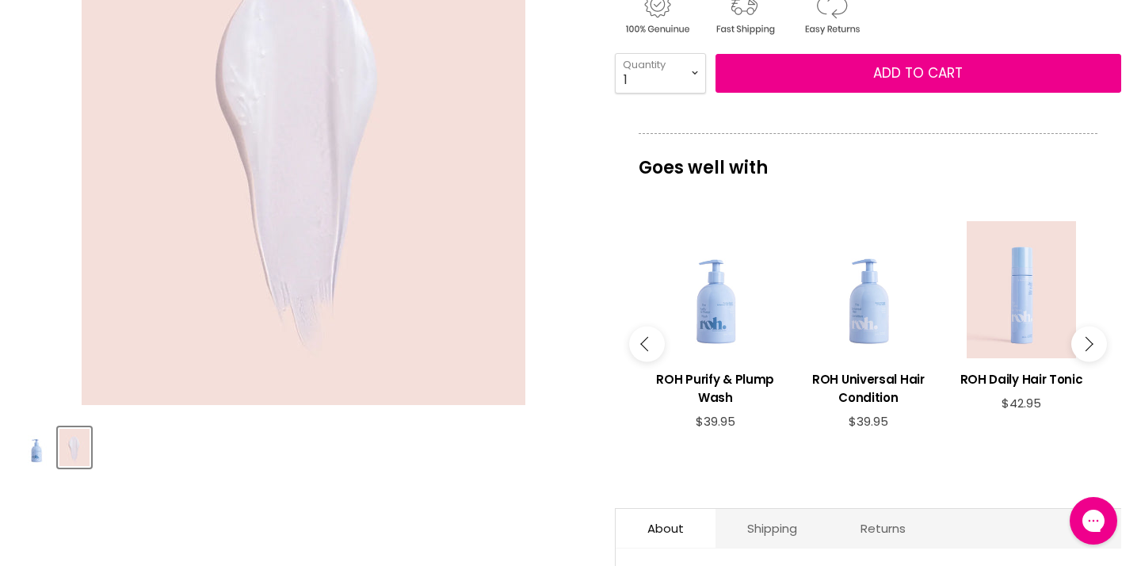
click at [1081, 361] on button "Main content" at bounding box center [1089, 344] width 36 height 36
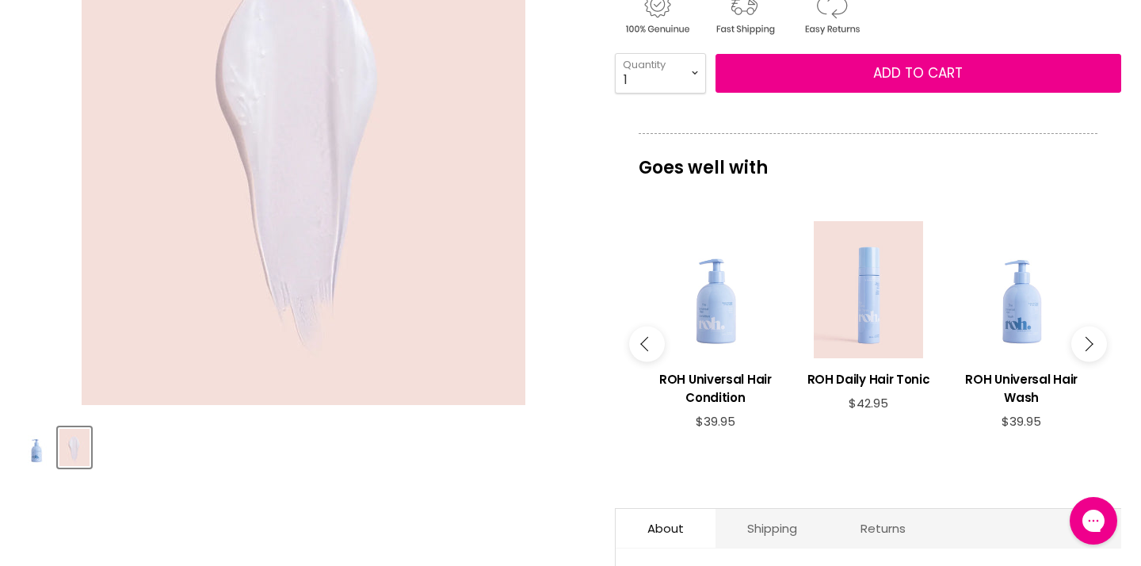
click at [1084, 350] on icon "Main content" at bounding box center [1085, 343] width 14 height 14
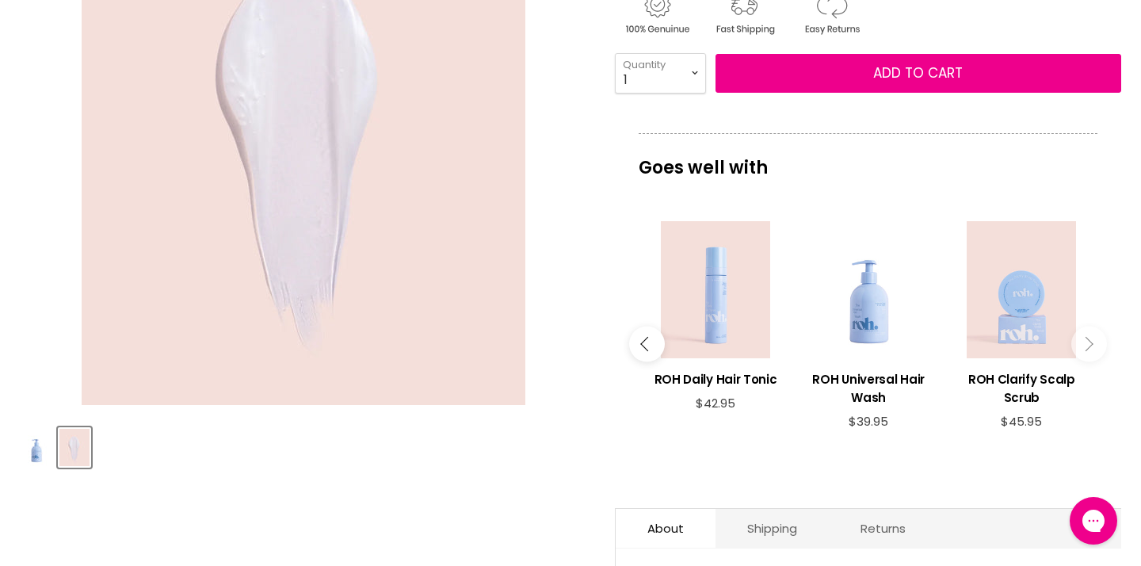
click at [642, 361] on button "Main content" at bounding box center [647, 344] width 36 height 36
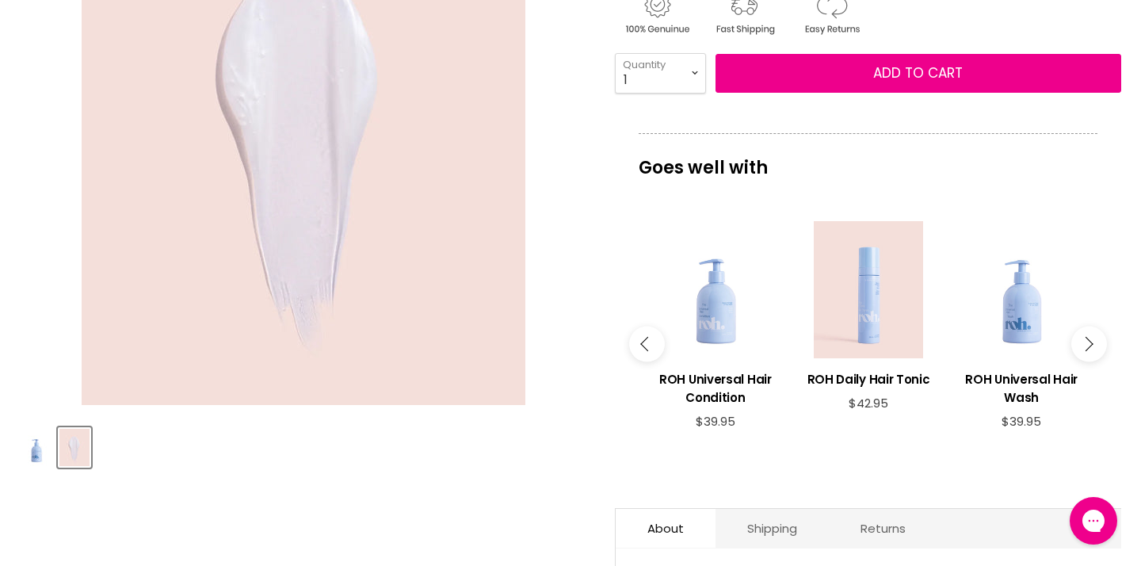
click at [642, 361] on button "Main content" at bounding box center [647, 344] width 36 height 36
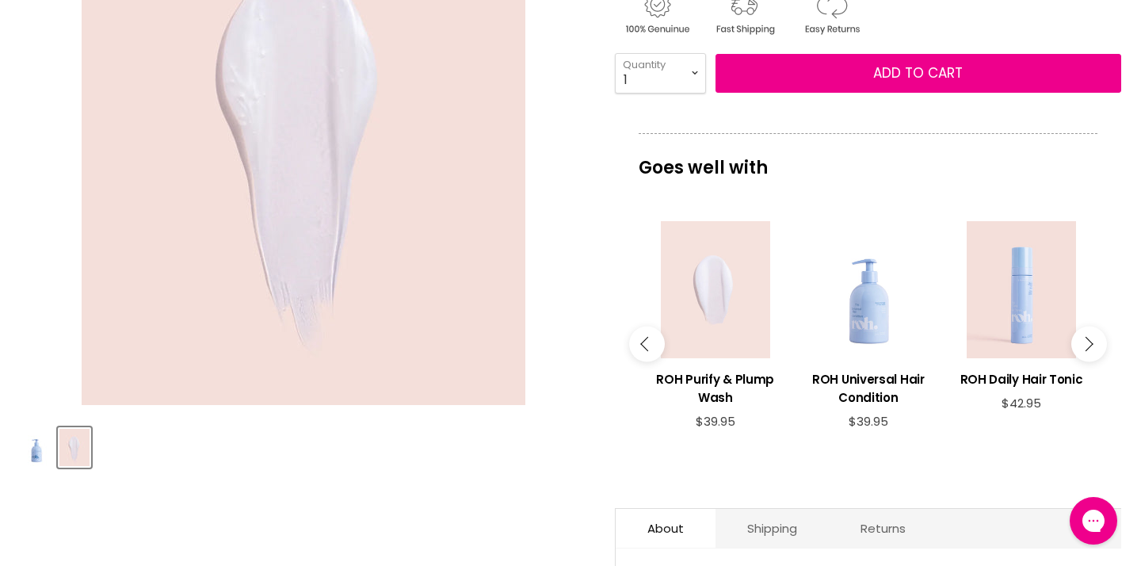
click at [726, 358] on div "Main content" at bounding box center [714, 289] width 137 height 137
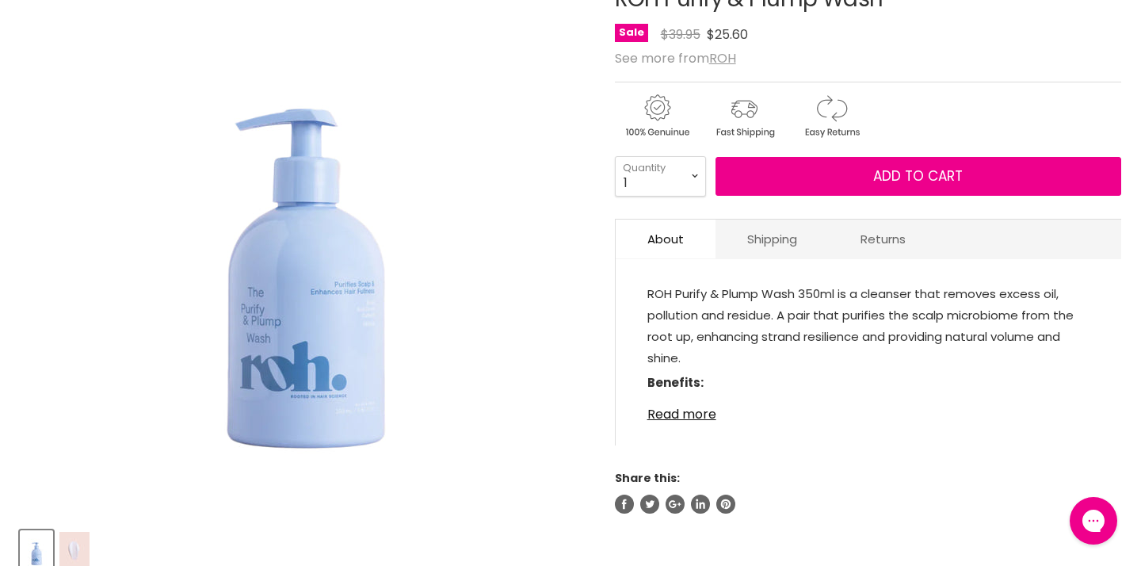
scroll to position [260, 0]
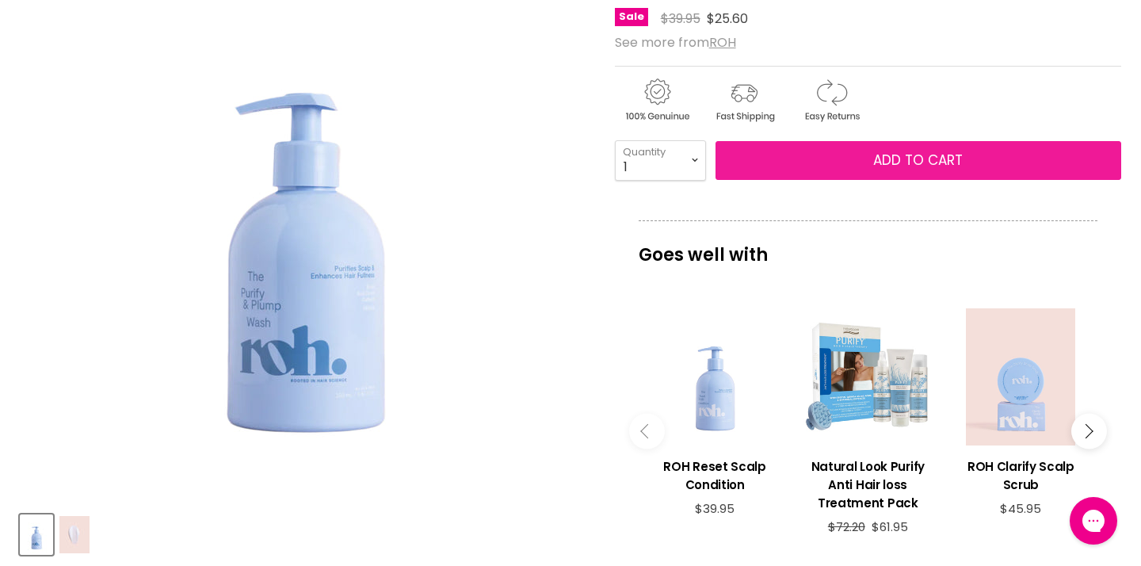
click at [901, 169] on span "Add to cart" at bounding box center [918, 159] width 90 height 19
click at [905, 169] on span "Add to cart" at bounding box center [918, 159] width 90 height 19
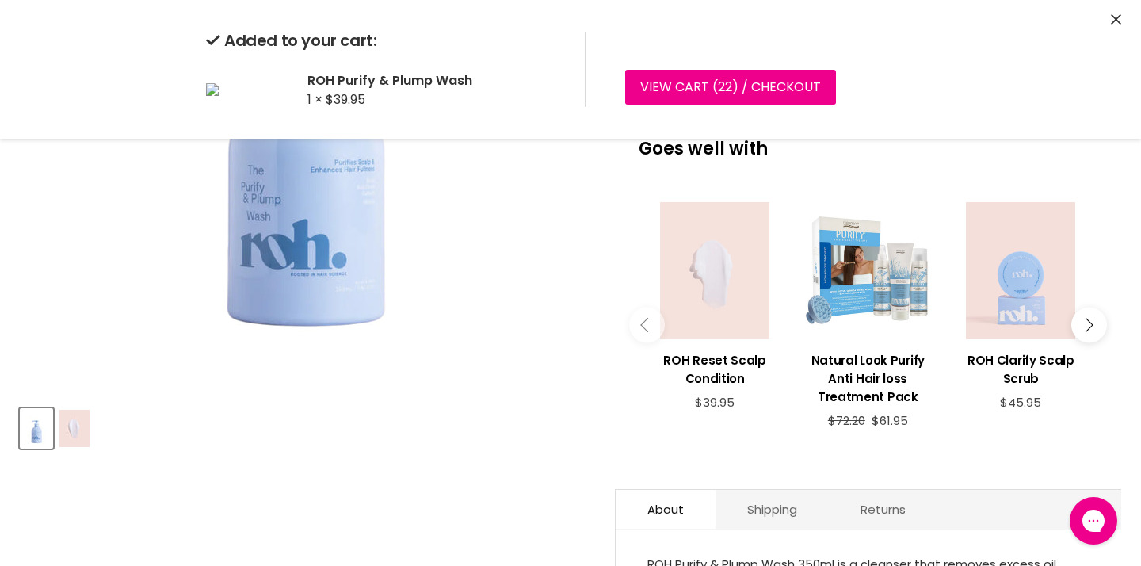
scroll to position [364, 0]
click at [720, 316] on div "Main content" at bounding box center [714, 272] width 137 height 137
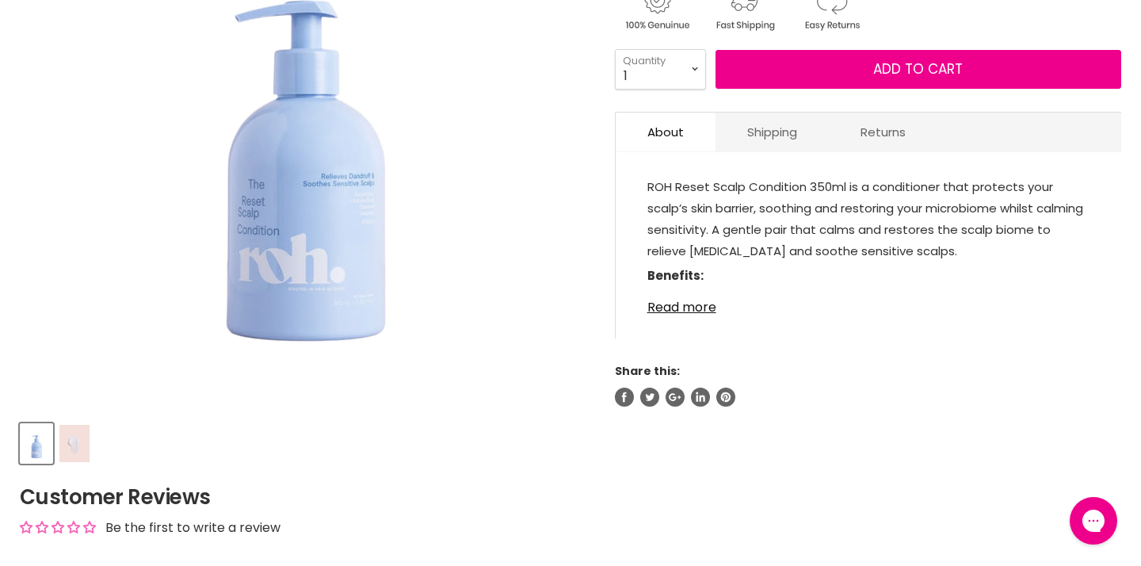
scroll to position [357, 0]
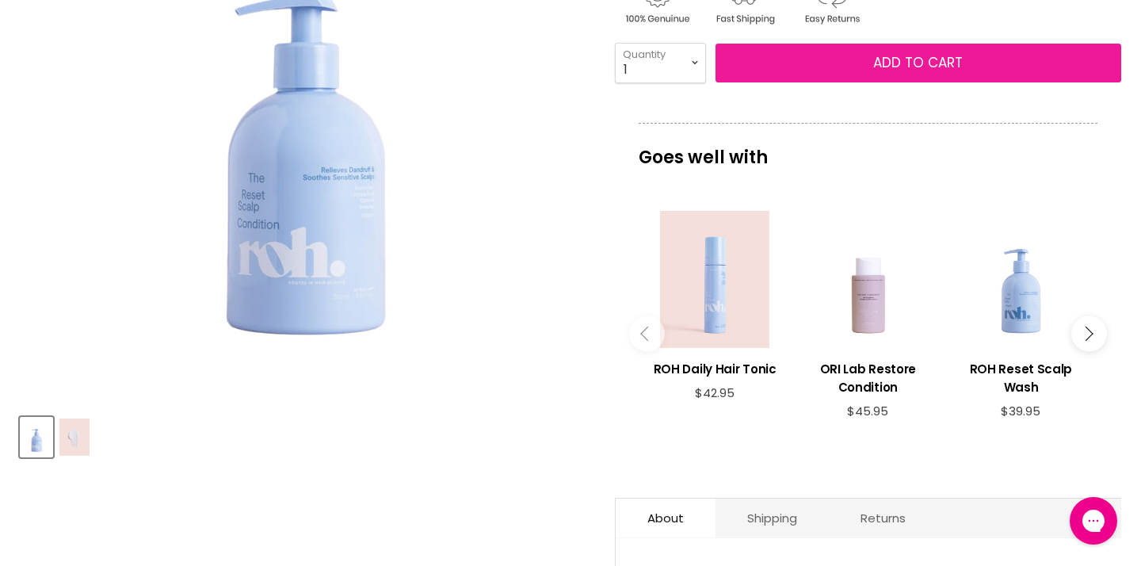
click at [907, 72] on span "Add to cart" at bounding box center [918, 62] width 90 height 19
click at [908, 72] on span "Add to cart" at bounding box center [918, 62] width 90 height 19
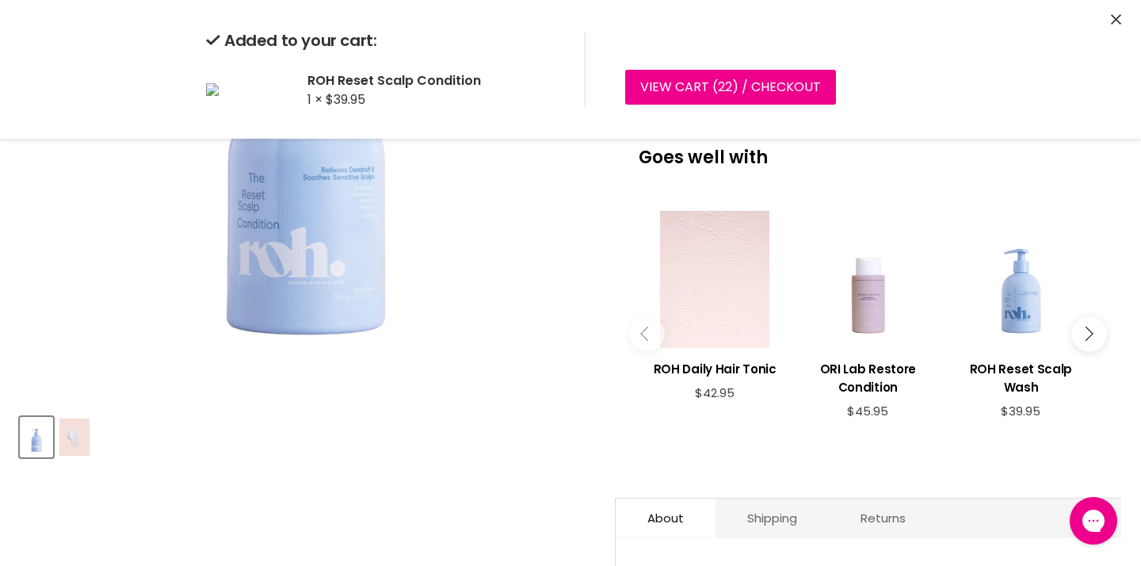
click at [722, 348] on div "Main content" at bounding box center [714, 279] width 137 height 137
